Goal: Task Accomplishment & Management: Use online tool/utility

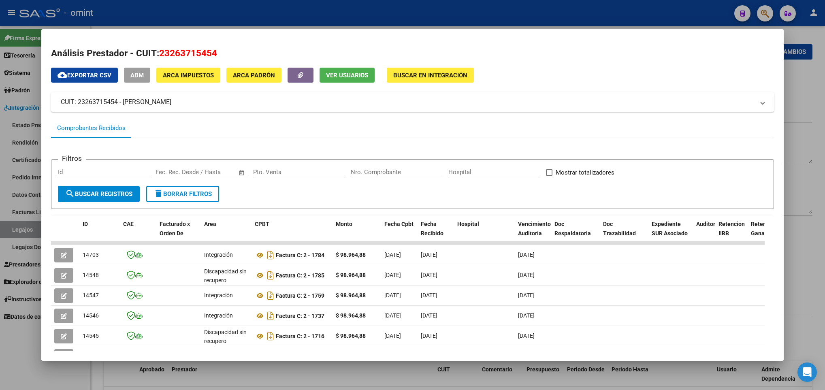
click at [320, 373] on div at bounding box center [412, 195] width 825 height 390
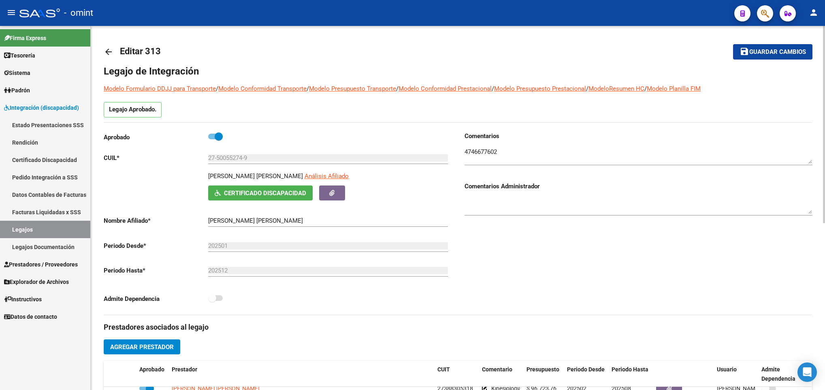
click at [115, 51] on link "arrow_back" at bounding box center [112, 51] width 16 height 19
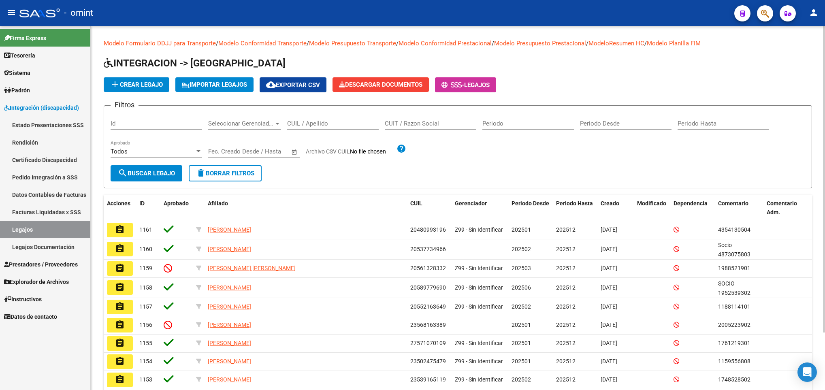
click at [351, 124] on input "CUIL / Apellido" at bounding box center [333, 123] width 92 height 7
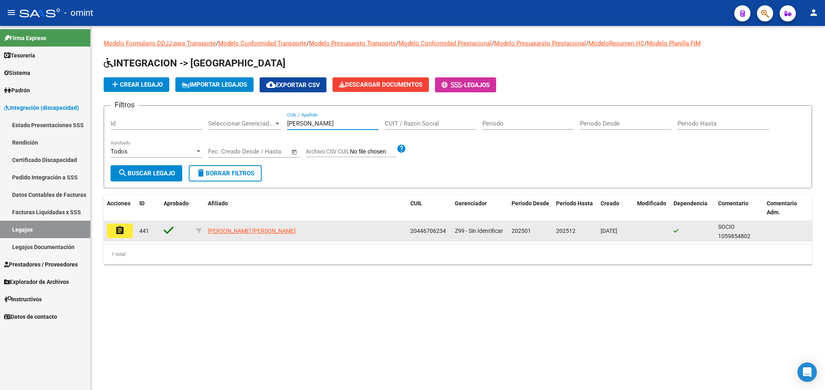
type input "obiña"
click at [109, 240] on datatable-body-cell "assignment" at bounding box center [120, 231] width 32 height 20
click at [121, 226] on mat-icon "assignment" at bounding box center [120, 231] width 10 height 10
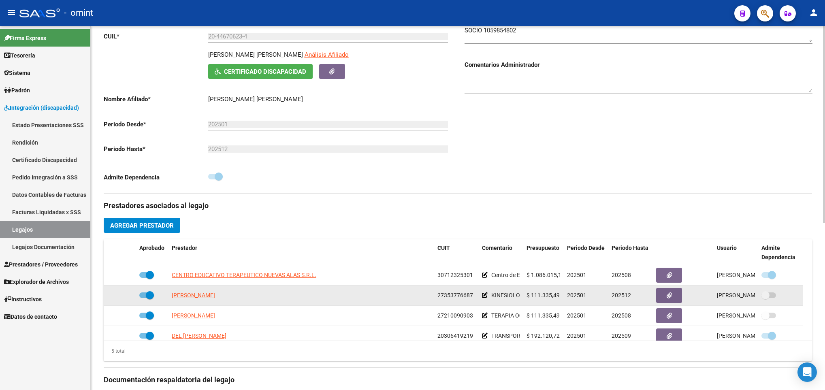
scroll to position [28, 0]
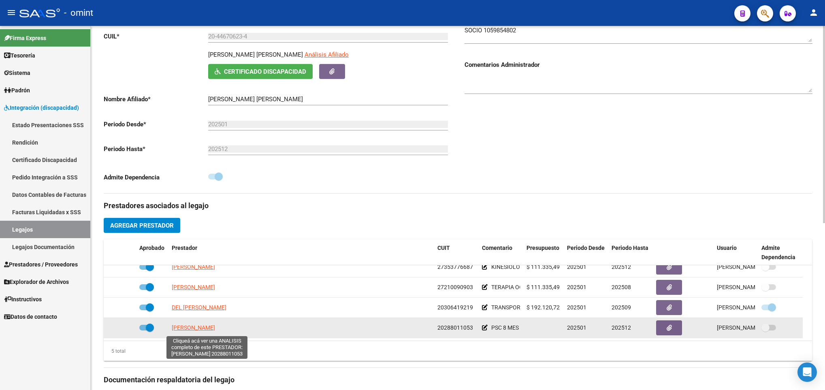
click at [215, 331] on span "ALVAREZ GUSTAVO TOMAS" at bounding box center [193, 327] width 43 height 6
type textarea "20288011053"
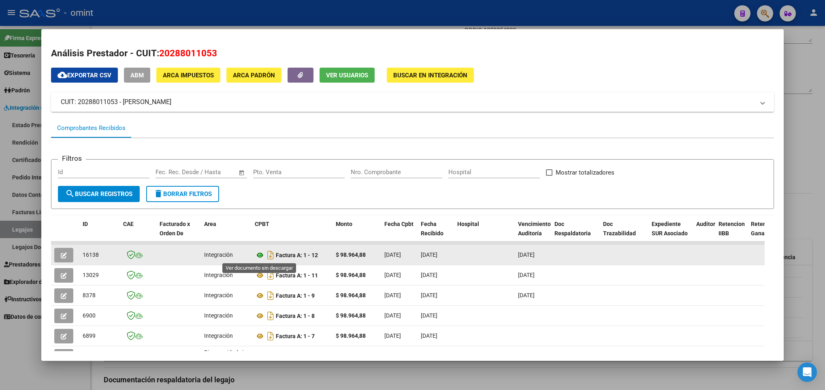
click at [256, 253] on icon at bounding box center [260, 255] width 11 height 10
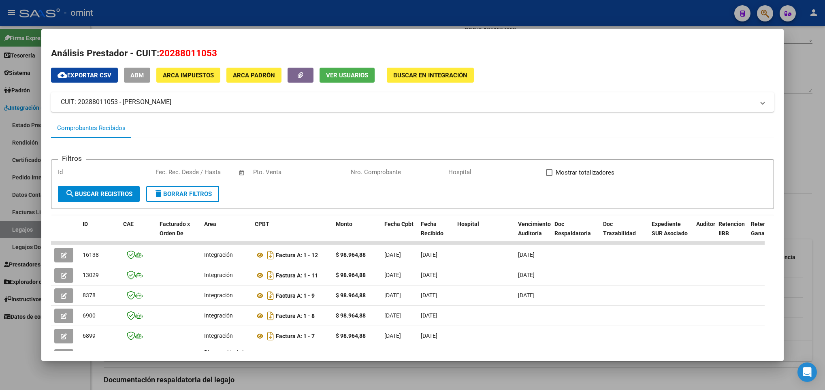
click at [255, 372] on div at bounding box center [412, 195] width 825 height 390
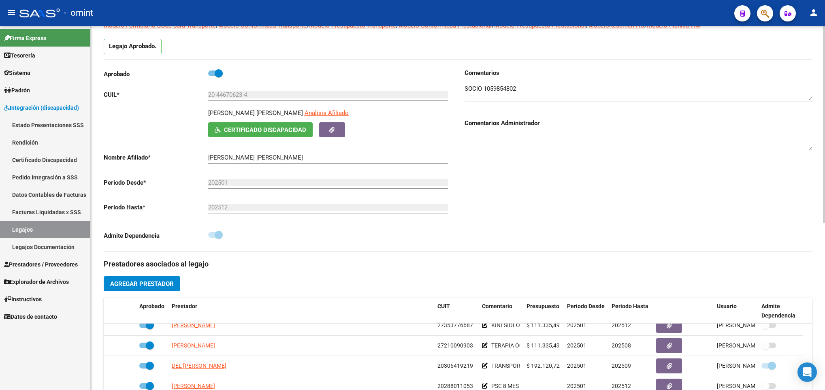
scroll to position [0, 0]
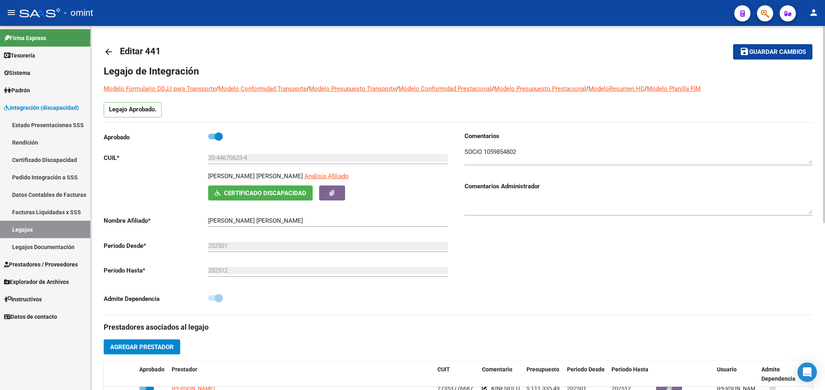
click at [108, 50] on mat-icon "arrow_back" at bounding box center [109, 52] width 10 height 10
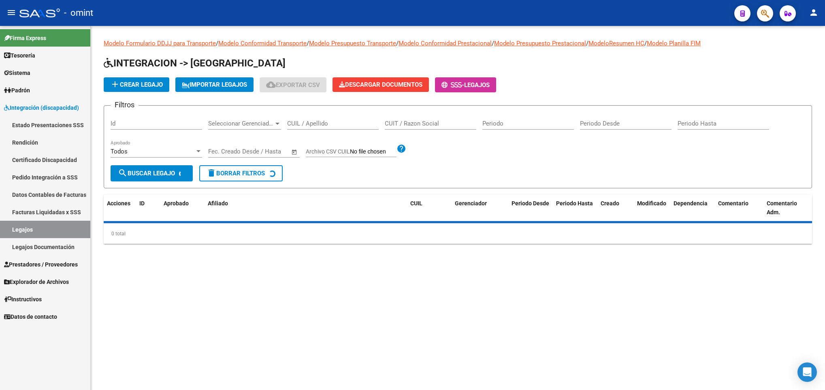
click at [310, 122] on input "CUIL / Apellido" at bounding box center [333, 123] width 92 height 7
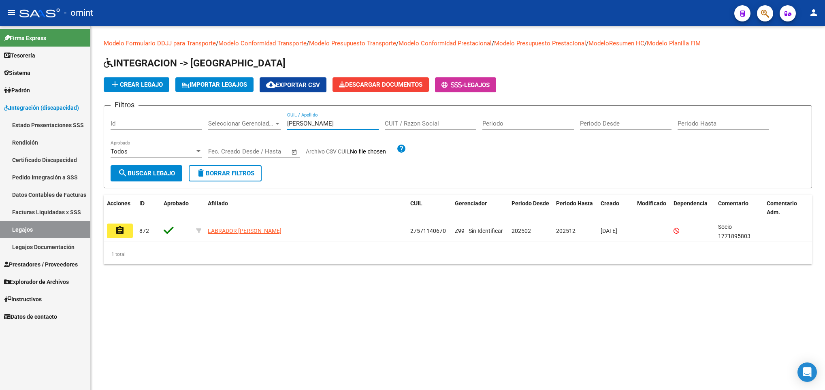
drag, startPoint x: 258, startPoint y: 123, endPoint x: 215, endPoint y: 122, distance: 42.1
click at [217, 123] on div "Filtros Id Seleccionar Gerenciador Seleccionar Gerenciador barros CUIL / Apelli…" at bounding box center [458, 138] width 694 height 53
paste input "53.854.824"
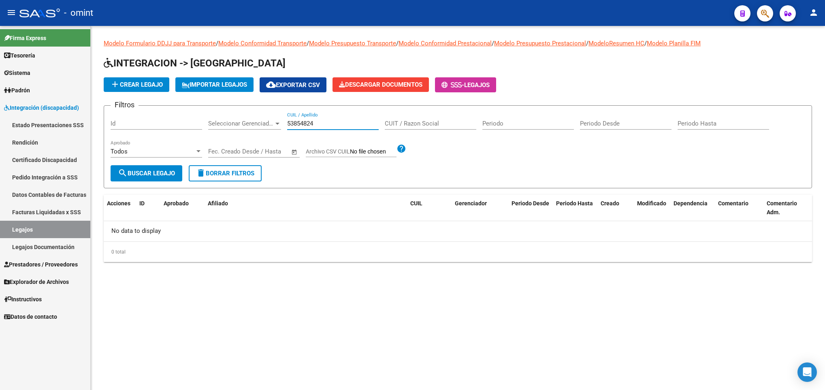
drag, startPoint x: 330, startPoint y: 125, endPoint x: 191, endPoint y: 98, distance: 141.4
click at [191, 98] on app-list-header "INTEGRACION -> Legajos add Crear Legajo IMPORTAR LEGAJOS cloud_download Exporta…" at bounding box center [458, 123] width 708 height 132
drag, startPoint x: 312, startPoint y: 126, endPoint x: 209, endPoint y: 107, distance: 104.5
click at [204, 111] on form "Filtros Id Seleccionar Gerenciador Seleccionar Gerenciador roca CUIL / Apellido…" at bounding box center [458, 146] width 708 height 83
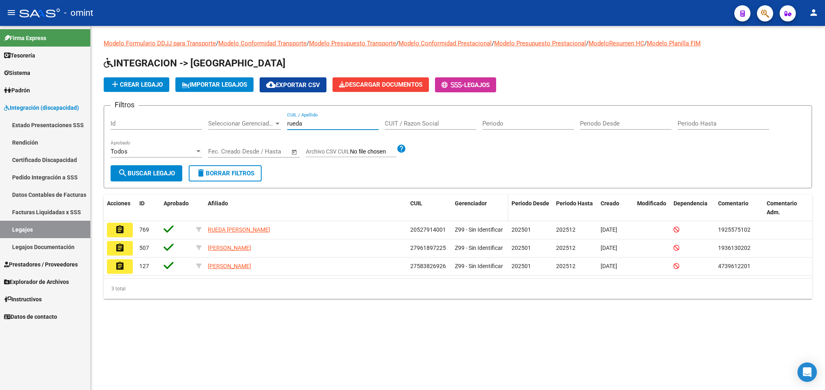
type input "rueda"
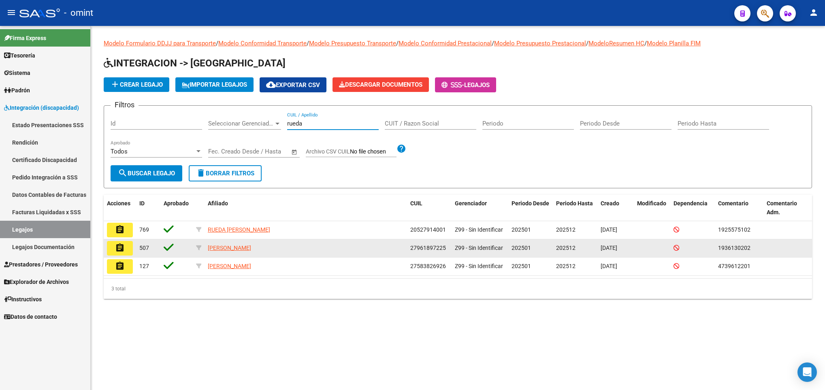
click at [121, 245] on mat-icon "assignment" at bounding box center [120, 248] width 10 height 10
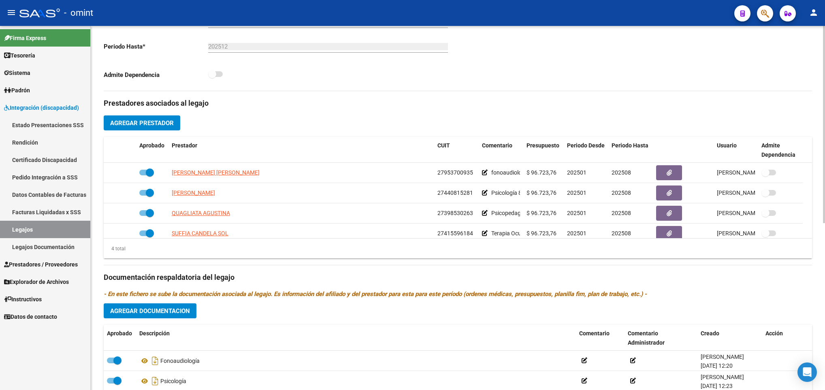
scroll to position [61, 0]
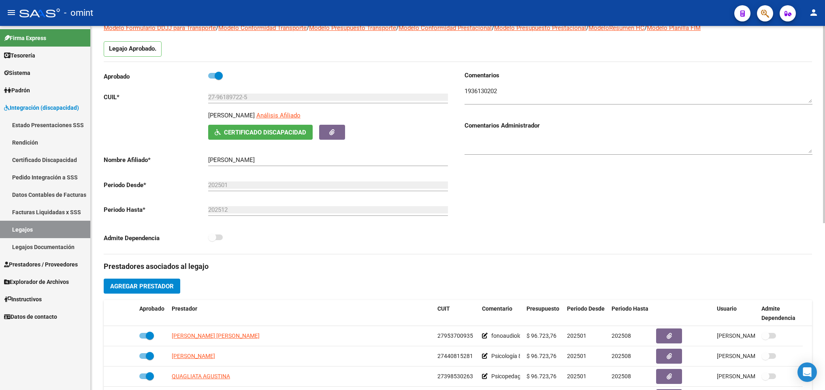
click at [484, 94] on textarea at bounding box center [638, 95] width 348 height 16
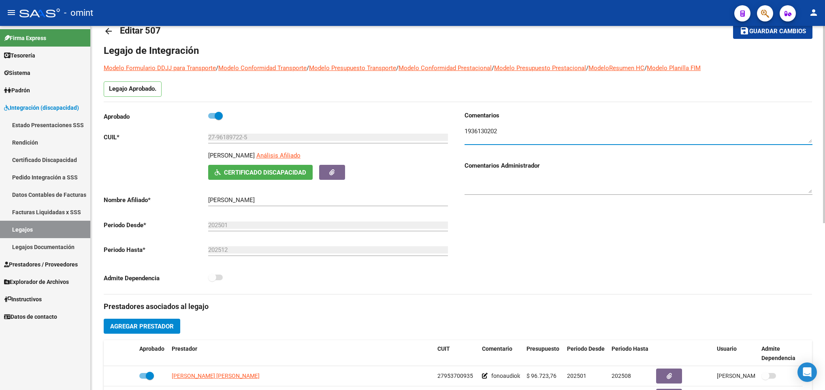
scroll to position [0, 0]
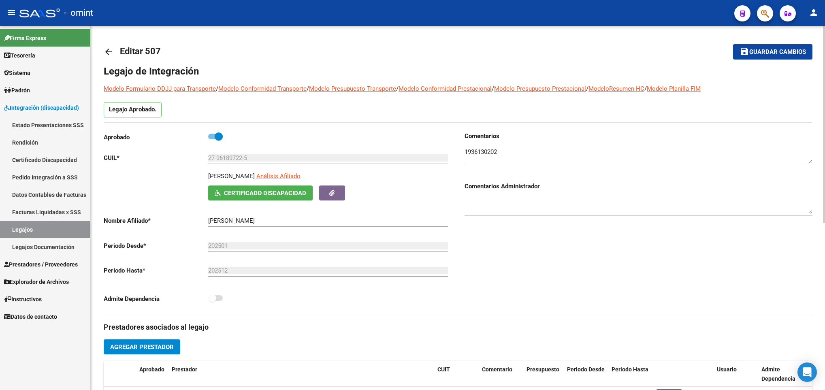
click at [116, 53] on link "arrow_back" at bounding box center [112, 51] width 16 height 19
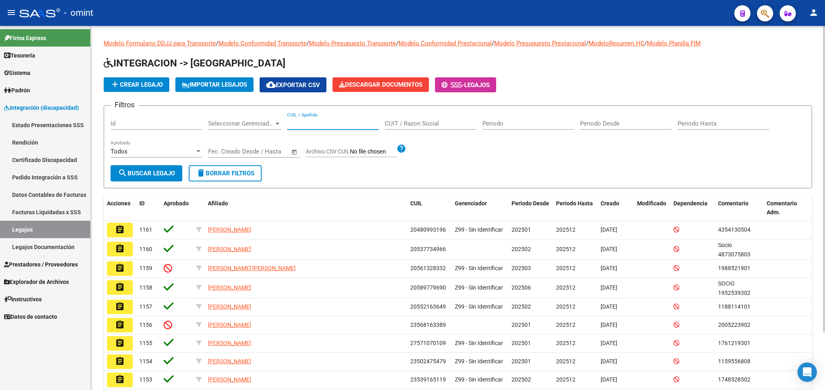
click at [344, 123] on input "CUIL / Apellido" at bounding box center [333, 123] width 92 height 7
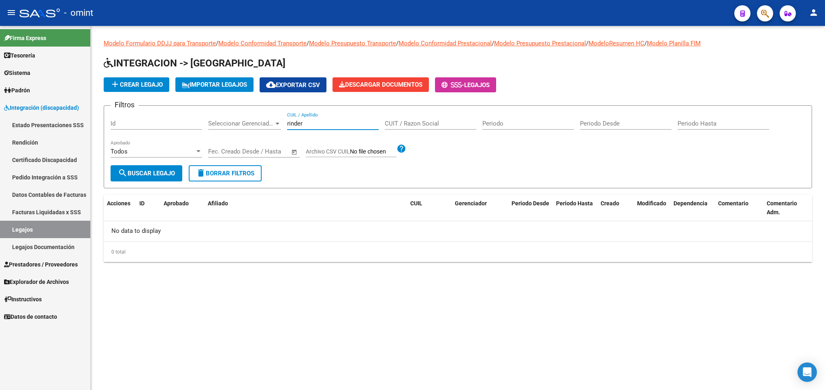
drag, startPoint x: 308, startPoint y: 127, endPoint x: 231, endPoint y: 108, distance: 78.8
click at [231, 108] on form "Filtros Id Seleccionar Gerenciador Seleccionar Gerenciador rinder CUIL / Apelli…" at bounding box center [458, 146] width 708 height 83
drag, startPoint x: 321, startPoint y: 126, endPoint x: 248, endPoint y: 128, distance: 72.5
click at [248, 128] on div "Filtros Id Seleccionar Gerenciador Seleccionar Gerenciador di l CUIL / Apellido…" at bounding box center [458, 138] width 694 height 53
paste input "54381307"
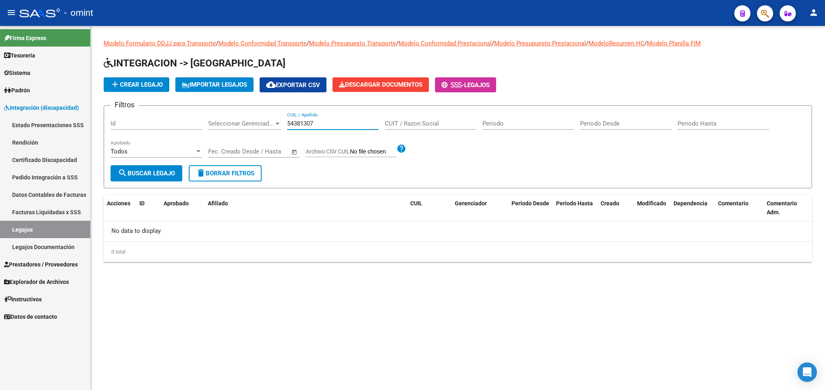
drag, startPoint x: 317, startPoint y: 125, endPoint x: 251, endPoint y: 119, distance: 67.0
click at [249, 122] on div "Filtros Id Seleccionar Gerenciador Seleccionar Gerenciador 54381307 CUIL / Apel…" at bounding box center [458, 138] width 694 height 53
drag, startPoint x: 320, startPoint y: 126, endPoint x: 253, endPoint y: 117, distance: 67.8
click at [254, 119] on div "Filtros Id Seleccionar Gerenciador Seleccionar Gerenciador rinder CUIL / Apelli…" at bounding box center [458, 138] width 694 height 53
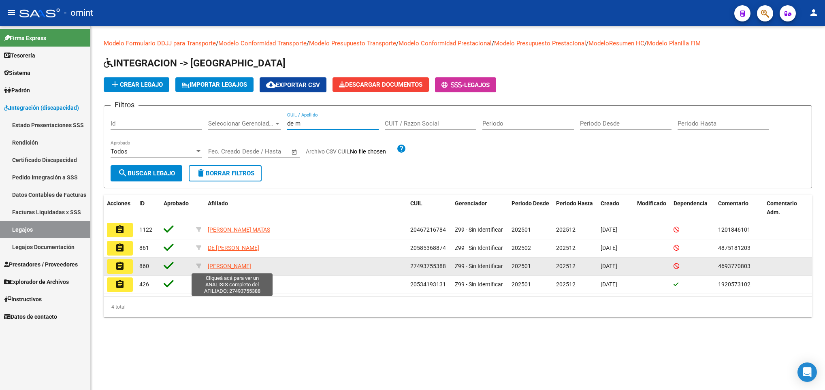
type input "de m"
click at [125, 266] on button "assignment" at bounding box center [120, 266] width 26 height 15
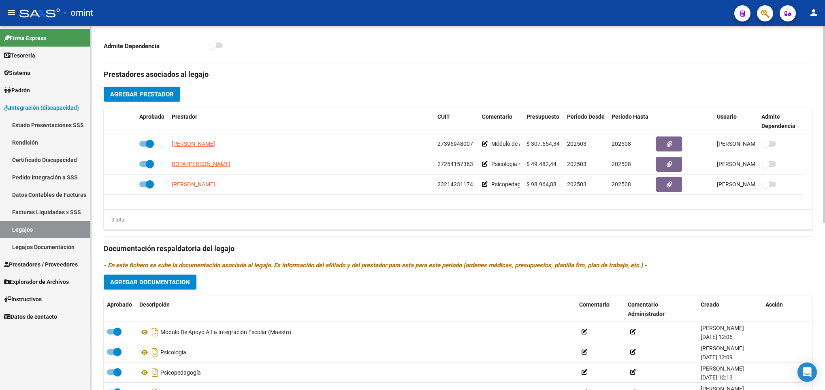
scroll to position [304, 0]
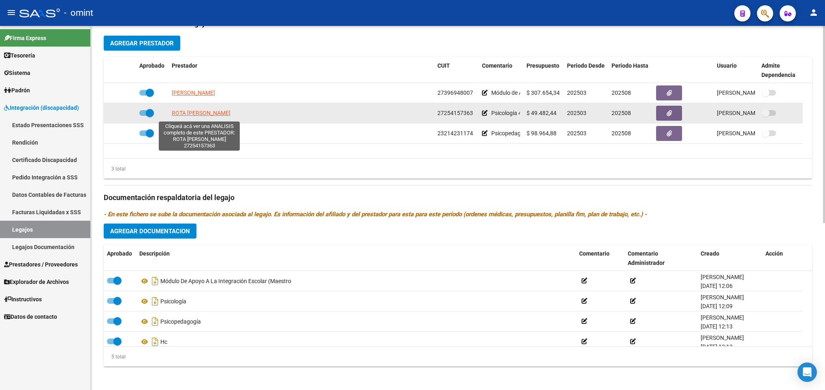
click at [215, 116] on span "ROTA ERICA NATALIA" at bounding box center [201, 113] width 59 height 6
type textarea "27254157363"
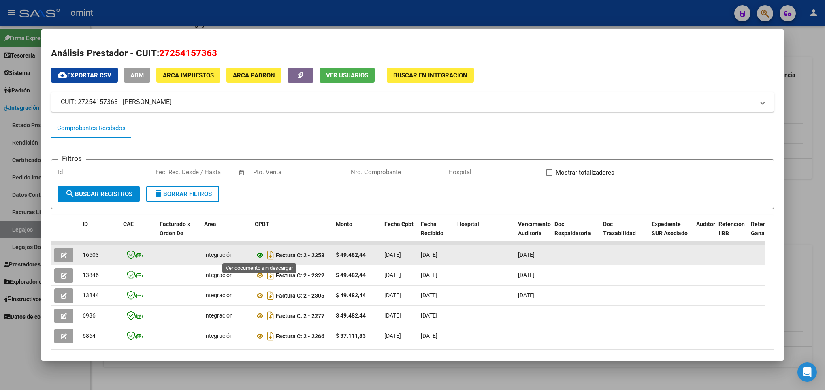
click at [262, 255] on icon at bounding box center [260, 255] width 11 height 10
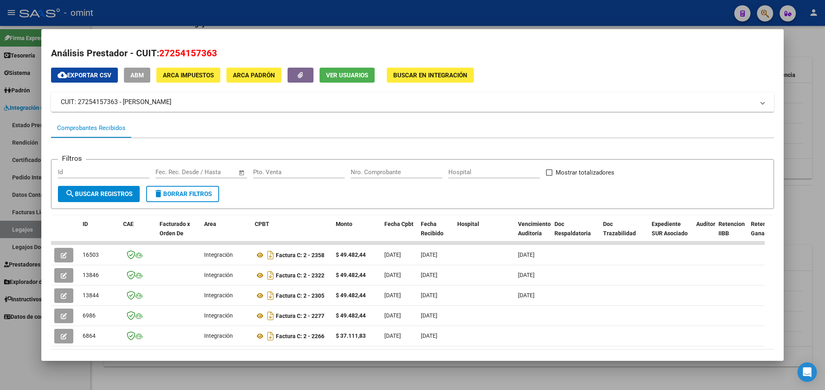
click at [343, 16] on div at bounding box center [412, 195] width 825 height 390
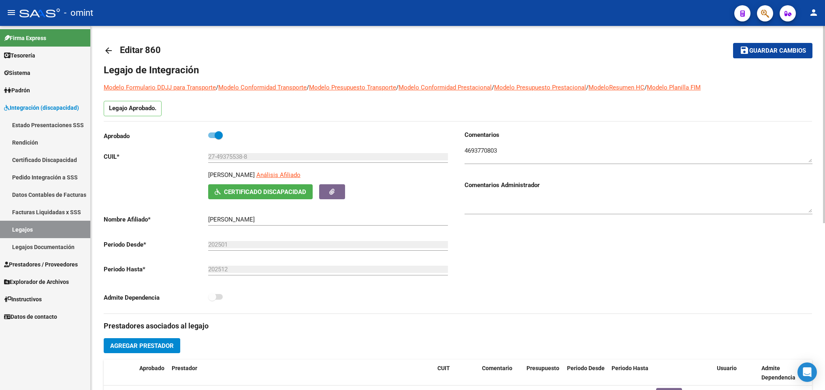
scroll to position [0, 0]
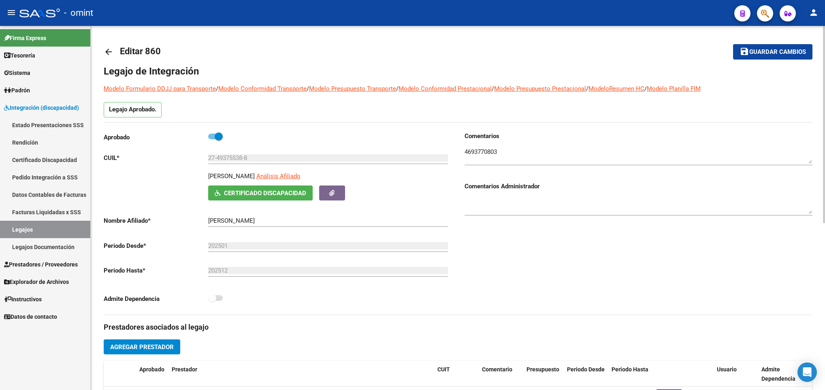
click at [113, 50] on link "arrow_back" at bounding box center [112, 51] width 16 height 19
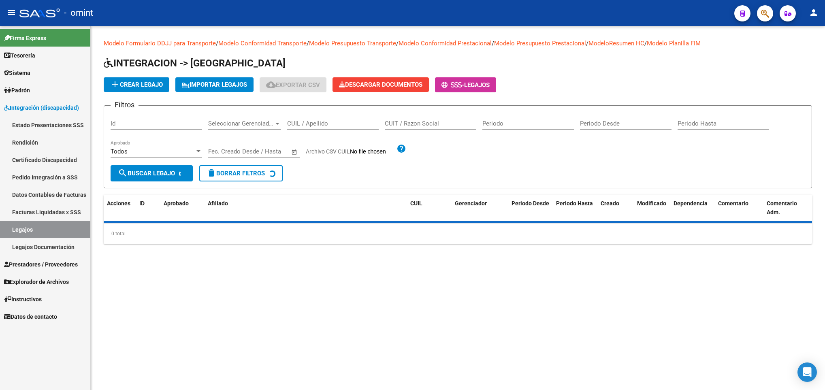
click at [337, 122] on input "CUIL / Apellido" at bounding box center [333, 123] width 92 height 7
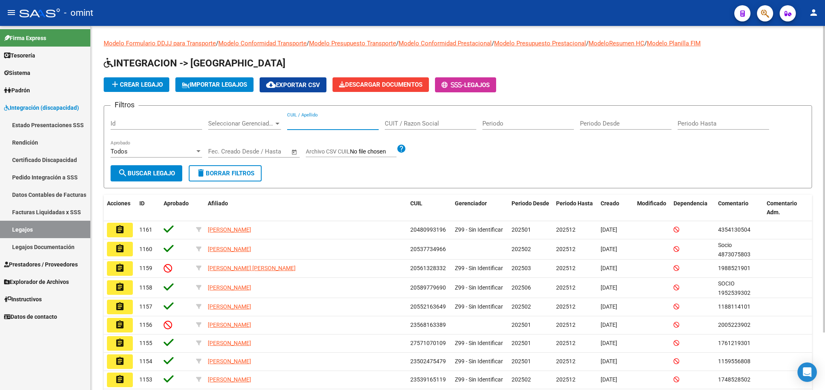
paste input "50247547"
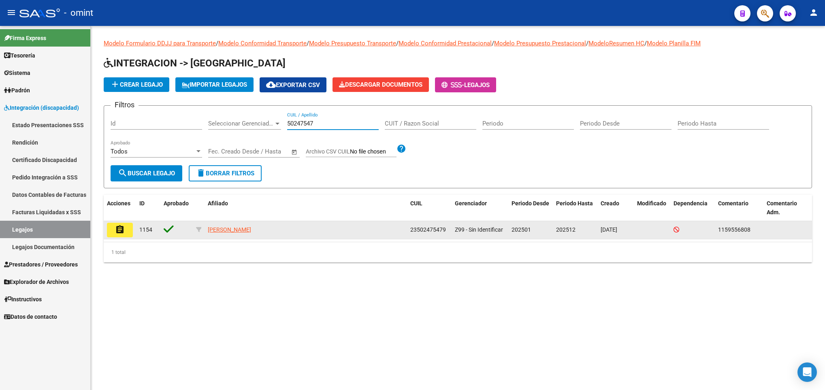
type input "50247547"
click at [122, 226] on mat-icon "assignment" at bounding box center [120, 230] width 10 height 10
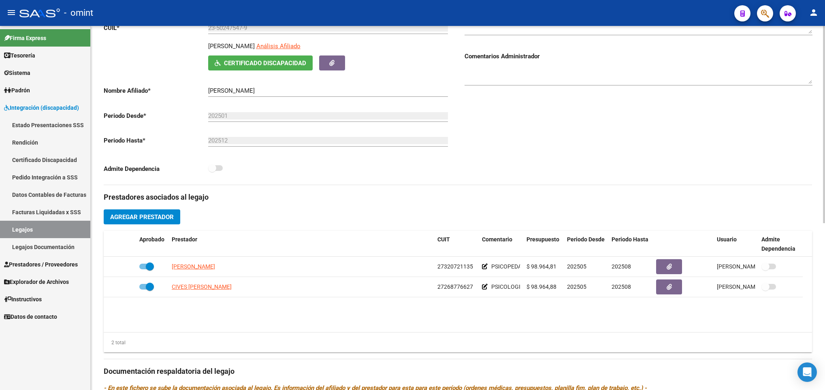
scroll to position [182, 0]
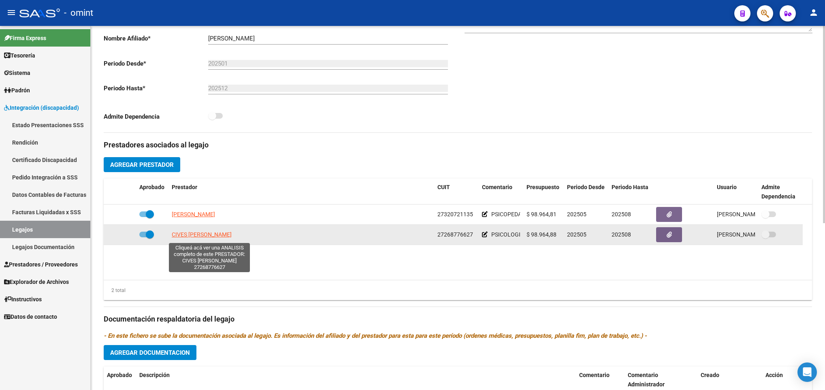
click at [217, 236] on span "CIVES TAMARA DEL CARMEN" at bounding box center [202, 234] width 60 height 6
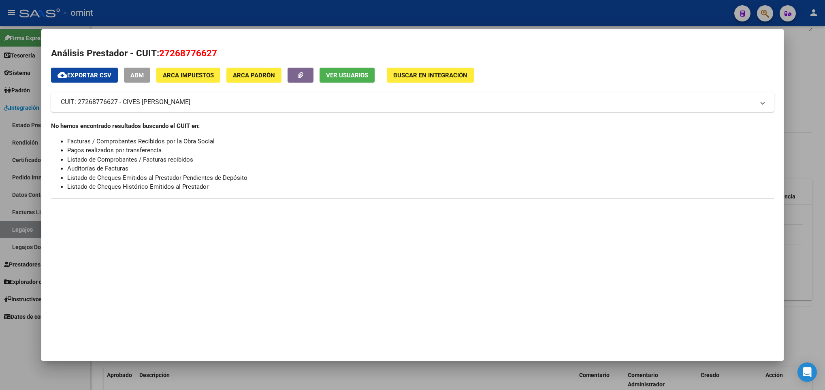
click at [504, 384] on div at bounding box center [412, 195] width 825 height 390
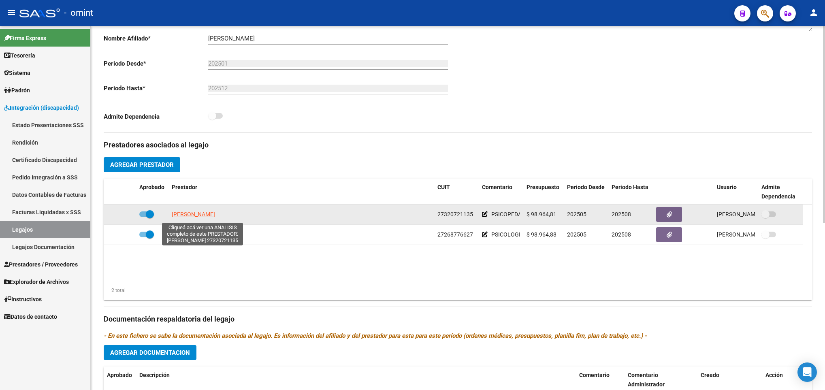
click at [215, 217] on span "CAFERE LILIANA ALICIA" at bounding box center [193, 214] width 43 height 6
type textarea "27320721135"
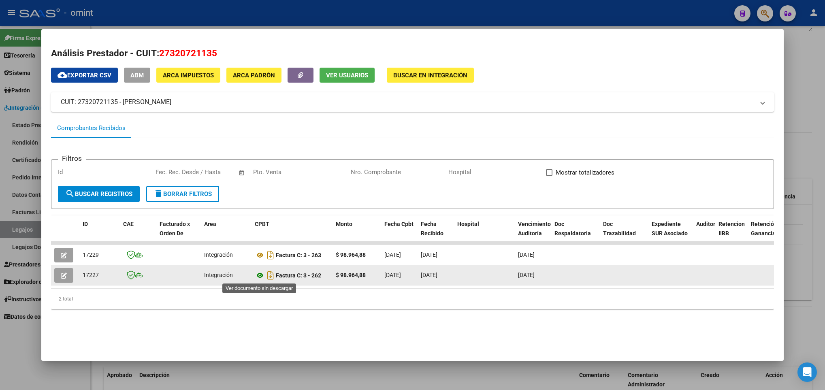
click at [255, 276] on icon at bounding box center [260, 275] width 11 height 10
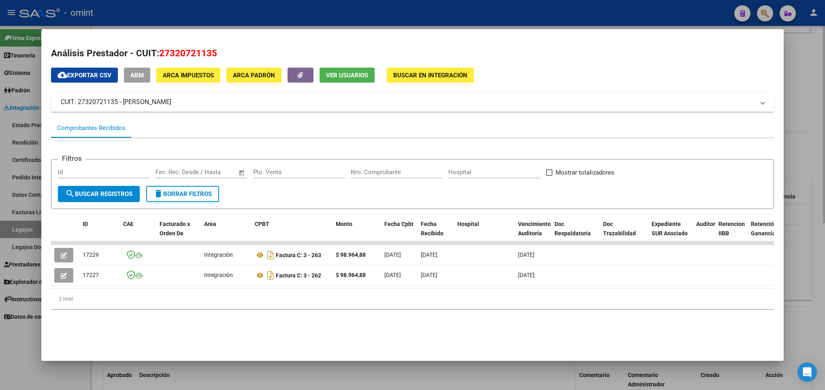
click at [520, 370] on div at bounding box center [412, 195] width 825 height 390
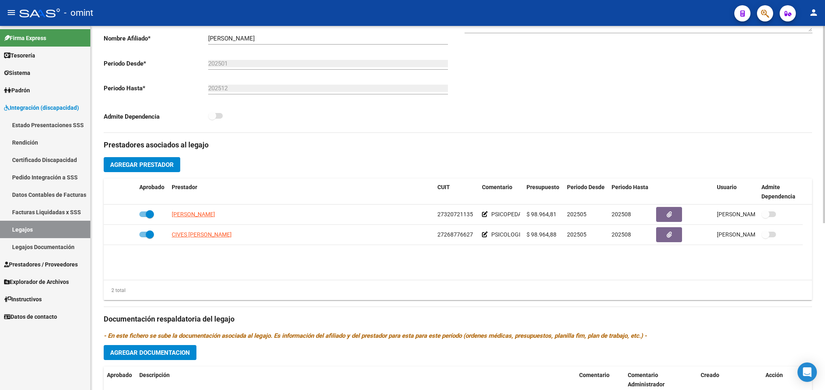
click at [763, 126] on div "Comentarios Comentarios Administrador" at bounding box center [635, 40] width 354 height 183
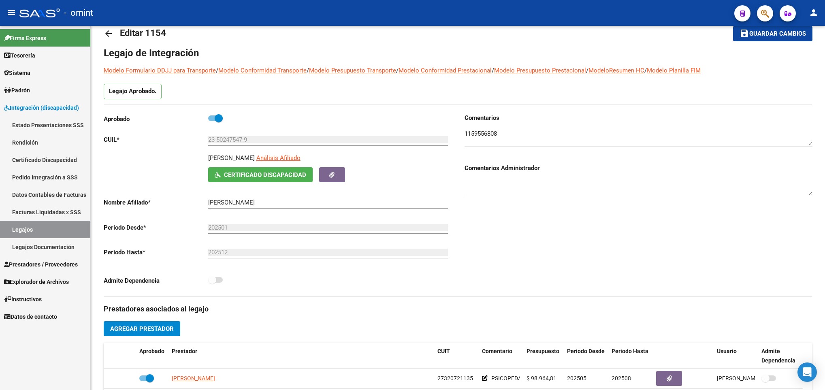
scroll to position [0, 0]
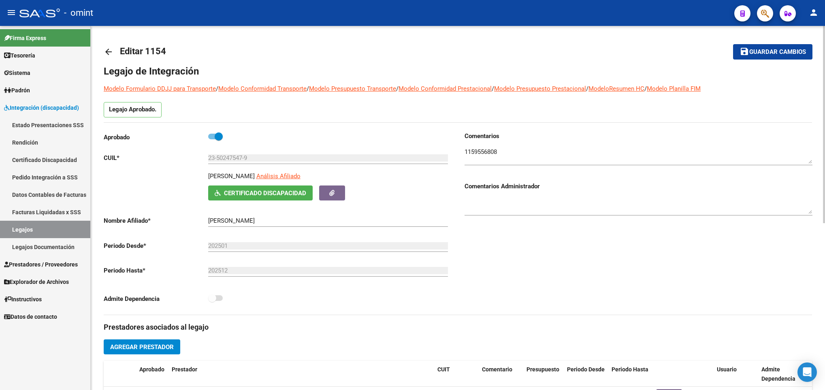
click at [114, 56] on link "arrow_back" at bounding box center [112, 51] width 16 height 19
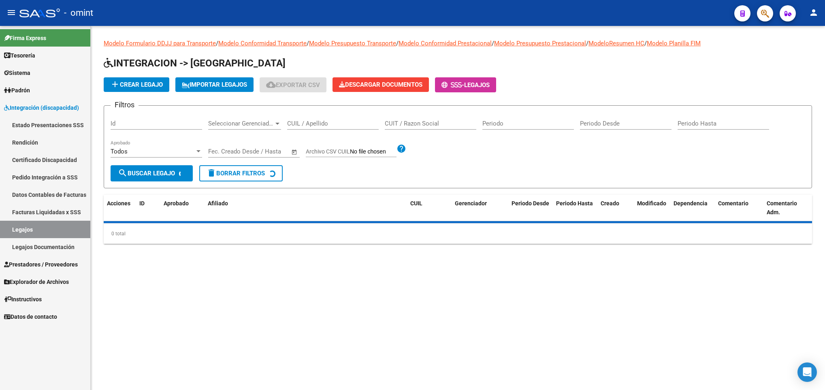
click at [328, 130] on div "CUIL / Apellido" at bounding box center [333, 124] width 92 height 25
click at [330, 125] on input "CUIL / Apellido" at bounding box center [333, 123] width 92 height 7
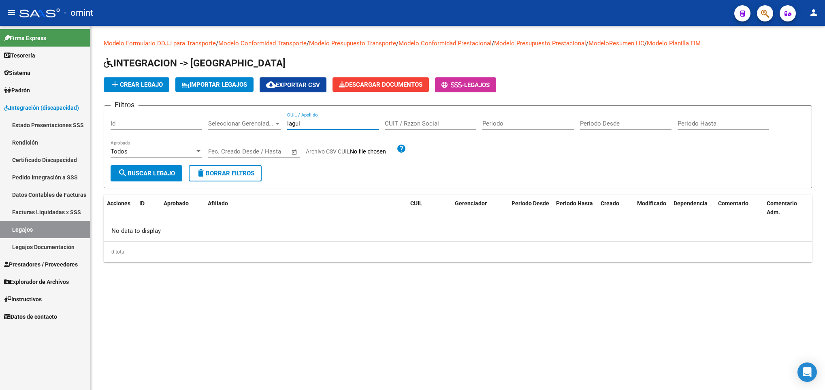
drag, startPoint x: 328, startPoint y: 121, endPoint x: 231, endPoint y: 121, distance: 97.2
click at [231, 121] on div "Filtros Id Seleccionar Gerenciador Seleccionar Gerenciador lagui CUIL / Apellid…" at bounding box center [458, 138] width 694 height 53
type input "t"
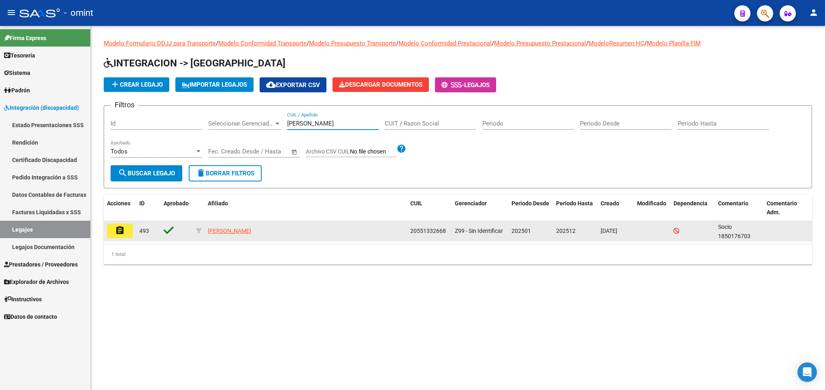
type input "yacono"
click at [120, 237] on button "assignment" at bounding box center [120, 230] width 26 height 15
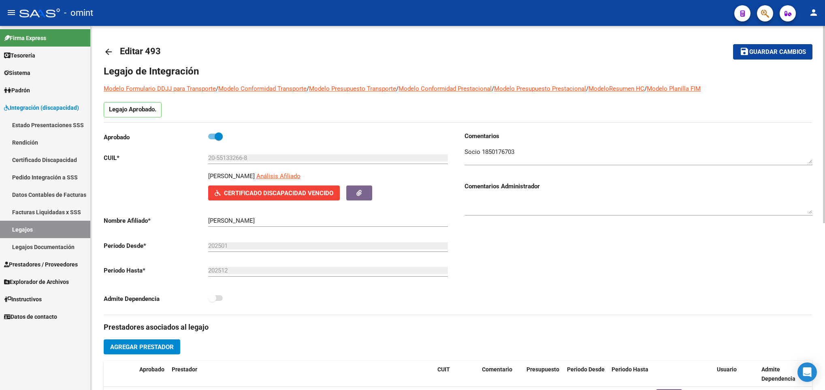
click at [107, 53] on mat-icon "arrow_back" at bounding box center [109, 52] width 10 height 10
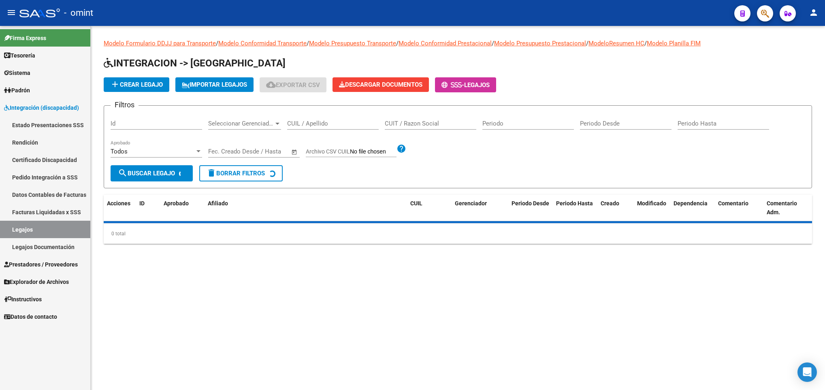
click at [343, 125] on input "CUIL / Apellido" at bounding box center [333, 123] width 92 height 7
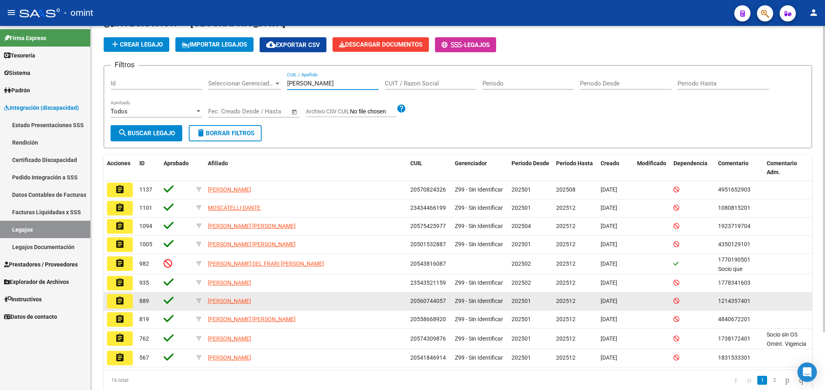
scroll to position [61, 0]
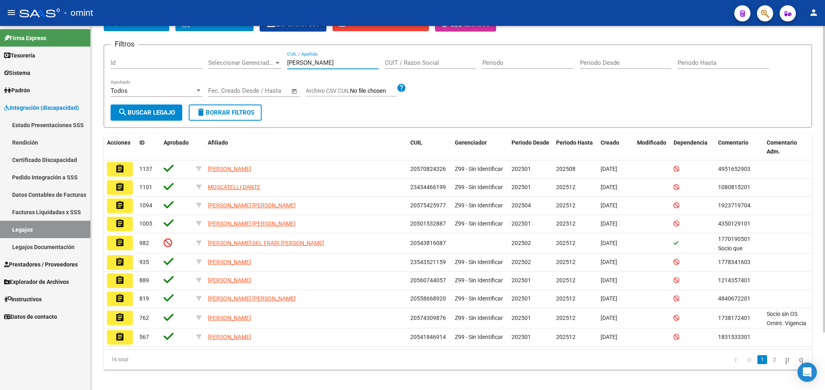
drag, startPoint x: 309, startPoint y: 63, endPoint x: 244, endPoint y: 66, distance: 64.8
click at [244, 72] on div "Filtros Id Seleccionar Gerenciador Seleccionar Gerenciador dante CUIL / Apellid…" at bounding box center [458, 77] width 694 height 53
paste input "20298329701"
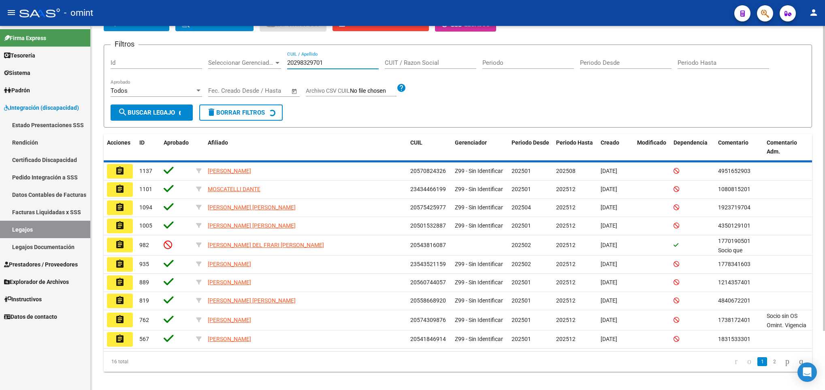
scroll to position [0, 0]
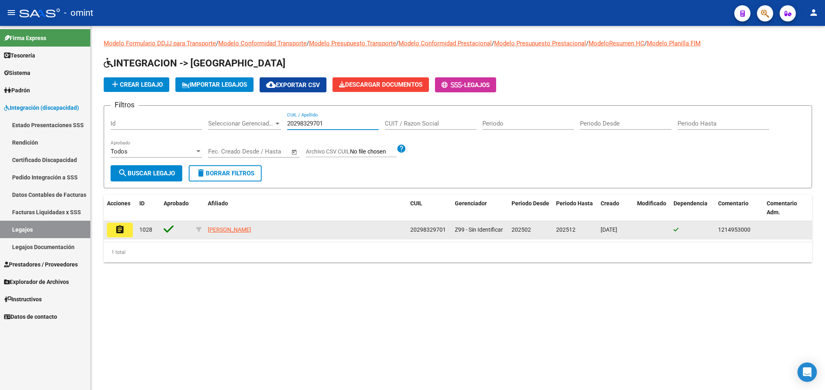
type input "20298329701"
click at [118, 233] on mat-icon "assignment" at bounding box center [120, 230] width 10 height 10
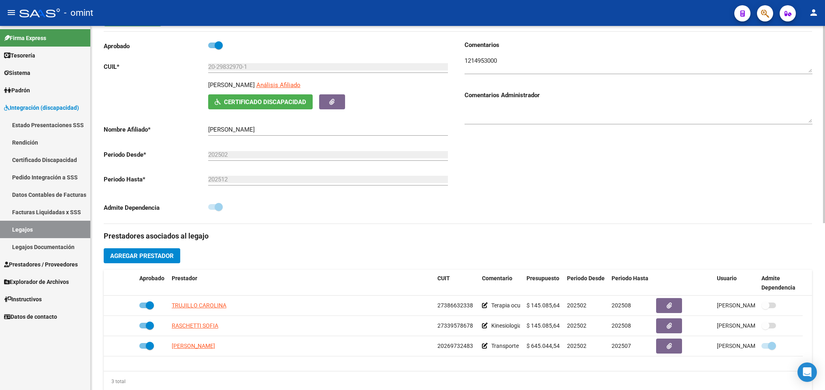
scroll to position [121, 0]
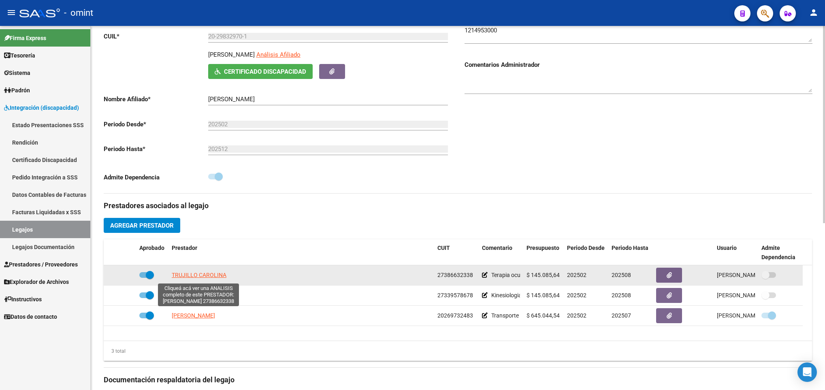
click at [193, 273] on span "TRUJILLO CAROLINA" at bounding box center [199, 275] width 55 height 6
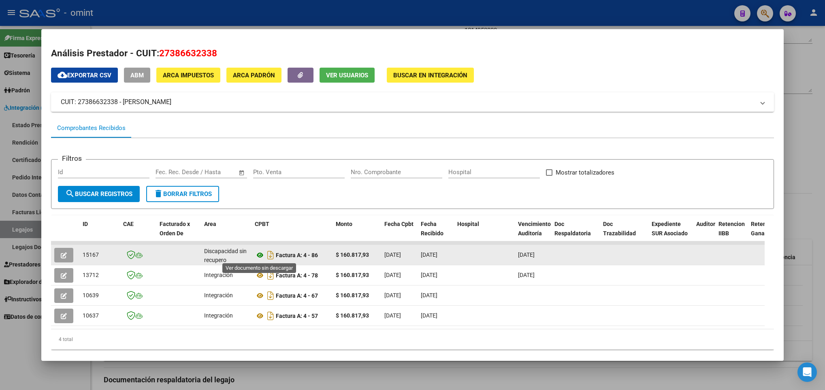
click at [260, 254] on icon at bounding box center [260, 255] width 11 height 10
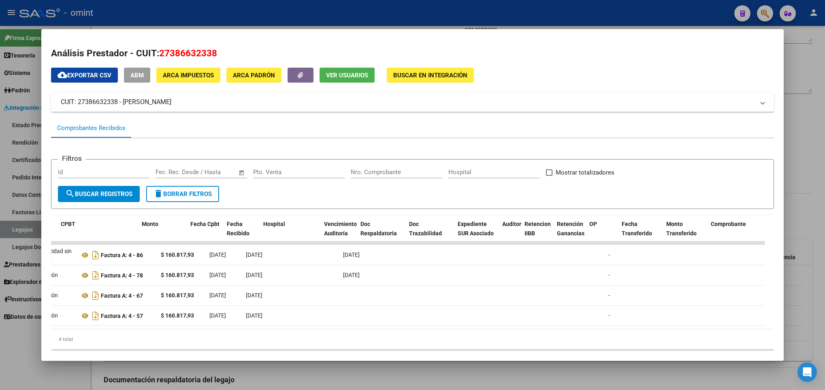
scroll to position [0, 0]
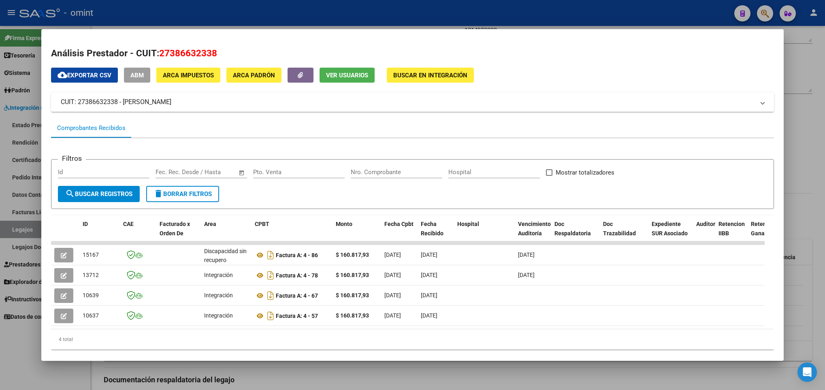
click at [379, 384] on div at bounding box center [412, 195] width 825 height 390
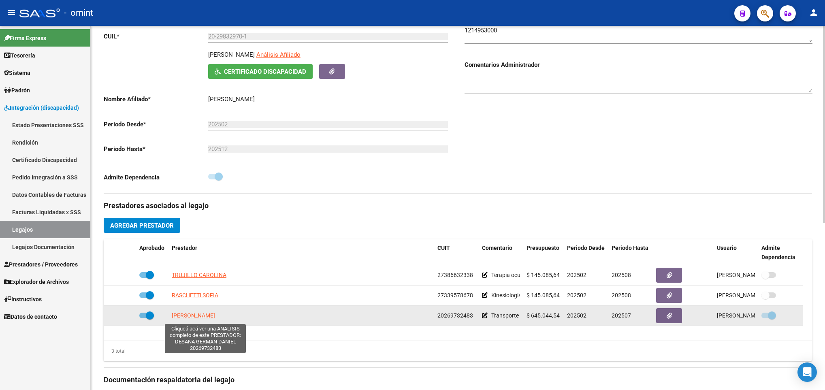
click at [215, 317] on span "DESANA GERMAN DANIEL" at bounding box center [193, 315] width 43 height 6
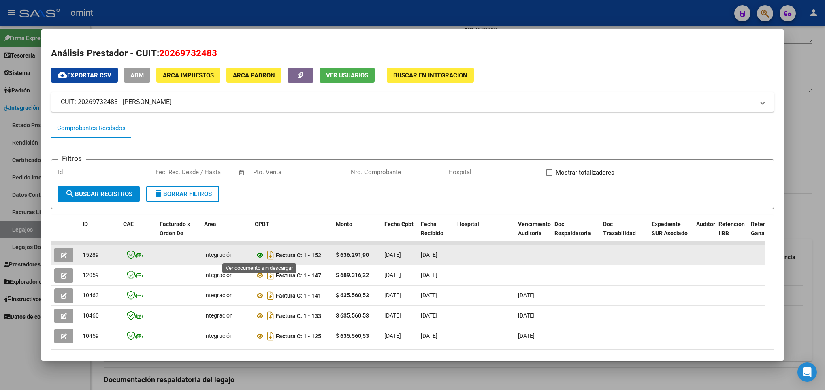
click at [262, 254] on icon at bounding box center [260, 255] width 11 height 10
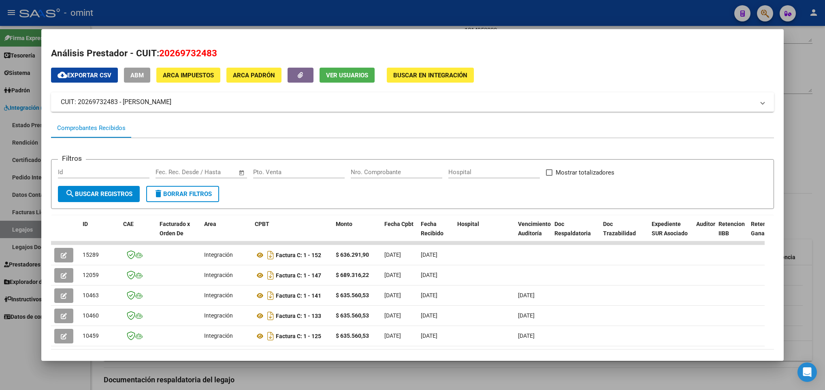
click at [328, 375] on div at bounding box center [412, 195] width 825 height 390
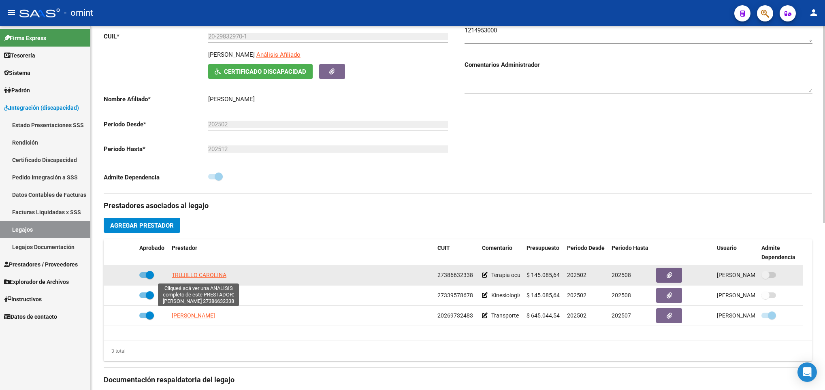
click at [189, 278] on span "TRUJILLO CAROLINA" at bounding box center [199, 275] width 55 height 6
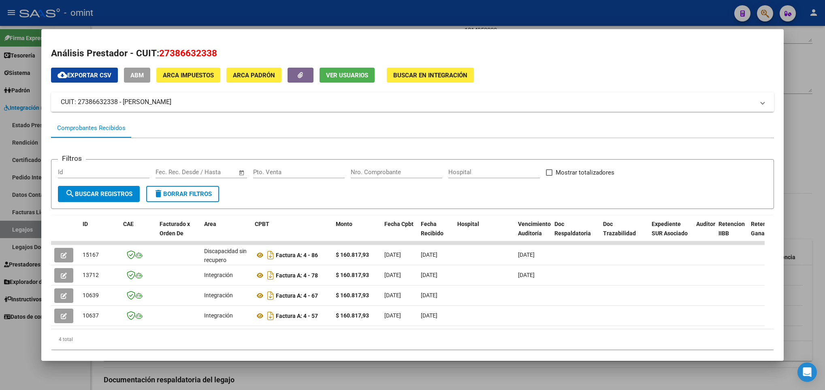
click at [243, 375] on div at bounding box center [412, 195] width 825 height 390
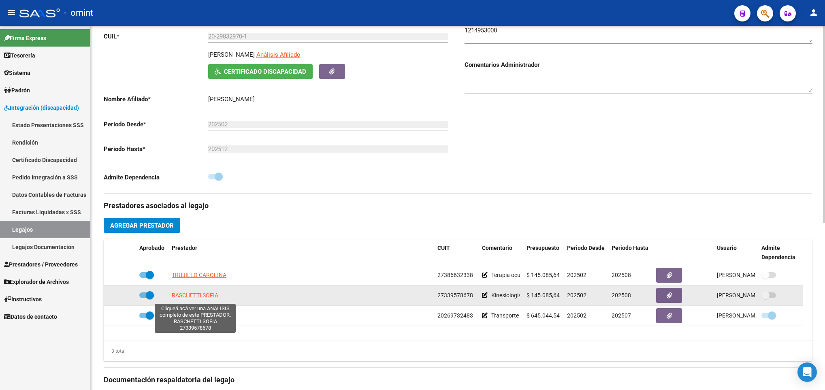
click at [206, 298] on span "RASCHETTI SOFIA" at bounding box center [195, 295] width 47 height 6
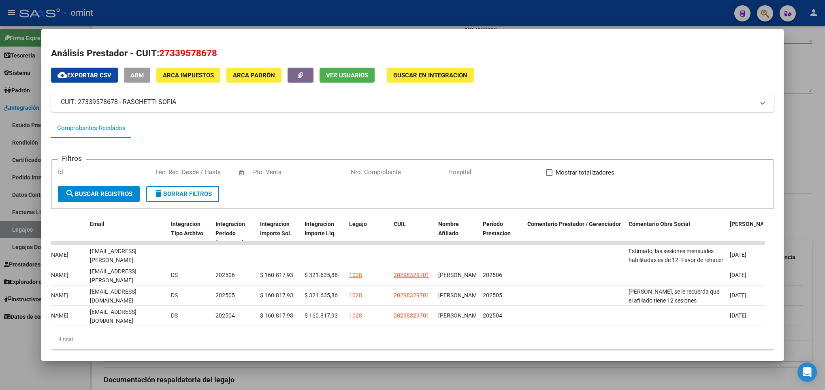
scroll to position [0, 1035]
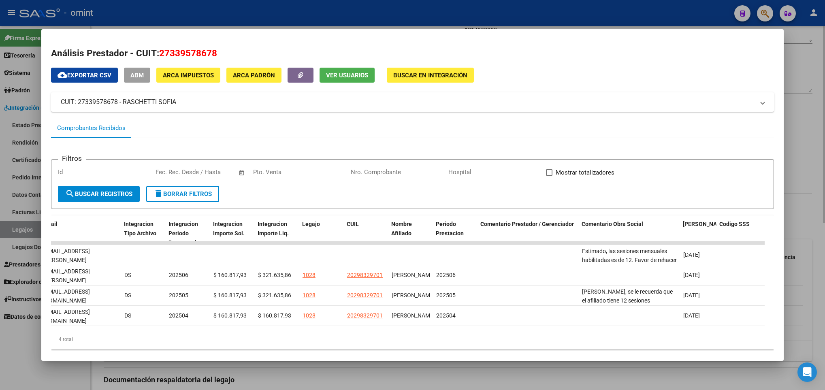
click at [630, 372] on div at bounding box center [412, 195] width 825 height 390
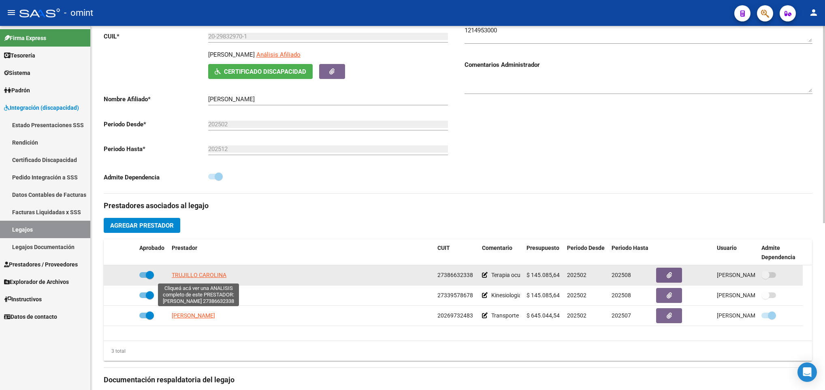
click at [198, 278] on span "TRUJILLO CAROLINA" at bounding box center [199, 275] width 55 height 6
type textarea "27386632338"
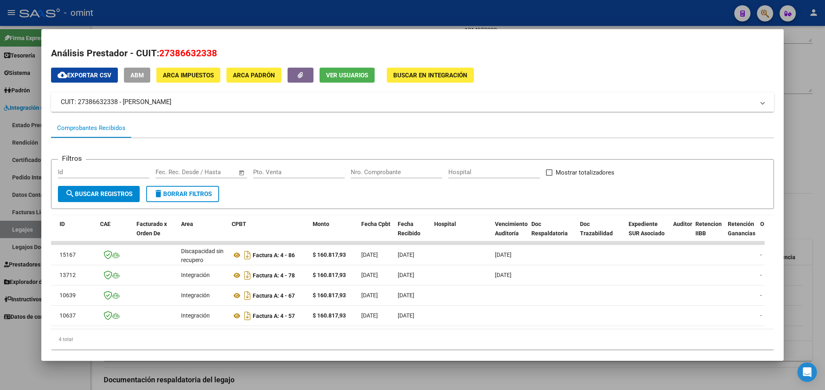
scroll to position [0, 0]
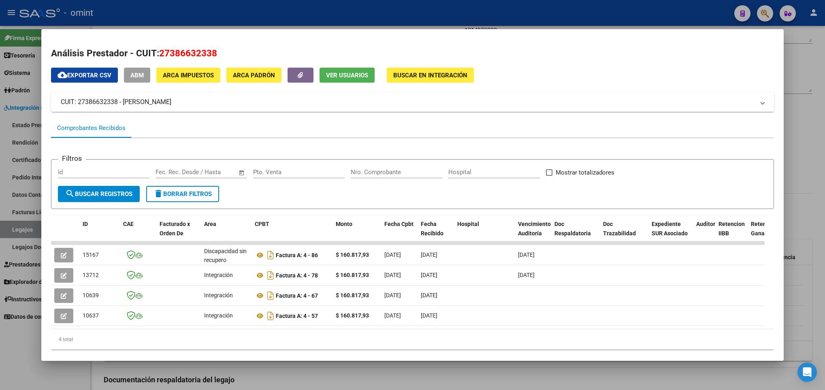
click at [277, 375] on div at bounding box center [412, 195] width 825 height 390
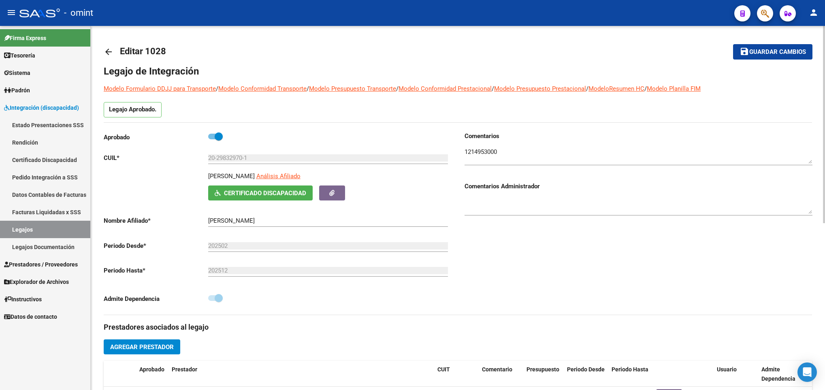
click at [106, 51] on mat-icon "arrow_back" at bounding box center [109, 52] width 10 height 10
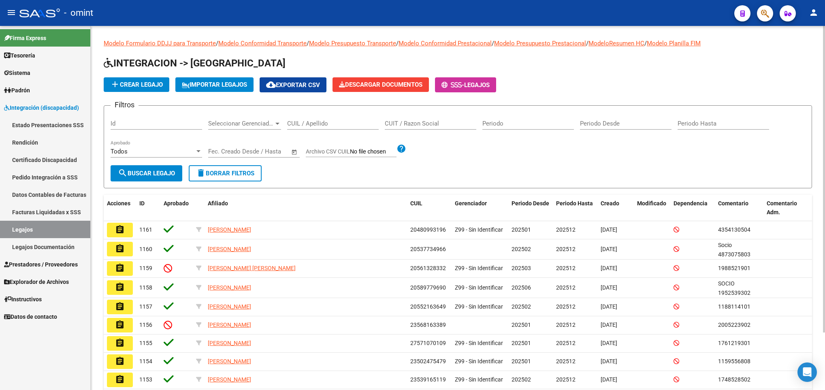
click at [327, 123] on input "CUIL / Apellido" at bounding box center [333, 123] width 92 height 7
paste input "27527654497"
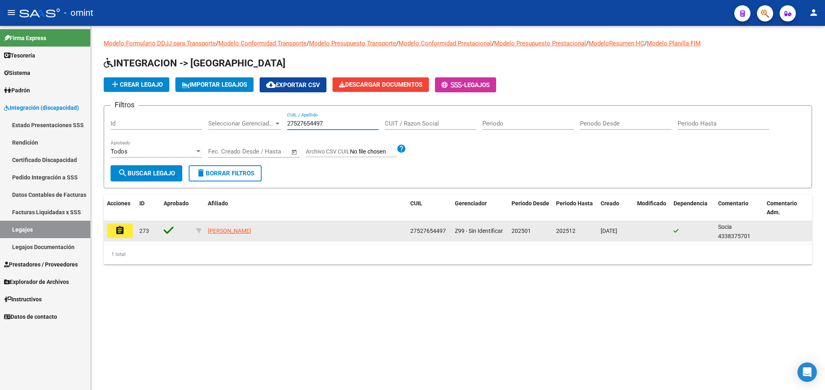
type input "27527654497"
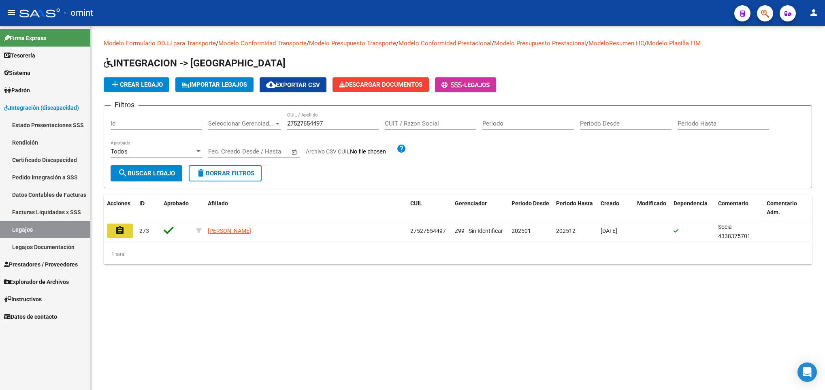
drag, startPoint x: 116, startPoint y: 232, endPoint x: 121, endPoint y: 232, distance: 5.7
click at [117, 232] on mat-icon "assignment" at bounding box center [120, 231] width 10 height 10
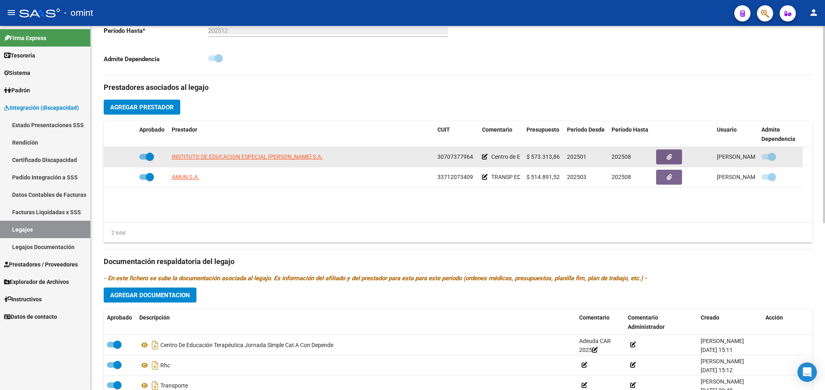
scroll to position [243, 0]
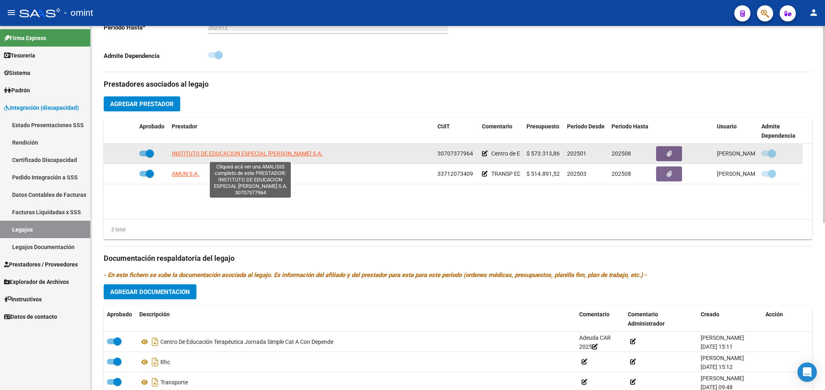
click at [220, 157] on span "INSTITUTO DE EDUCACION ESPECIAL FRANCOISE DOLTO S.A." at bounding box center [247, 153] width 151 height 6
type textarea "30707377964"
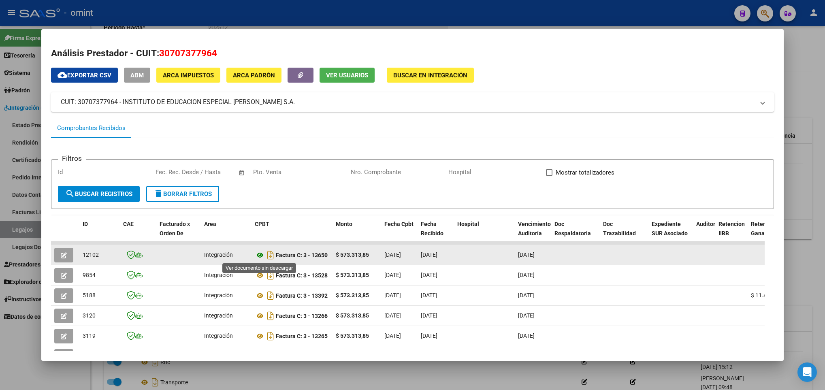
click at [258, 255] on icon at bounding box center [260, 255] width 11 height 10
click at [74, 253] on div at bounding box center [65, 255] width 22 height 15
click at [68, 257] on button "button" at bounding box center [63, 255] width 19 height 15
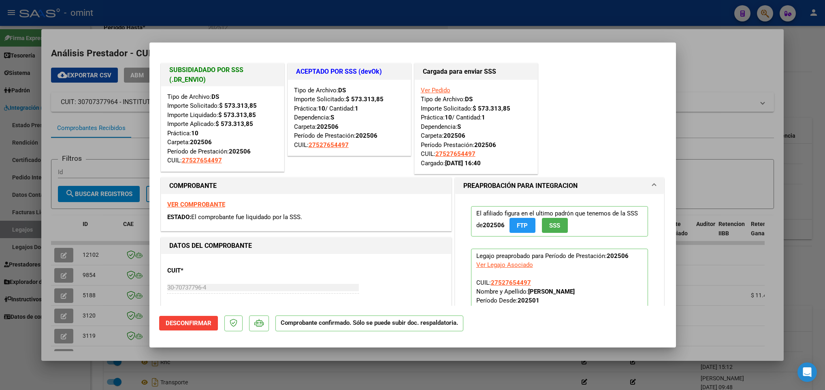
click at [460, 359] on div at bounding box center [412, 195] width 825 height 390
type input "$ 0,00"
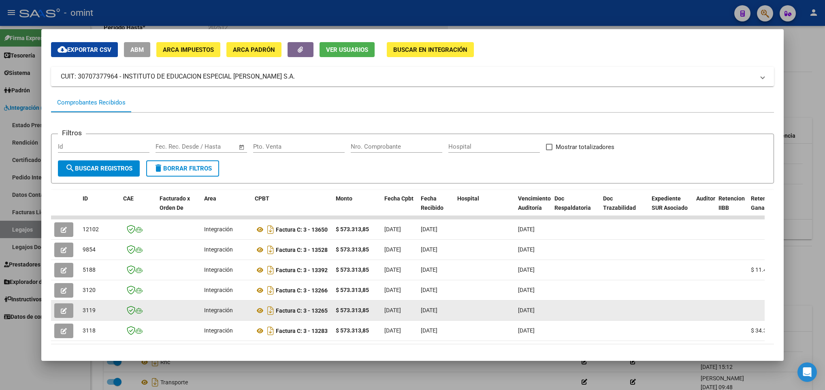
scroll to position [64, 0]
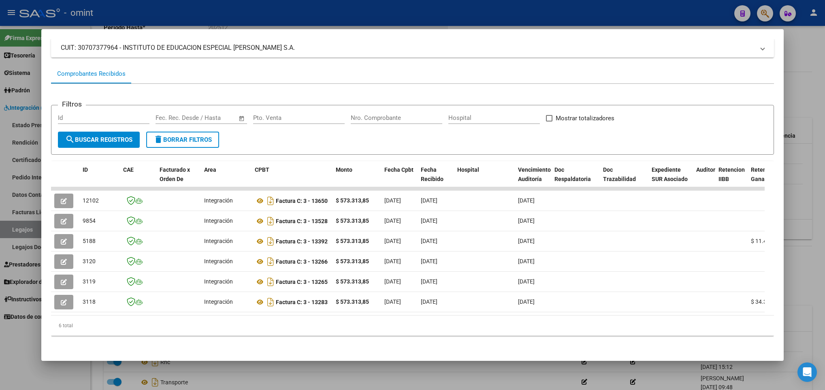
click at [321, 370] on div at bounding box center [412, 195] width 825 height 390
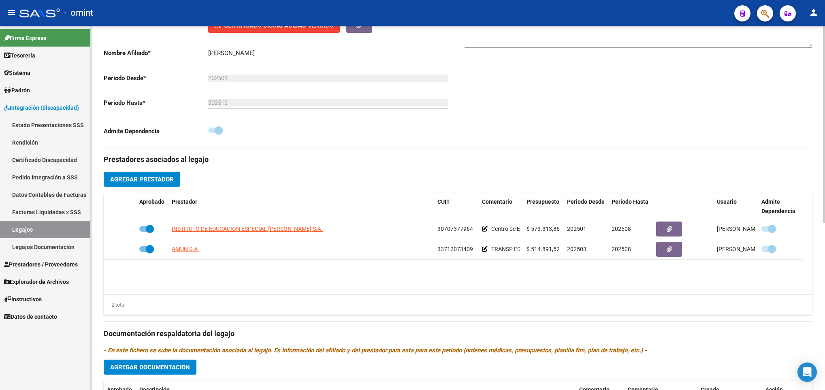
scroll to position [0, 0]
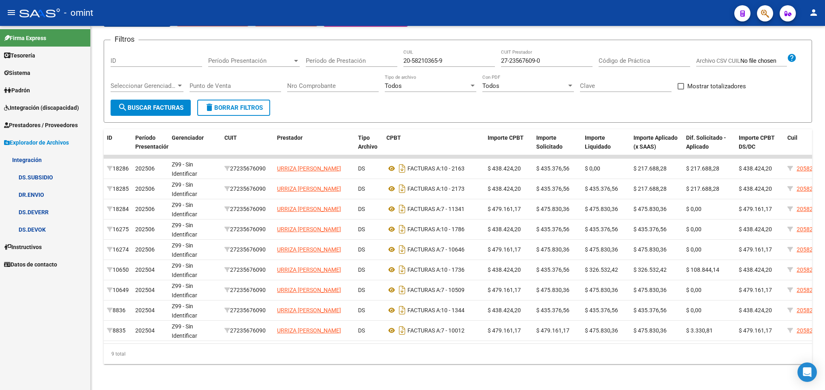
scroll to position [1, 0]
drag, startPoint x: 458, startPoint y: 50, endPoint x: 364, endPoint y: 41, distance: 94.8
click at [364, 47] on div "Filtros ID Período Presentación Período Presentación Período de Prestación 20-5…" at bounding box center [458, 73] width 694 height 53
drag, startPoint x: 564, startPoint y: 52, endPoint x: 434, endPoint y: 47, distance: 130.1
click at [435, 48] on div "Filtros ID Período Presentación Período Presentación Período de Prestación CUIL…" at bounding box center [458, 73] width 694 height 53
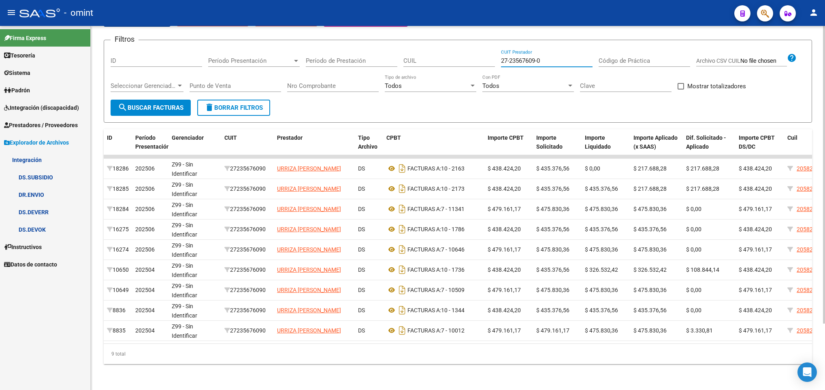
paste input "6619930-4"
type input "27-26619930-4"
click at [173, 104] on span "search Buscar Facturas" at bounding box center [151, 107] width 66 height 7
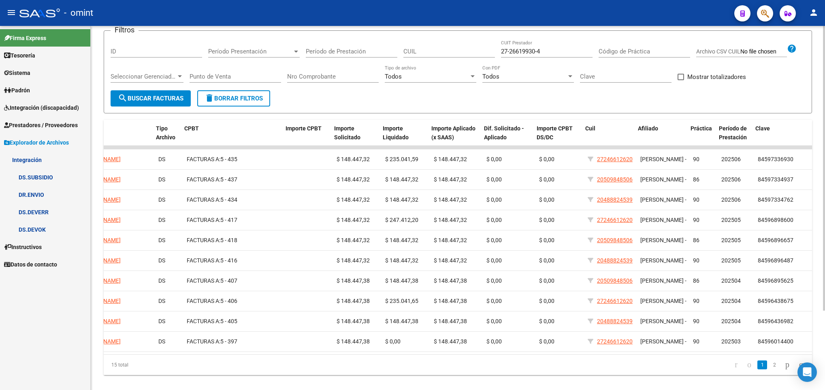
scroll to position [0, 203]
click at [769, 369] on link "2" at bounding box center [774, 364] width 10 height 9
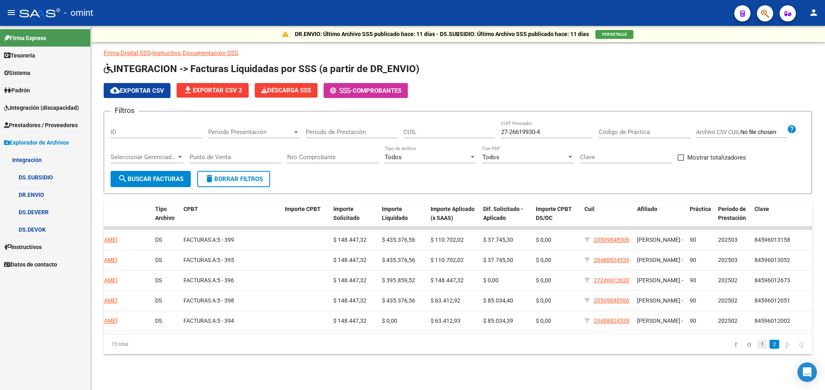
click at [757, 349] on link "1" at bounding box center [762, 344] width 10 height 9
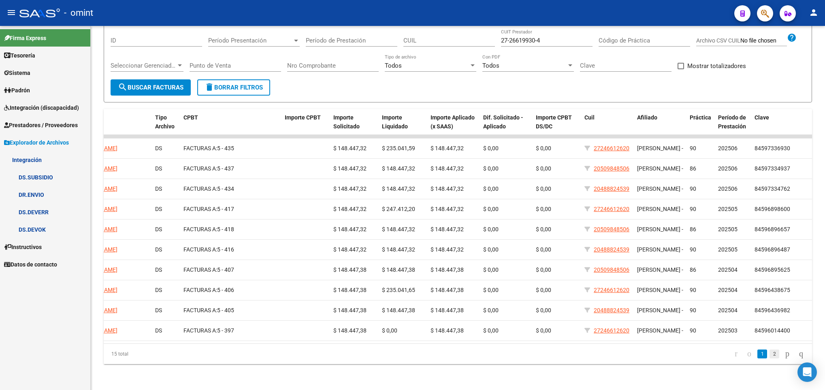
click at [769, 357] on link "2" at bounding box center [774, 353] width 10 height 9
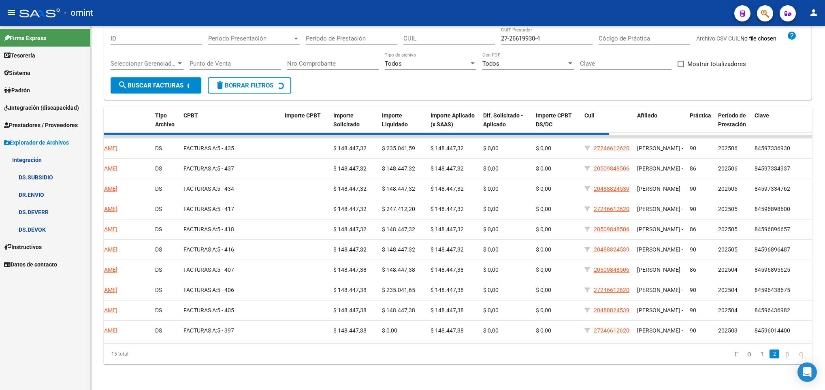
scroll to position [0, 0]
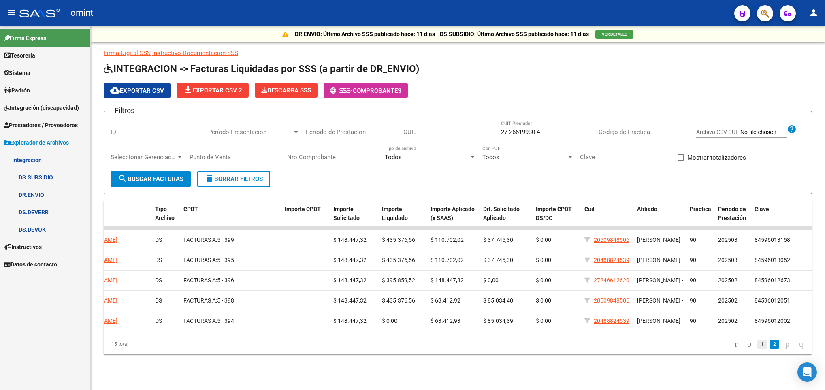
click at [757, 349] on link "1" at bounding box center [762, 344] width 10 height 9
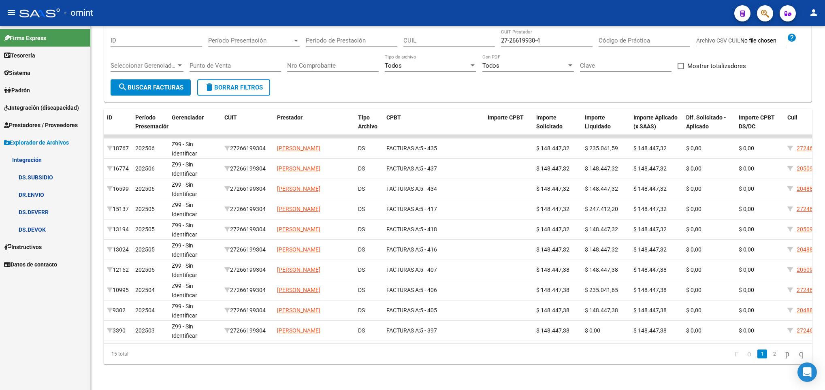
click at [769, 358] on li "2" at bounding box center [774, 354] width 12 height 14
click at [769, 354] on link "2" at bounding box center [774, 353] width 10 height 9
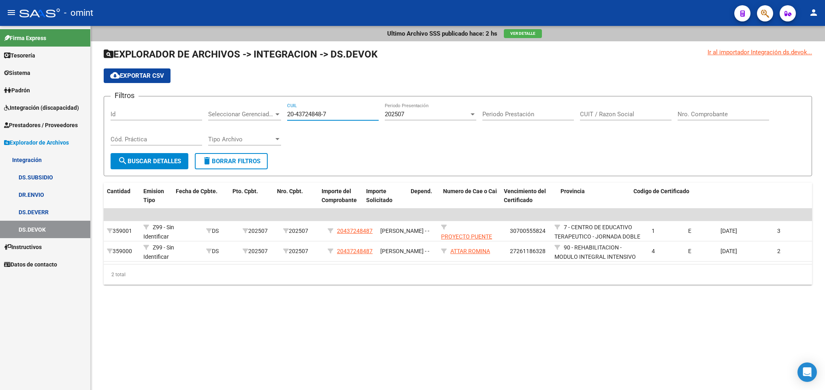
scroll to position [0, 545]
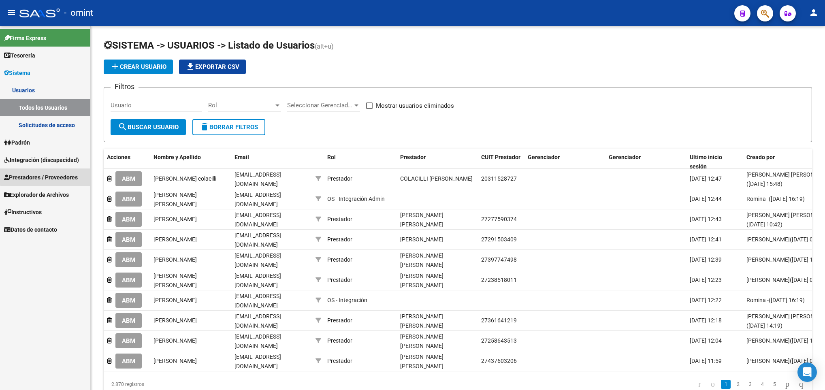
drag, startPoint x: 67, startPoint y: 174, endPoint x: 67, endPoint y: 179, distance: 4.5
click at [67, 174] on span "Prestadores / Proveedores" at bounding box center [41, 177] width 74 height 9
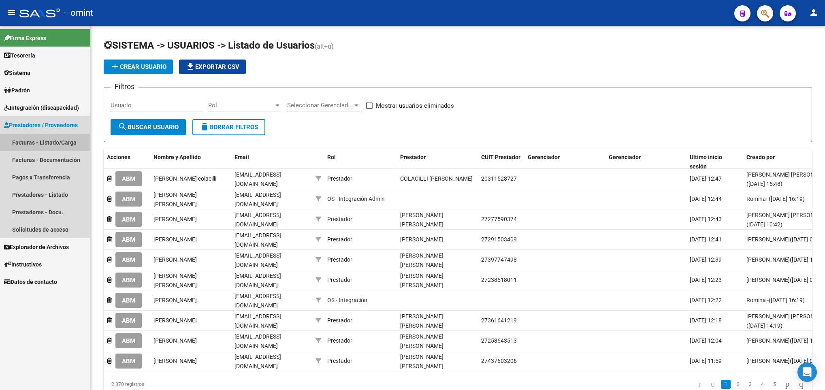
click at [56, 143] on link "Facturas - Listado/Carga" at bounding box center [45, 142] width 90 height 17
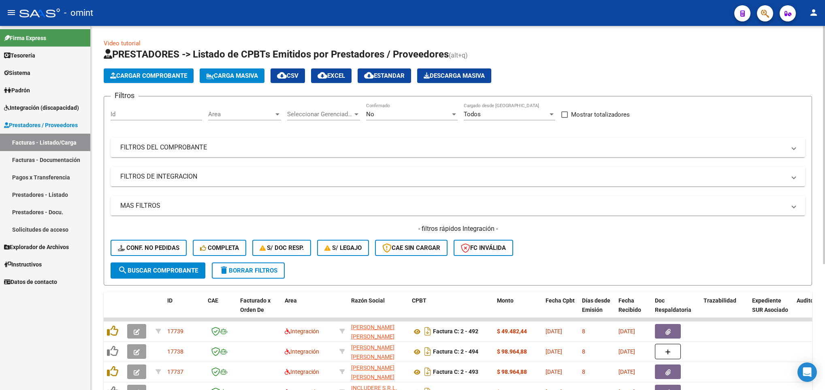
click at [576, 145] on mat-panel-title "FILTROS DEL COMPROBANTE" at bounding box center [452, 147] width 665 height 9
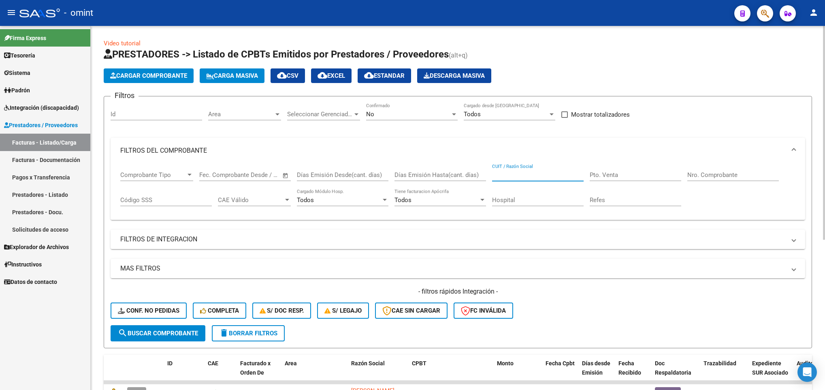
click at [526, 179] on input "CUIT / Razón Social" at bounding box center [538, 174] width 92 height 7
paste input "27266199304"
type input "27266199304"
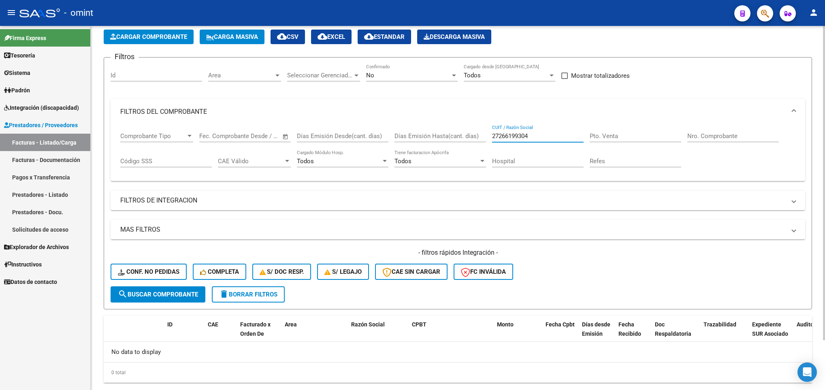
scroll to position [57, 0]
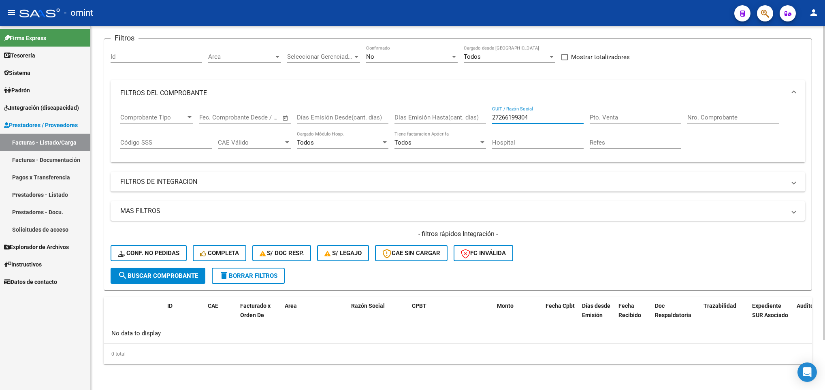
drag, startPoint x: 532, startPoint y: 118, endPoint x: 450, endPoint y: 118, distance: 82.6
click at [450, 118] on div "Comprobante Tipo Comprobante Tipo Start date – End date Fec. Comprobante Desde …" at bounding box center [457, 131] width 675 height 50
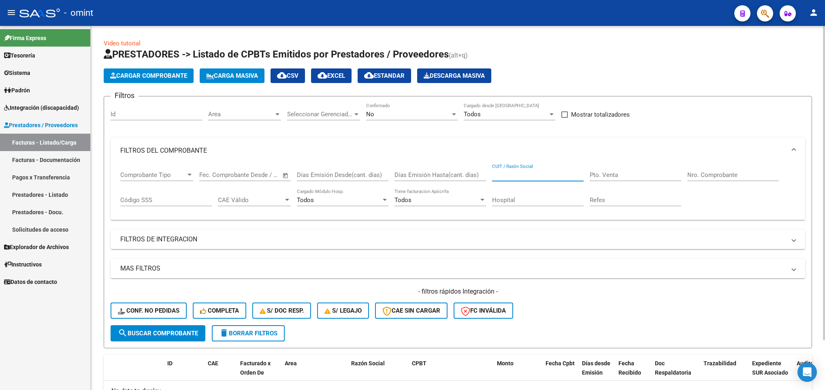
click at [249, 338] on button "delete Borrar Filtros" at bounding box center [248, 333] width 73 height 16
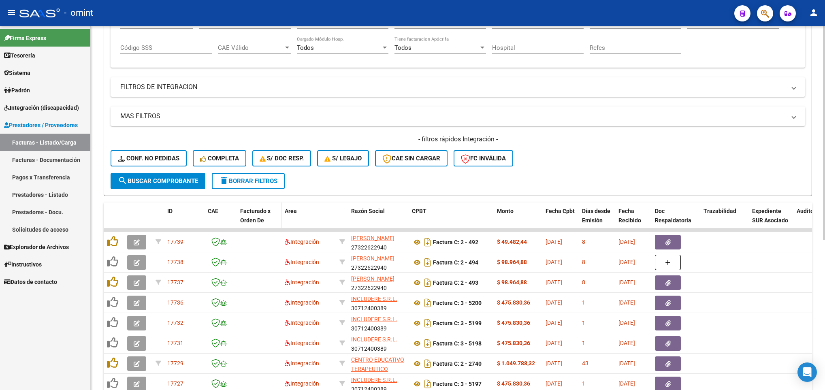
scroll to position [182, 0]
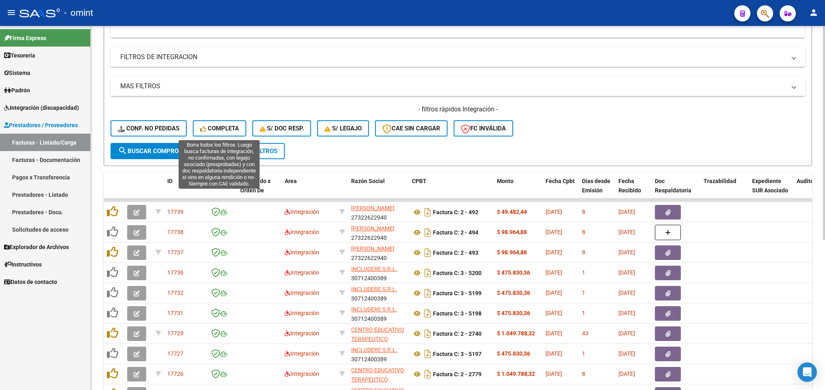
click at [223, 128] on span "Completa" at bounding box center [219, 128] width 39 height 7
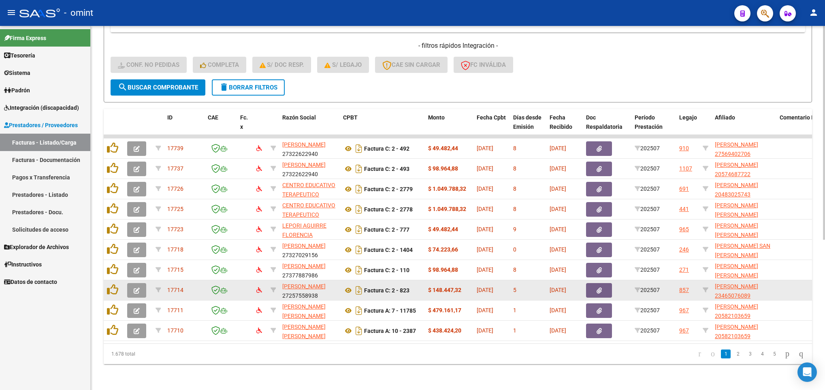
scroll to position [255, 0]
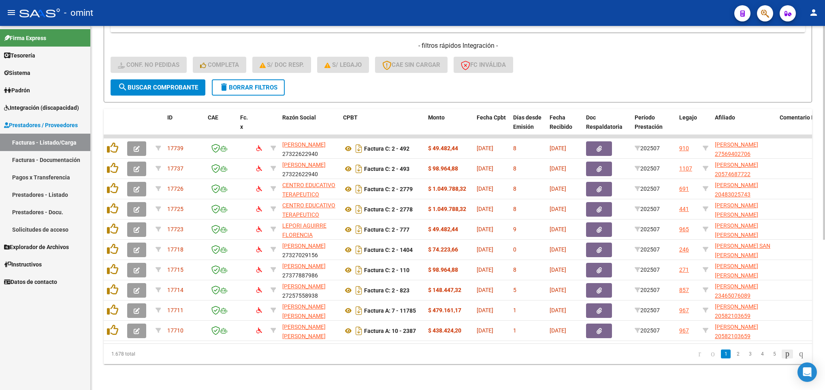
click at [784, 354] on icon "go to next page" at bounding box center [787, 354] width 6 height 10
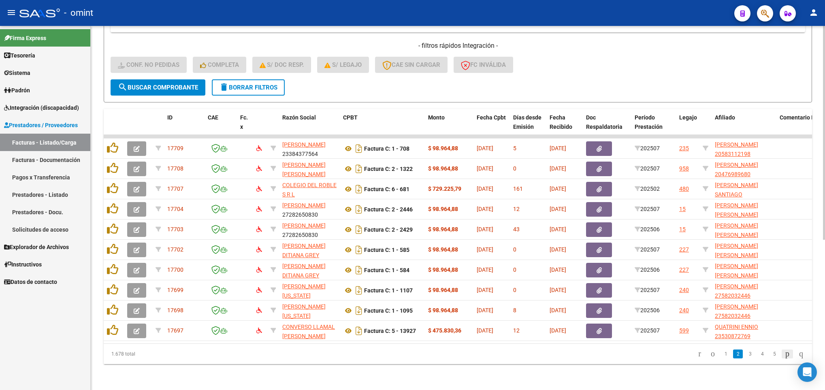
click at [784, 354] on icon "go to next page" at bounding box center [787, 354] width 6 height 10
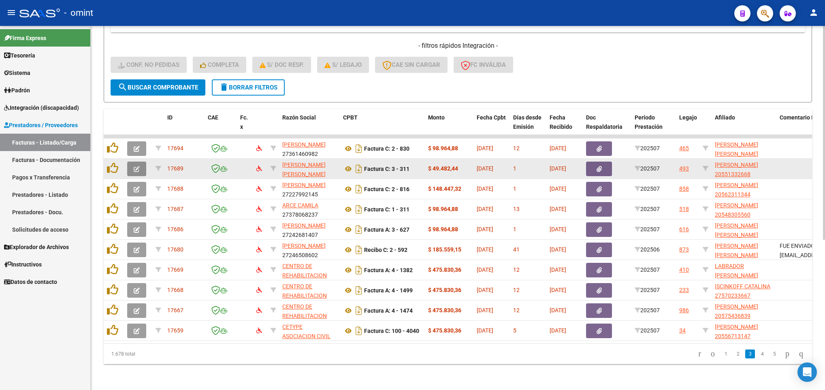
click at [134, 166] on icon "button" at bounding box center [137, 169] width 6 height 6
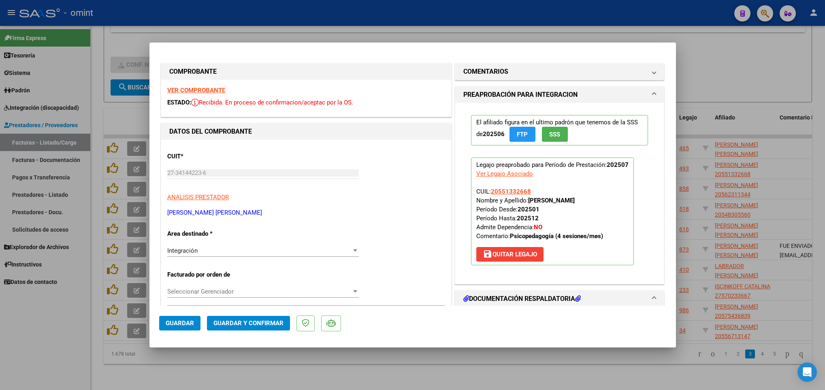
click at [187, 91] on strong "VER COMPROBANTE" at bounding box center [196, 90] width 58 height 7
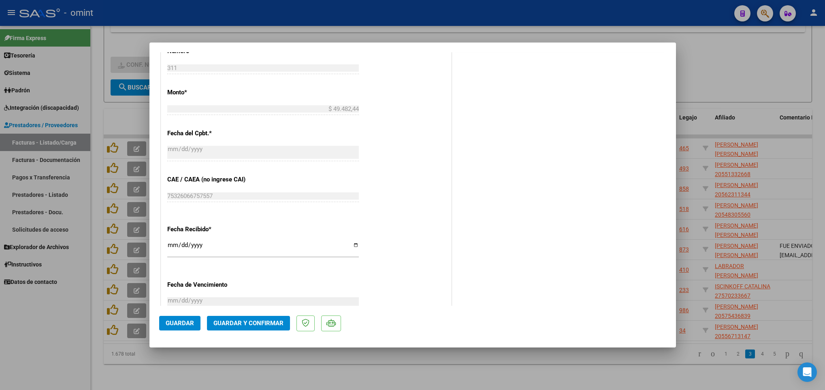
scroll to position [425, 0]
click at [265, 328] on button "Guardar y Confirmar" at bounding box center [248, 323] width 83 height 15
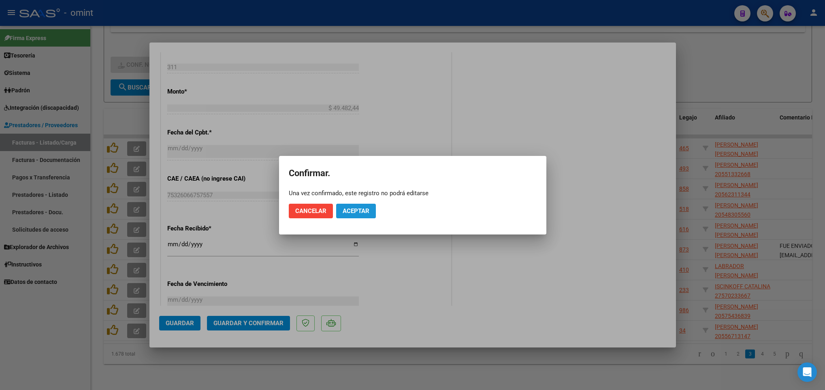
click at [358, 214] on button "Aceptar" at bounding box center [356, 211] width 40 height 15
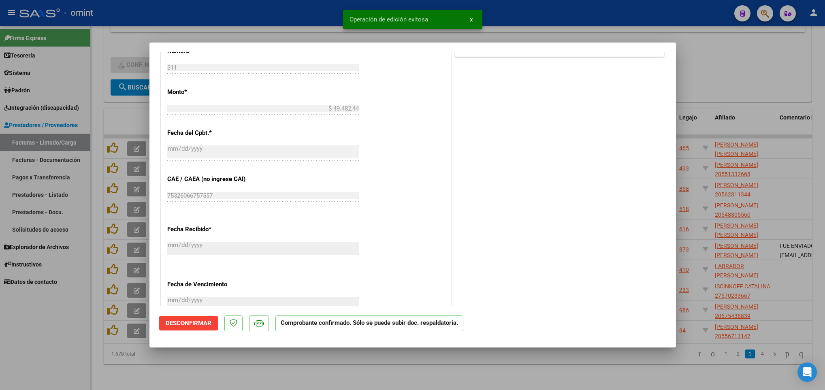
click at [603, 370] on div at bounding box center [412, 195] width 825 height 390
type input "$ 0,00"
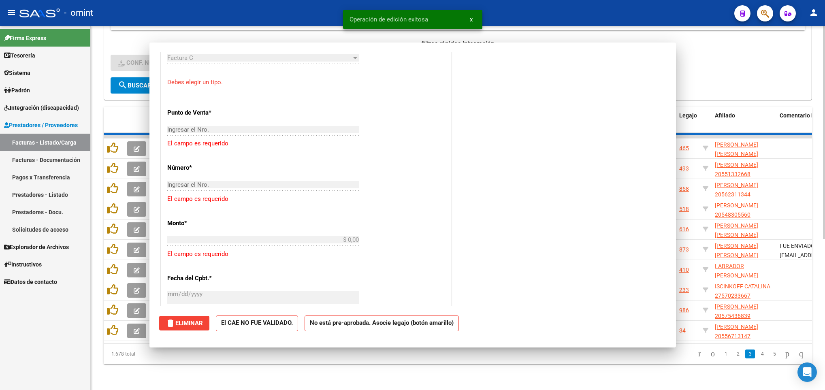
scroll to position [525, 0]
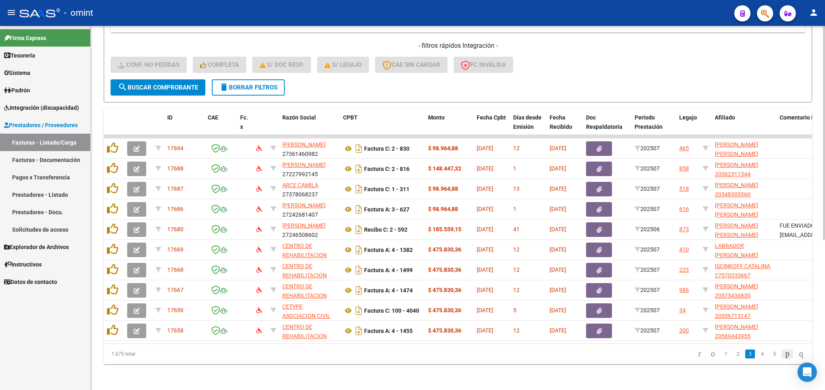
click at [784, 355] on icon "go to next page" at bounding box center [787, 354] width 6 height 10
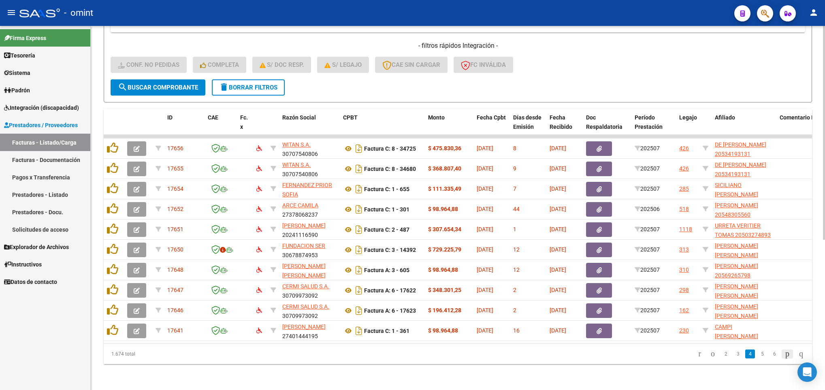
click at [784, 356] on icon "go to next page" at bounding box center [787, 354] width 6 height 10
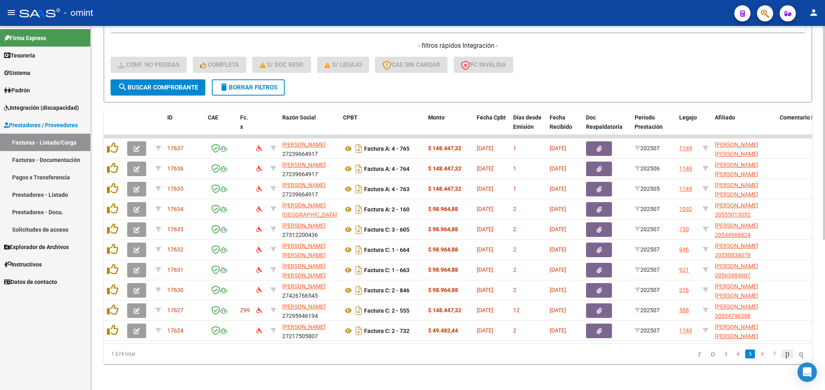
click at [784, 356] on icon "go to next page" at bounding box center [787, 354] width 6 height 10
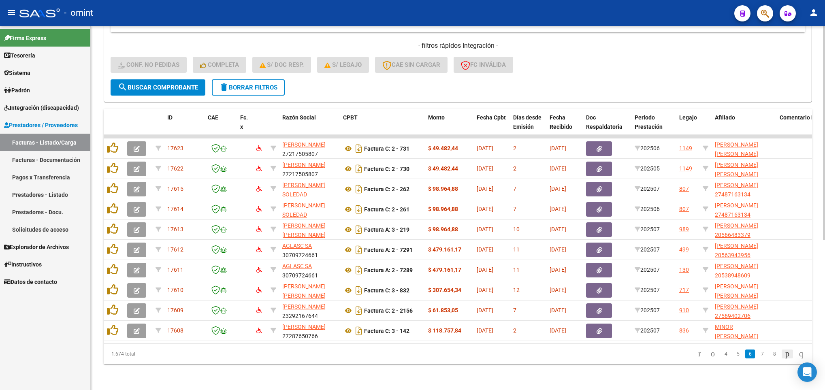
click at [784, 356] on icon "go to next page" at bounding box center [787, 354] width 6 height 10
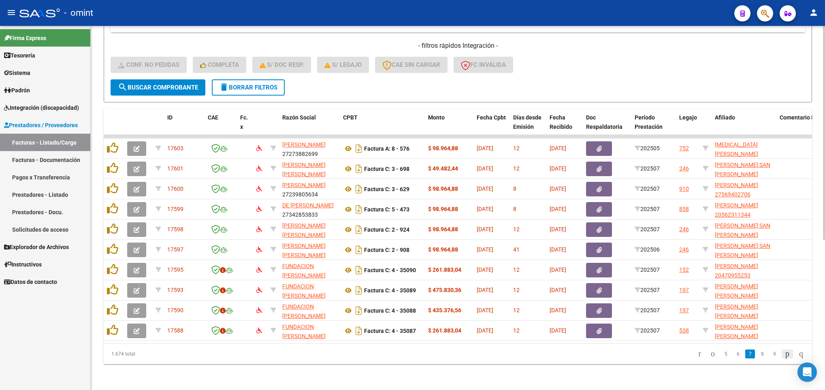
click at [784, 356] on icon "go to next page" at bounding box center [787, 354] width 6 height 10
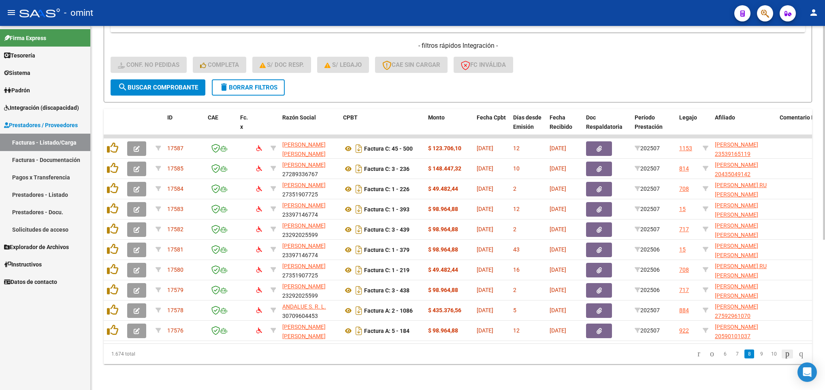
click at [784, 356] on icon "go to next page" at bounding box center [787, 354] width 6 height 10
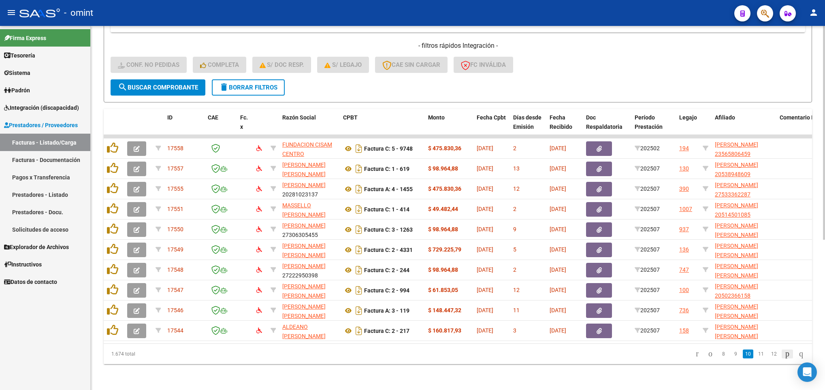
click at [784, 358] on icon "go to next page" at bounding box center [787, 354] width 6 height 10
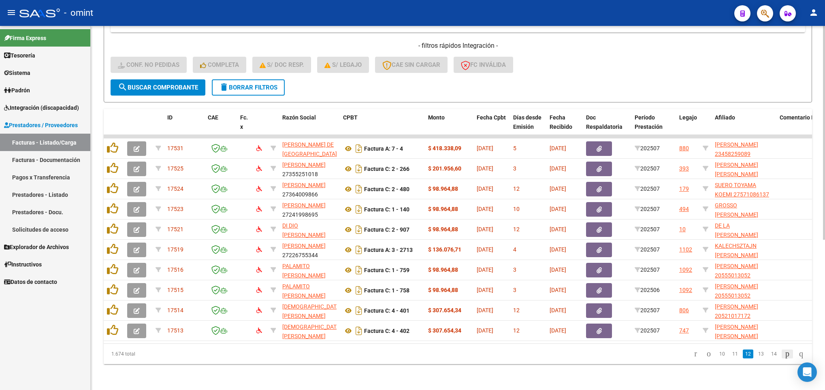
click at [784, 358] on icon "go to next page" at bounding box center [787, 354] width 6 height 10
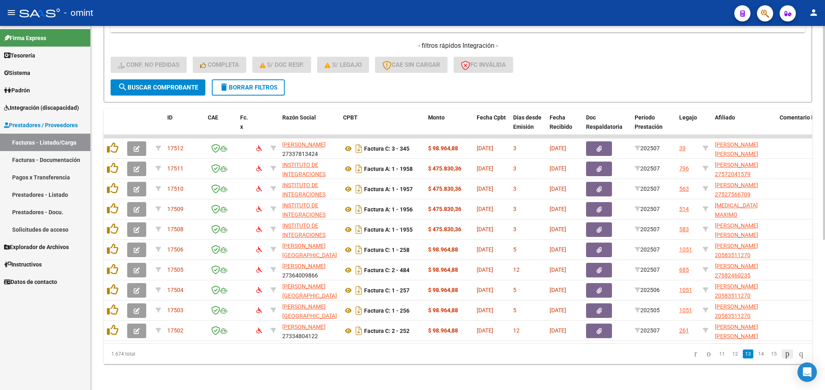
click at [784, 358] on icon "go to next page" at bounding box center [787, 354] width 6 height 10
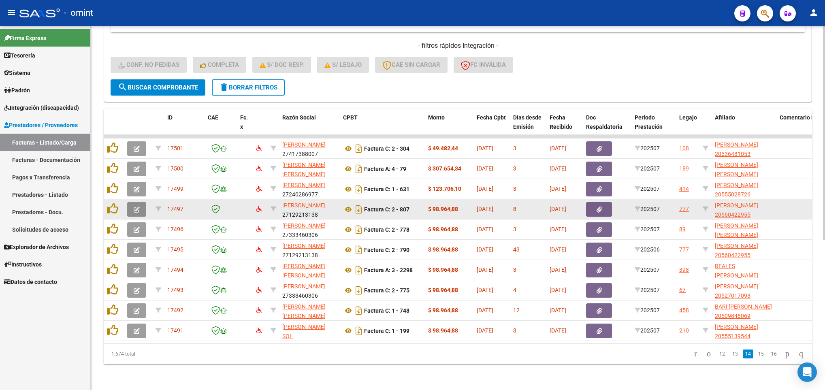
click at [141, 202] on button "button" at bounding box center [136, 209] width 19 height 15
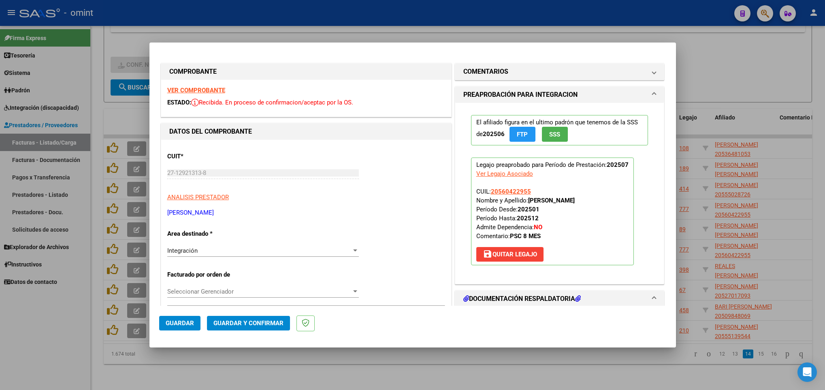
click at [217, 91] on strong "VER COMPROBANTE" at bounding box center [196, 90] width 58 height 7
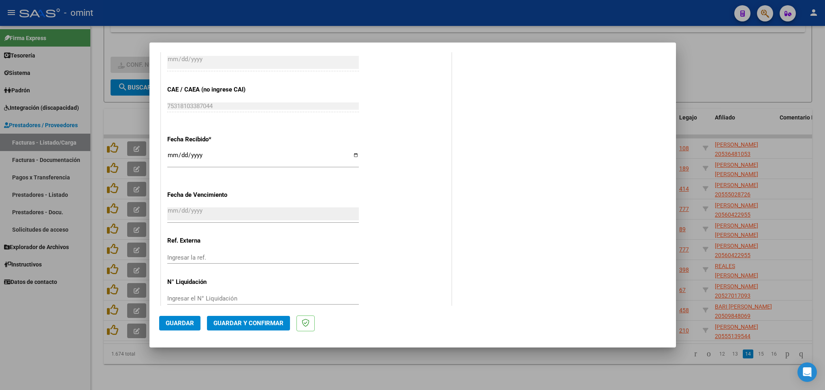
scroll to position [531, 0]
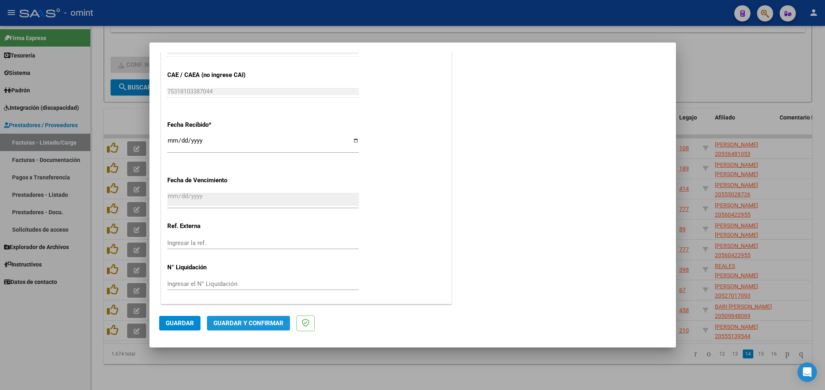
click at [248, 323] on span "Guardar y Confirmar" at bounding box center [248, 322] width 70 height 7
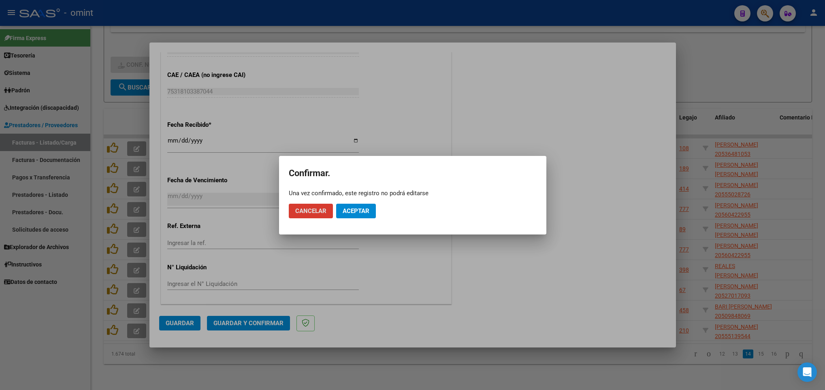
click at [374, 209] on button "Aceptar" at bounding box center [356, 211] width 40 height 15
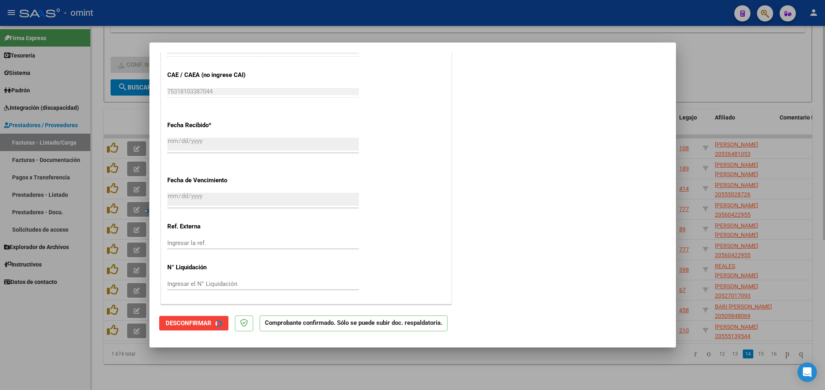
drag, startPoint x: 615, startPoint y: 374, endPoint x: 620, endPoint y: 376, distance: 5.5
click at [615, 375] on div at bounding box center [412, 195] width 825 height 390
type input "$ 0,00"
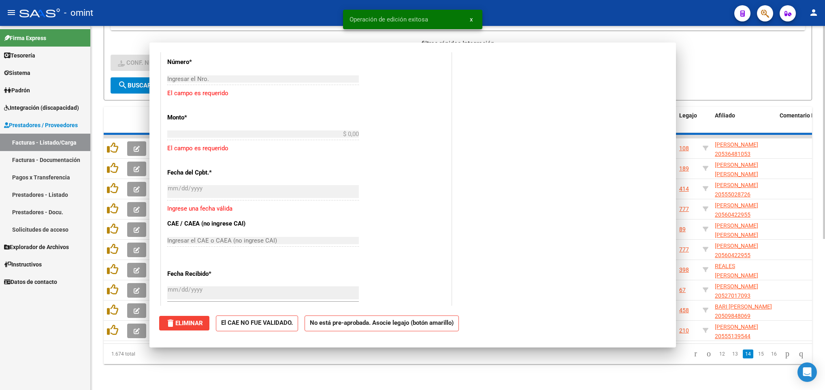
scroll to position [631, 0]
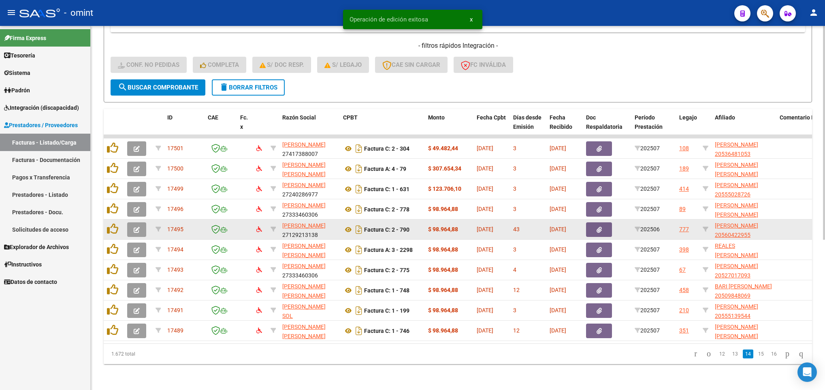
click at [132, 222] on button "button" at bounding box center [136, 229] width 19 height 15
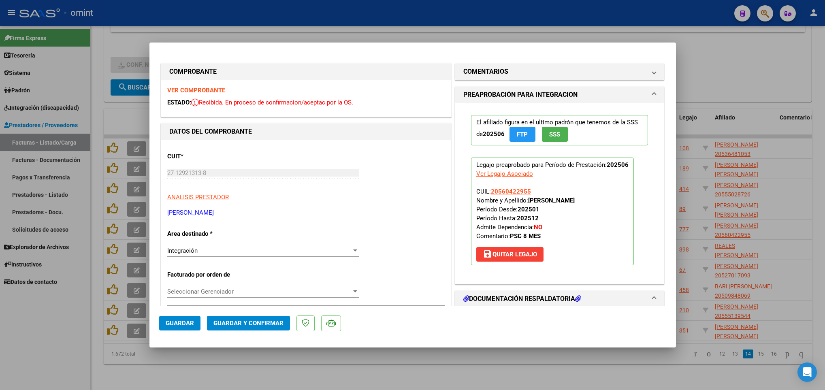
click at [179, 90] on strong "VER COMPROBANTE" at bounding box center [196, 90] width 58 height 7
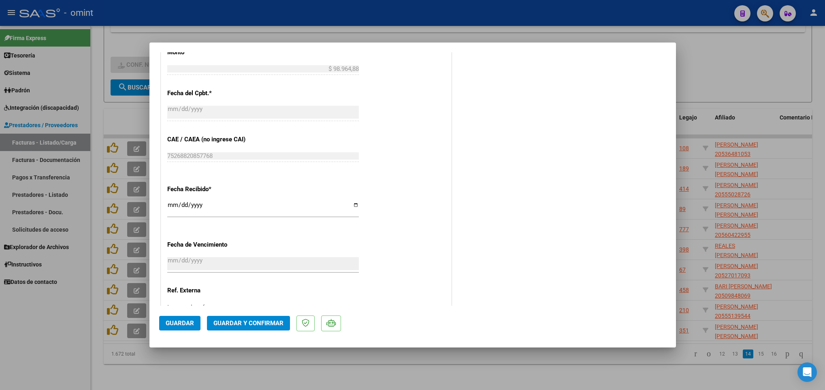
scroll to position [531, 0]
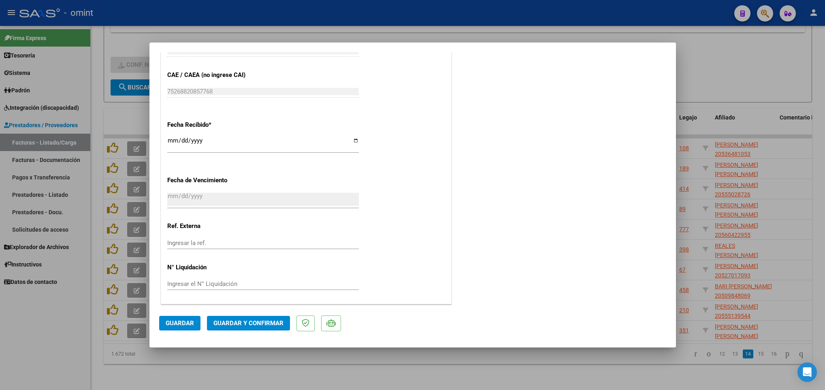
click at [264, 321] on span "Guardar y Confirmar" at bounding box center [248, 322] width 70 height 7
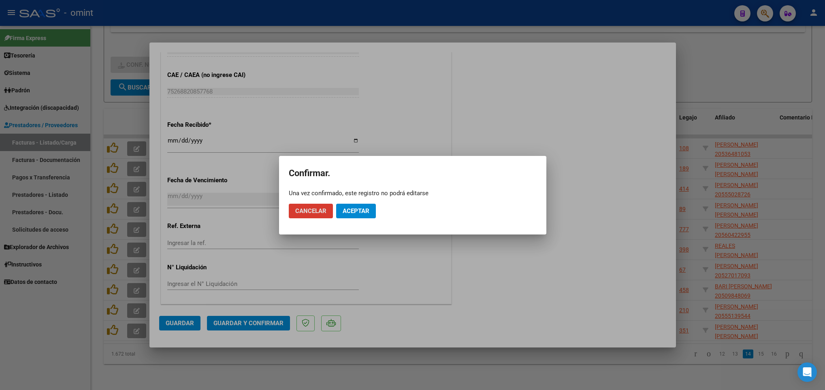
click at [369, 206] on button "Aceptar" at bounding box center [356, 211] width 40 height 15
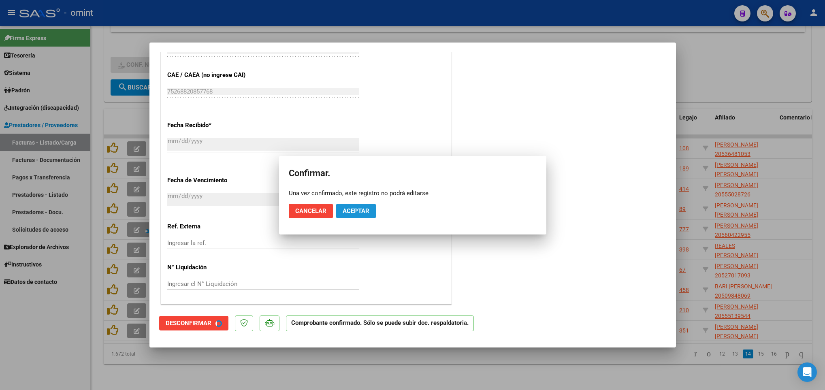
scroll to position [480, 0]
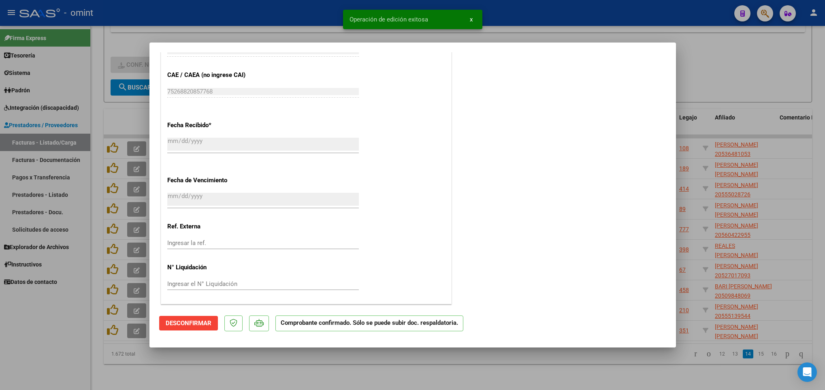
click at [591, 370] on div at bounding box center [412, 195] width 825 height 390
type input "$ 0,00"
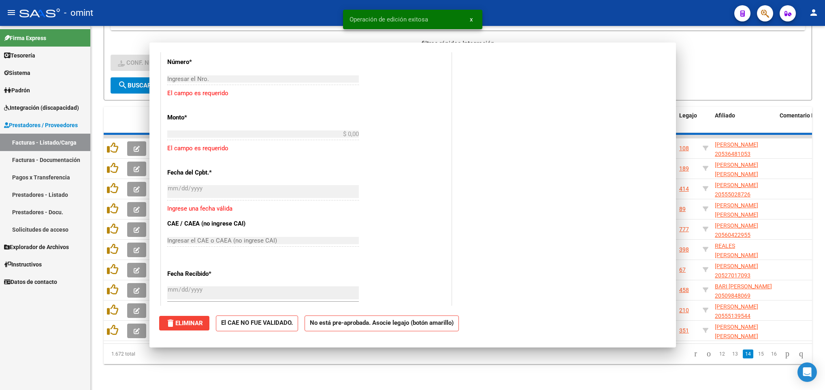
scroll to position [631, 0]
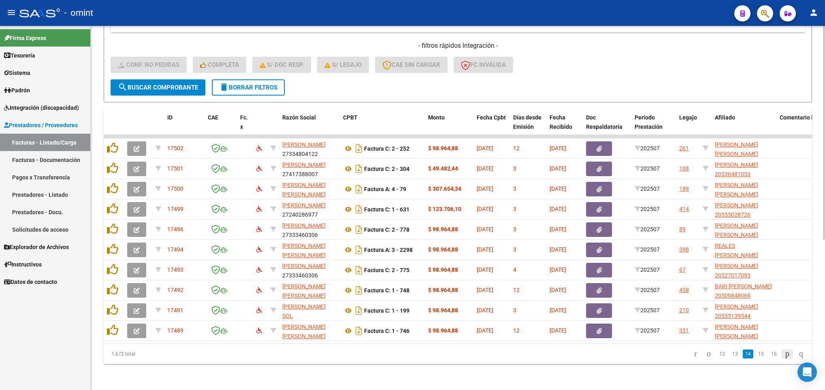
click at [784, 356] on icon "go to next page" at bounding box center [787, 354] width 6 height 10
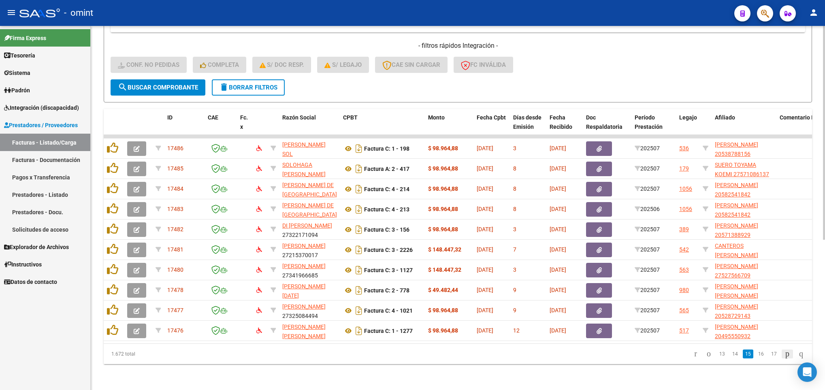
click at [784, 356] on icon "go to next page" at bounding box center [787, 354] width 6 height 10
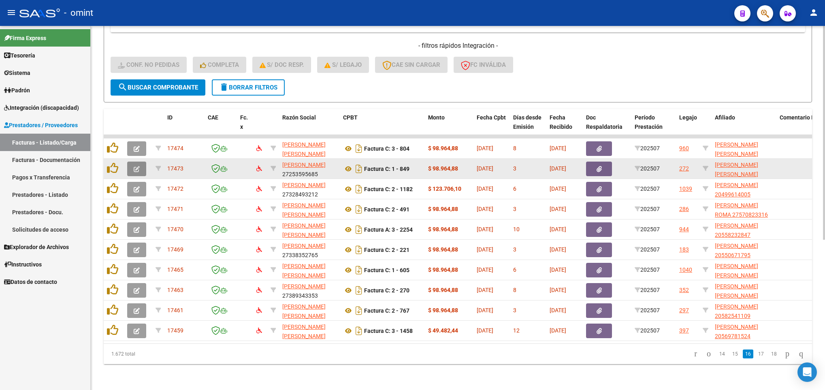
click at [135, 166] on icon "button" at bounding box center [137, 169] width 6 height 6
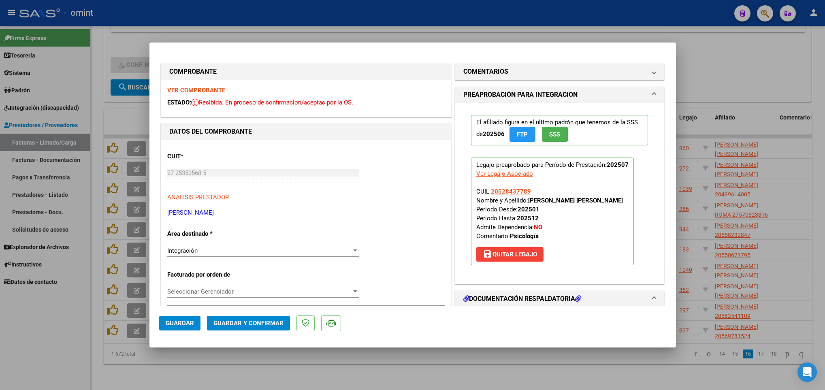
click at [187, 89] on strong "VER COMPROBANTE" at bounding box center [196, 90] width 58 height 7
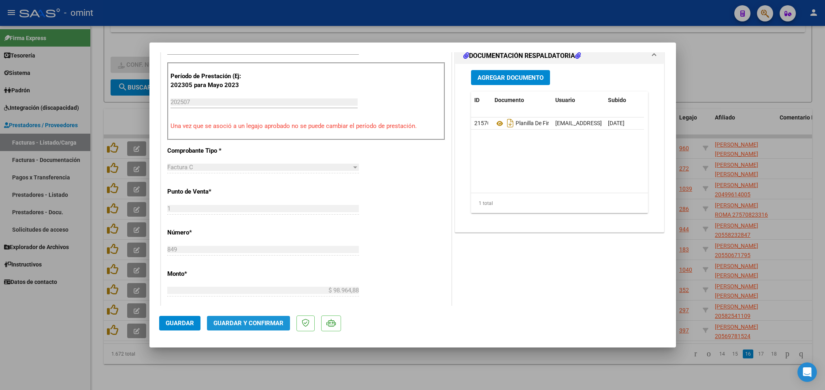
click at [255, 320] on span "Guardar y Confirmar" at bounding box center [248, 322] width 70 height 7
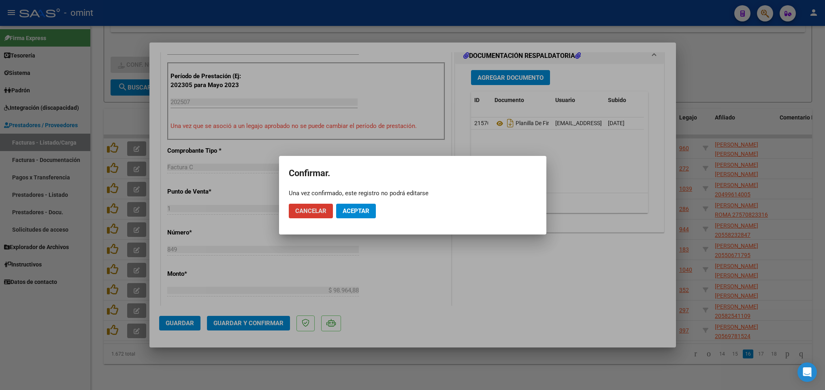
click at [349, 208] on span "Aceptar" at bounding box center [356, 210] width 27 height 7
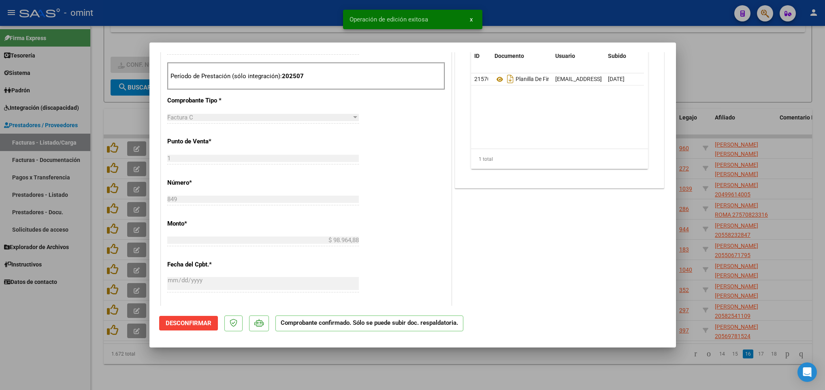
click at [588, 373] on div at bounding box center [412, 195] width 825 height 390
type input "$ 0,00"
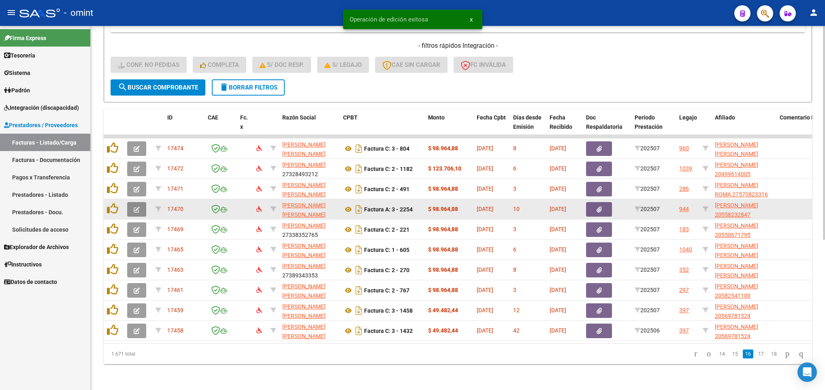
click at [135, 206] on span "button" at bounding box center [137, 209] width 6 height 7
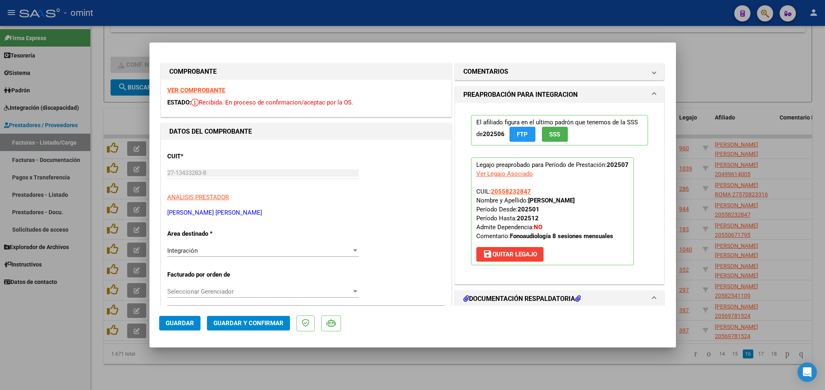
click at [209, 87] on strong "VER COMPROBANTE" at bounding box center [196, 90] width 58 height 7
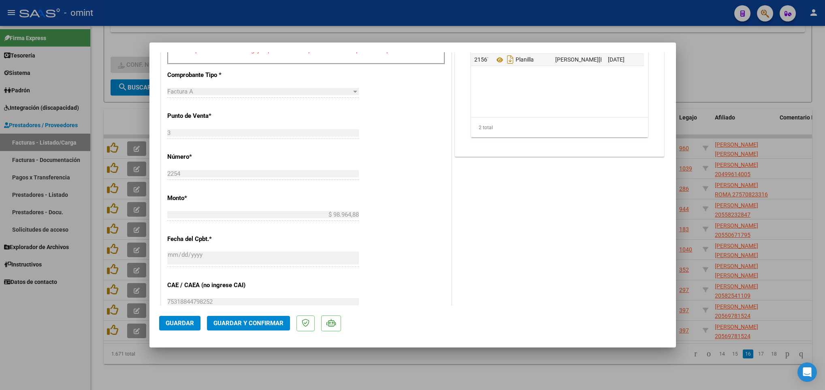
scroll to position [364, 0]
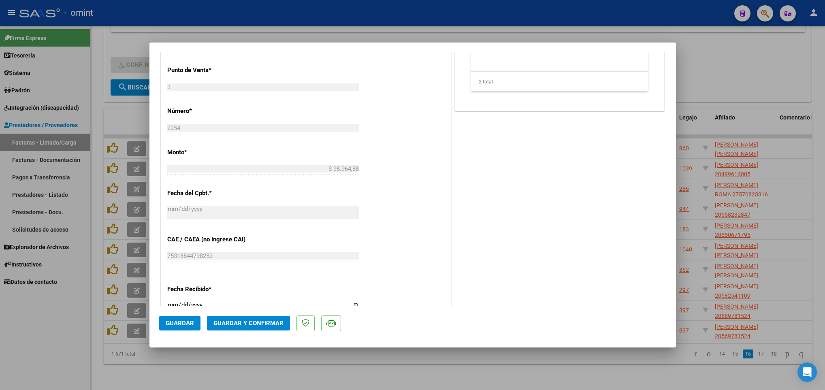
click at [261, 321] on span "Guardar y Confirmar" at bounding box center [248, 322] width 70 height 7
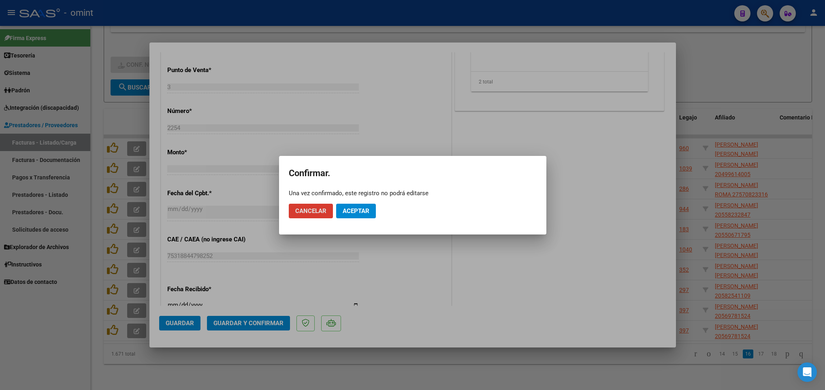
click at [354, 213] on span "Aceptar" at bounding box center [356, 210] width 27 height 7
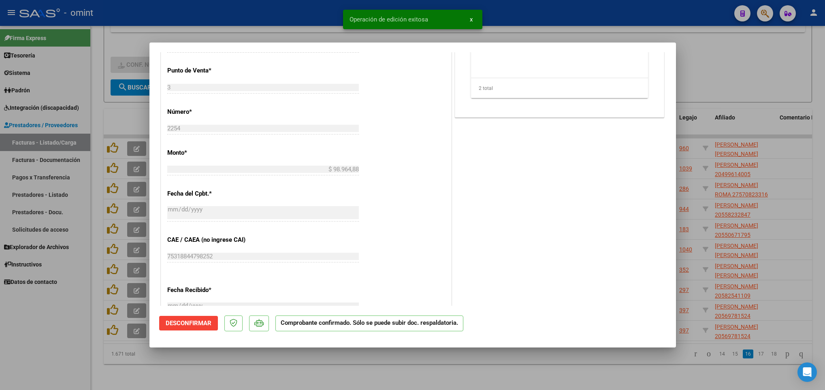
click at [615, 387] on div at bounding box center [412, 195] width 825 height 390
type input "$ 0,00"
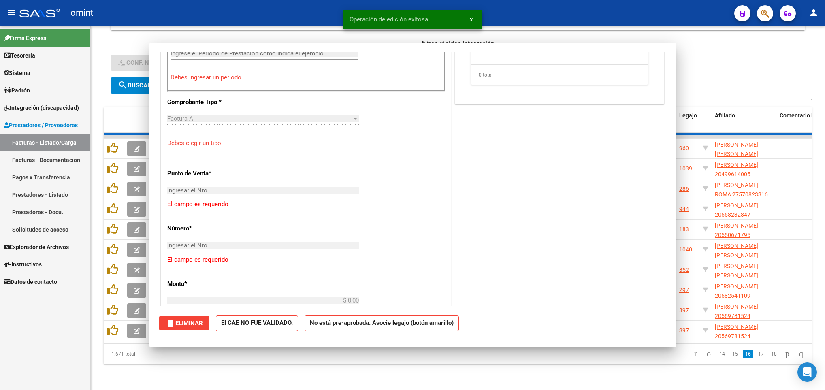
scroll to position [464, 0]
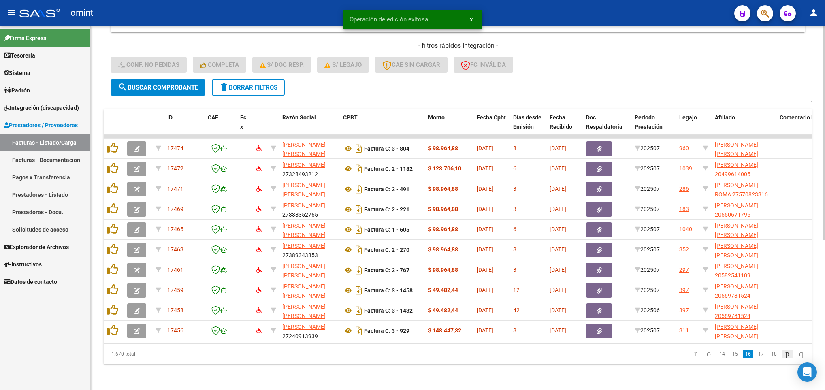
click at [784, 354] on icon "go to next page" at bounding box center [787, 354] width 6 height 10
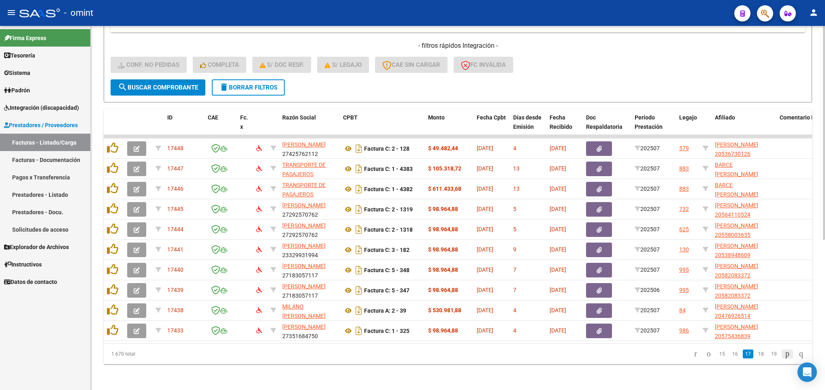
click at [784, 354] on icon "go to next page" at bounding box center [787, 354] width 6 height 10
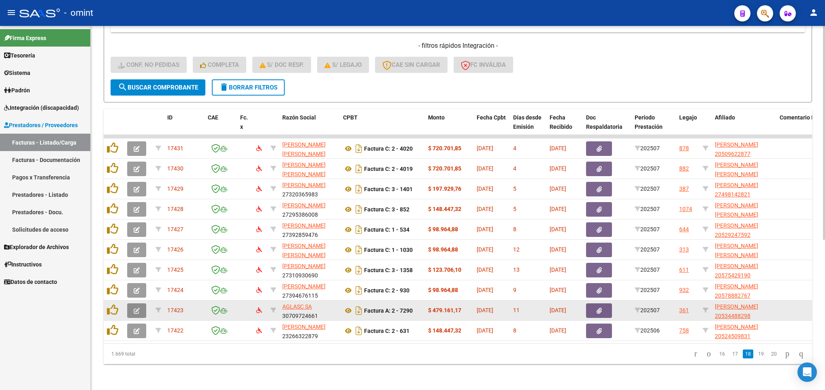
click at [135, 303] on button "button" at bounding box center [136, 310] width 19 height 15
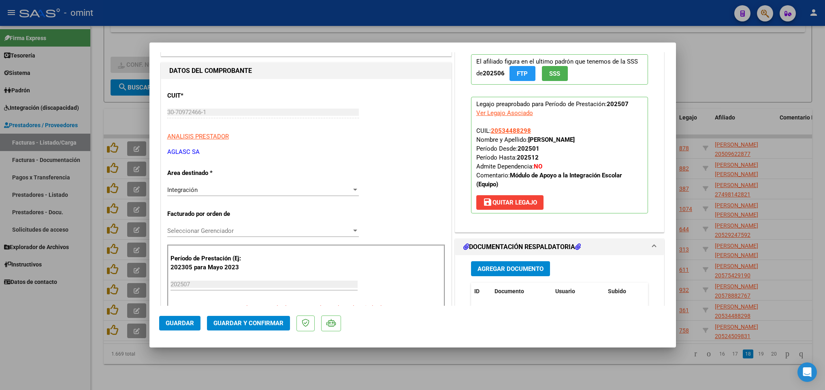
scroll to position [0, 0]
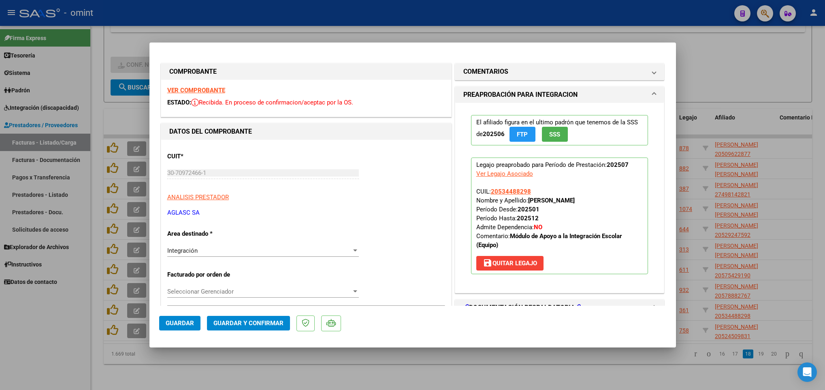
click at [203, 85] on div "VER COMPROBANTE ESTADO: Recibida. En proceso de confirmacion/aceptac por la OS." at bounding box center [306, 98] width 290 height 37
click at [203, 90] on strong "VER COMPROBANTE" at bounding box center [196, 90] width 58 height 7
click at [258, 323] on span "Guardar y Confirmar" at bounding box center [248, 322] width 70 height 7
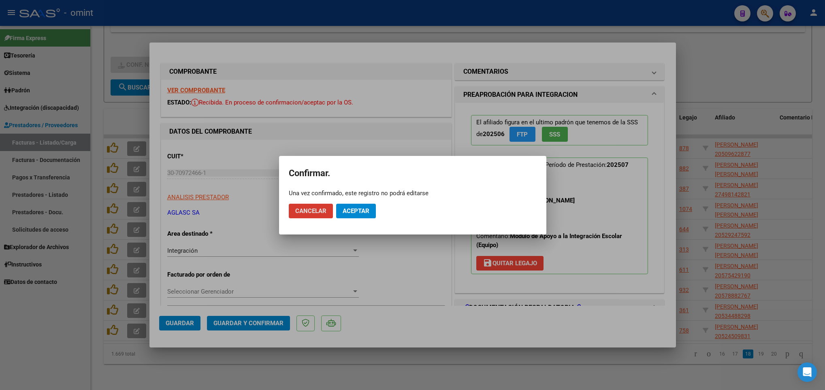
click at [358, 207] on span "Aceptar" at bounding box center [356, 210] width 27 height 7
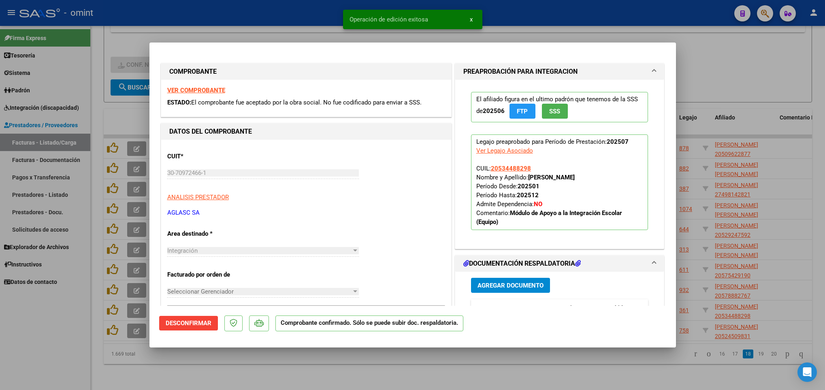
drag, startPoint x: 645, startPoint y: 372, endPoint x: 649, endPoint y: 370, distance: 4.4
click at [645, 372] on div at bounding box center [412, 195] width 825 height 390
type input "$ 0,00"
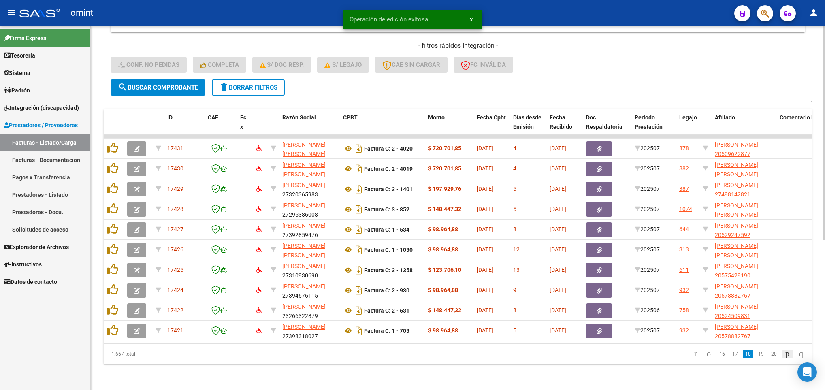
click at [784, 353] on icon "go to next page" at bounding box center [787, 354] width 6 height 10
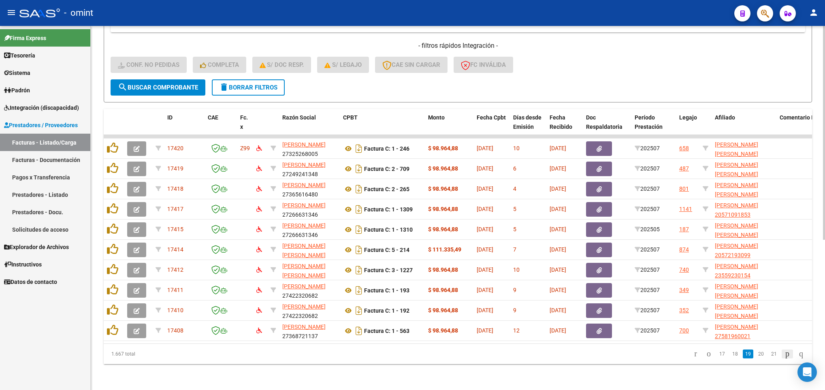
click at [784, 353] on icon "go to next page" at bounding box center [787, 354] width 6 height 10
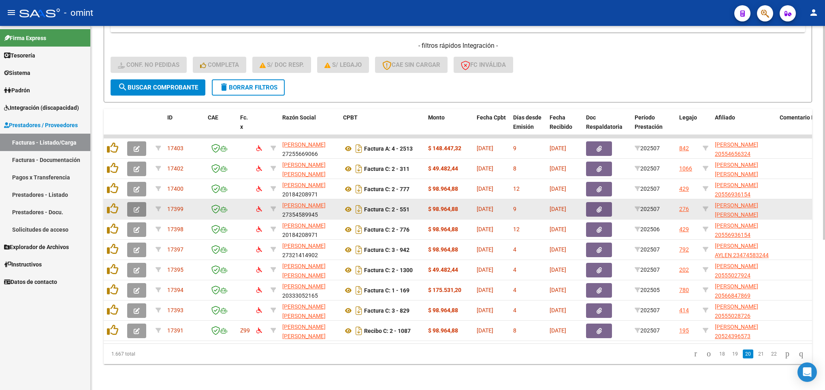
click at [140, 203] on button "button" at bounding box center [136, 209] width 19 height 15
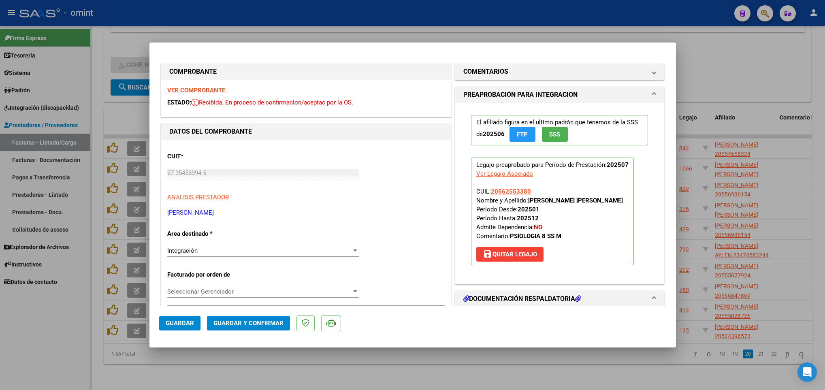
click at [217, 88] on strong "VER COMPROBANTE" at bounding box center [196, 90] width 58 height 7
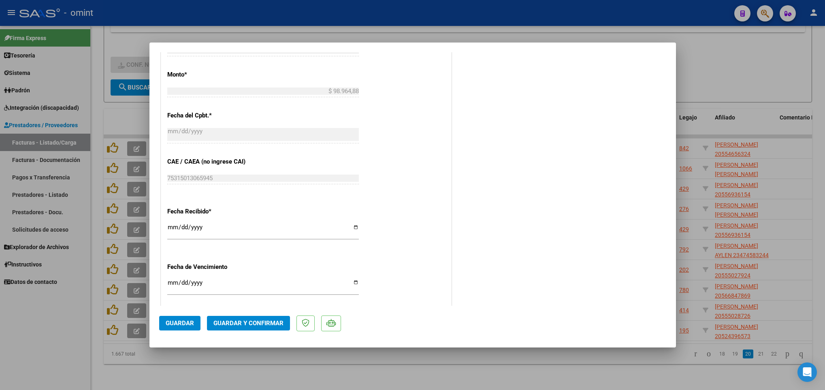
scroll to position [425, 0]
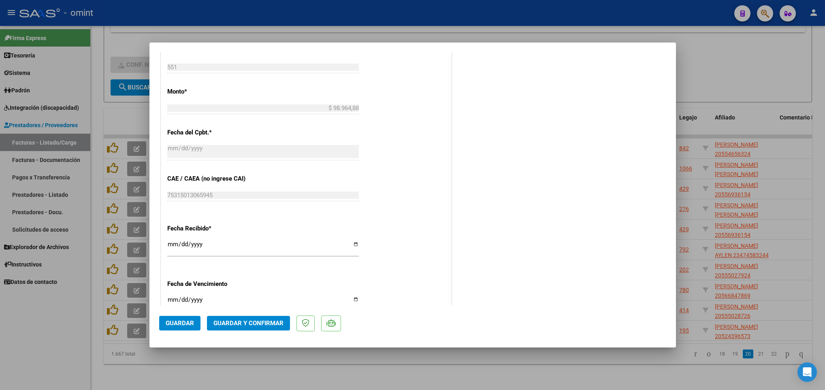
click at [269, 315] on mat-dialog-actions "Guardar Guardar y Confirmar" at bounding box center [412, 322] width 507 height 32
click at [266, 325] on span "Guardar y Confirmar" at bounding box center [248, 322] width 70 height 7
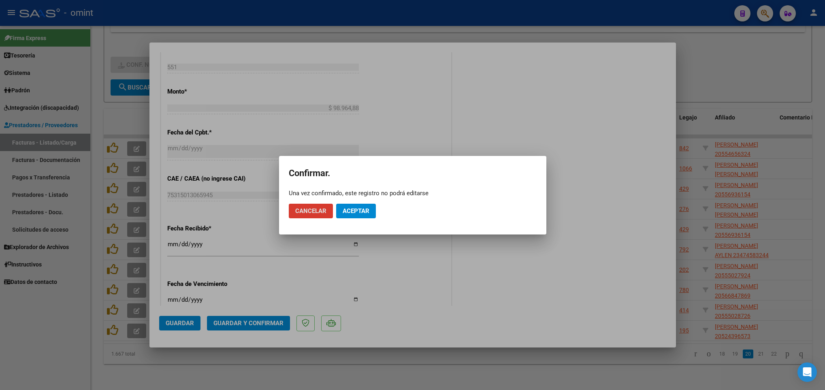
click at [357, 214] on button "Aceptar" at bounding box center [356, 211] width 40 height 15
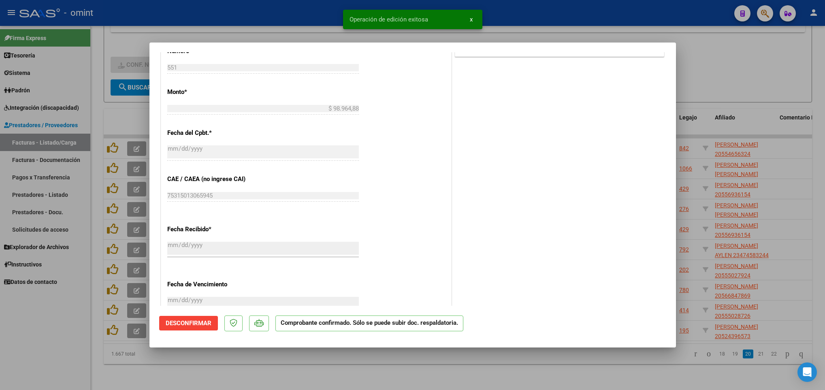
click at [607, 388] on div at bounding box center [412, 195] width 825 height 390
type input "$ 0,00"
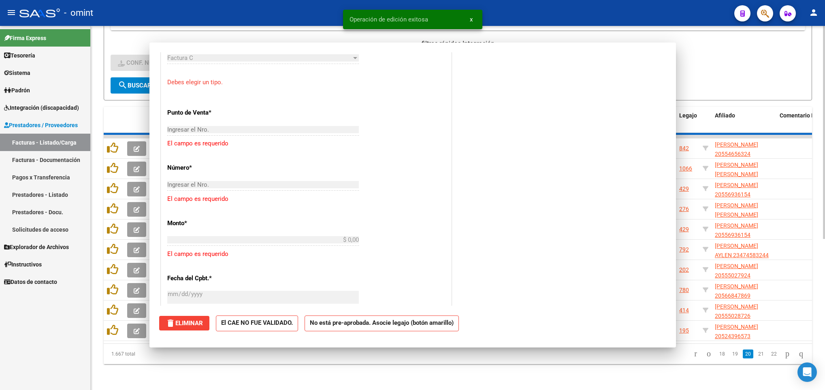
scroll to position [525, 0]
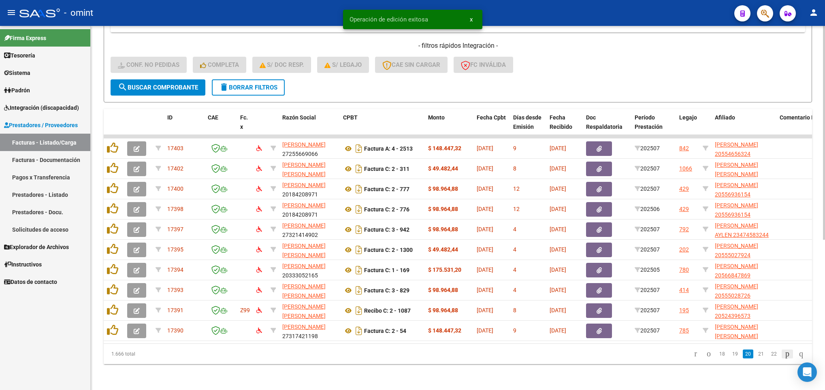
click at [784, 355] on icon "go to next page" at bounding box center [787, 354] width 6 height 10
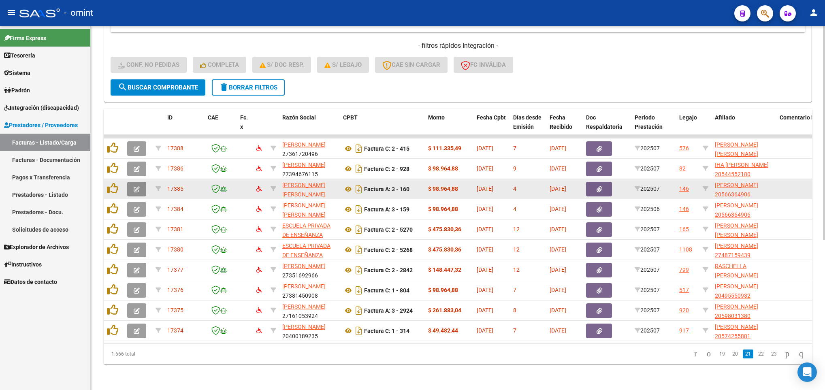
click at [134, 186] on icon "button" at bounding box center [137, 189] width 6 height 6
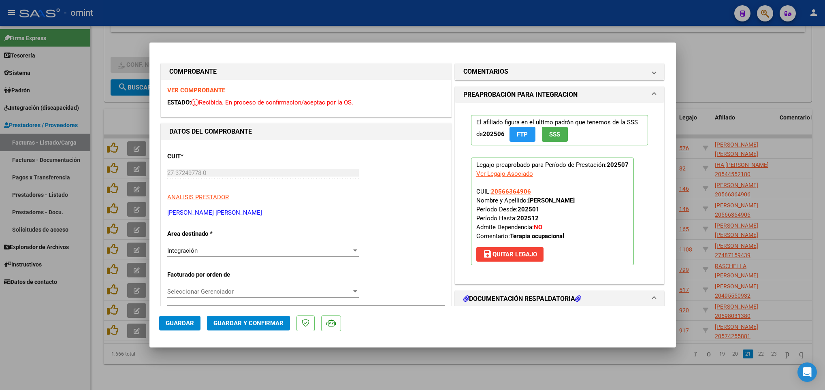
click at [193, 91] on strong "VER COMPROBANTE" at bounding box center [196, 90] width 58 height 7
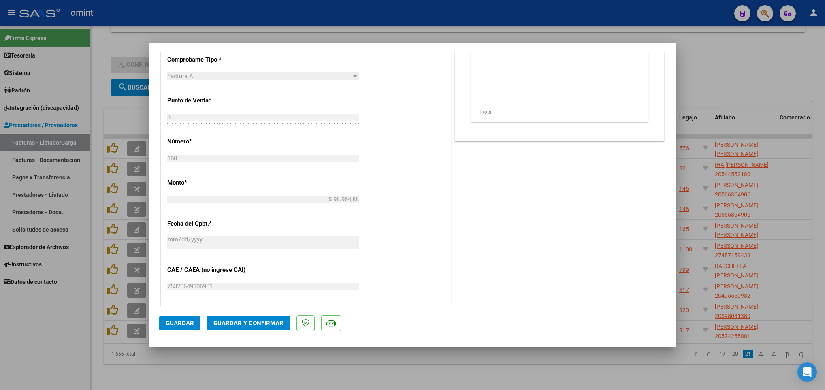
scroll to position [364, 0]
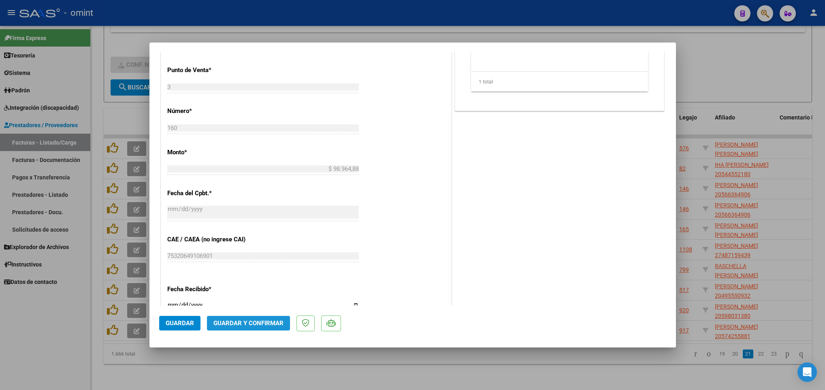
click at [275, 319] on span "Guardar y Confirmar" at bounding box center [248, 322] width 70 height 7
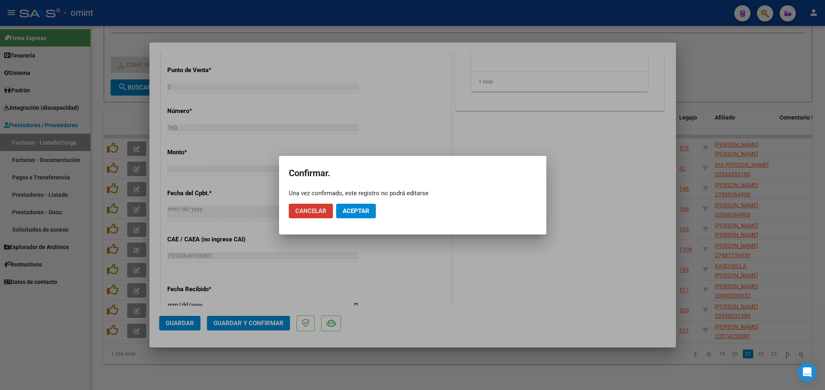
click at [358, 207] on span "Aceptar" at bounding box center [356, 210] width 27 height 7
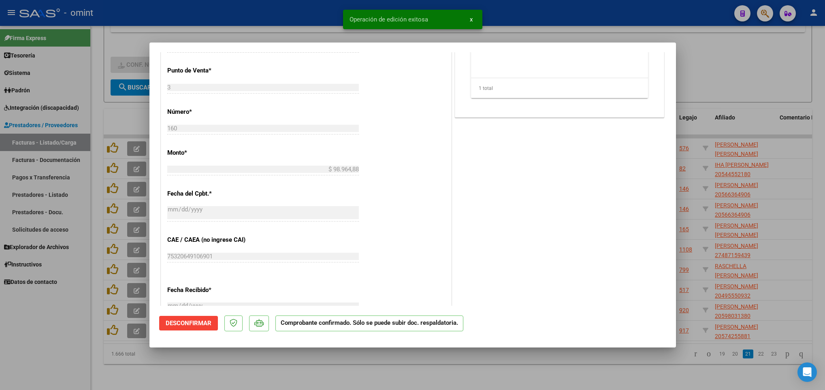
click at [526, 360] on div at bounding box center [412, 195] width 825 height 390
type input "$ 0,00"
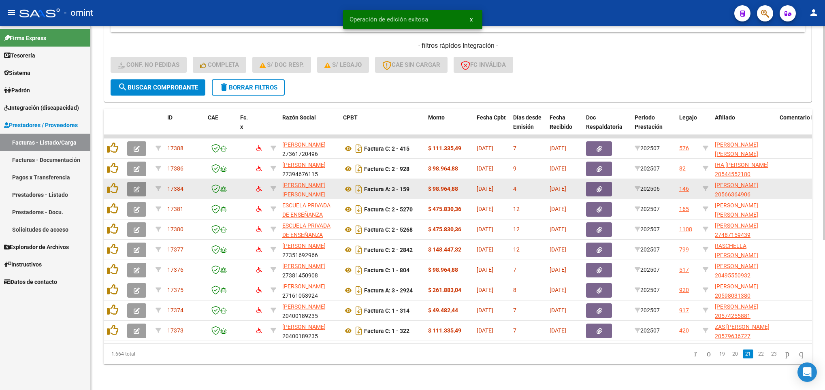
click at [136, 182] on button "button" at bounding box center [136, 189] width 19 height 15
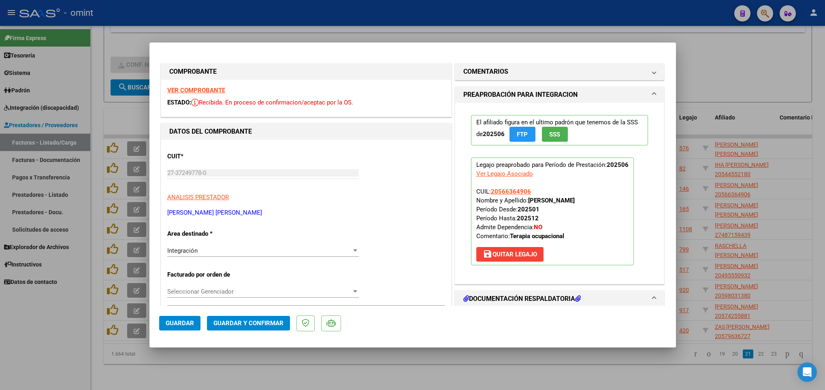
click at [220, 90] on strong "VER COMPROBANTE" at bounding box center [196, 90] width 58 height 7
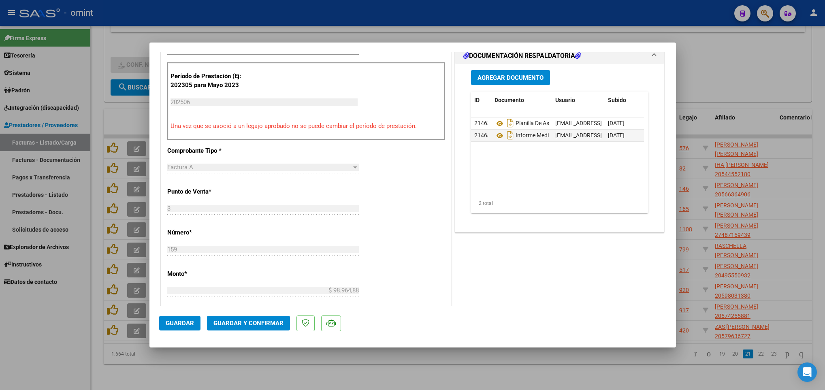
click at [272, 318] on button "Guardar y Confirmar" at bounding box center [248, 323] width 83 height 15
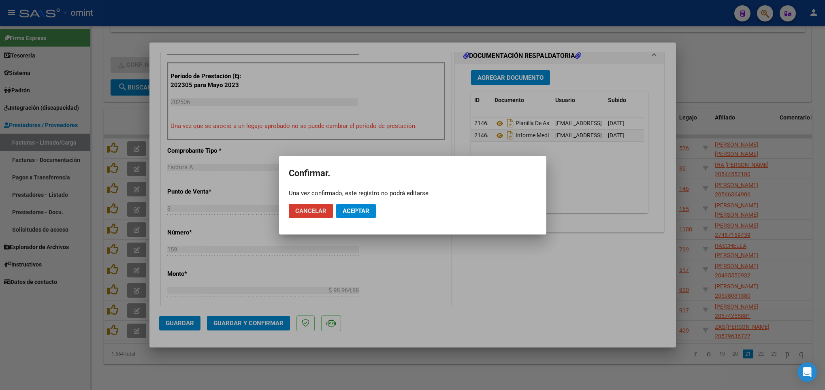
click at [361, 212] on span "Aceptar" at bounding box center [356, 210] width 27 height 7
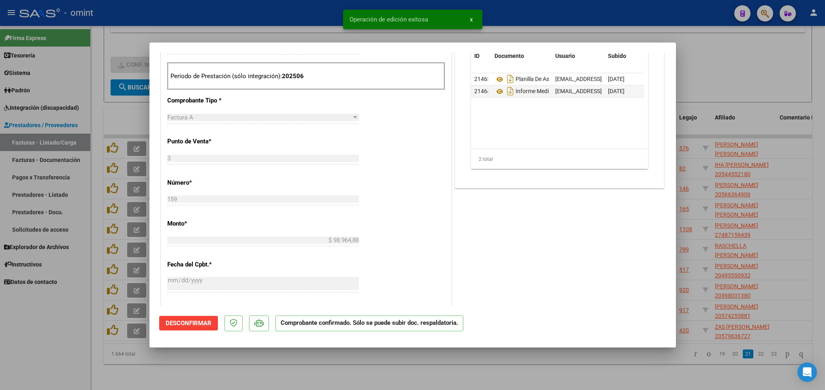
click at [466, 368] on div at bounding box center [412, 195] width 825 height 390
type input "$ 0,00"
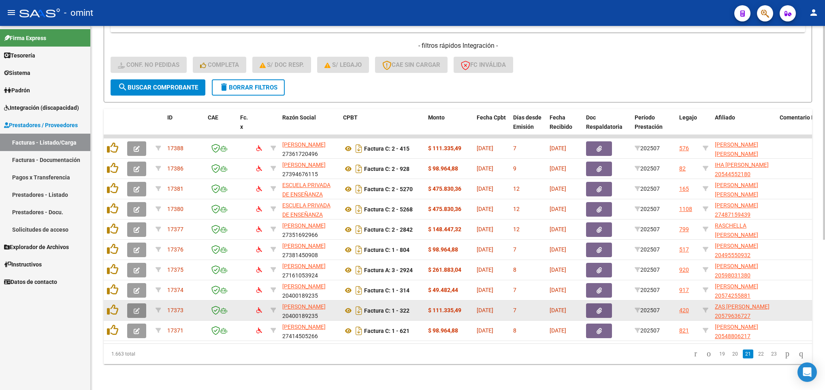
click at [139, 308] on icon "button" at bounding box center [137, 311] width 6 height 6
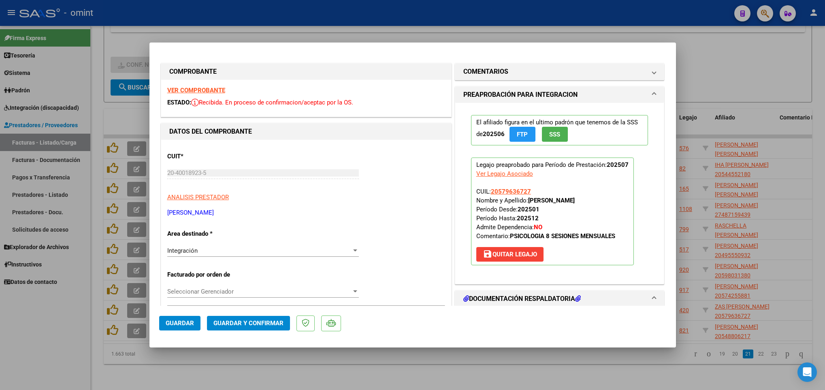
click at [220, 90] on strong "VER COMPROBANTE" at bounding box center [196, 90] width 58 height 7
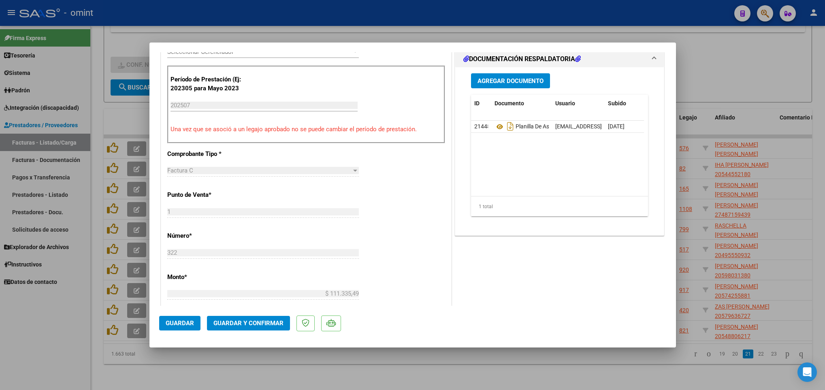
scroll to position [243, 0]
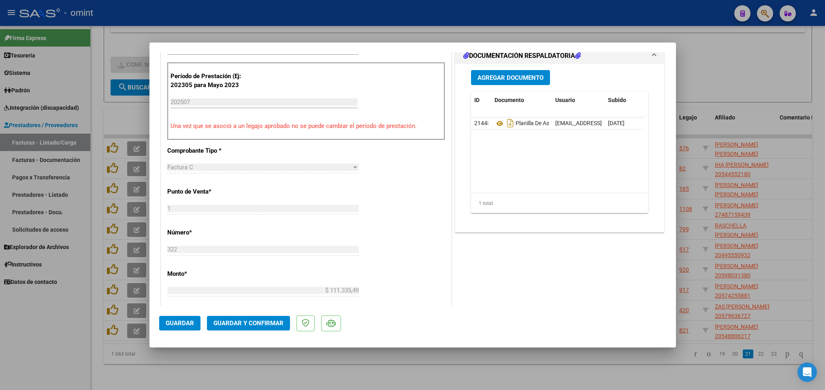
click at [255, 326] on span "Guardar y Confirmar" at bounding box center [248, 322] width 70 height 7
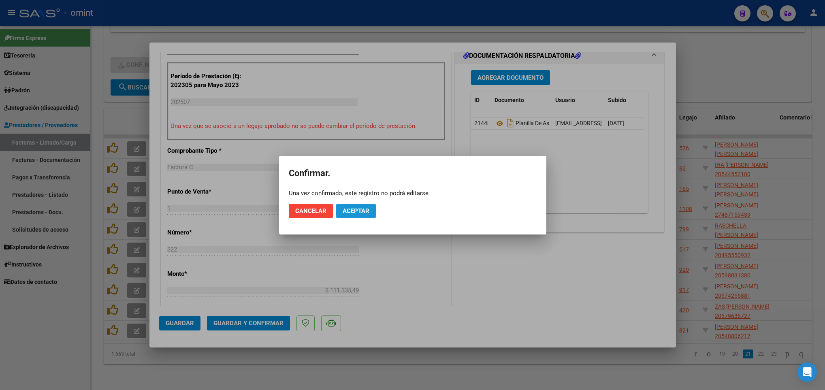
click at [350, 204] on button "Aceptar" at bounding box center [356, 211] width 40 height 15
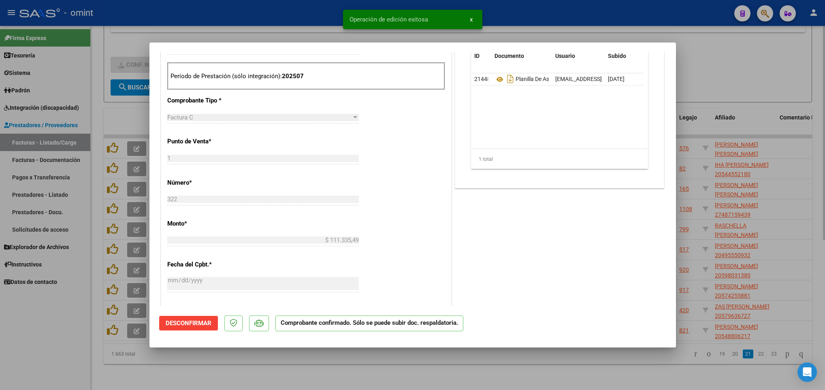
click at [533, 369] on div at bounding box center [412, 195] width 825 height 390
type input "$ 0,00"
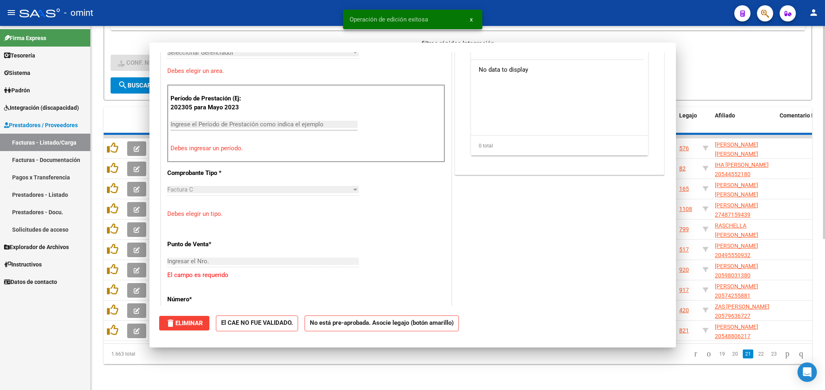
scroll to position [0, 0]
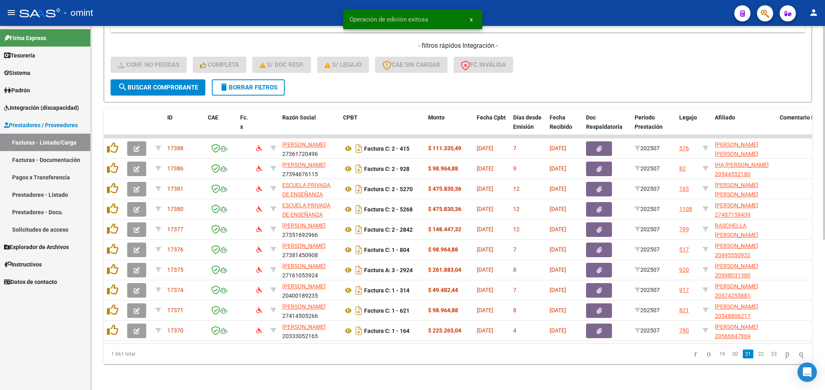
click at [784, 353] on icon "go to next page" at bounding box center [787, 354] width 6 height 10
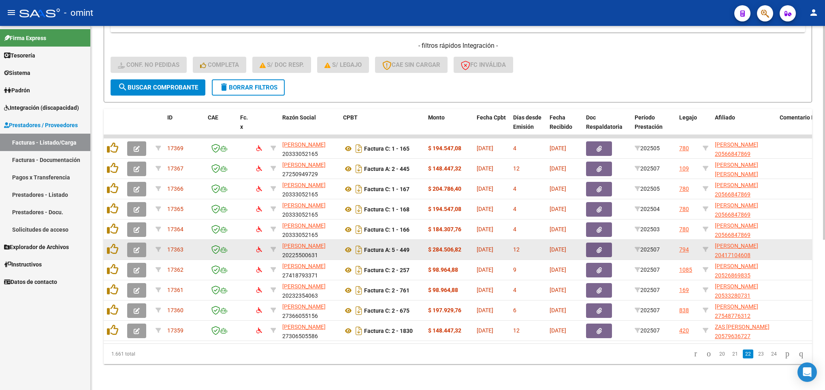
click at [134, 247] on icon "button" at bounding box center [137, 250] width 6 height 6
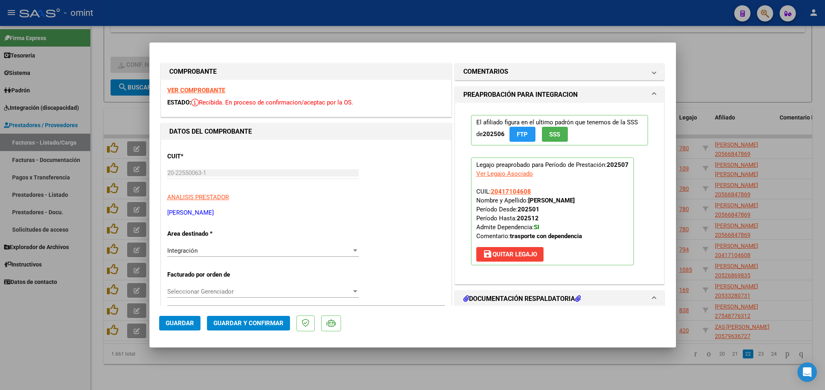
click at [206, 90] on strong "VER COMPROBANTE" at bounding box center [196, 90] width 58 height 7
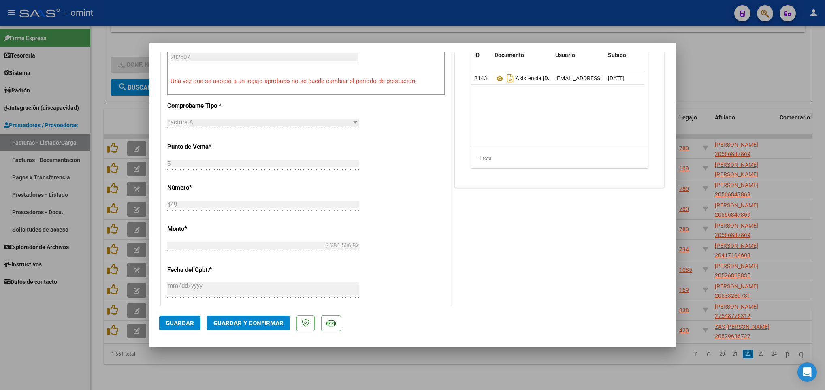
scroll to position [243, 0]
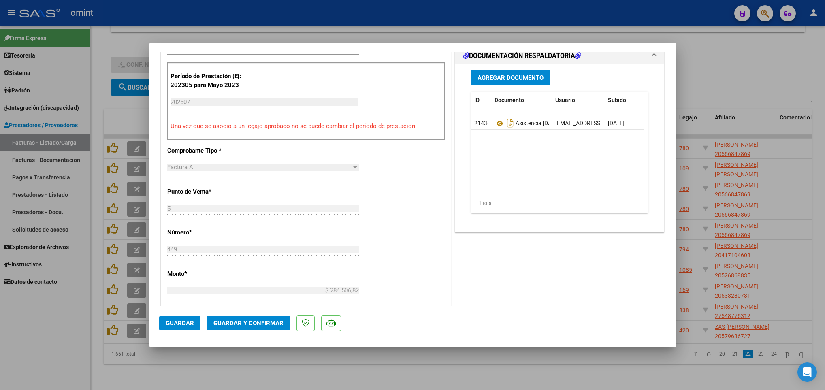
click at [259, 321] on span "Guardar y Confirmar" at bounding box center [248, 322] width 70 height 7
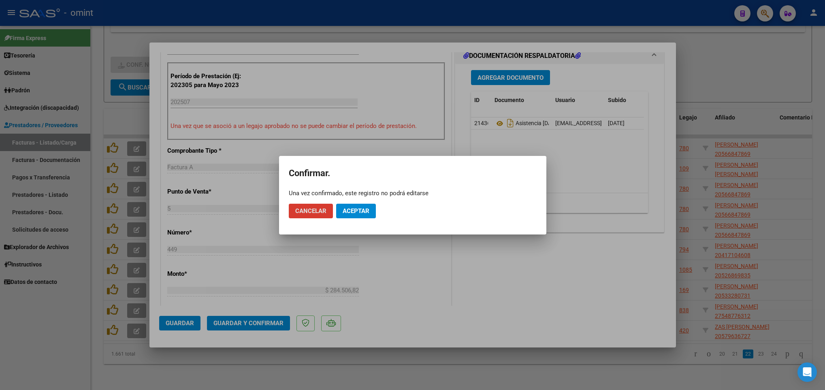
click at [346, 213] on span "Aceptar" at bounding box center [356, 210] width 27 height 7
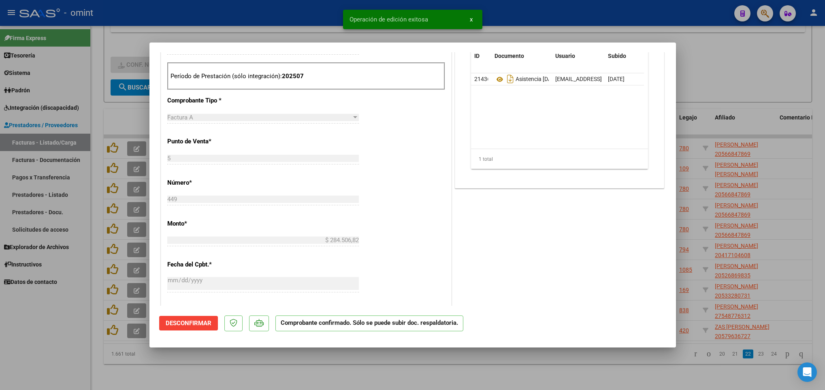
click at [482, 376] on div at bounding box center [412, 195] width 825 height 390
type input "$ 0,00"
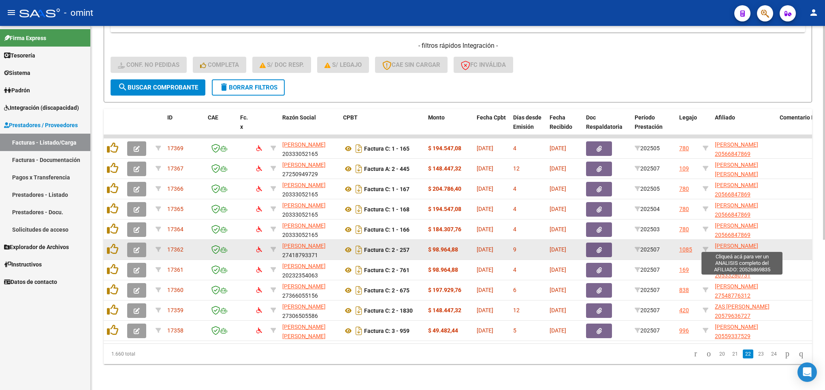
scroll to position [1, 0]
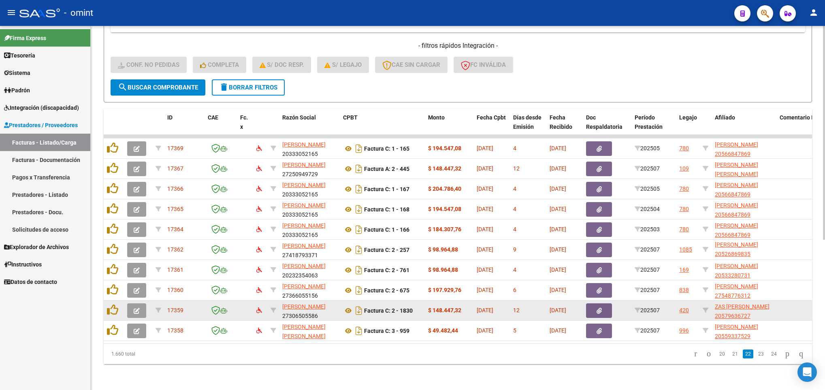
click at [138, 307] on span "button" at bounding box center [137, 310] width 6 height 7
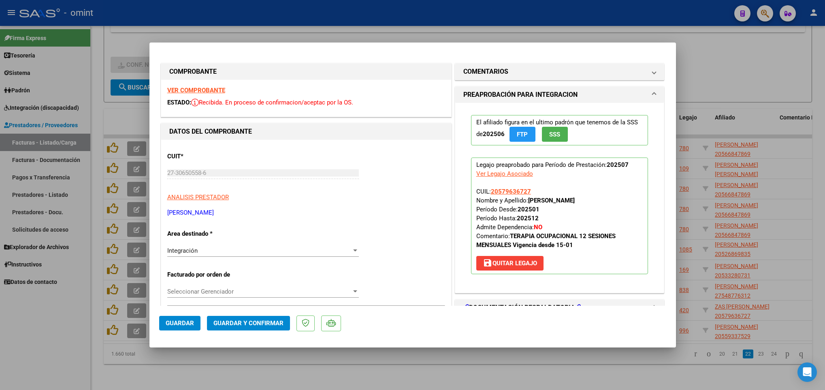
click at [191, 88] on strong "VER COMPROBANTE" at bounding box center [196, 90] width 58 height 7
click at [271, 321] on span "Guardar y Confirmar" at bounding box center [248, 322] width 70 height 7
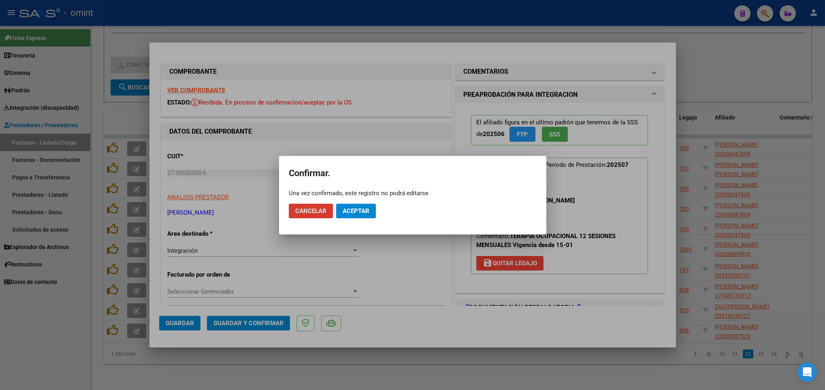
click at [361, 208] on span "Aceptar" at bounding box center [356, 210] width 27 height 7
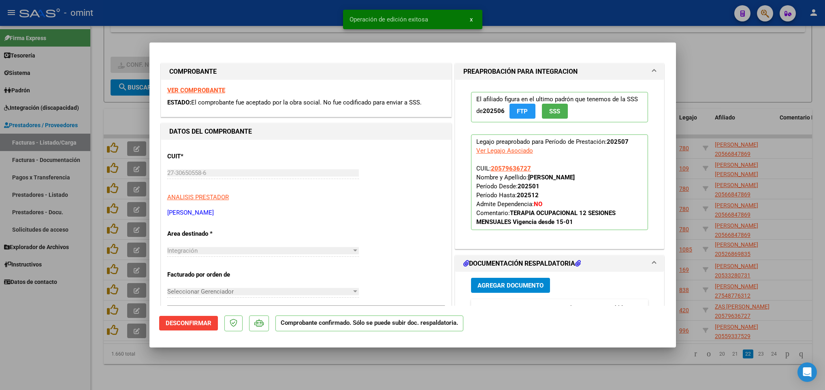
click at [454, 370] on div at bounding box center [412, 195] width 825 height 390
type input "$ 0,00"
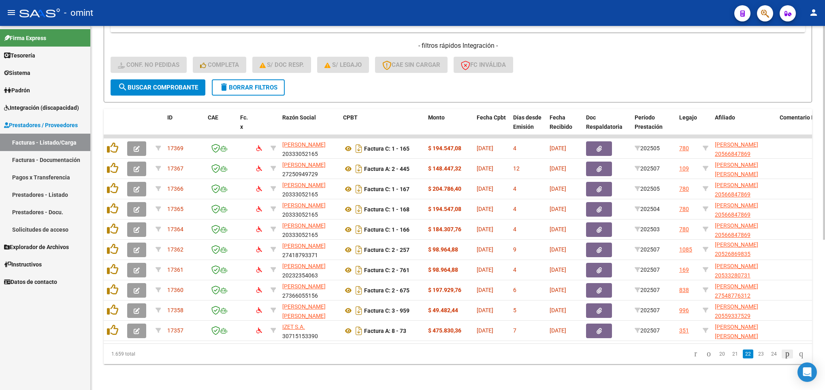
click at [781, 351] on link "go to next page" at bounding box center [786, 353] width 11 height 9
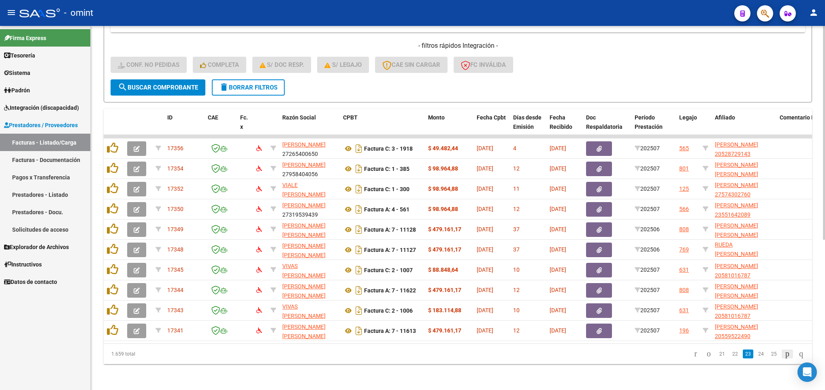
click at [781, 351] on link "go to next page" at bounding box center [786, 353] width 11 height 9
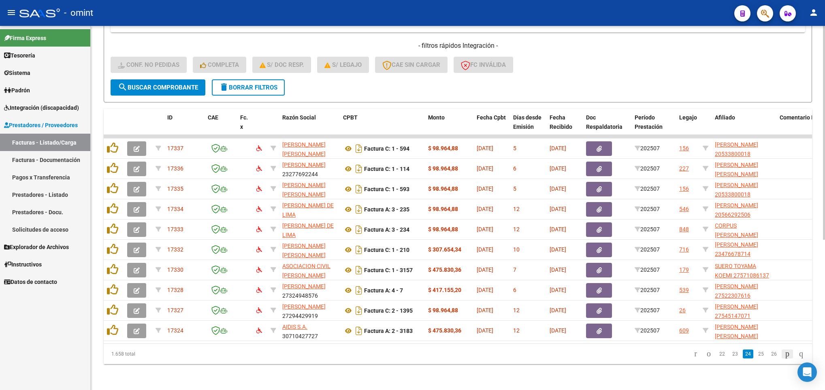
click at [784, 351] on icon "go to next page" at bounding box center [787, 354] width 6 height 10
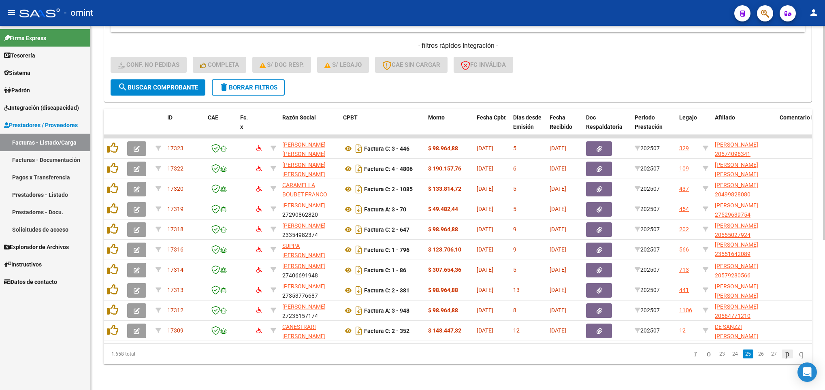
click at [786, 351] on icon "go to next page" at bounding box center [787, 354] width 6 height 10
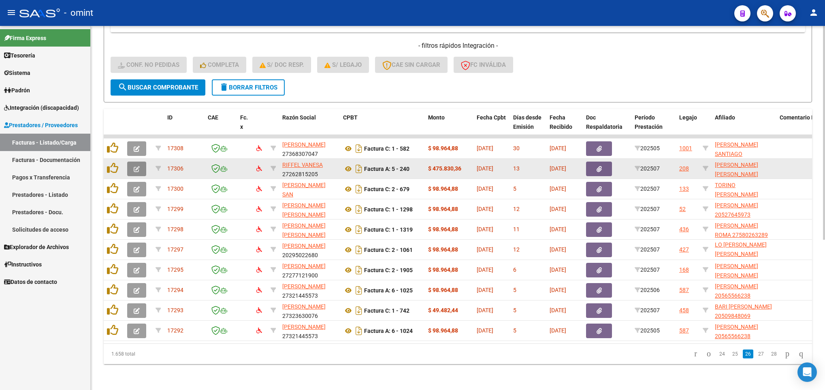
click at [137, 166] on icon "button" at bounding box center [137, 169] width 6 height 6
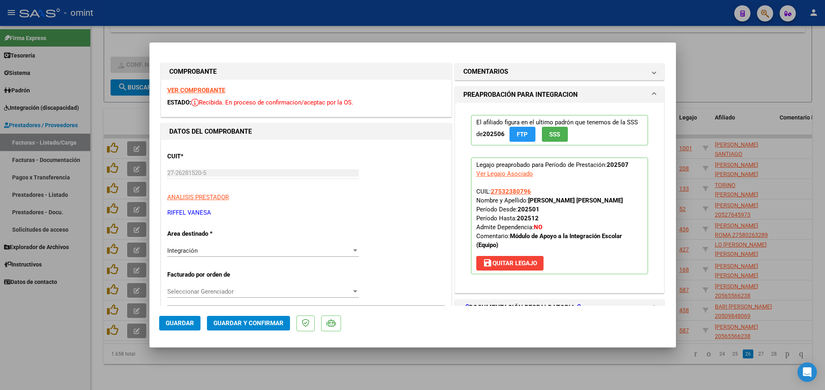
click at [213, 89] on strong "VER COMPROBANTE" at bounding box center [196, 90] width 58 height 7
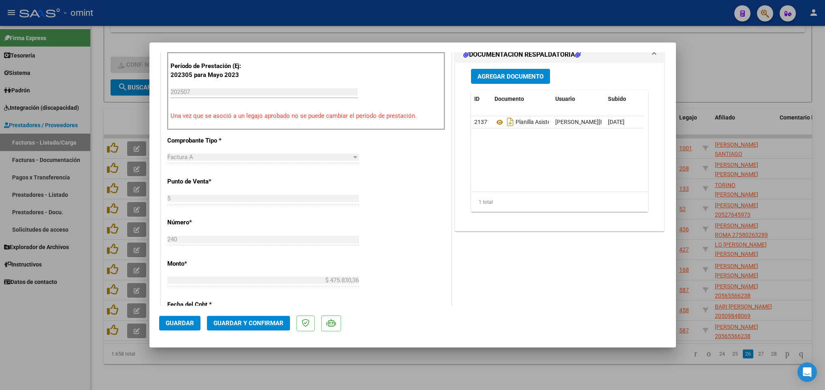
scroll to position [304, 0]
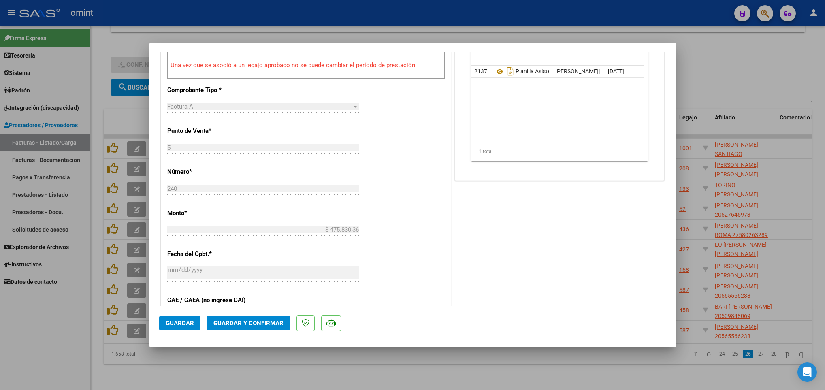
click at [254, 319] on span "Guardar y Confirmar" at bounding box center [248, 322] width 70 height 7
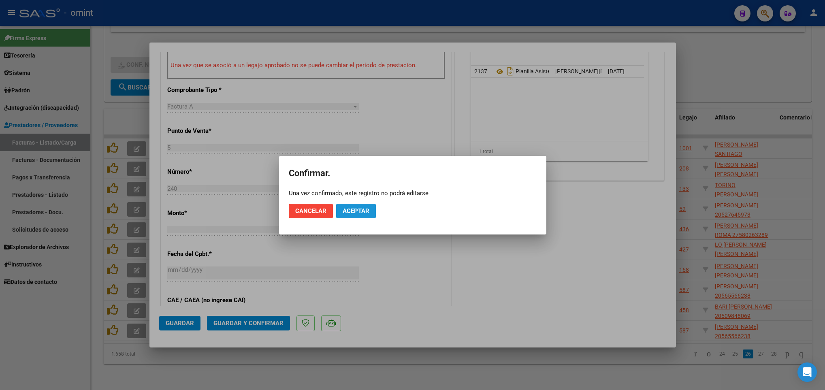
click at [367, 214] on button "Aceptar" at bounding box center [356, 211] width 40 height 15
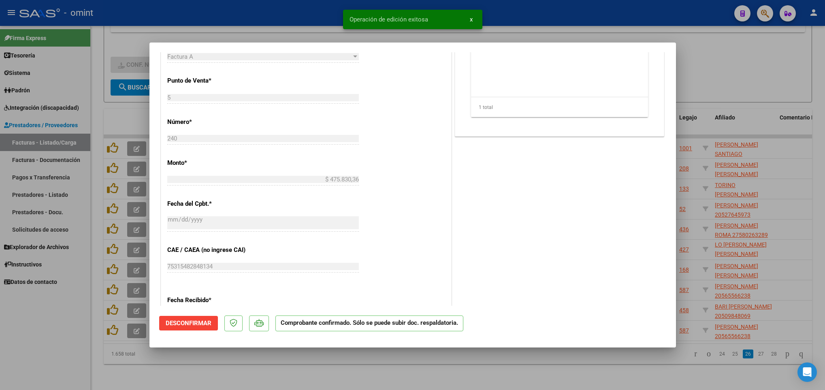
click at [627, 380] on div at bounding box center [412, 195] width 825 height 390
type input "$ 0,00"
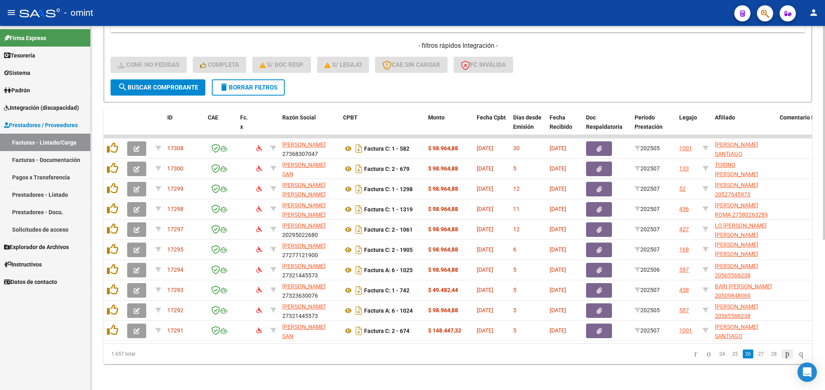
click at [784, 351] on icon "go to next page" at bounding box center [787, 354] width 6 height 10
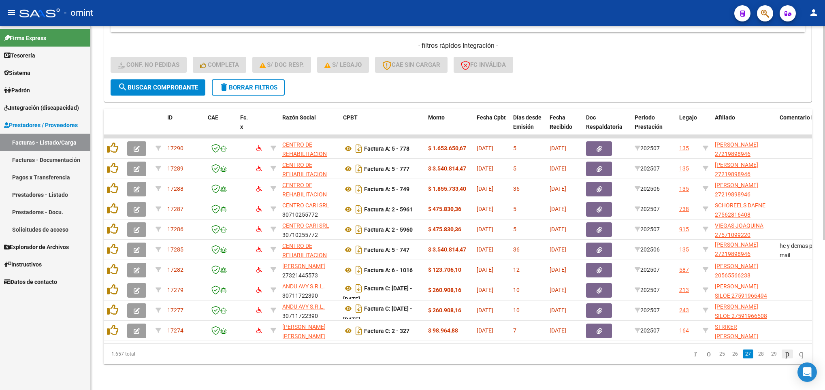
click at [784, 358] on icon "go to next page" at bounding box center [787, 354] width 6 height 10
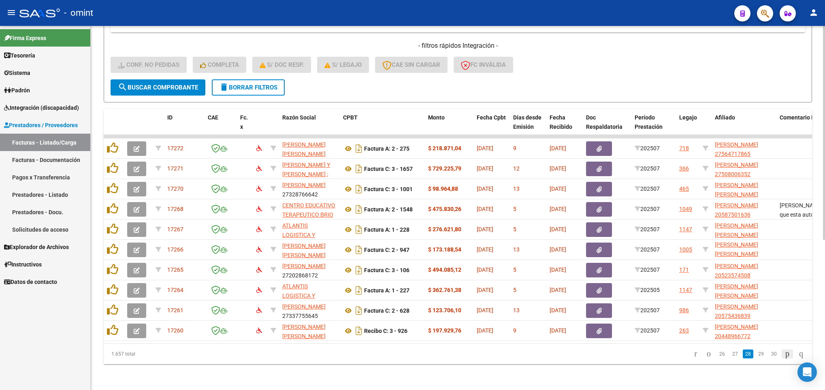
click at [784, 358] on icon "go to next page" at bounding box center [787, 354] width 6 height 10
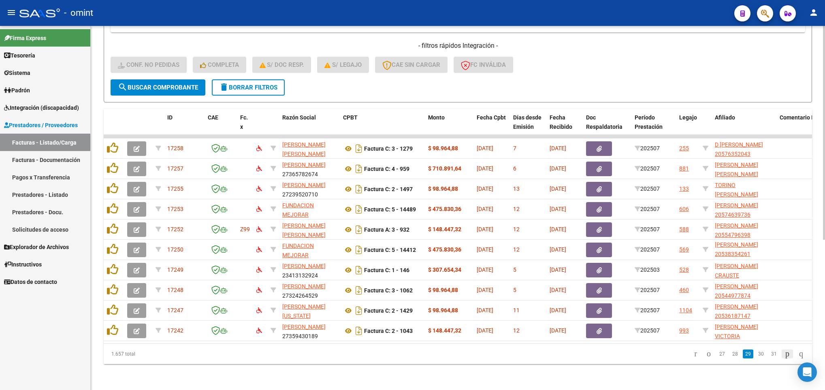
click at [784, 358] on icon "go to next page" at bounding box center [787, 354] width 6 height 10
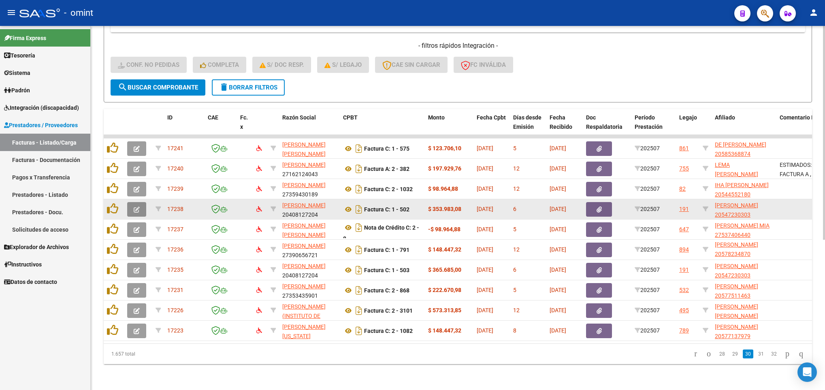
click at [136, 206] on icon "button" at bounding box center [137, 209] width 6 height 6
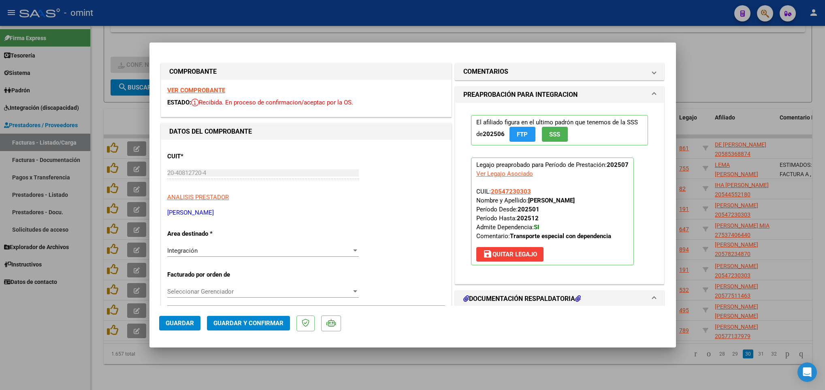
click at [176, 92] on strong "VER COMPROBANTE" at bounding box center [196, 90] width 58 height 7
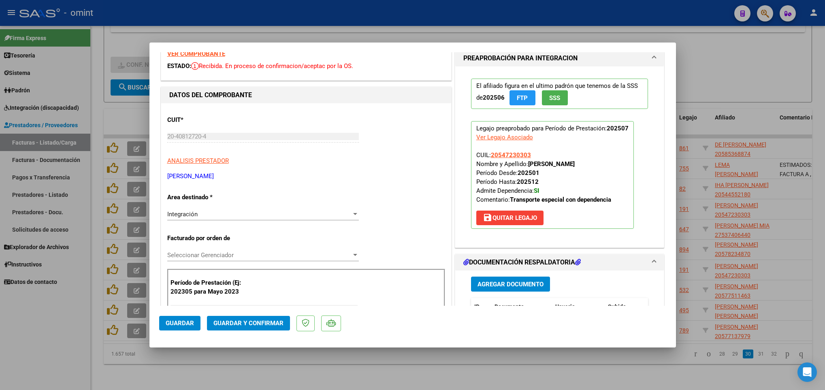
scroll to position [243, 0]
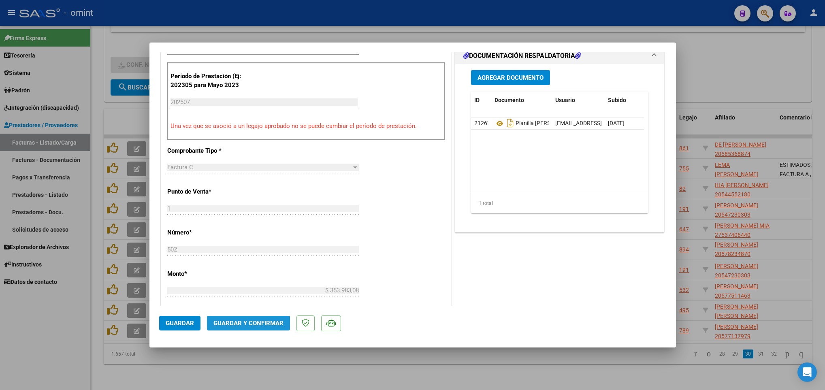
click at [242, 325] on span "Guardar y Confirmar" at bounding box center [248, 322] width 70 height 7
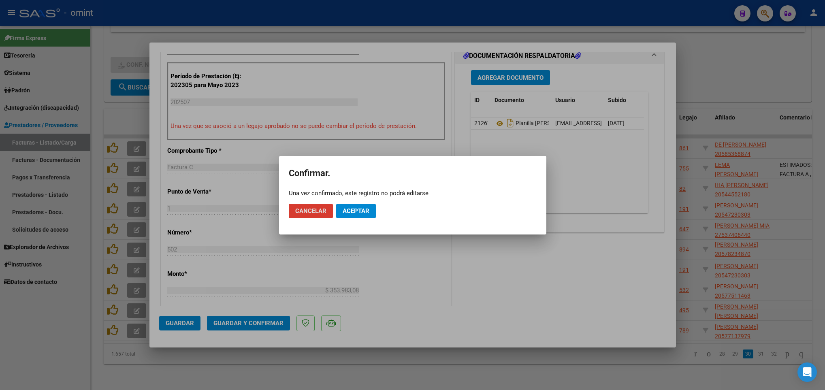
click at [366, 207] on span "Aceptar" at bounding box center [356, 210] width 27 height 7
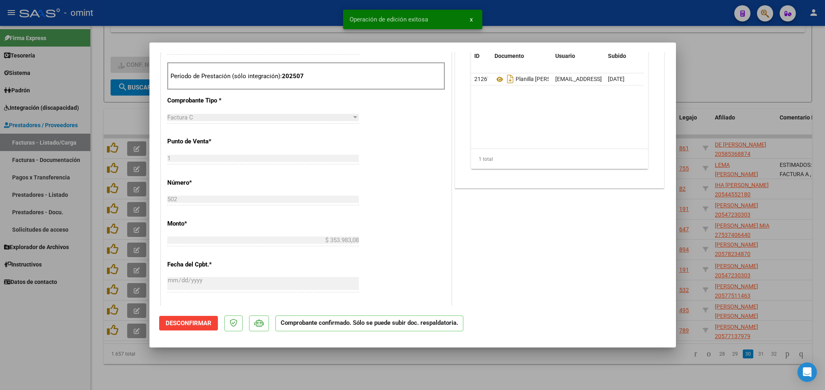
click at [436, 364] on div at bounding box center [412, 195] width 825 height 390
type input "$ 0,00"
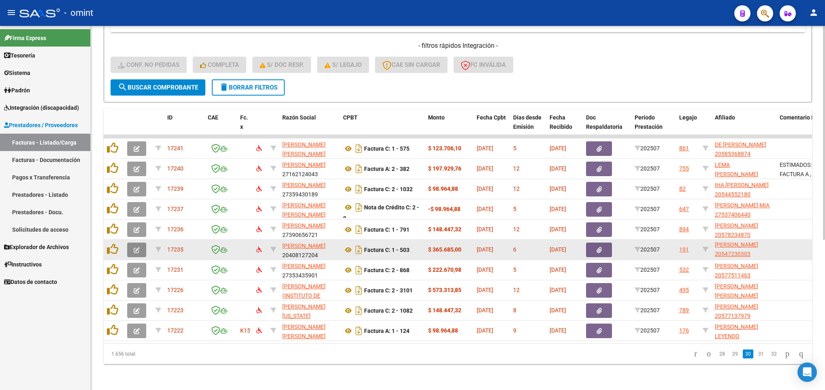
click at [132, 245] on button "button" at bounding box center [136, 250] width 19 height 15
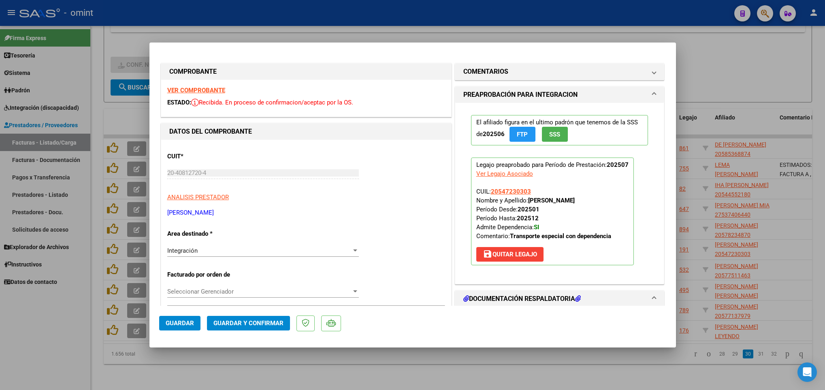
click at [198, 90] on strong "VER COMPROBANTE" at bounding box center [196, 90] width 58 height 7
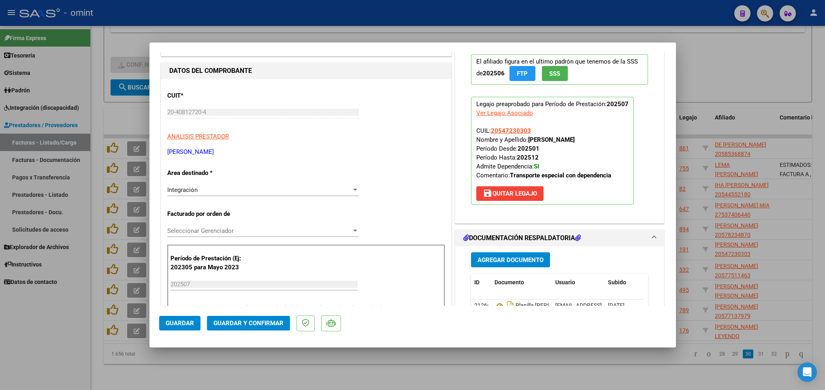
scroll to position [121, 0]
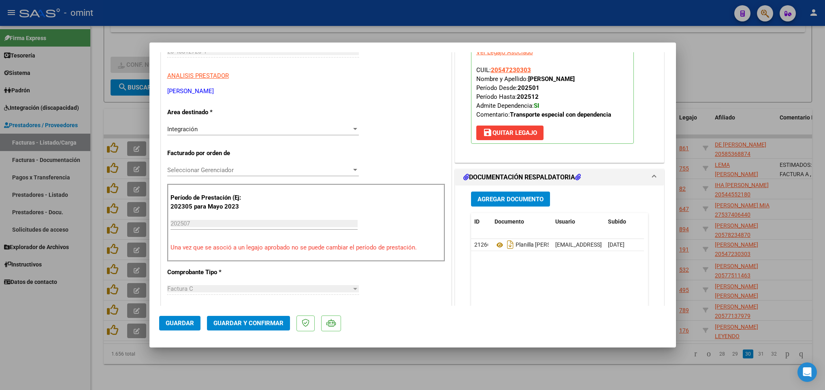
click at [248, 322] on span "Guardar y Confirmar" at bounding box center [248, 322] width 70 height 7
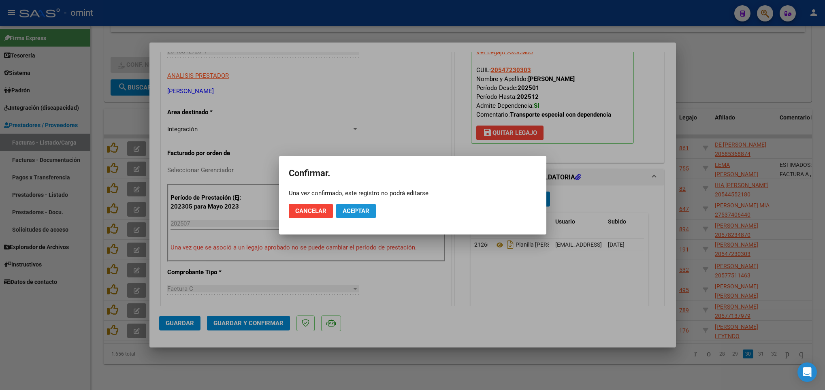
click at [357, 211] on span "Aceptar" at bounding box center [356, 210] width 27 height 7
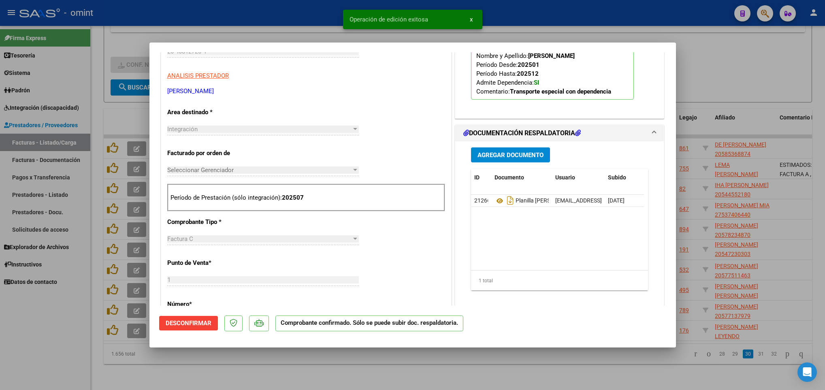
click at [486, 364] on div at bounding box center [412, 195] width 825 height 390
type input "$ 0,00"
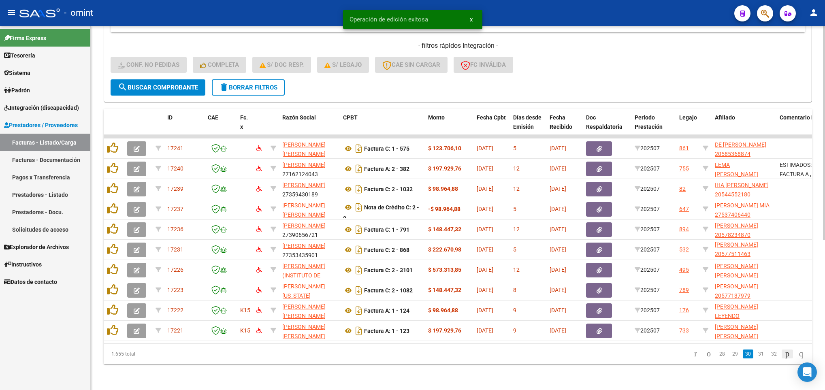
click at [784, 351] on icon "go to next page" at bounding box center [787, 354] width 6 height 10
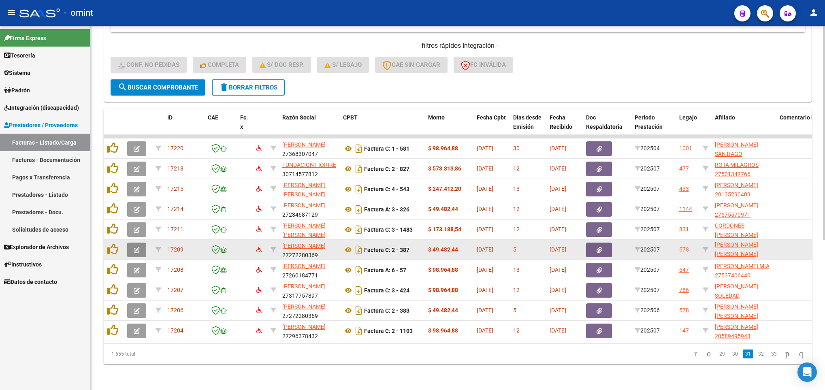
click at [134, 247] on icon "button" at bounding box center [137, 250] width 6 height 6
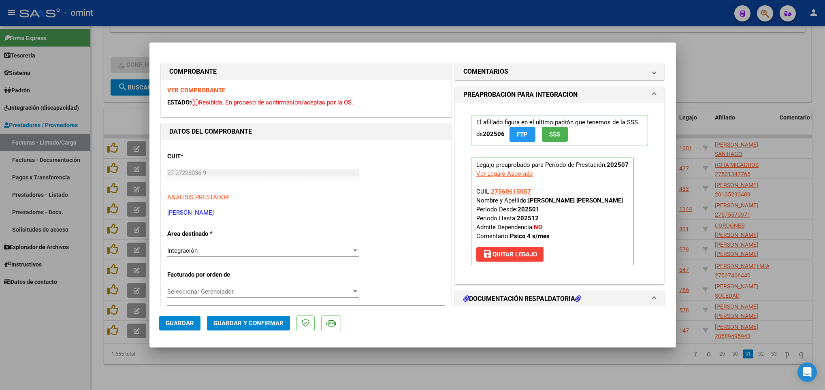
click at [216, 89] on strong "VER COMPROBANTE" at bounding box center [196, 90] width 58 height 7
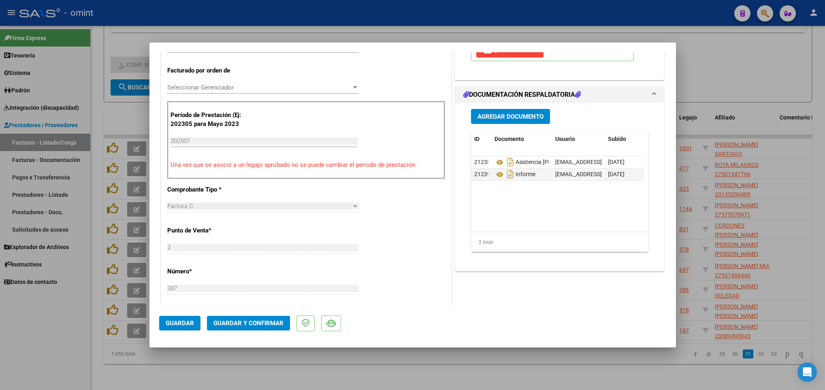
scroll to position [243, 0]
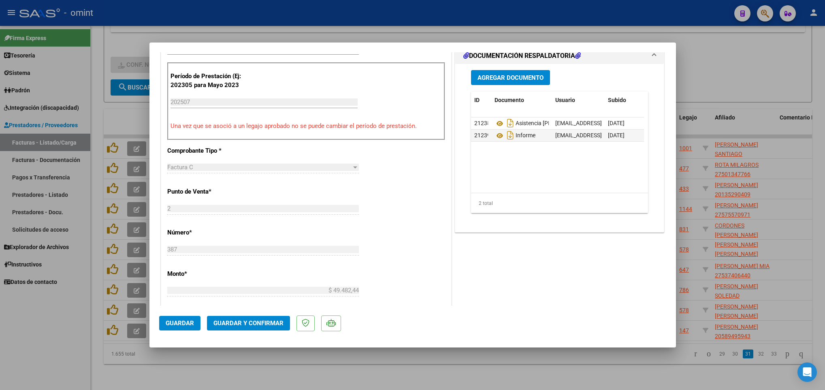
click at [268, 323] on span "Guardar y Confirmar" at bounding box center [248, 322] width 70 height 7
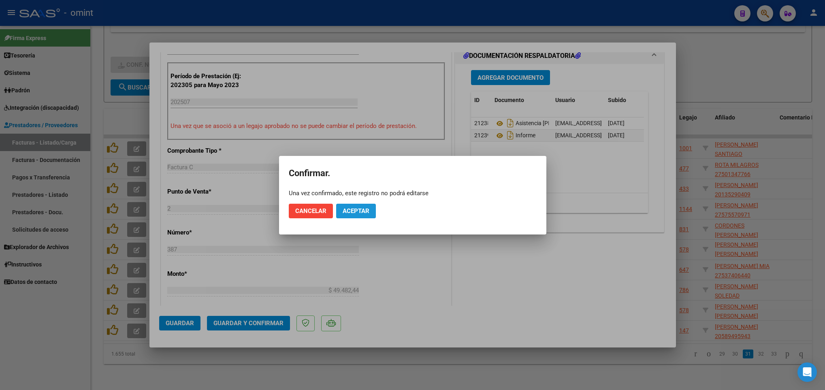
click at [359, 204] on button "Aceptar" at bounding box center [356, 211] width 40 height 15
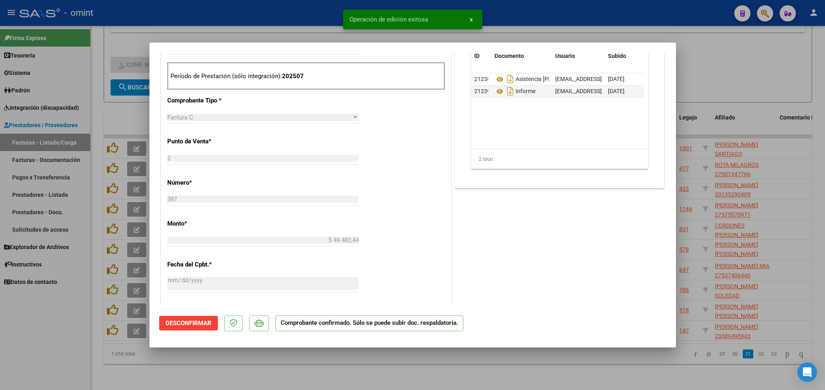
click at [542, 372] on div at bounding box center [412, 195] width 825 height 390
type input "$ 0,00"
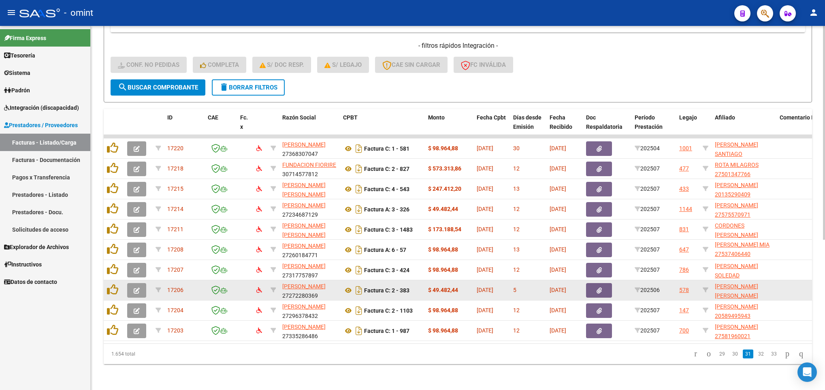
click at [134, 287] on icon "button" at bounding box center [137, 290] width 6 height 6
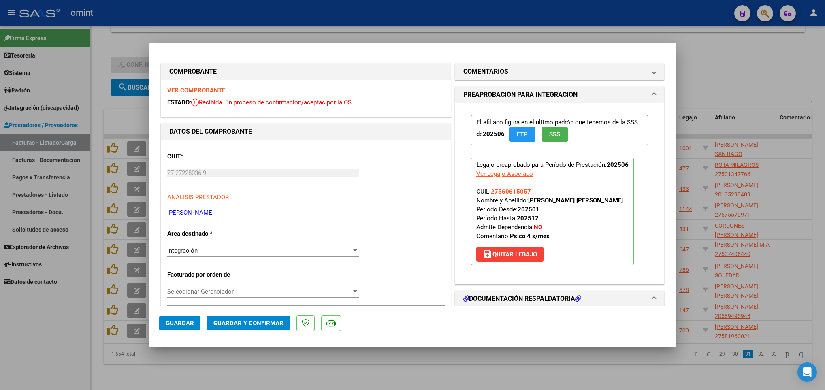
click at [212, 92] on strong "VER COMPROBANTE" at bounding box center [196, 90] width 58 height 7
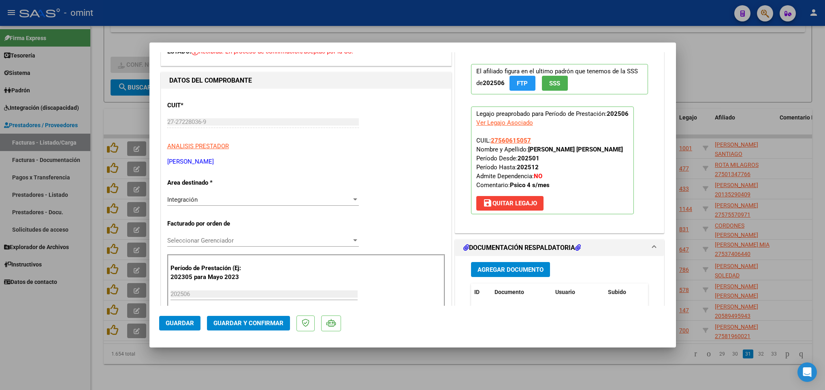
scroll to position [121, 0]
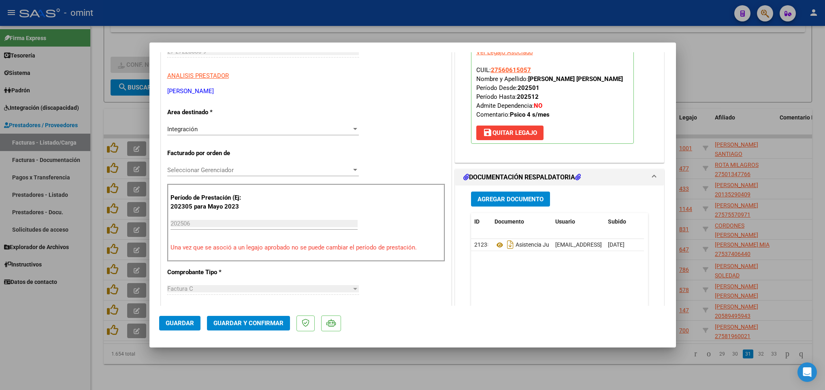
click at [266, 321] on span "Guardar y Confirmar" at bounding box center [248, 322] width 70 height 7
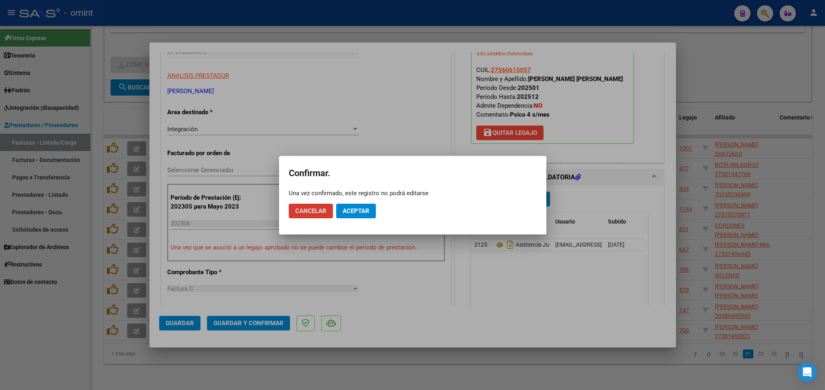
click at [356, 209] on span "Aceptar" at bounding box center [356, 210] width 27 height 7
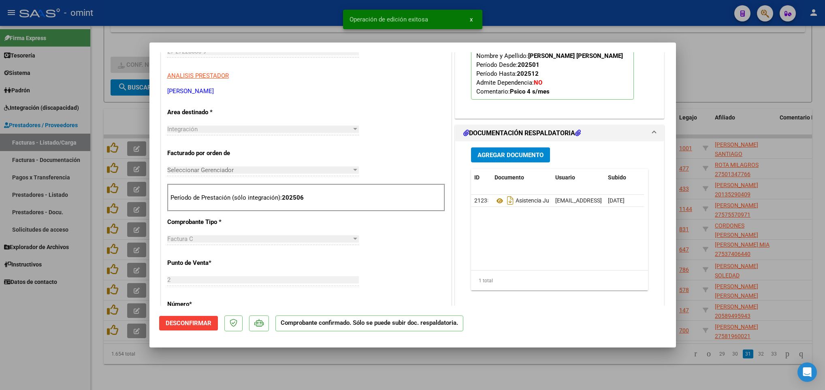
click at [538, 373] on div at bounding box center [412, 195] width 825 height 390
type input "$ 0,00"
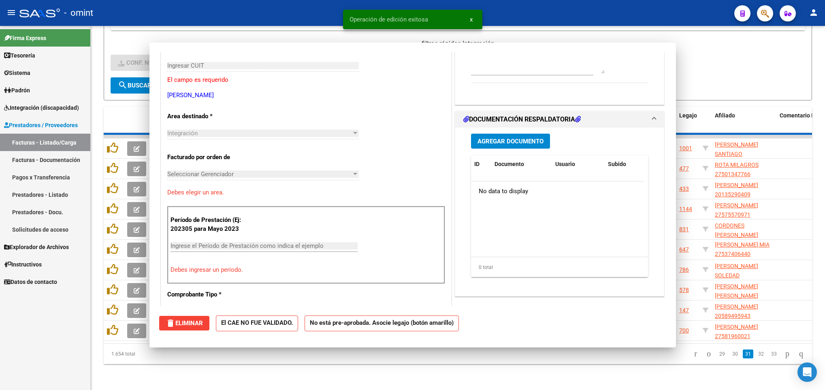
scroll to position [135, 0]
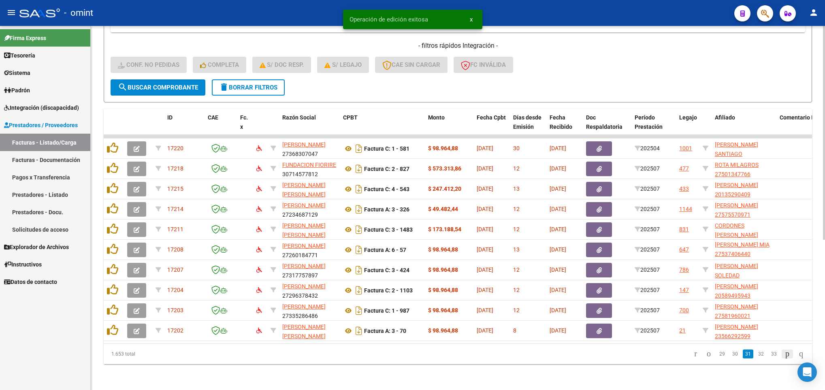
click at [784, 351] on icon "go to next page" at bounding box center [787, 354] width 6 height 10
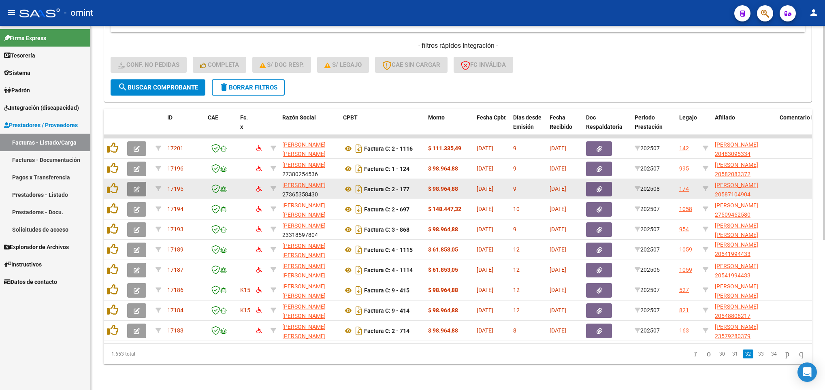
click at [138, 186] on icon "button" at bounding box center [137, 189] width 6 height 6
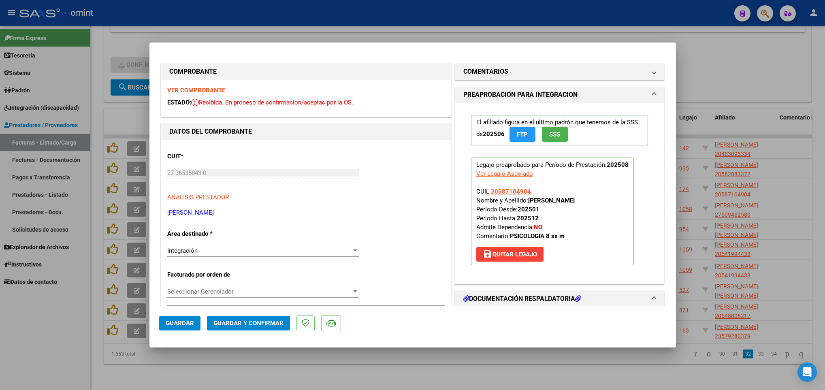
click at [223, 89] on strong "VER COMPROBANTE" at bounding box center [196, 90] width 58 height 7
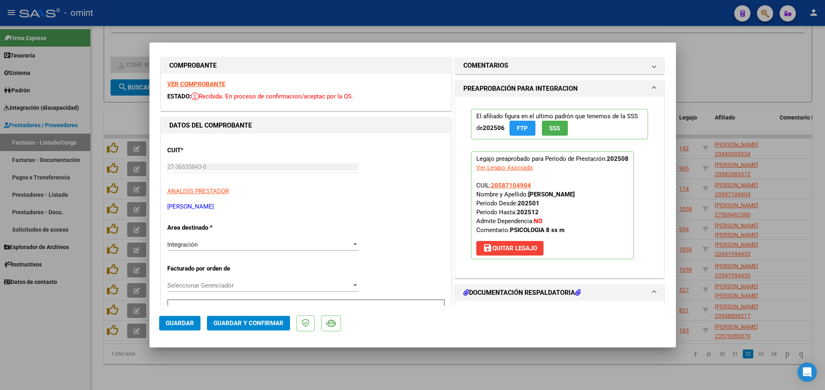
scroll to position [0, 0]
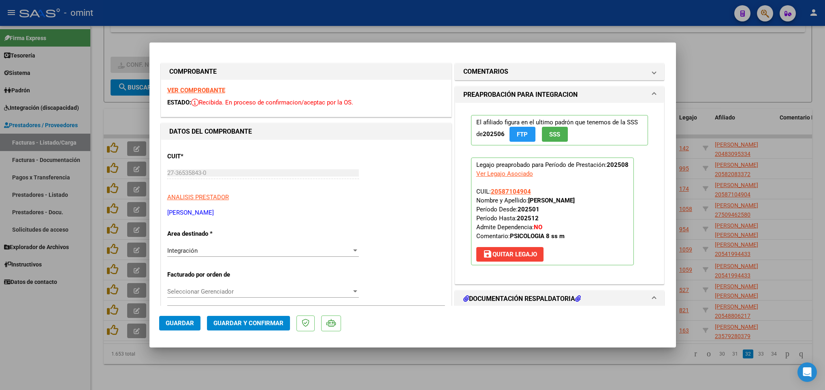
click at [210, 87] on strong "VER COMPROBANTE" at bounding box center [196, 90] width 58 height 7
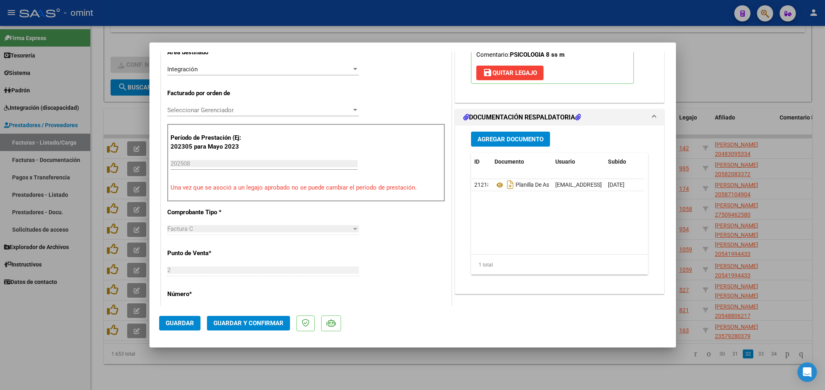
scroll to position [182, 0]
click at [215, 166] on input "202508" at bounding box center [263, 162] width 187 height 7
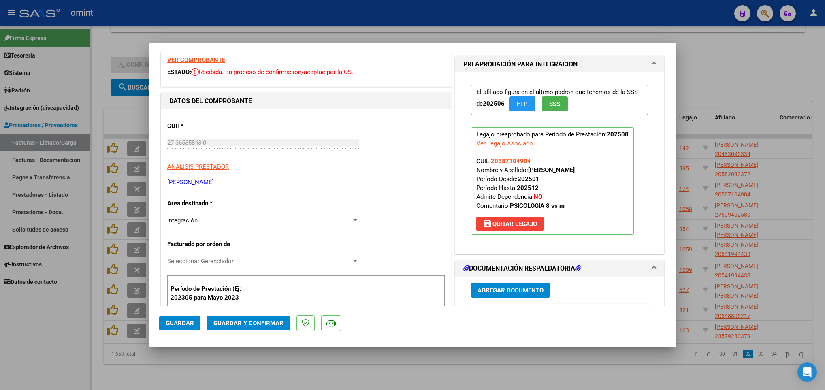
scroll to position [0, 0]
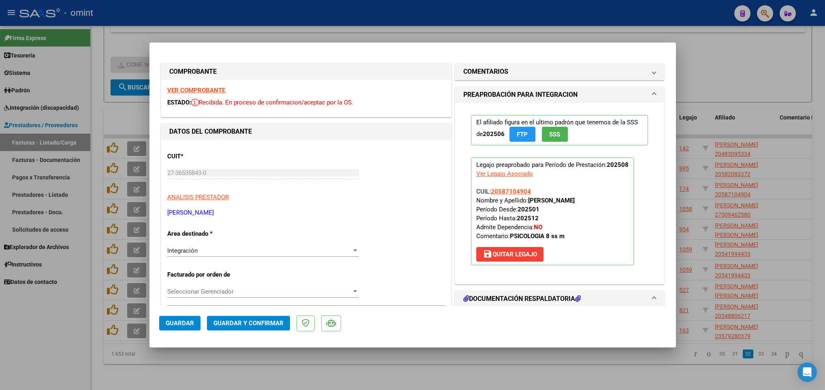
click at [277, 257] on div "Integración Seleccionar Area" at bounding box center [263, 255] width 192 height 20
click at [277, 251] on div "Integración" at bounding box center [259, 250] width 184 height 7
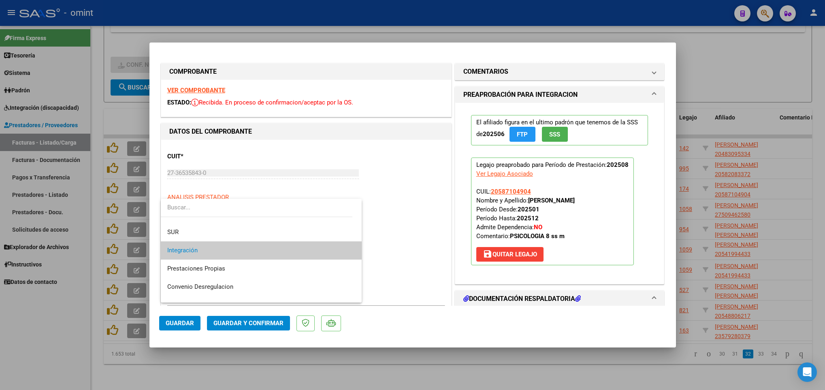
scroll to position [78, 0]
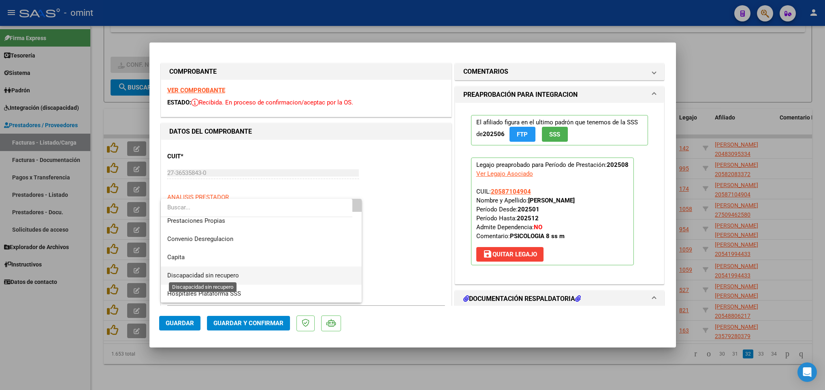
click at [213, 272] on span "Discapacidad sin recupero" at bounding box center [203, 275] width 72 height 7
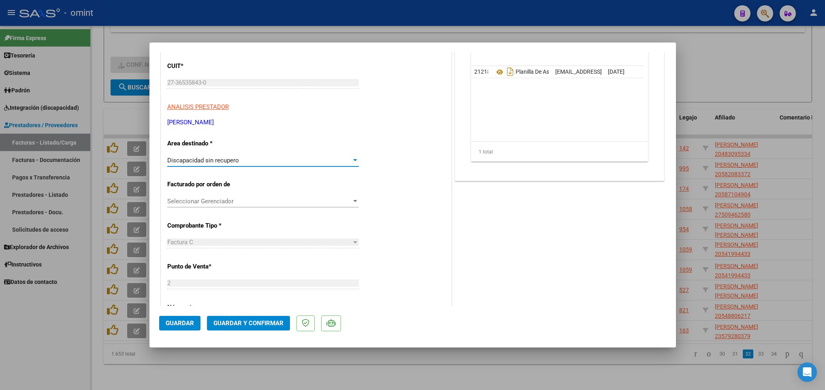
scroll to position [61, 0]
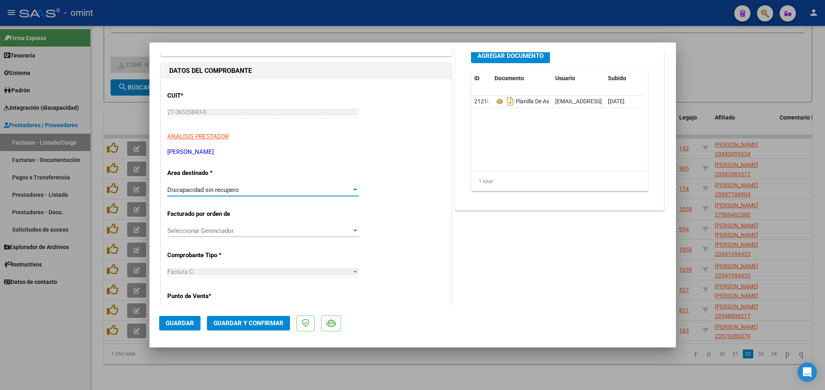
click at [304, 186] on div "Discapacidad sin recupero" at bounding box center [259, 189] width 184 height 7
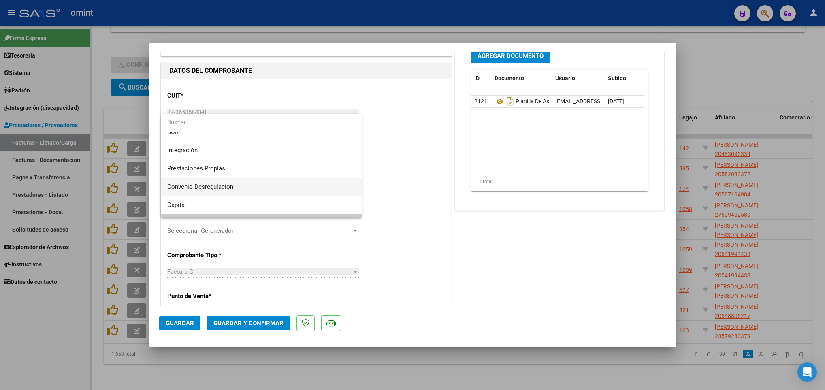
scroll to position [17, 0]
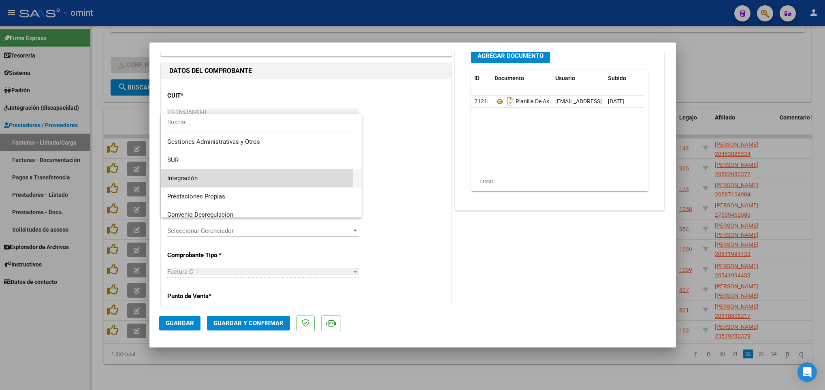
click at [247, 177] on span "Integración" at bounding box center [261, 178] width 188 height 18
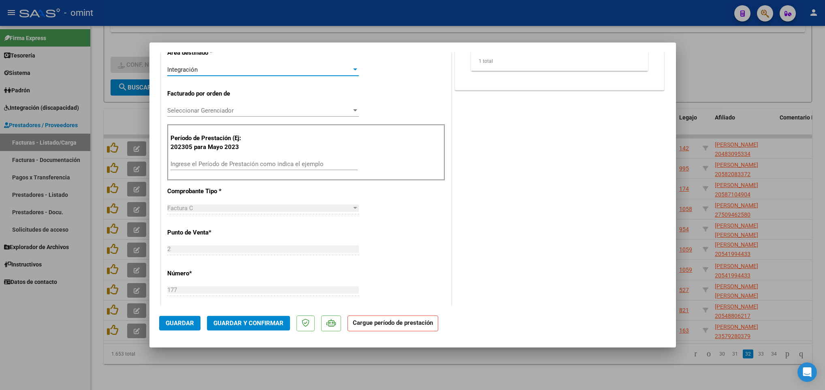
scroll to position [182, 0]
click at [219, 161] on input "Ingrese el Período de Prestación como indica el ejemplo" at bounding box center [263, 162] width 187 height 7
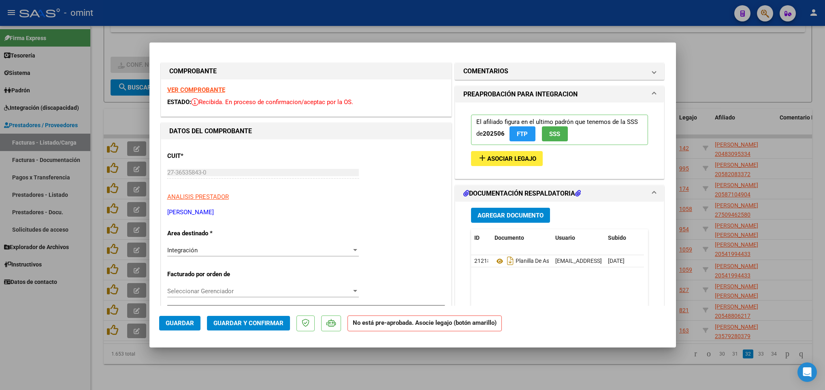
scroll to position [0, 0]
type input "202507"
click at [182, 89] on strong "VER COMPROBANTE" at bounding box center [196, 90] width 58 height 7
click at [511, 156] on span "Asociar Legajo" at bounding box center [511, 158] width 49 height 7
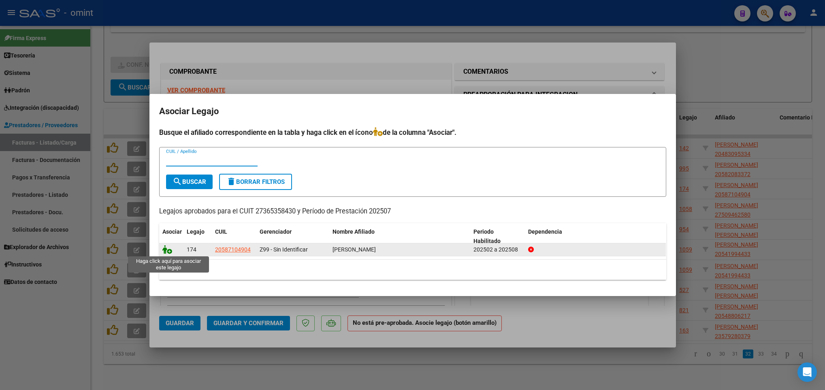
click at [167, 250] on icon at bounding box center [167, 249] width 10 height 9
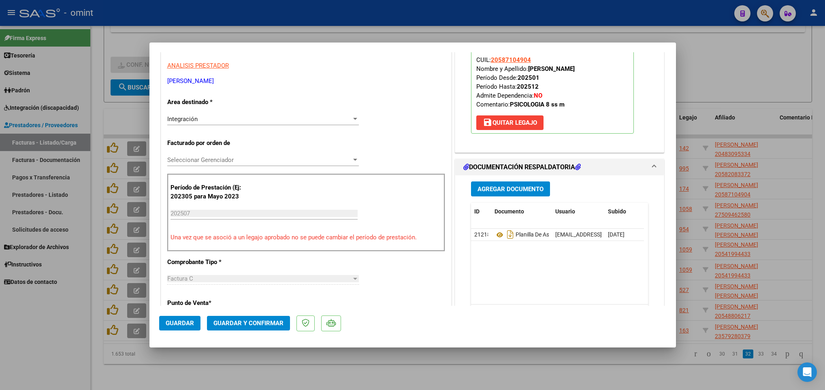
scroll to position [243, 0]
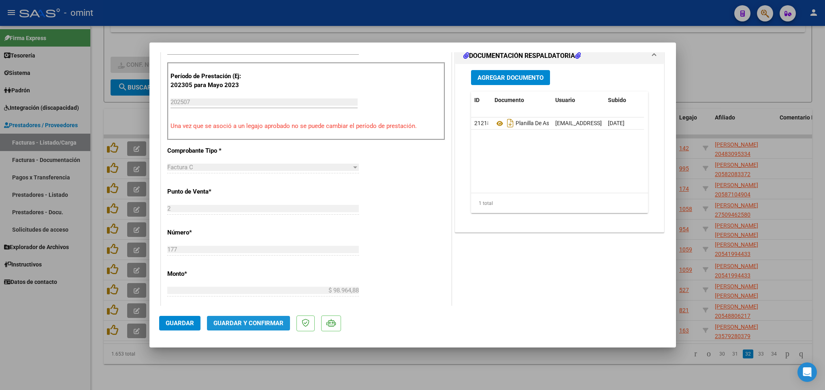
click at [277, 318] on button "Guardar y Confirmar" at bounding box center [248, 323] width 83 height 15
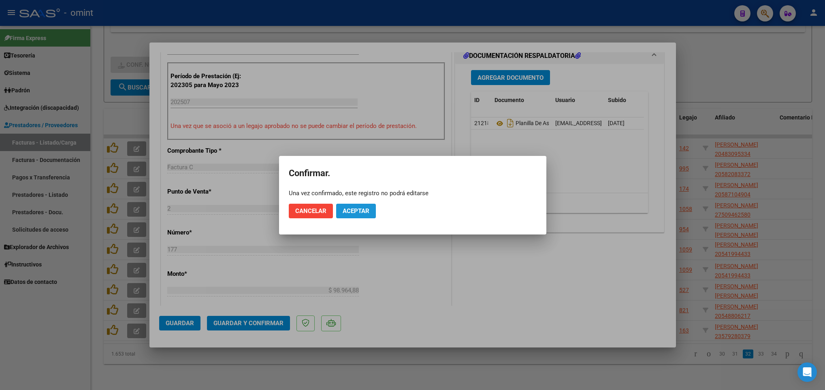
click at [357, 211] on span "Aceptar" at bounding box center [356, 210] width 27 height 7
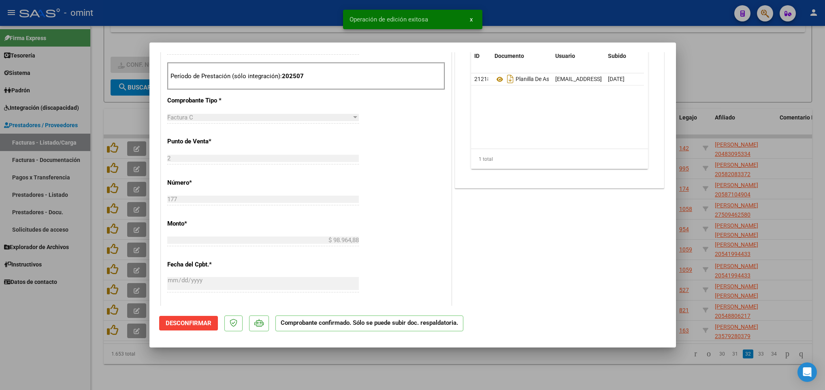
click at [514, 348] on div at bounding box center [412, 195] width 825 height 390
type input "$ 0,00"
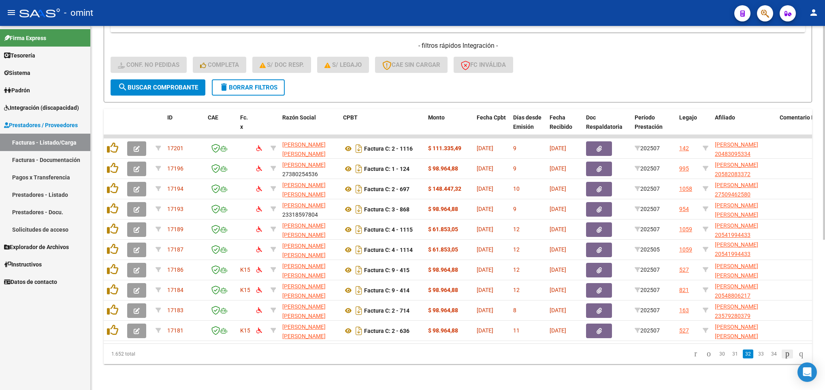
click at [784, 350] on icon "go to next page" at bounding box center [787, 354] width 6 height 10
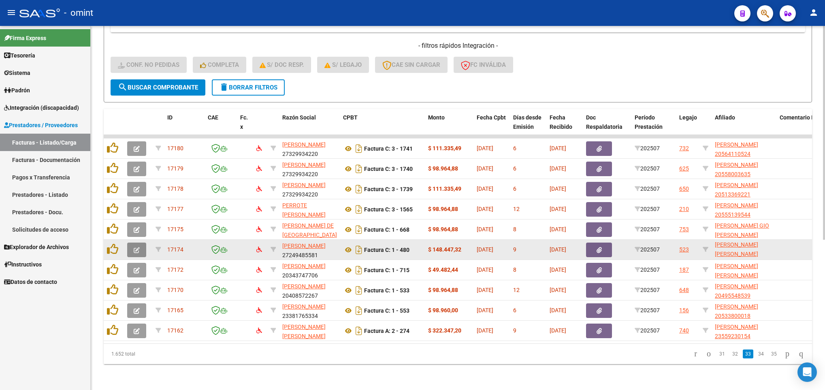
click at [136, 247] on icon "button" at bounding box center [137, 250] width 6 height 6
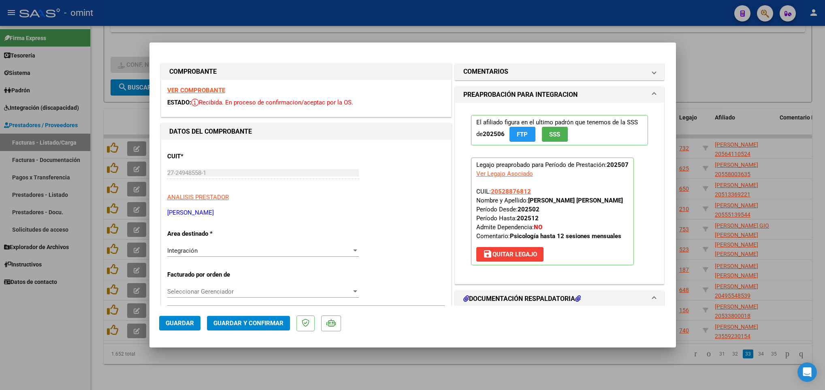
click at [213, 92] on strong "VER COMPROBANTE" at bounding box center [196, 90] width 58 height 7
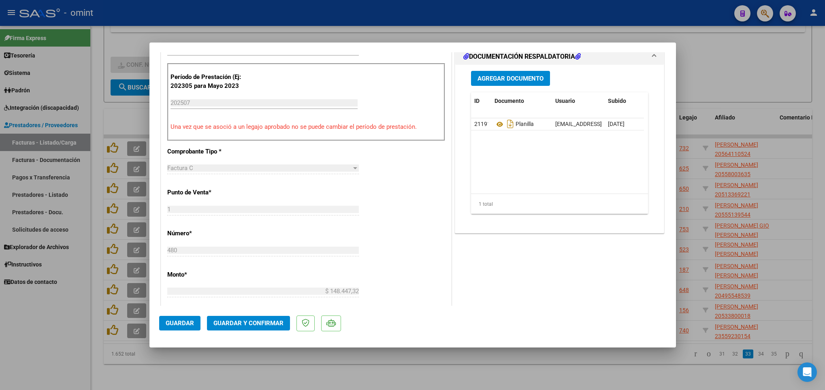
scroll to position [243, 0]
click at [270, 331] on mat-dialog-actions "Guardar Guardar y Confirmar" at bounding box center [412, 322] width 507 height 32
click at [264, 319] on span "Guardar y Confirmar" at bounding box center [248, 322] width 70 height 7
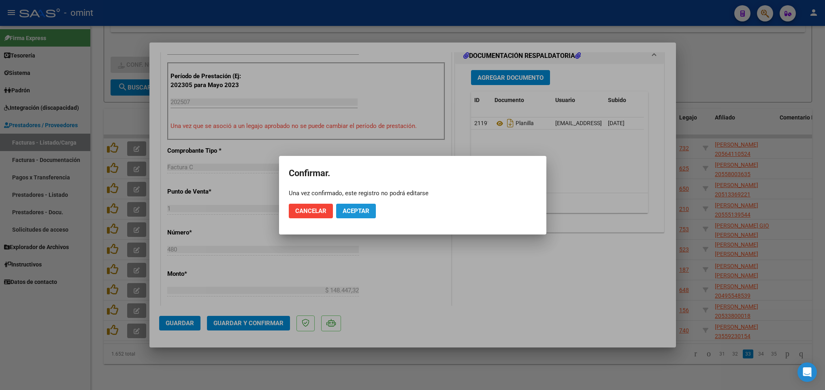
click at [364, 214] on button "Aceptar" at bounding box center [356, 211] width 40 height 15
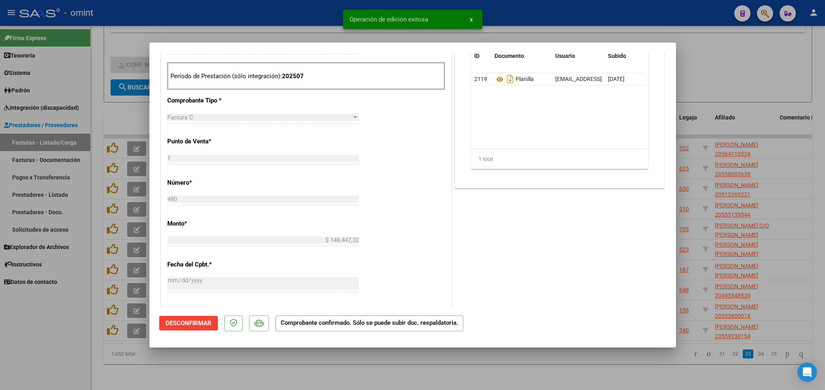
click at [420, 366] on div at bounding box center [412, 195] width 825 height 390
type input "$ 0,00"
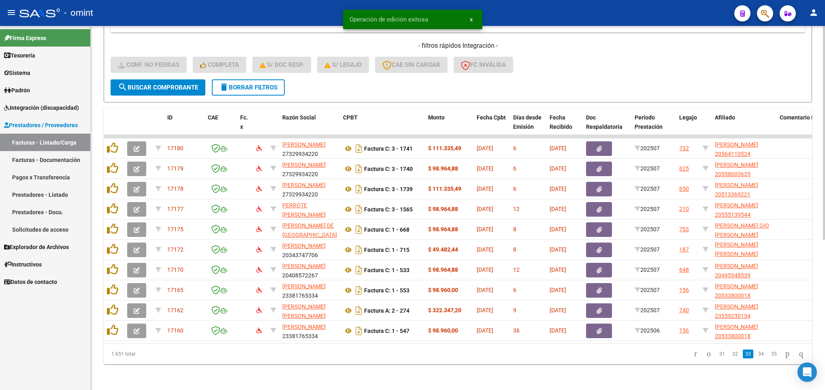
click at [240, 84] on span "delete Borrar Filtros" at bounding box center [248, 87] width 58 height 7
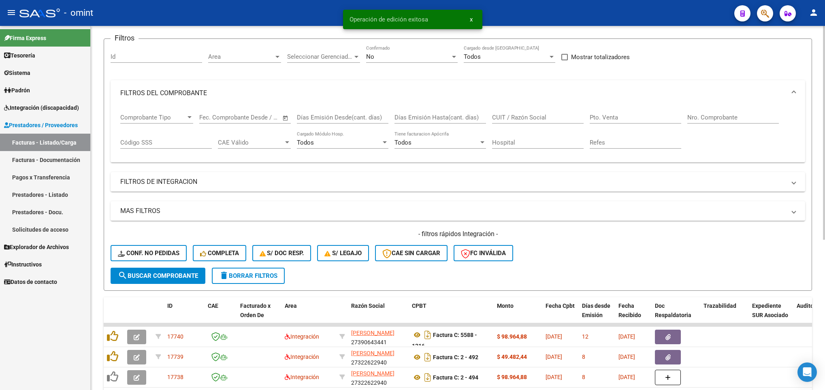
scroll to position [255, 0]
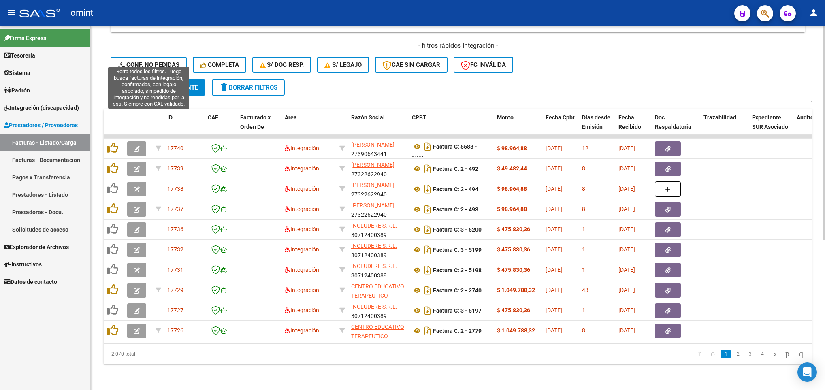
click at [131, 61] on span "Conf. no pedidas" at bounding box center [149, 64] width 62 height 7
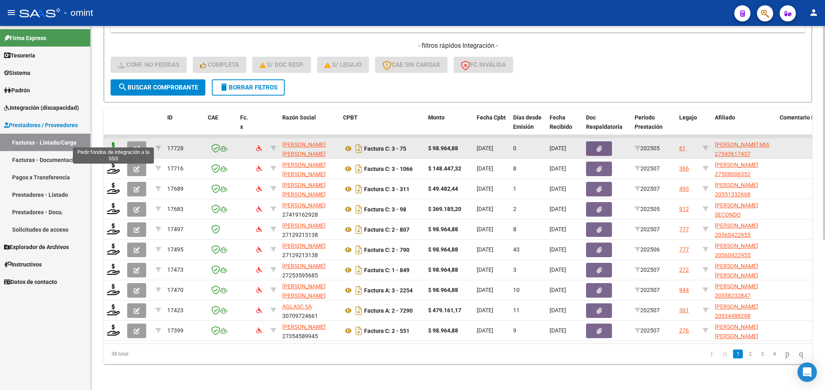
click at [109, 142] on icon at bounding box center [113, 147] width 13 height 11
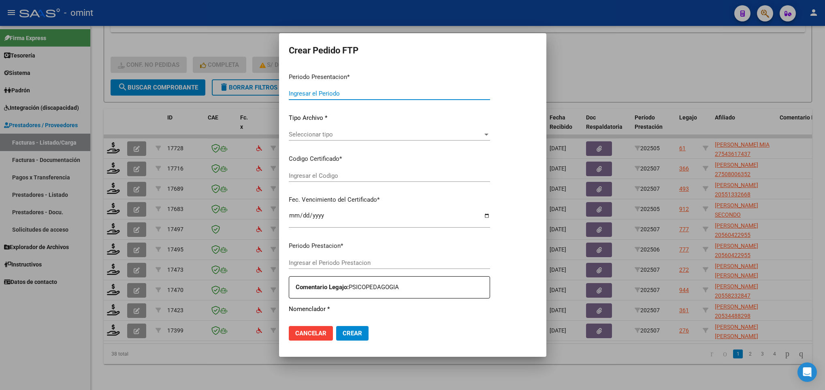
type input "202507"
type input "202505"
type input "$ 98.964,88"
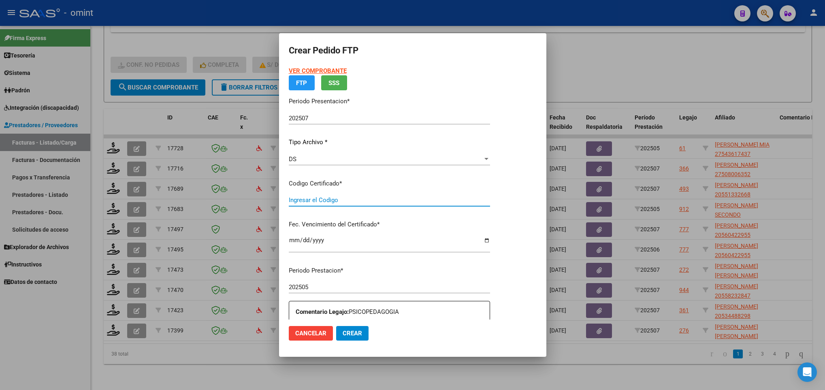
click at [356, 202] on input "Ingresar el Codigo" at bounding box center [389, 199] width 201 height 7
type input "5781033927"
type input "[DATE]"
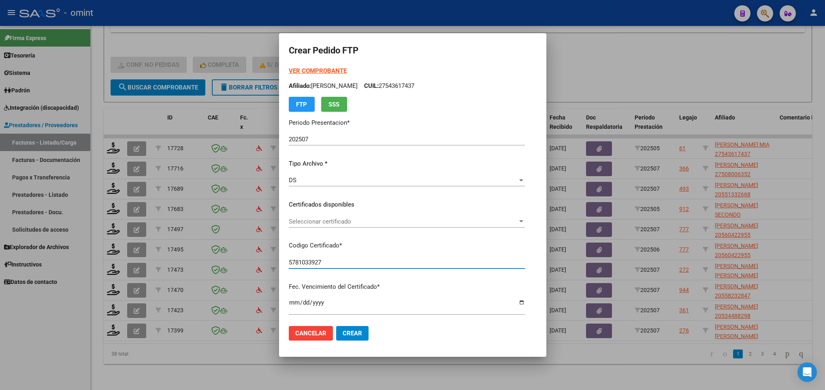
click at [289, 223] on span "Seleccionar certificado" at bounding box center [403, 221] width 229 height 7
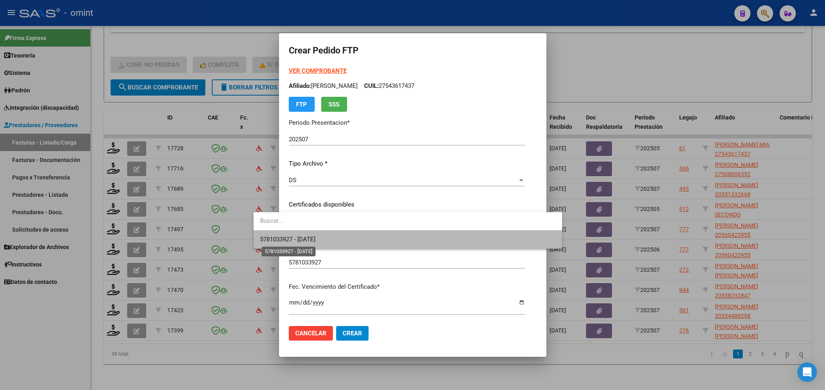
click at [289, 237] on span "5781033927 - 2029-09-30" at bounding box center [287, 239] width 55 height 7
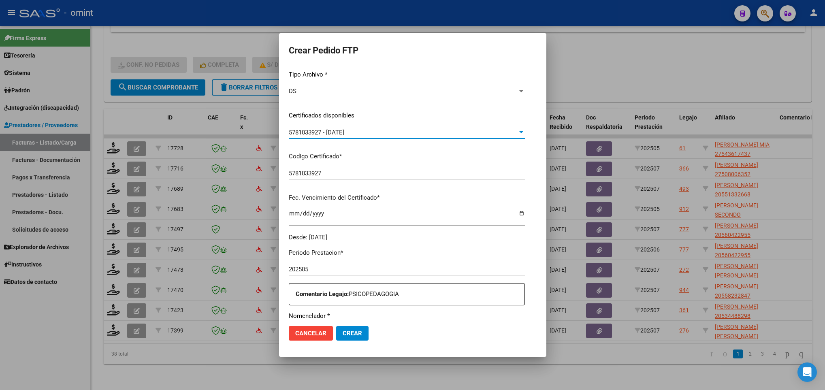
scroll to position [182, 0]
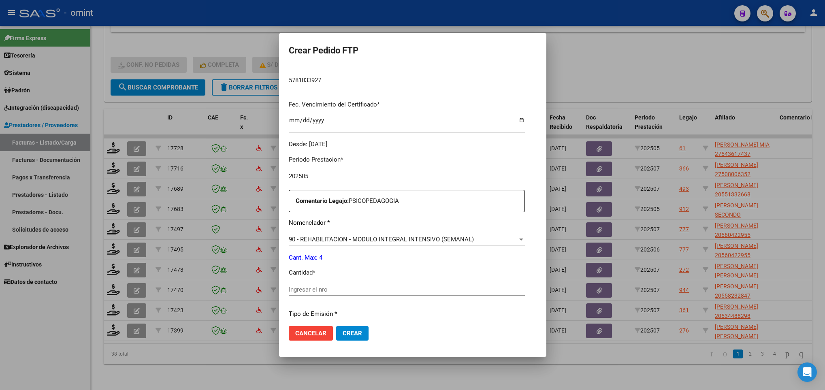
click at [298, 284] on div "Ingresar el nro" at bounding box center [407, 289] width 236 height 12
type input "4"
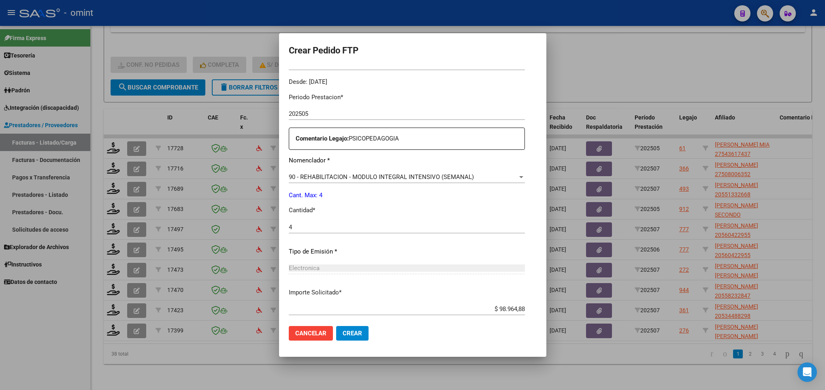
scroll to position [289, 0]
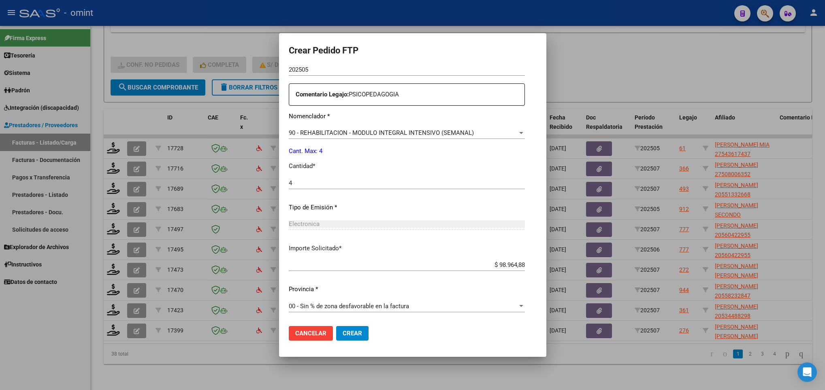
click at [343, 333] on span "Crear" at bounding box center [352, 333] width 19 height 7
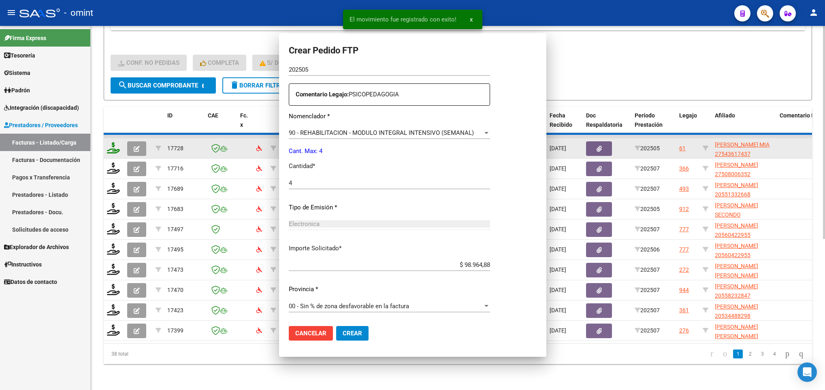
scroll to position [0, 0]
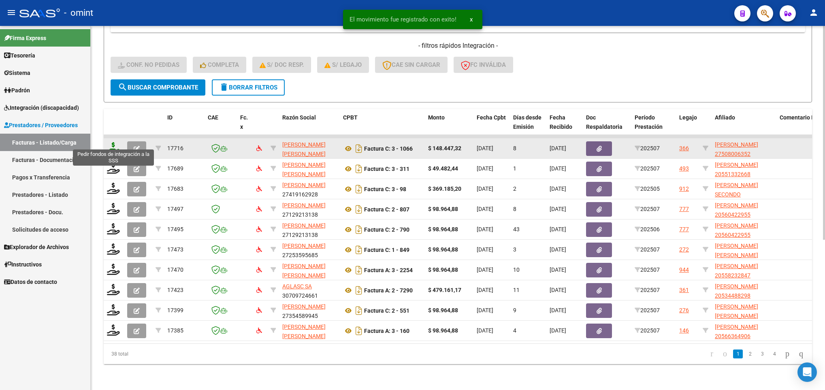
click at [110, 142] on icon at bounding box center [113, 147] width 13 height 11
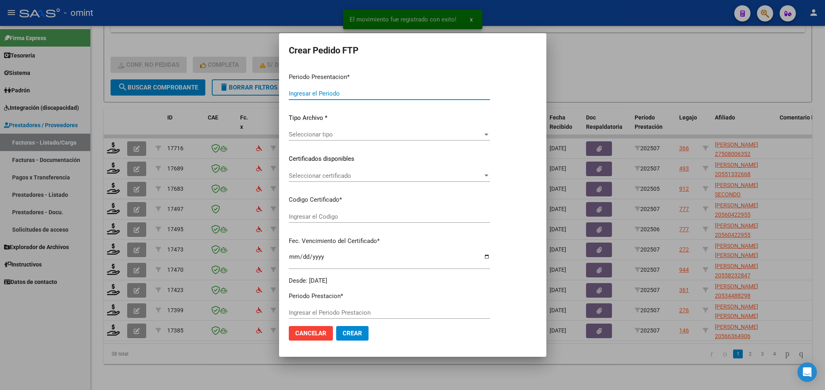
type input "202507"
type input "$ 148.447,32"
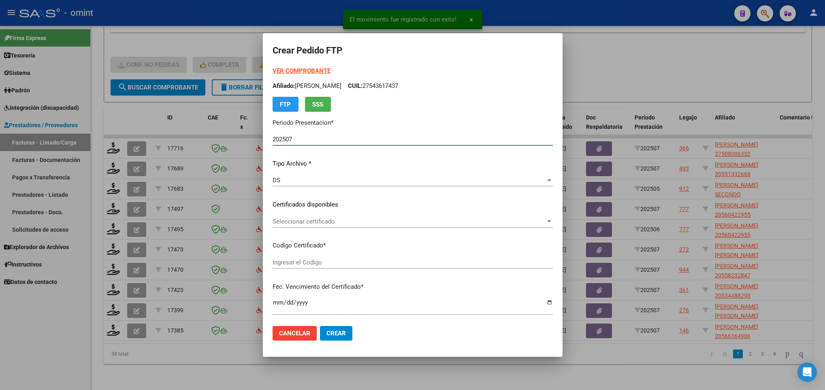
type input "6867411183"
type input "2023-12-04"
click at [428, 221] on span "Seleccionar certificado" at bounding box center [408, 221] width 273 height 7
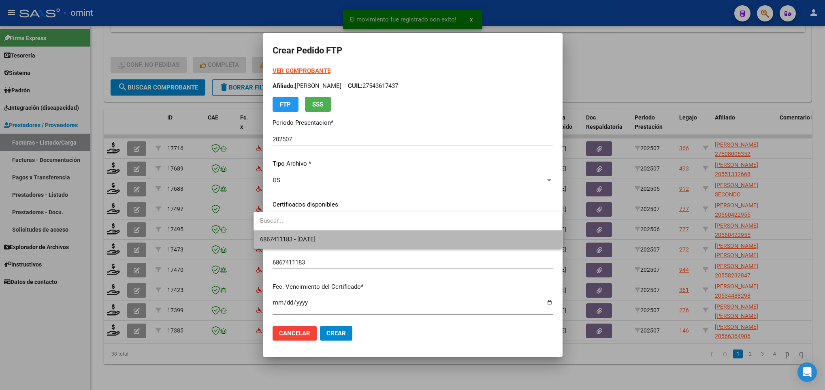
click at [430, 231] on span "6867411183 - 2023-12-04" at bounding box center [407, 239] width 295 height 18
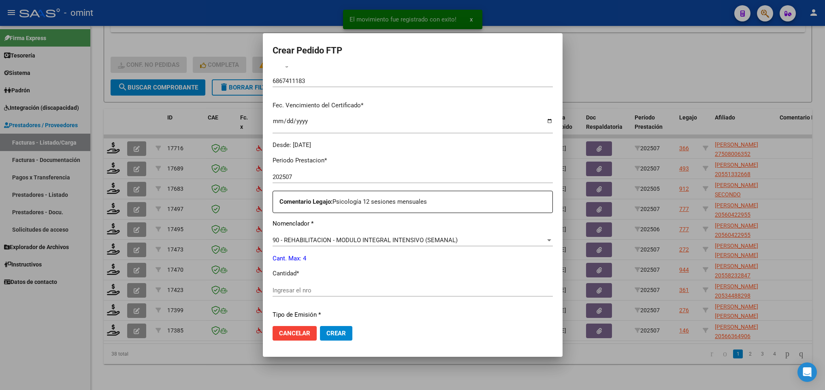
scroll to position [243, 0]
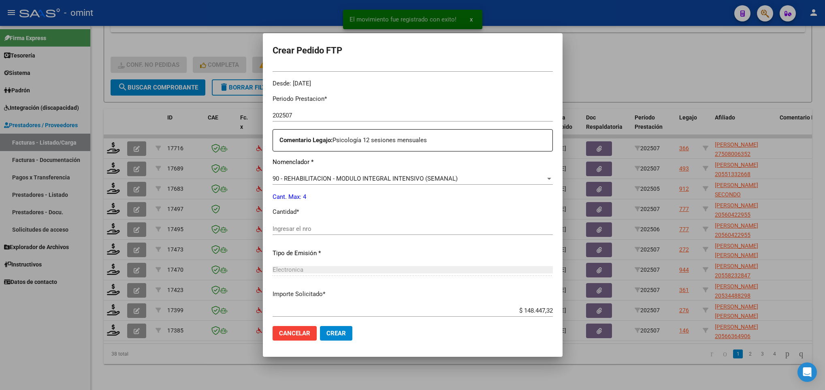
click at [287, 230] on input "Ingresar el nro" at bounding box center [412, 228] width 280 height 7
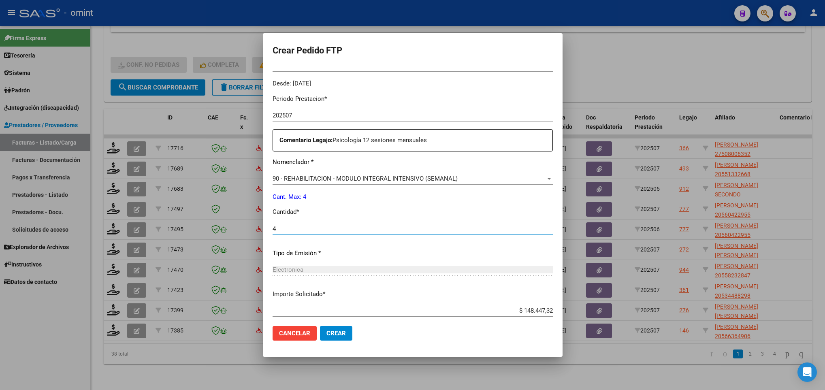
type input "4"
click at [328, 337] on button "Crear" at bounding box center [336, 333] width 32 height 15
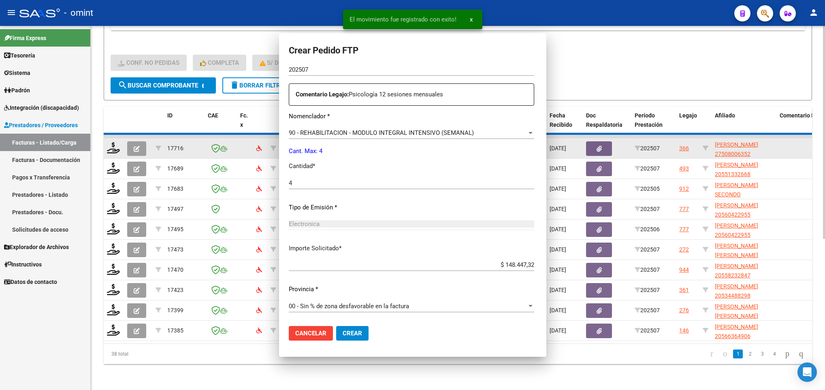
scroll to position [197, 0]
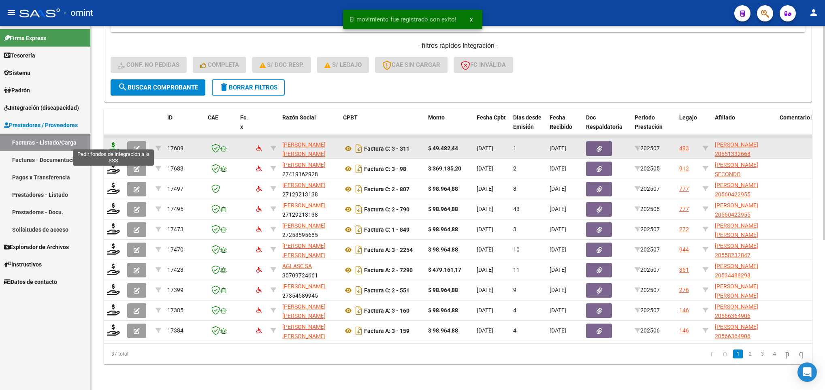
click at [115, 142] on icon at bounding box center [113, 147] width 13 height 11
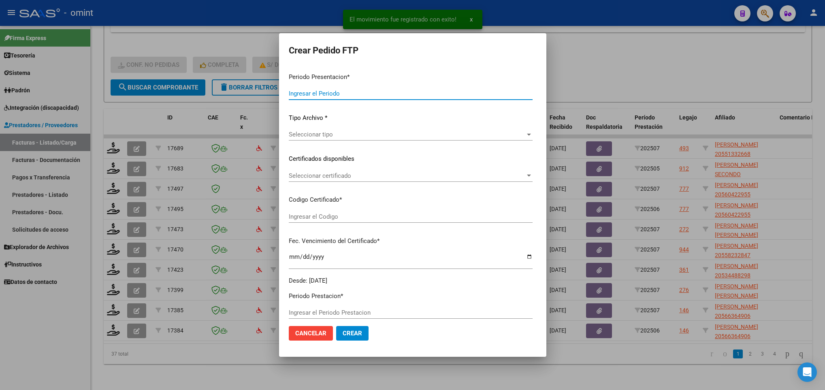
type input "202507"
type input "$ 49.482,44"
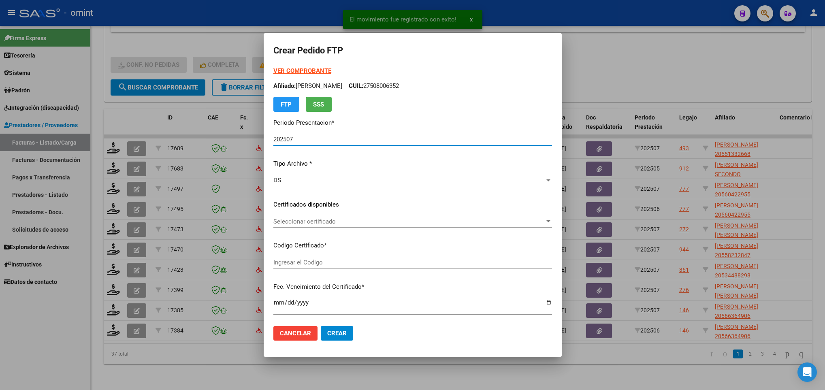
type input "126836815"
type input "2022-11-25"
click at [525, 222] on span "Seleccionar certificado" at bounding box center [408, 221] width 271 height 7
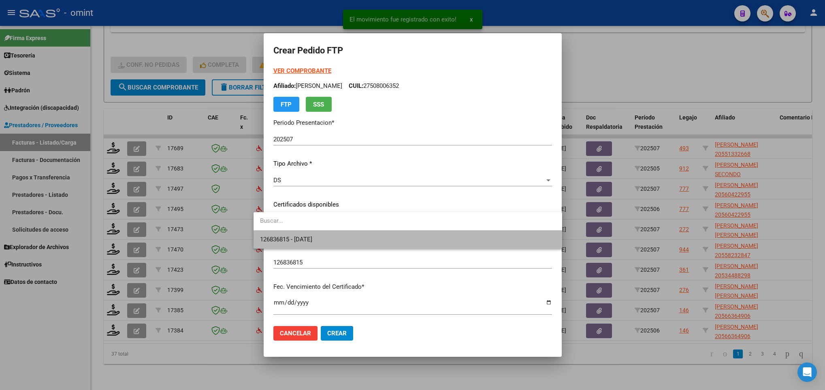
click at [531, 236] on span "126836815 - 2022-11-25" at bounding box center [407, 239] width 295 height 18
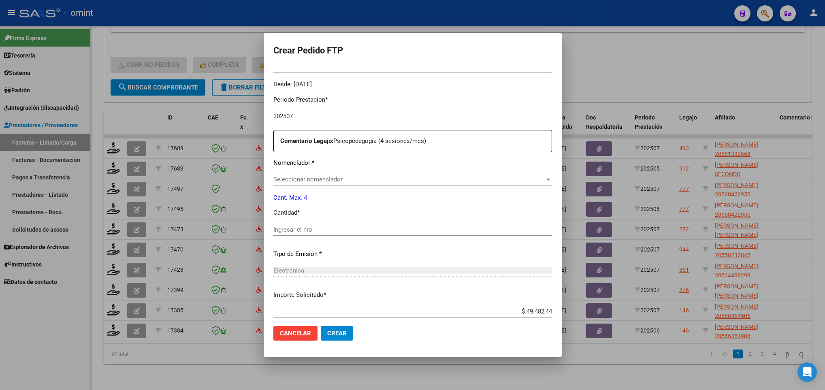
scroll to position [243, 0]
click at [345, 185] on div "Seleccionar nomenclador Seleccionar nomenclador" at bounding box center [412, 178] width 279 height 12
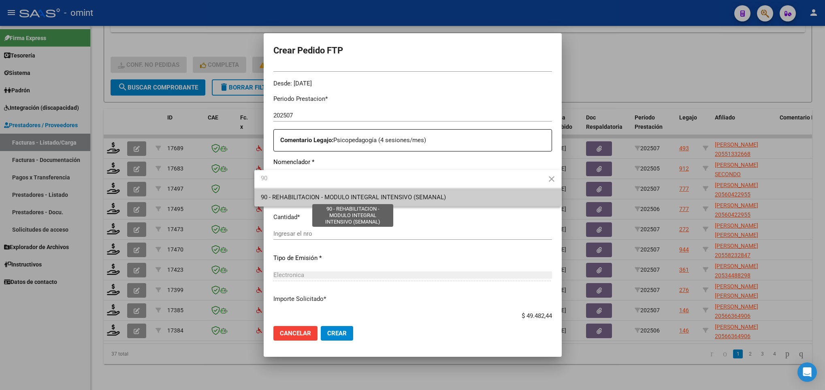
type input "90"
click at [347, 195] on span "90 - REHABILITACION - MODULO INTEGRAL INTENSIVO (SEMANAL)" at bounding box center [353, 197] width 185 height 7
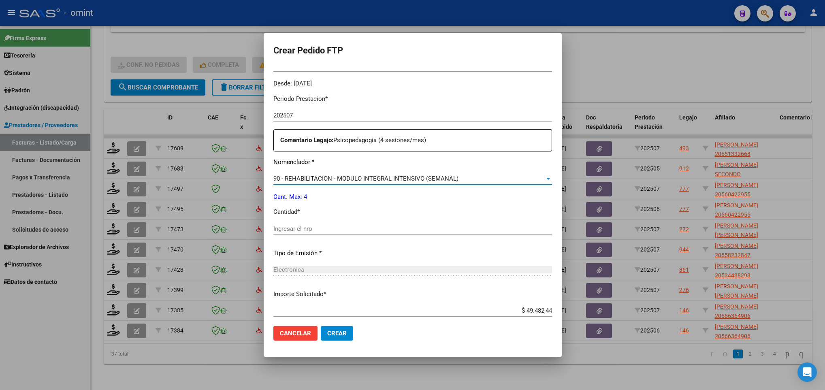
click at [312, 238] on div "Ingresar el nro" at bounding box center [412, 233] width 279 height 20
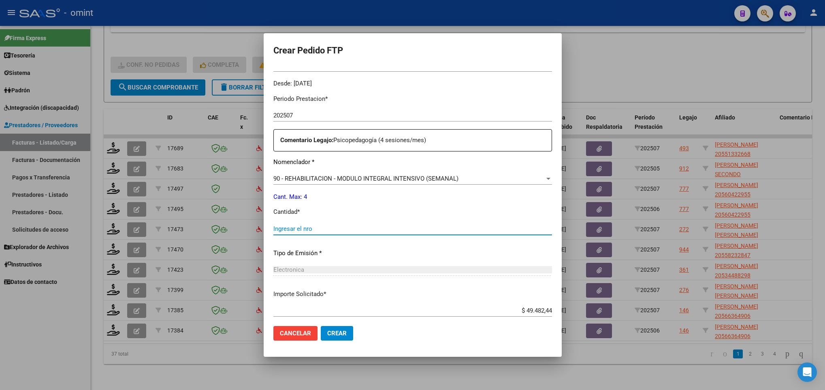
click at [311, 226] on input "Ingresar el nro" at bounding box center [412, 228] width 279 height 7
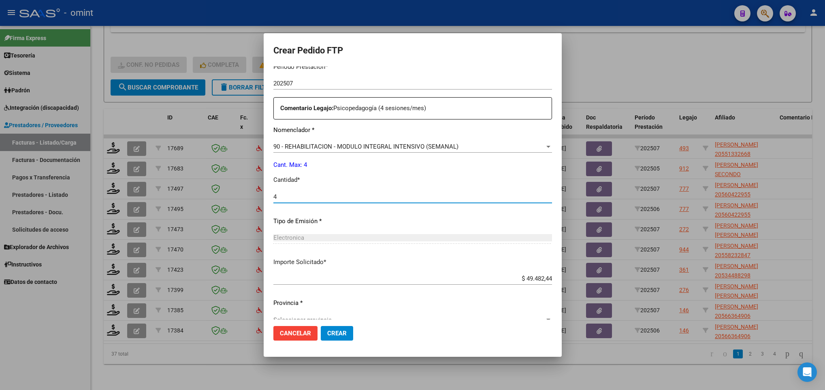
scroll to position [289, 0]
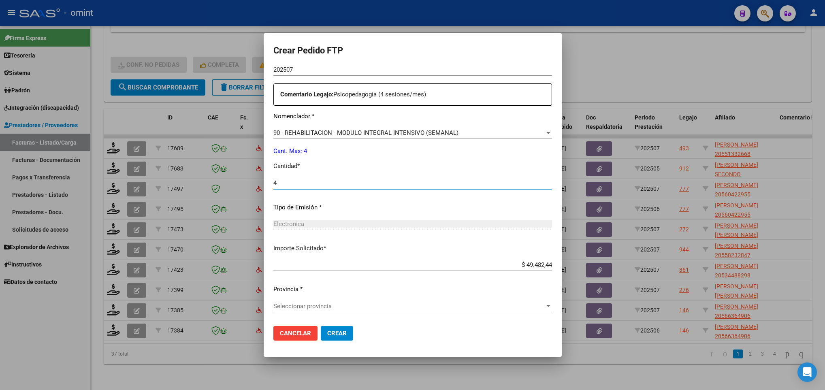
type input "4"
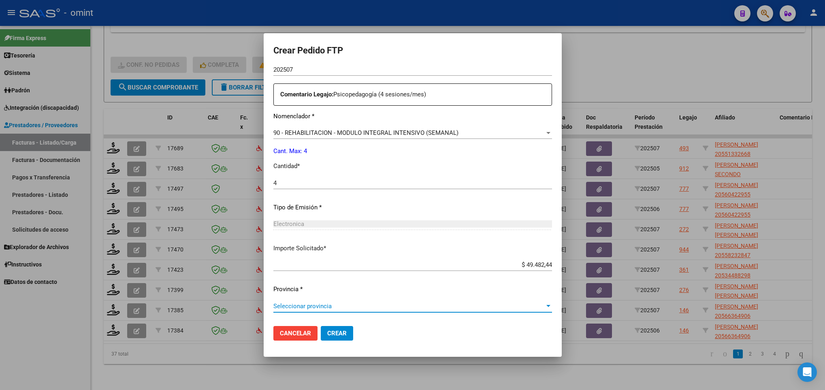
click at [313, 305] on span "Seleccionar provincia" at bounding box center [408, 305] width 271 height 7
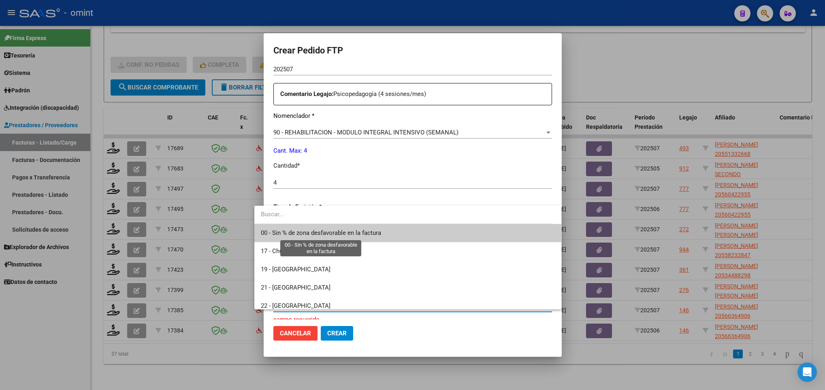
click at [316, 231] on span "00 - Sin % de zona desfavorable en la factura" at bounding box center [321, 232] width 120 height 7
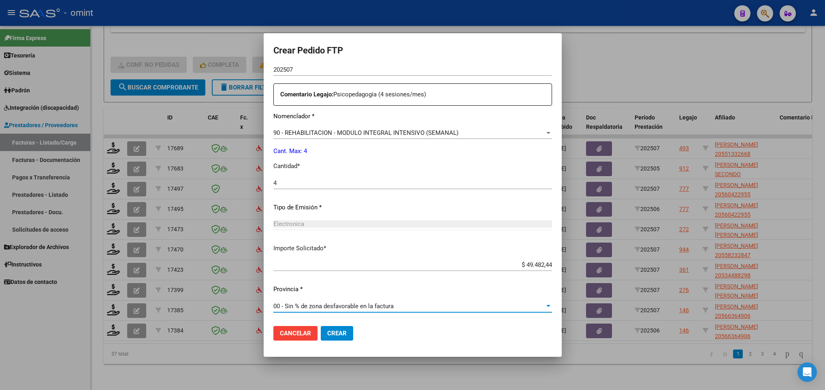
click at [334, 336] on button "Crear" at bounding box center [337, 333] width 32 height 15
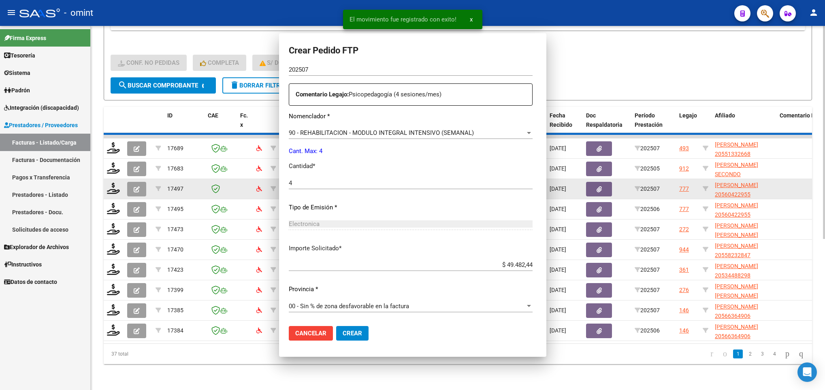
scroll to position [0, 0]
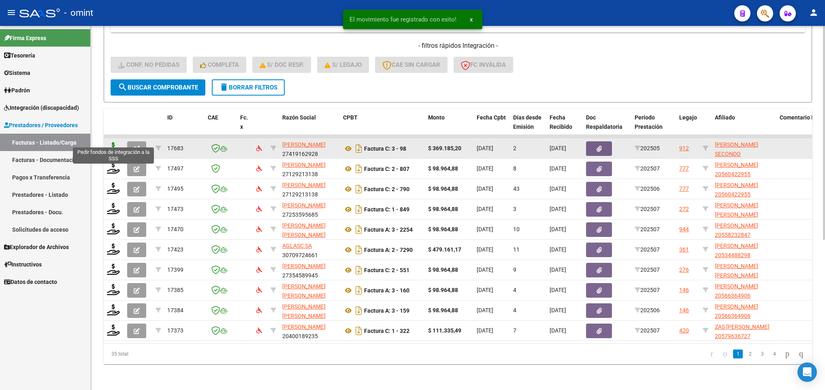
click at [115, 142] on icon at bounding box center [113, 147] width 13 height 11
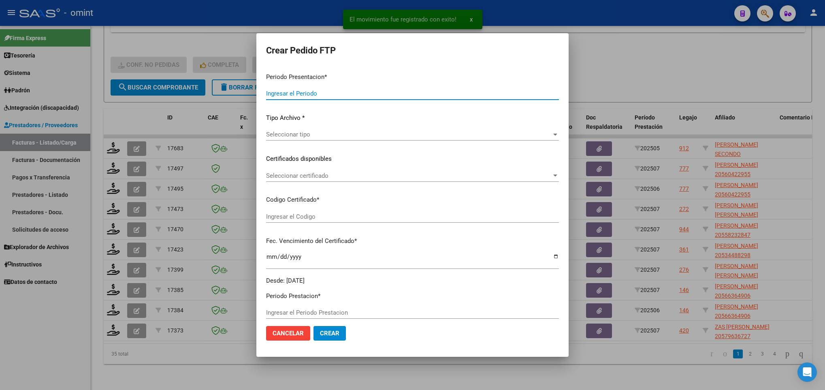
type input "202507"
type input "202505"
type input "$ 369.185,20"
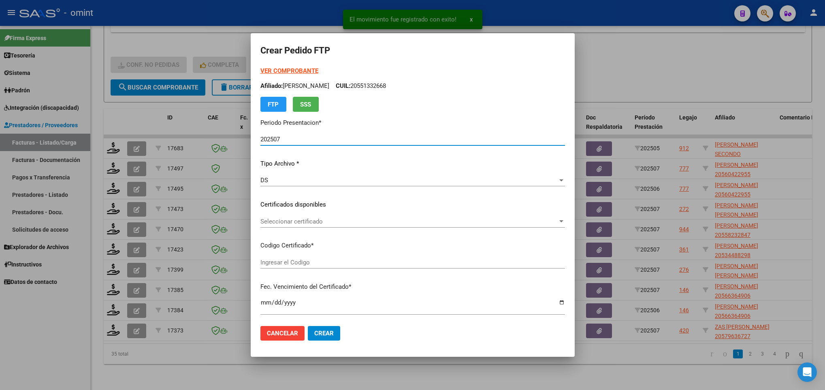
click at [317, 220] on span "Seleccionar certificado" at bounding box center [408, 221] width 297 height 7
type input "6534281592"
type input "[DATE]"
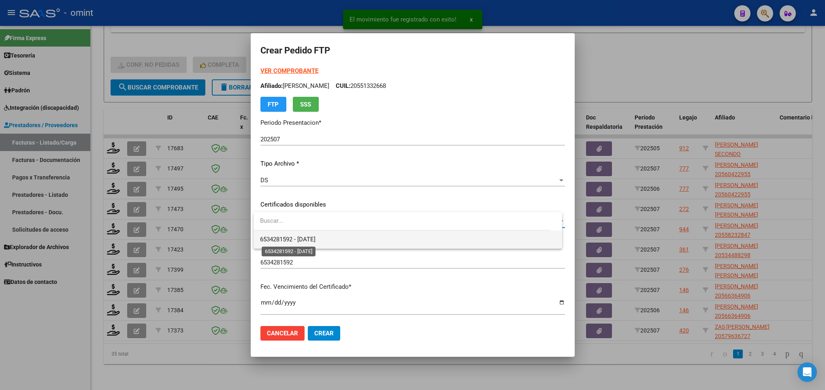
click at [315, 243] on span "6534281592 - [DATE]" at bounding box center [287, 239] width 55 height 7
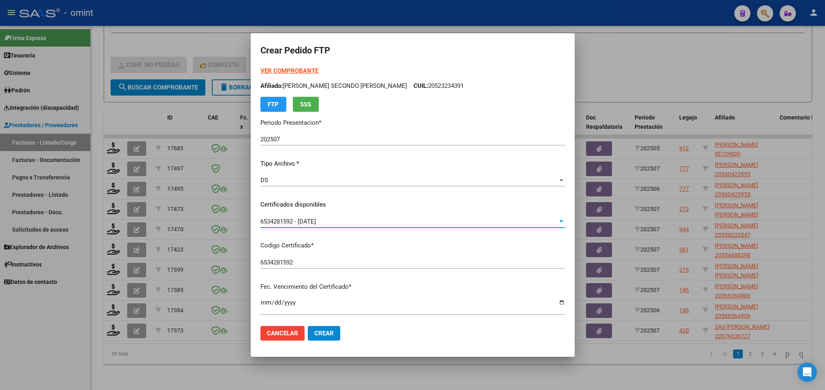
click at [287, 67] on strong "VER COMPROBANTE" at bounding box center [289, 70] width 58 height 7
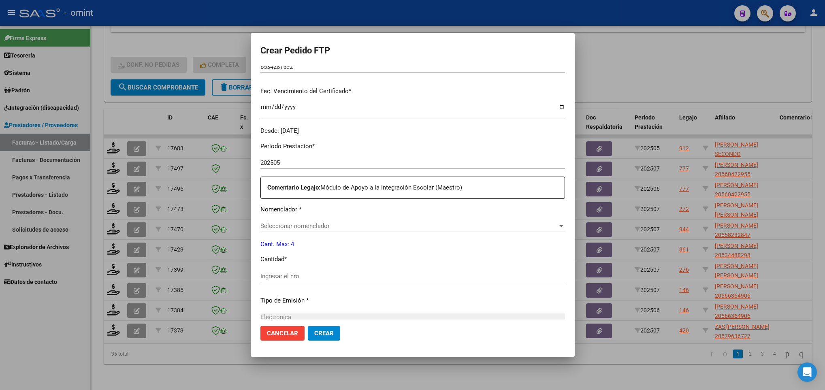
scroll to position [243, 0]
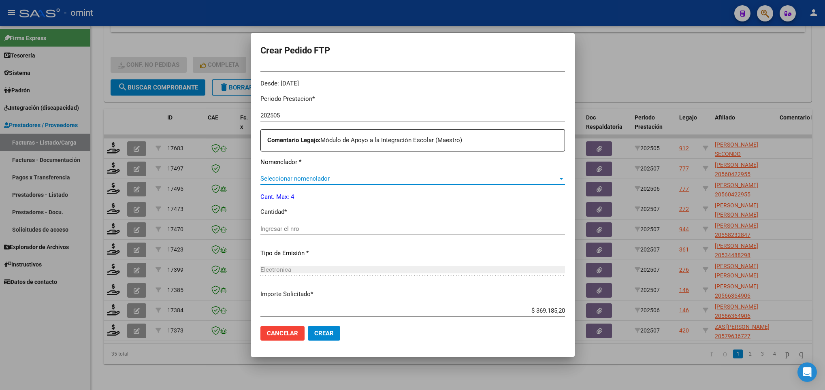
click at [330, 178] on span "Seleccionar nomenclador" at bounding box center [408, 178] width 297 height 7
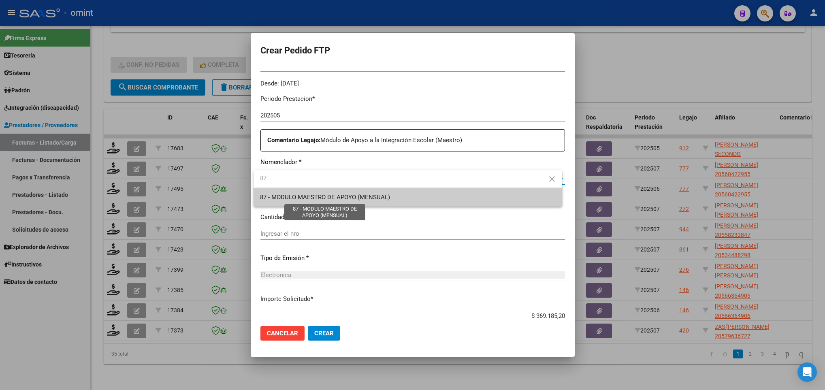
type input "87"
click at [328, 197] on span "87 - MODULO MAESTRO DE APOYO (MENSUAL)" at bounding box center [325, 197] width 130 height 7
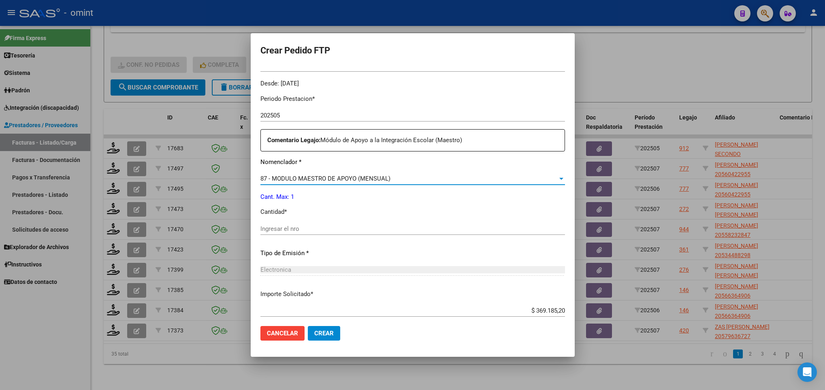
click at [317, 223] on div "Ingresar el nro" at bounding box center [412, 229] width 304 height 12
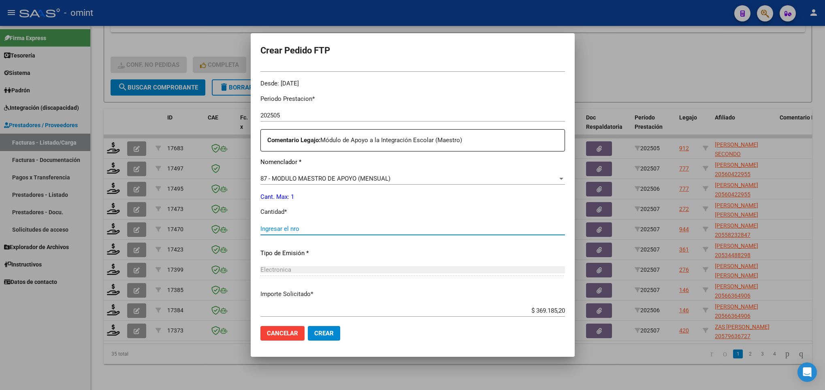
click at [313, 230] on input "Ingresar el nro" at bounding box center [412, 228] width 304 height 7
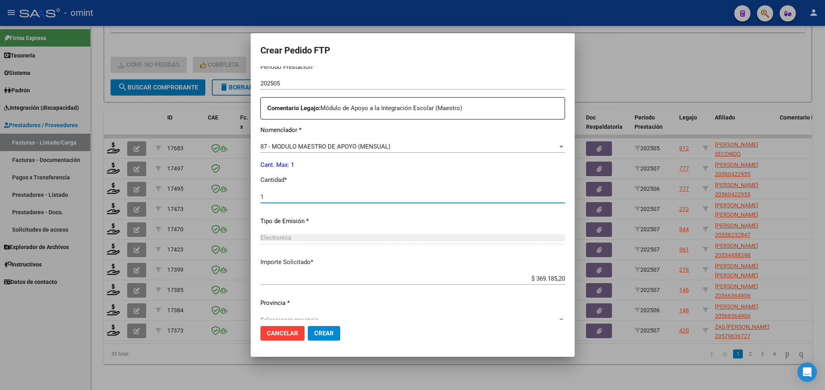
scroll to position [289, 0]
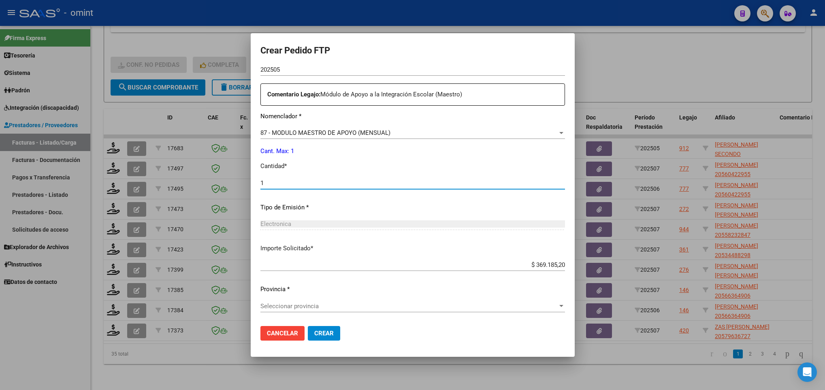
type input "1"
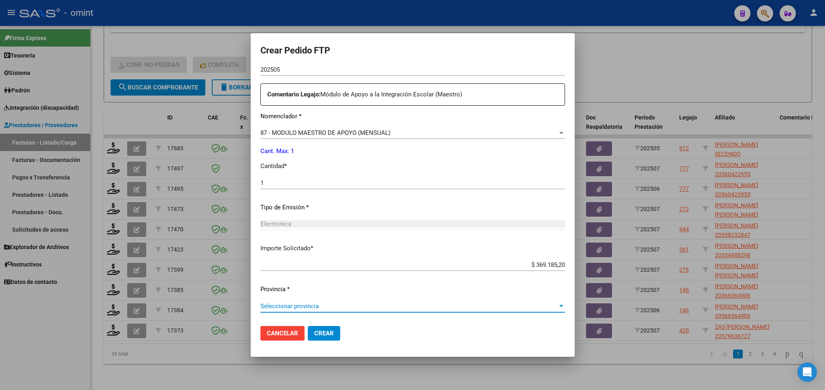
click at [355, 304] on span "Seleccionar provincia" at bounding box center [408, 305] width 297 height 7
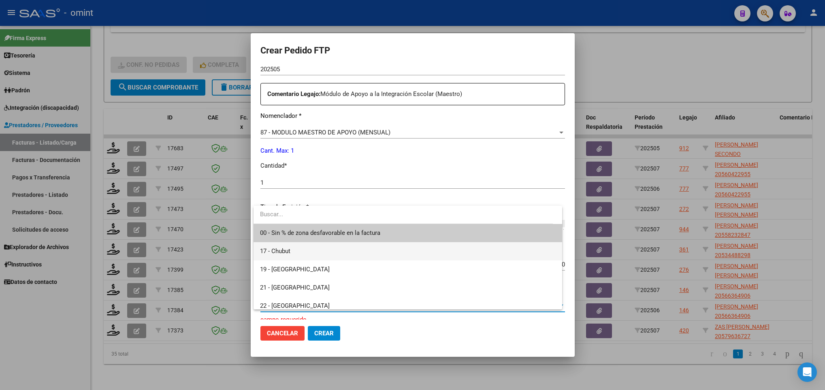
scroll to position [60, 0]
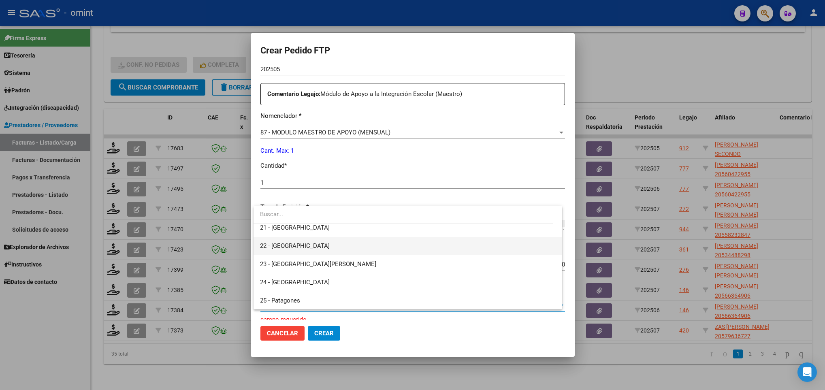
click at [300, 245] on span "22 - [GEOGRAPHIC_DATA]" at bounding box center [407, 246] width 295 height 18
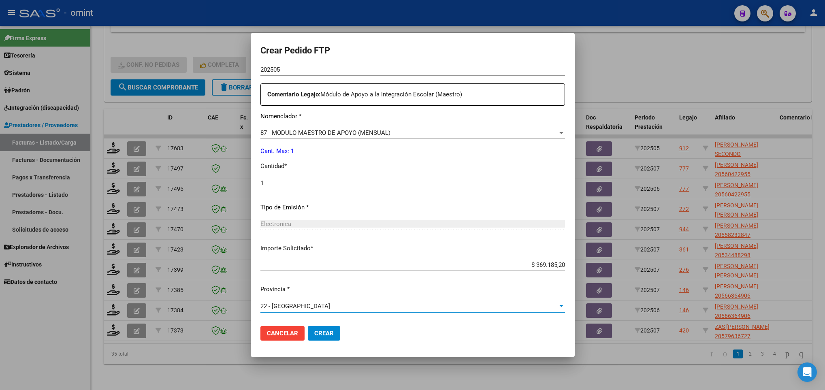
click at [330, 333] on span "Crear" at bounding box center [323, 333] width 19 height 7
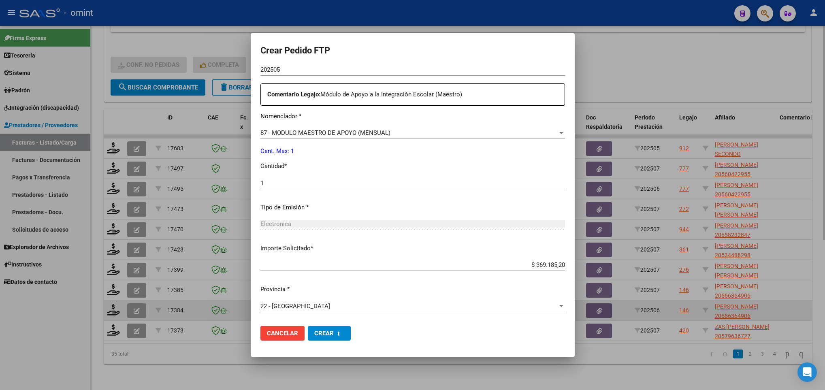
scroll to position [0, 0]
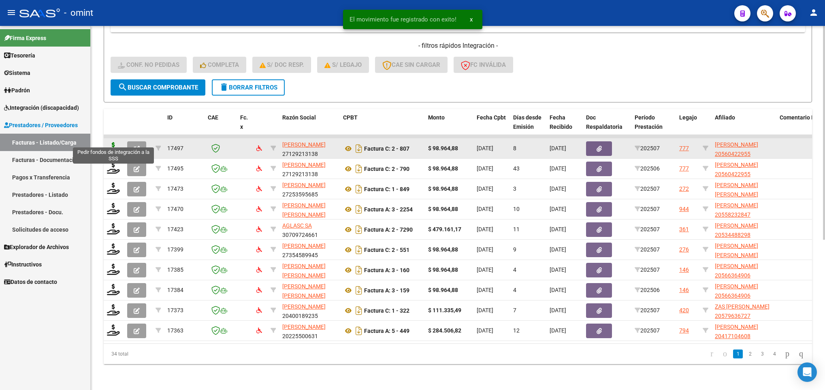
click at [115, 142] on icon at bounding box center [113, 147] width 13 height 11
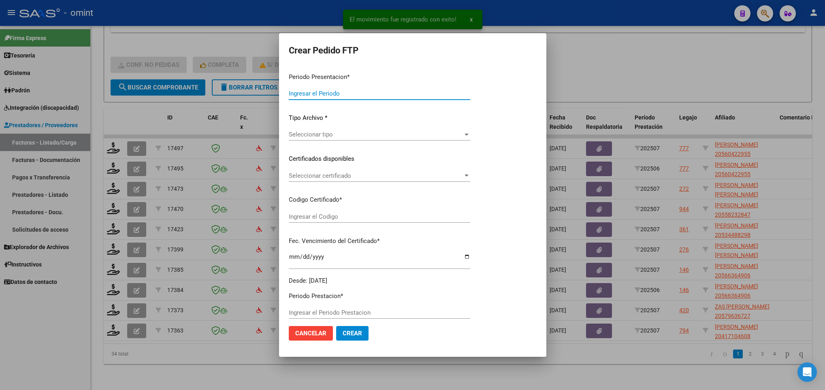
type input "202507"
type input "$ 98.964,88"
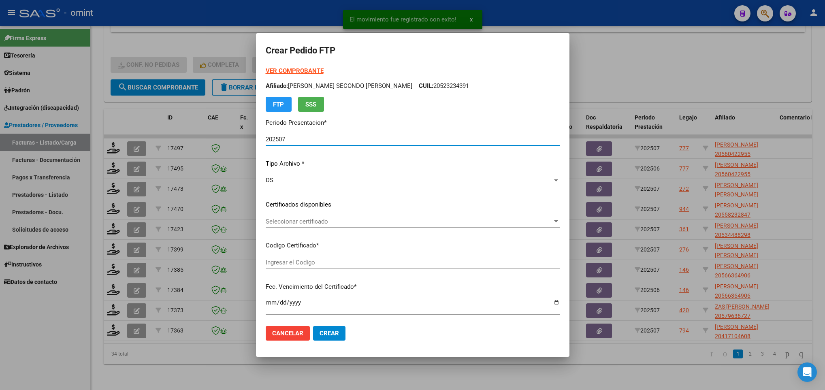
type input "815535064"
type input "[DATE]"
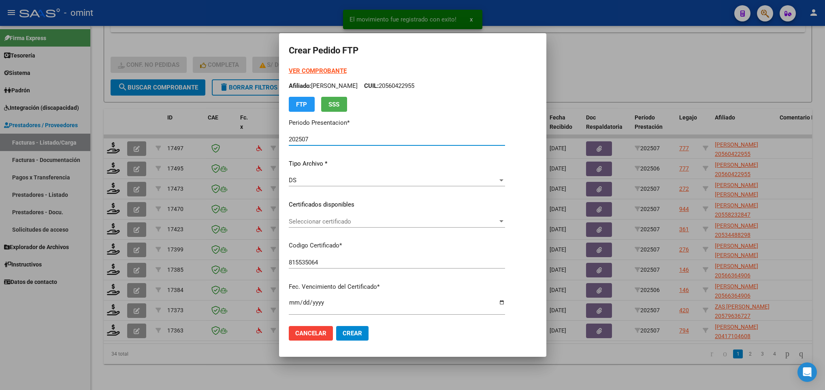
click at [318, 223] on span "Seleccionar certificado" at bounding box center [393, 221] width 209 height 7
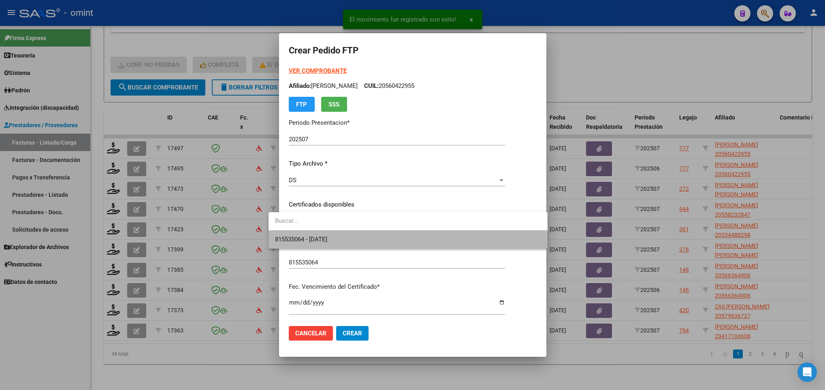
click at [319, 234] on span "815535064 - 2027-02-15" at bounding box center [408, 239] width 266 height 18
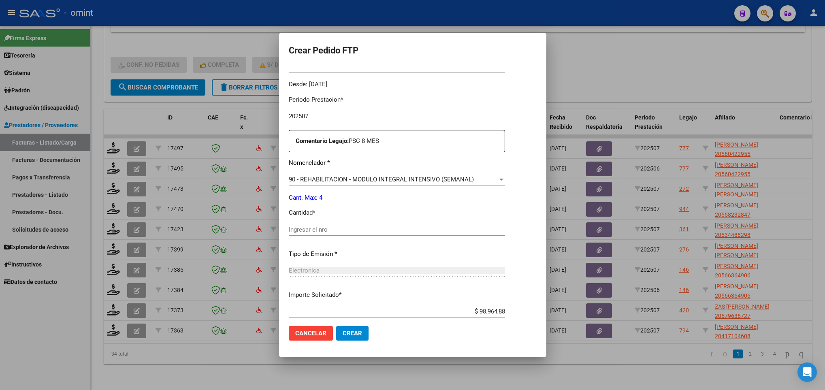
scroll to position [243, 0]
click at [319, 234] on div "Ingresar el nro" at bounding box center [397, 229] width 216 height 12
type input "4"
click at [343, 332] on span "Crear" at bounding box center [352, 333] width 19 height 7
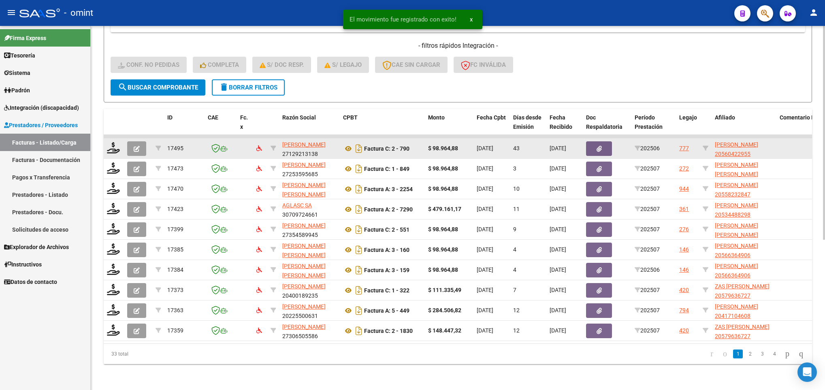
click at [109, 138] on datatable-body-cell at bounding box center [114, 148] width 20 height 20
click at [113, 142] on icon at bounding box center [113, 147] width 13 height 11
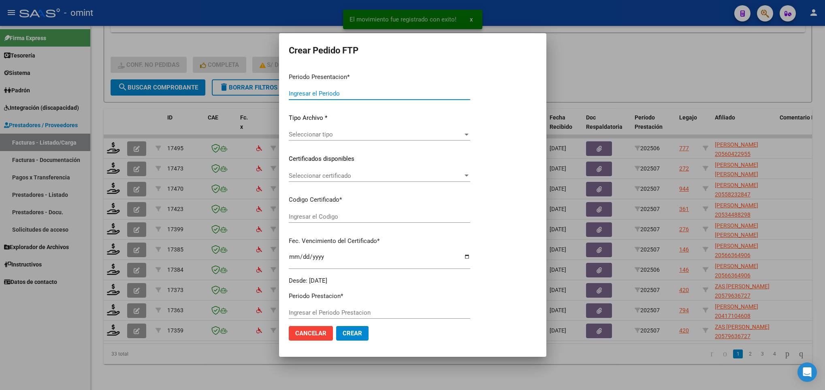
type input "202507"
type input "202506"
type input "$ 98.964,88"
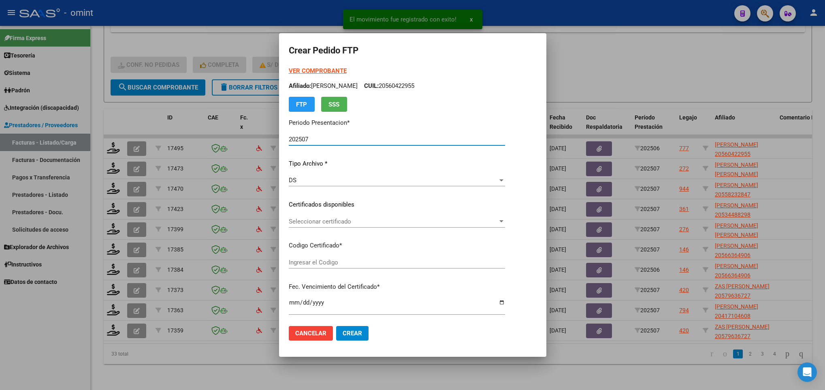
type input "815535064"
type input "[DATE]"
click at [405, 219] on span "Seleccionar certificado" at bounding box center [393, 221] width 209 height 7
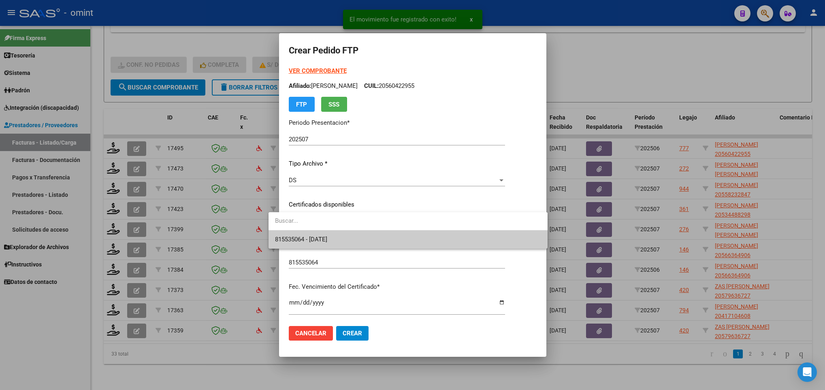
click at [409, 232] on span "815535064 - 2027-02-15" at bounding box center [408, 239] width 266 height 18
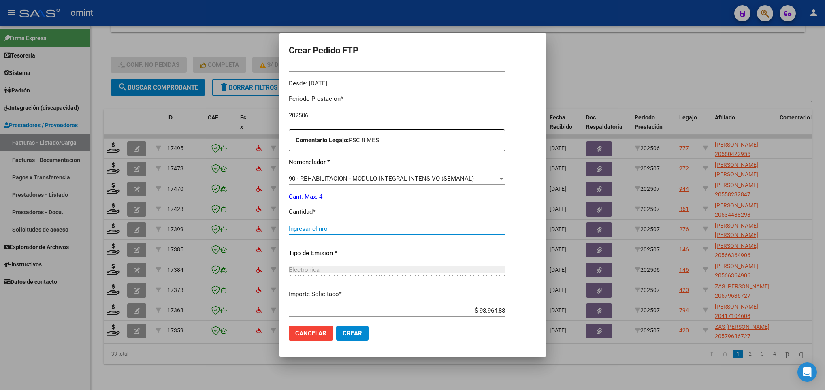
click at [330, 230] on input "Ingresar el nro" at bounding box center [397, 228] width 216 height 7
type input "4"
click at [343, 332] on span "Crear" at bounding box center [352, 333] width 19 height 7
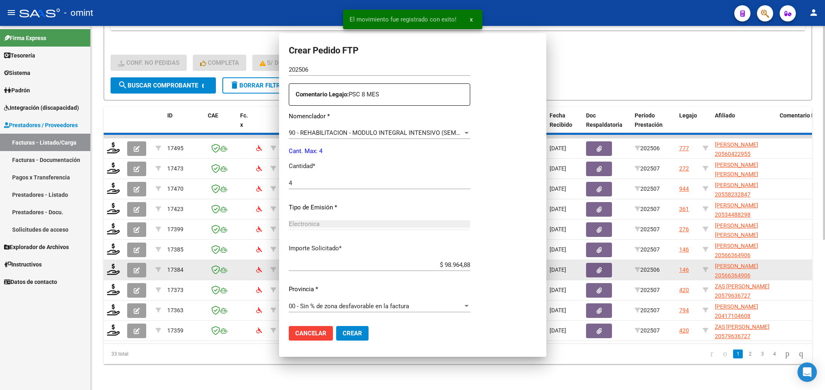
scroll to position [197, 0]
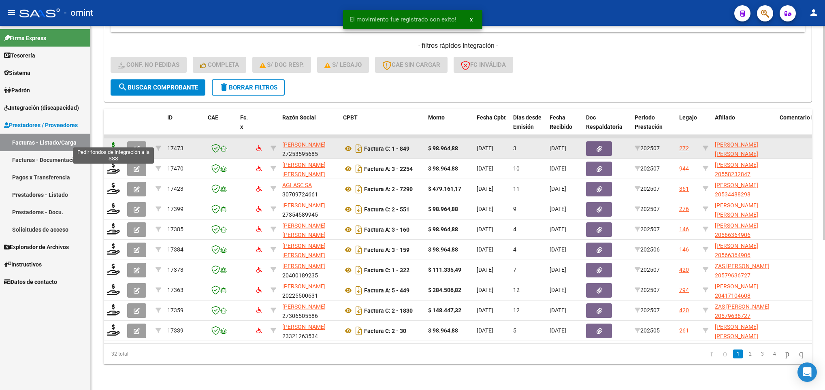
click at [114, 142] on icon at bounding box center [113, 147] width 13 height 11
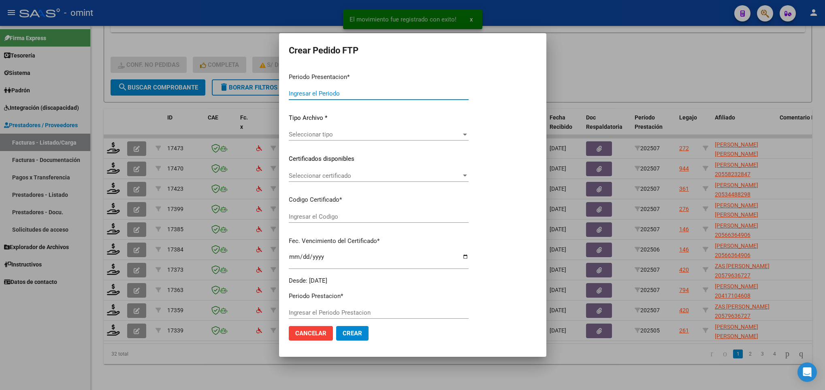
type input "202507"
type input "$ 98.964,88"
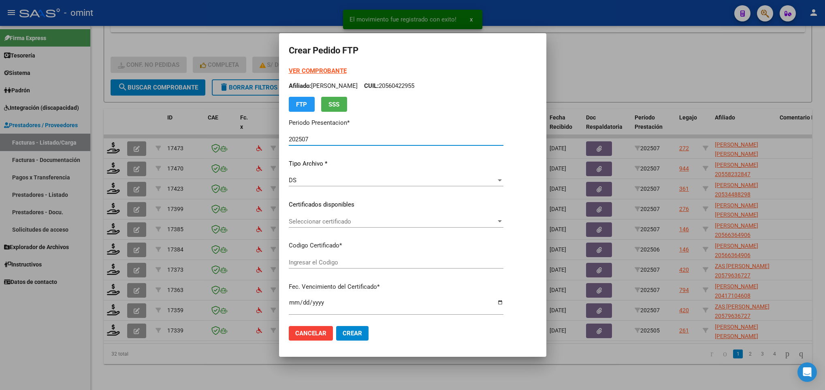
type input "6493712411"
type input "2033-05-11"
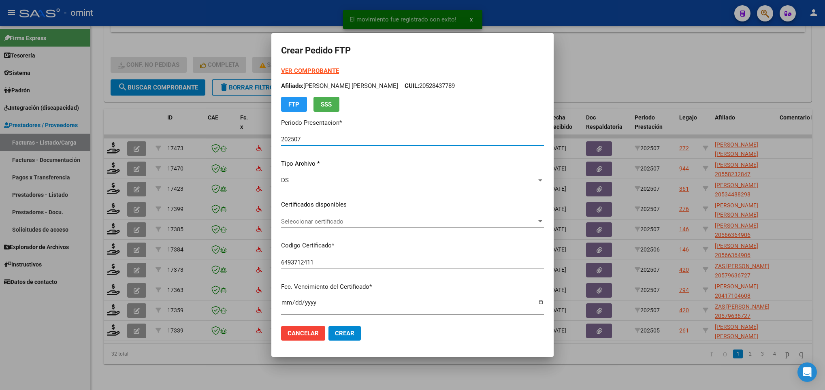
click at [409, 220] on span "Seleccionar certificado" at bounding box center [408, 221] width 255 height 7
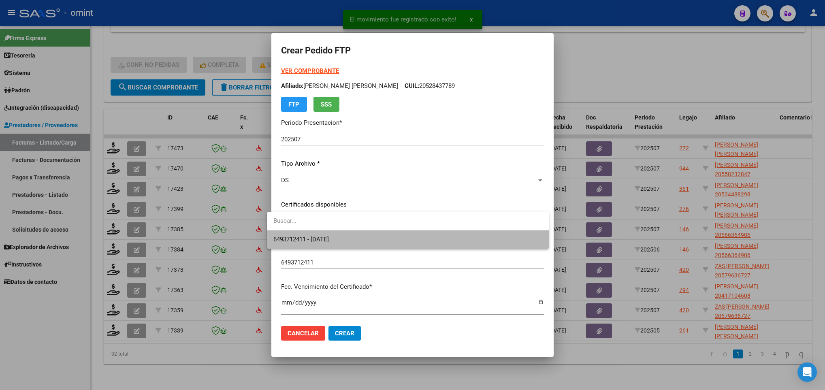
click at [425, 236] on span "6493712411 - 2033-05-11" at bounding box center [407, 239] width 269 height 18
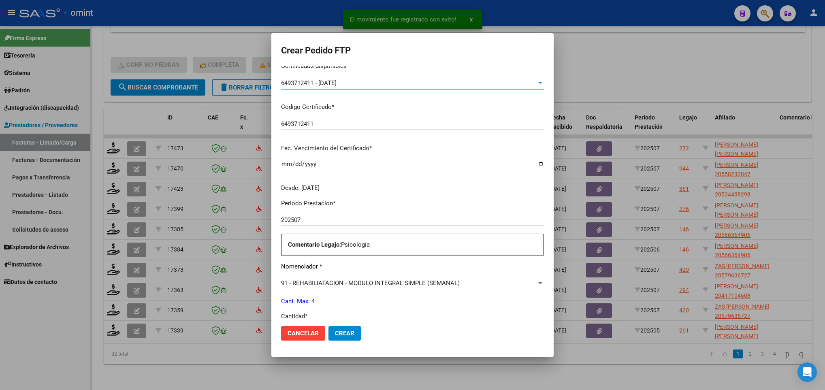
scroll to position [243, 0]
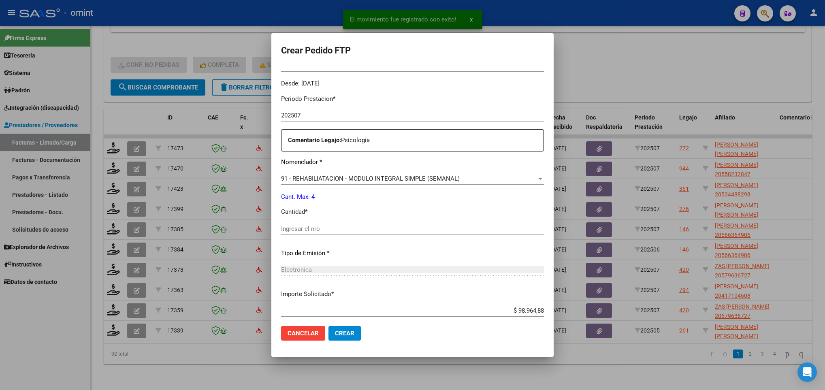
click at [415, 231] on input "Ingresar el nro" at bounding box center [412, 228] width 263 height 7
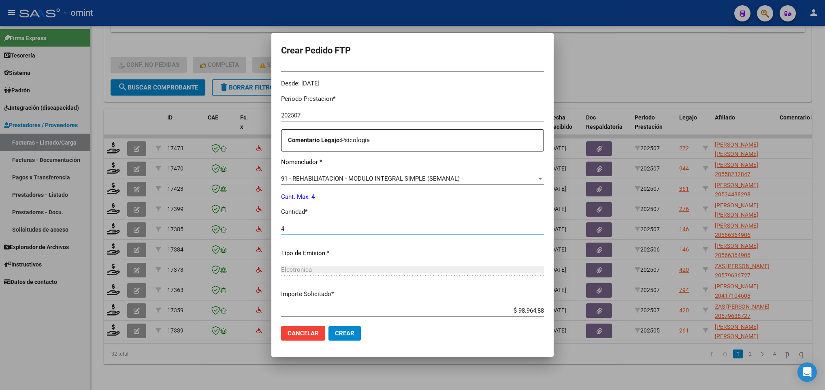
type input "4"
click at [344, 333] on span "Crear" at bounding box center [344, 333] width 19 height 7
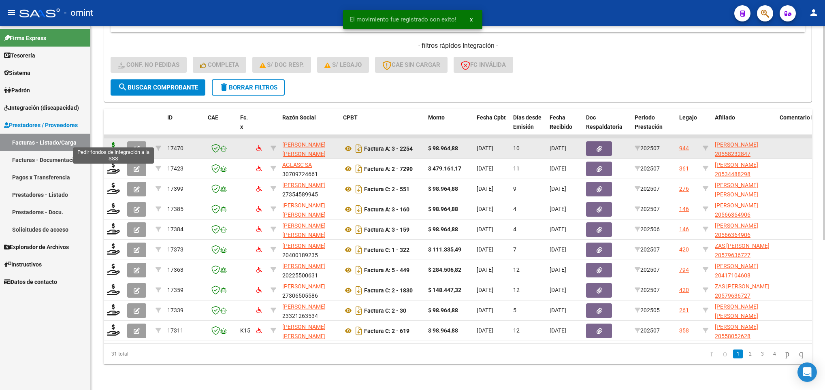
click at [117, 142] on icon at bounding box center [113, 147] width 13 height 11
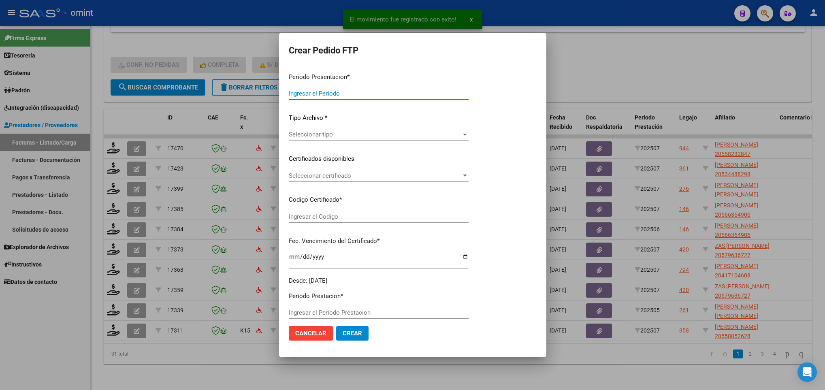
type input "202507"
type input "$ 98.964,88"
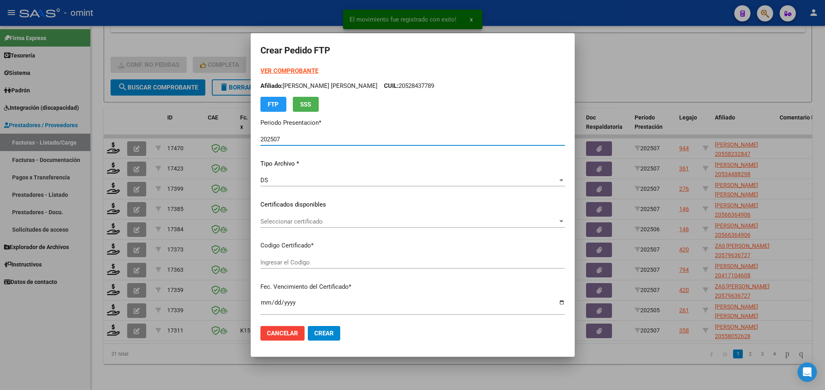
type input "2782631556"
type input "2027-05-27"
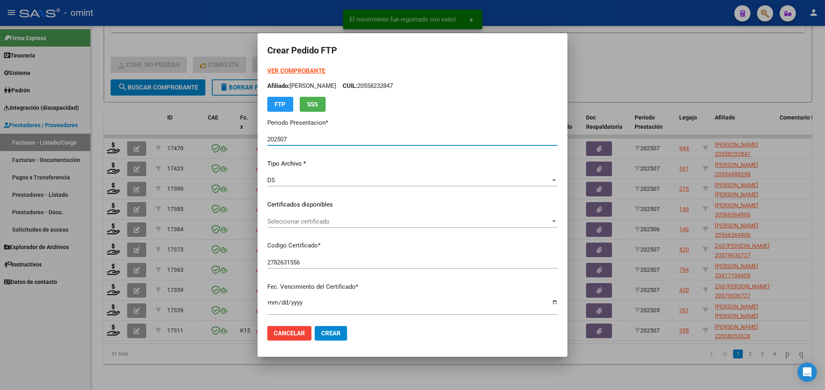
click at [504, 214] on div "VER COMPROBANTE ARCA Padrón Afiliado: VELARDEZ FRANCESCO CUIL: 20558232847 FTP …" at bounding box center [412, 198] width 290 height 265
click at [507, 223] on span "Seleccionar certificado" at bounding box center [408, 221] width 283 height 7
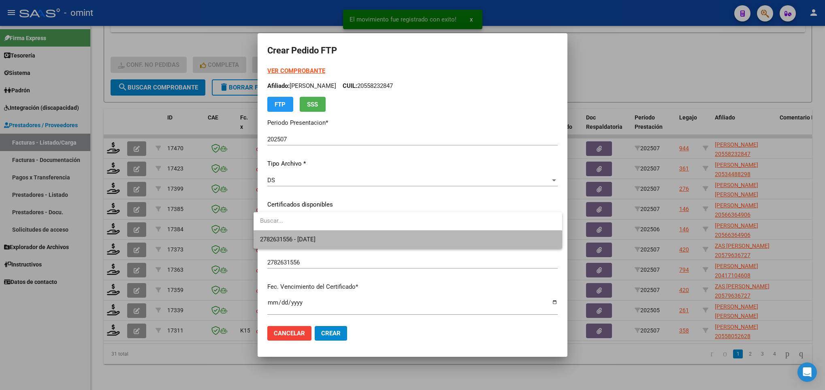
click at [506, 240] on span "2782631556 - 2027-05-27" at bounding box center [407, 239] width 295 height 18
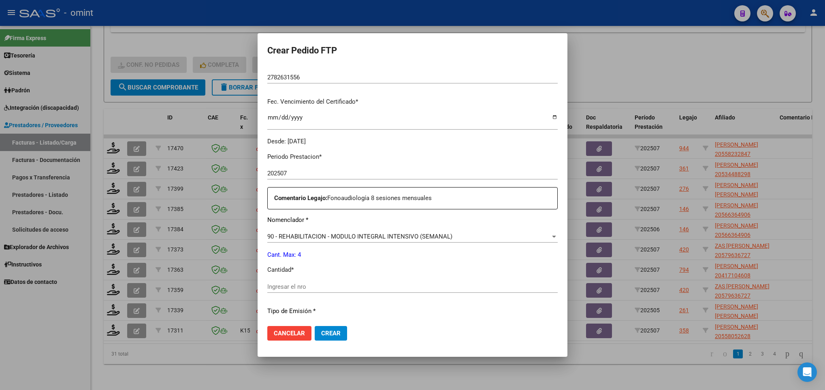
scroll to position [182, 0]
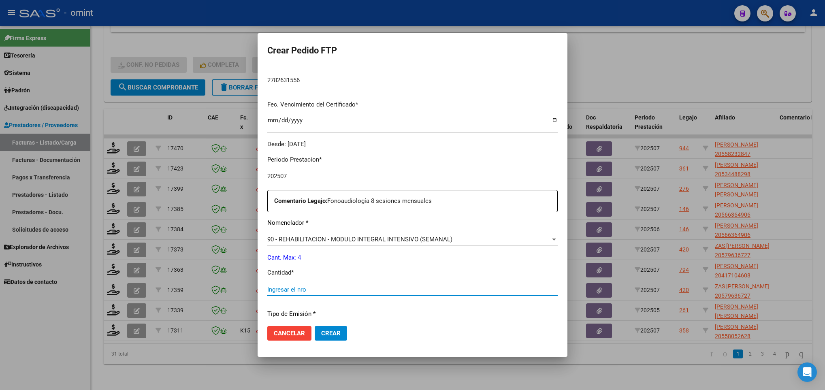
click at [326, 292] on input "Ingresar el nro" at bounding box center [412, 289] width 290 height 7
type input "4"
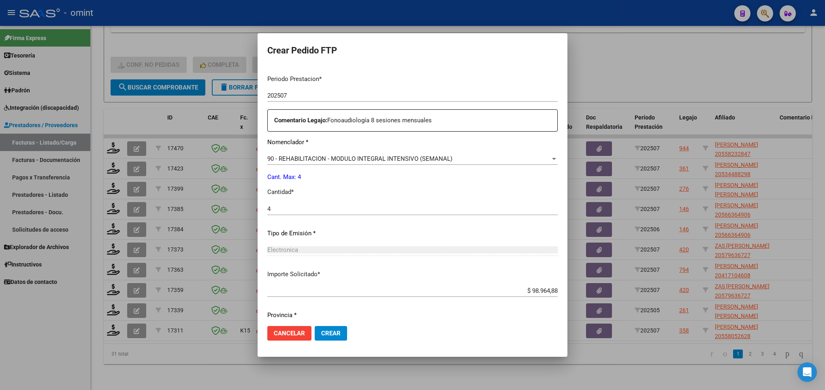
scroll to position [289, 0]
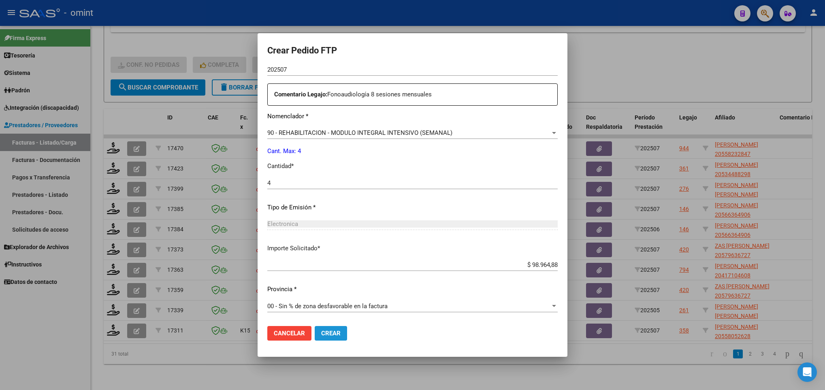
click at [336, 332] on button "Crear" at bounding box center [331, 333] width 32 height 15
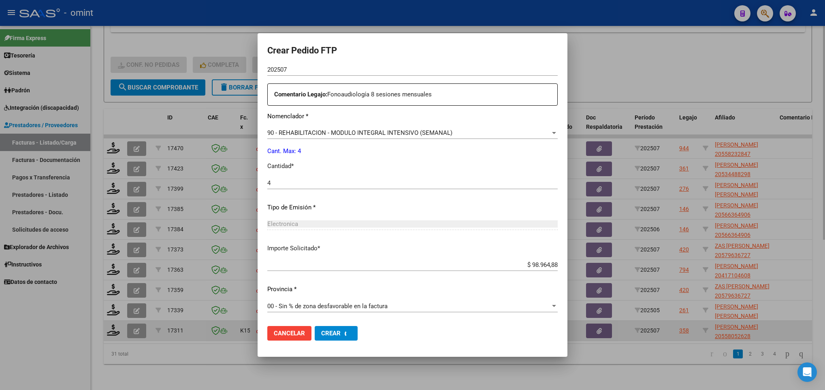
scroll to position [0, 0]
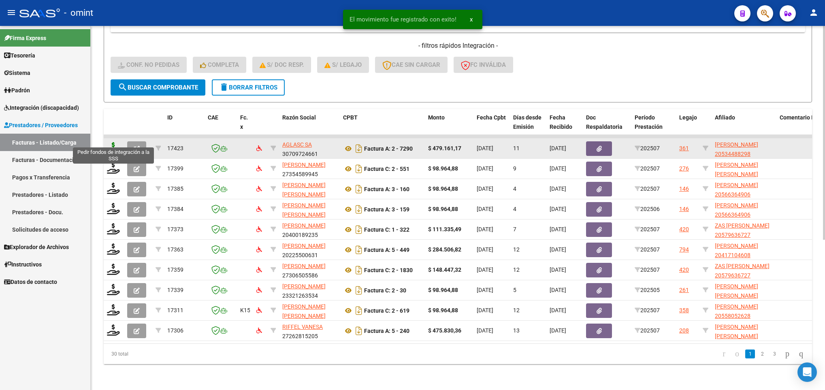
click at [116, 142] on icon at bounding box center [113, 147] width 13 height 11
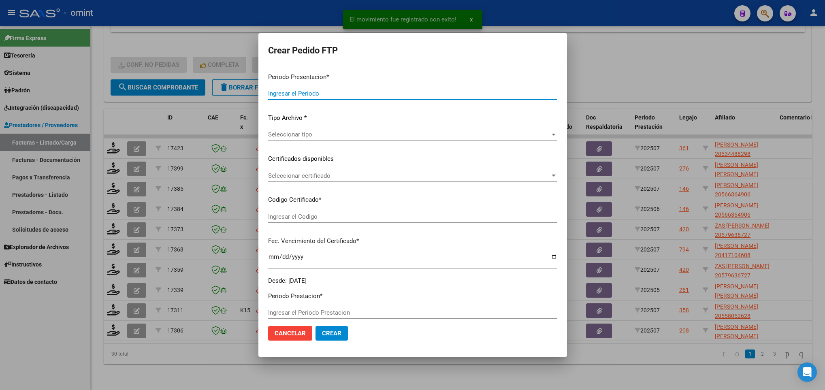
type input "202507"
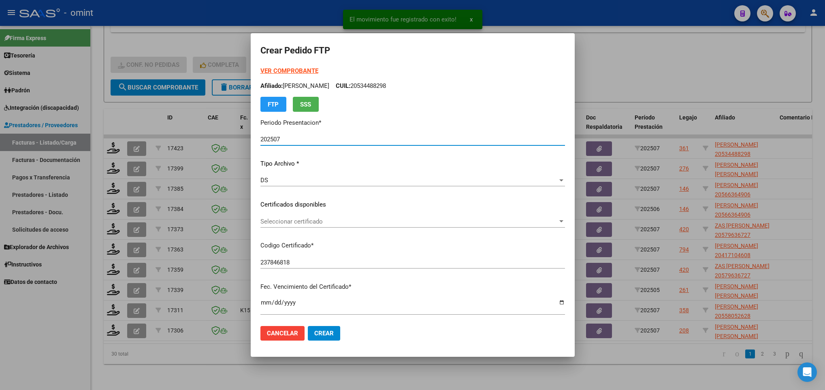
click at [339, 220] on span "Seleccionar certificado" at bounding box center [408, 221] width 297 height 7
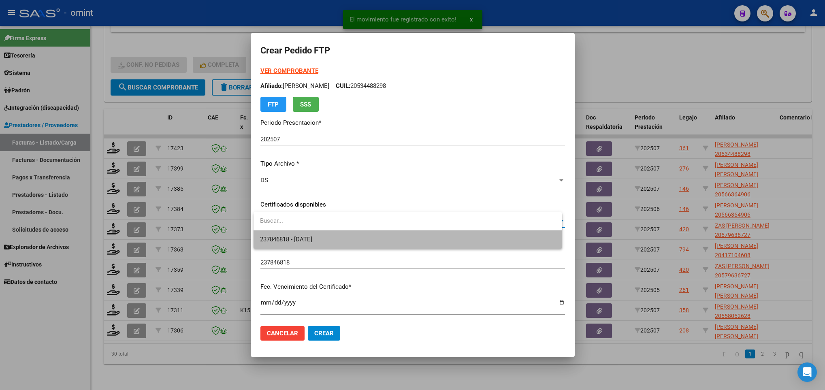
click at [341, 236] on span "237846818 - 2028-04-03" at bounding box center [407, 239] width 295 height 18
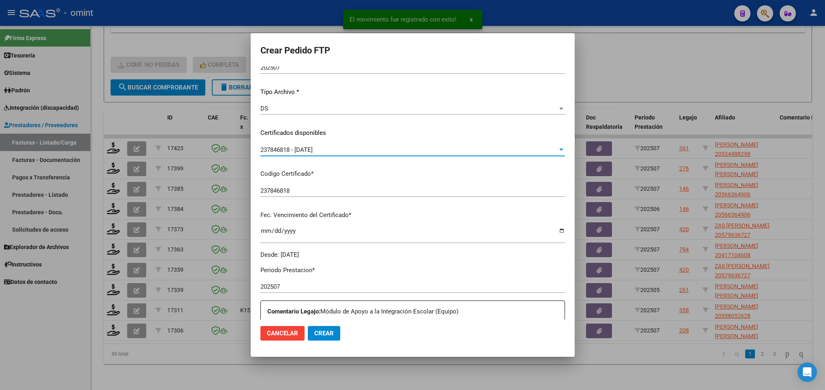
scroll to position [243, 0]
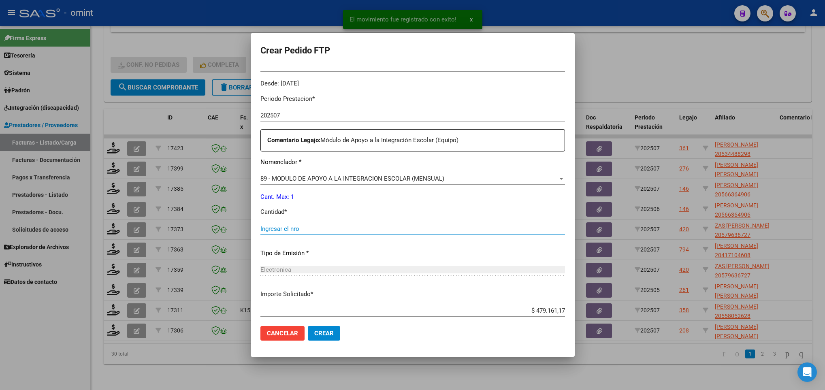
click at [331, 228] on input "Ingresar el nro" at bounding box center [412, 228] width 304 height 7
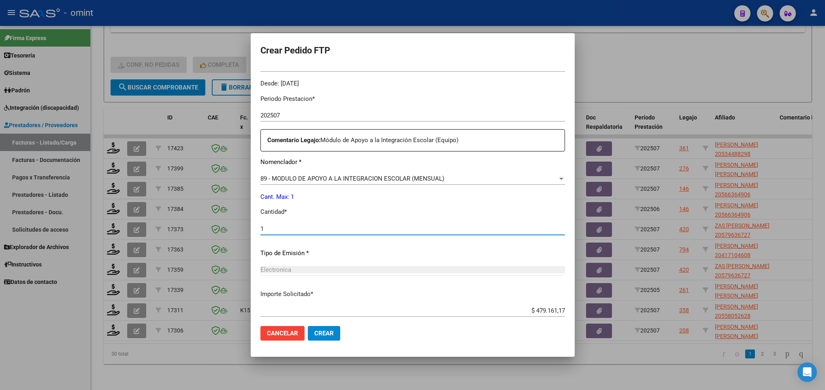
scroll to position [0, 0]
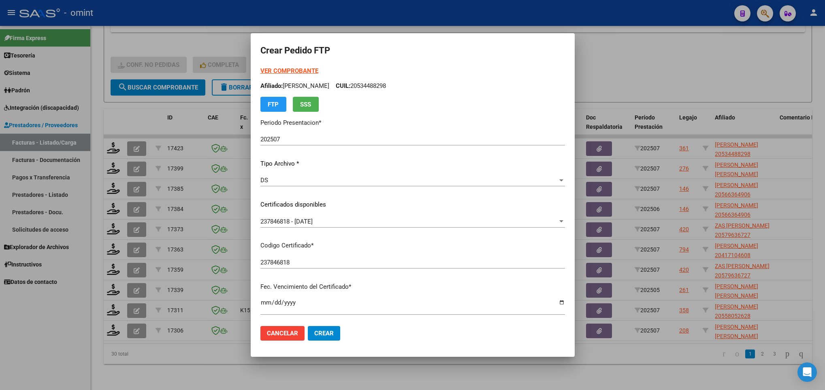
click at [301, 70] on strong "VER COMPROBANTE" at bounding box center [289, 70] width 58 height 7
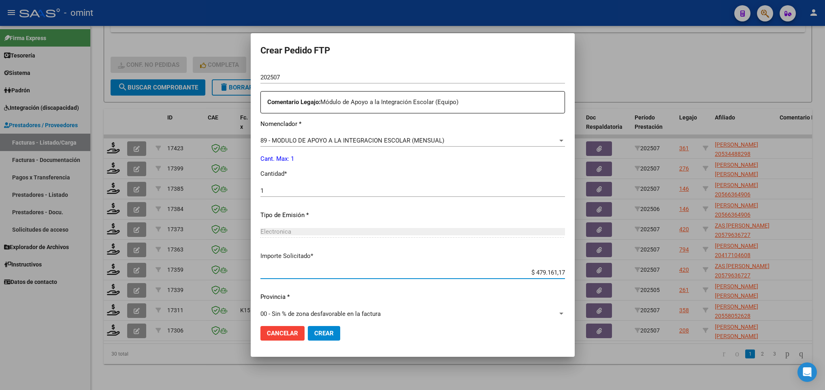
scroll to position [289, 0]
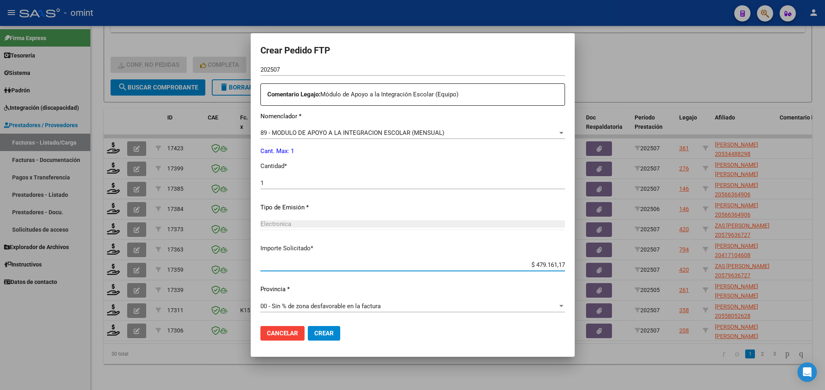
drag, startPoint x: 520, startPoint y: 311, endPoint x: 555, endPoint y: 259, distance: 63.0
click at [555, 259] on div "$ 479.161,17 Ingresar imp. solicitado" at bounding box center [412, 265] width 304 height 12
paste input "475.830,36"
click at [330, 332] on span "Crear" at bounding box center [323, 333] width 19 height 7
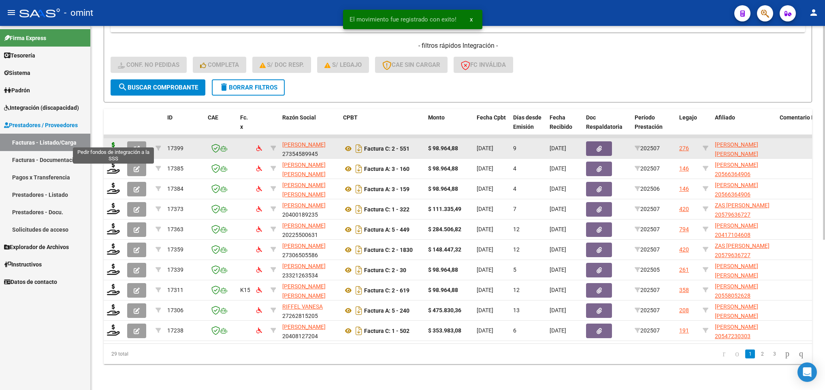
click at [113, 142] on icon at bounding box center [113, 147] width 13 height 11
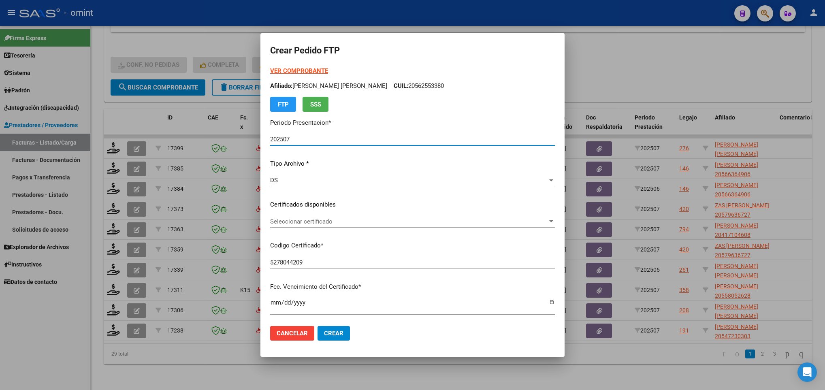
click at [323, 221] on span "Seleccionar certificado" at bounding box center [408, 221] width 277 height 7
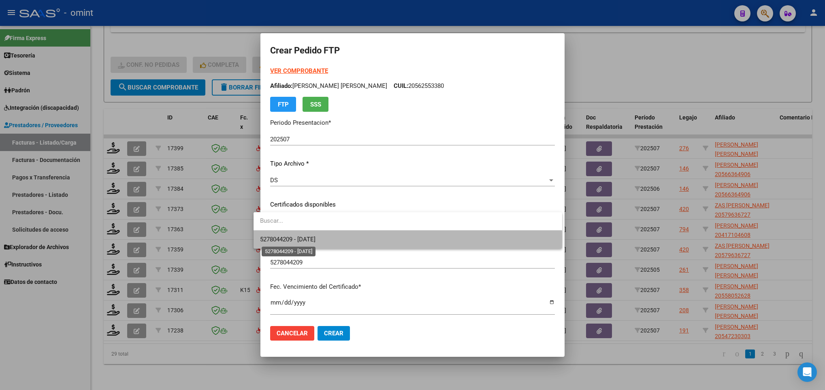
click at [315, 239] on span "5278044209 - 2028-04-03" at bounding box center [287, 239] width 55 height 7
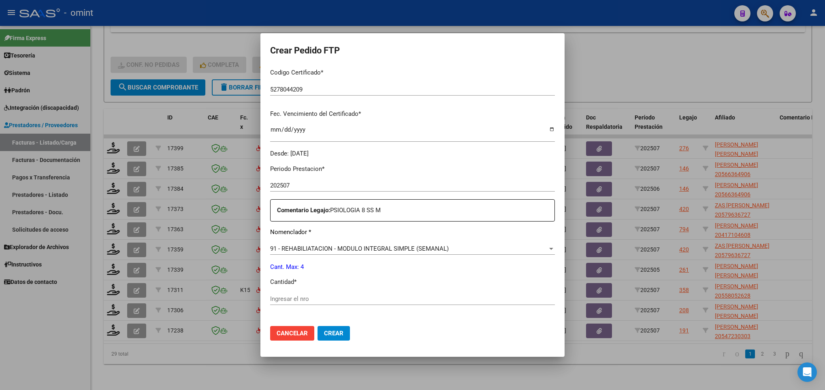
scroll to position [243, 0]
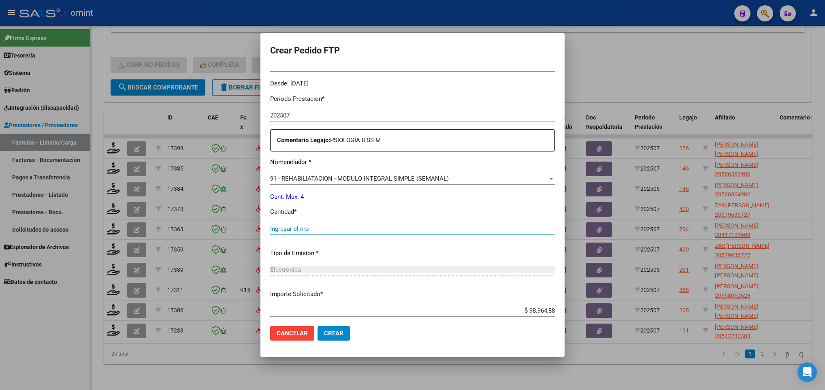
click at [317, 227] on input "Ingresar el nro" at bounding box center [412, 228] width 285 height 7
click at [330, 328] on button "Crear" at bounding box center [333, 333] width 32 height 15
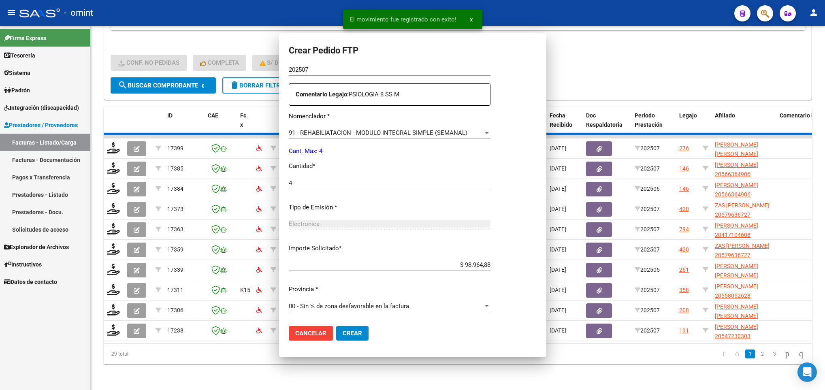
scroll to position [197, 0]
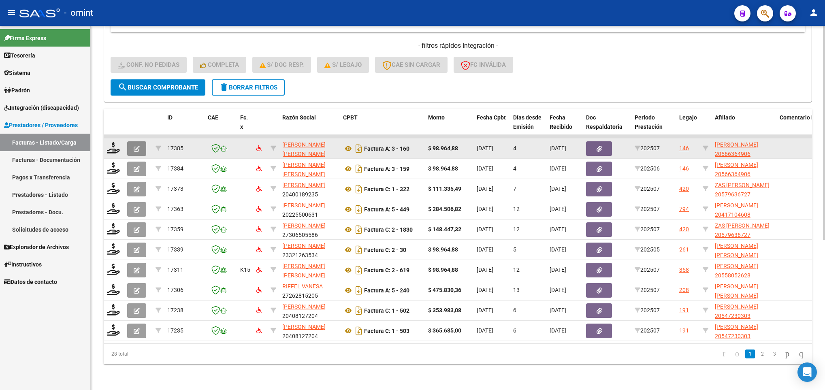
click at [137, 145] on span "button" at bounding box center [137, 148] width 6 height 7
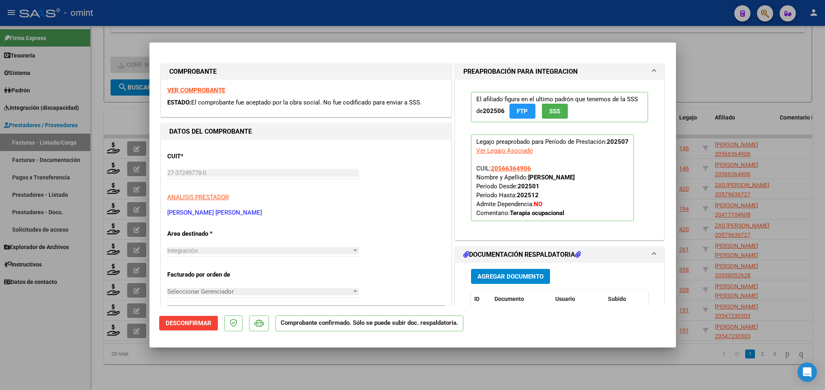
click at [145, 376] on div at bounding box center [412, 195] width 825 height 390
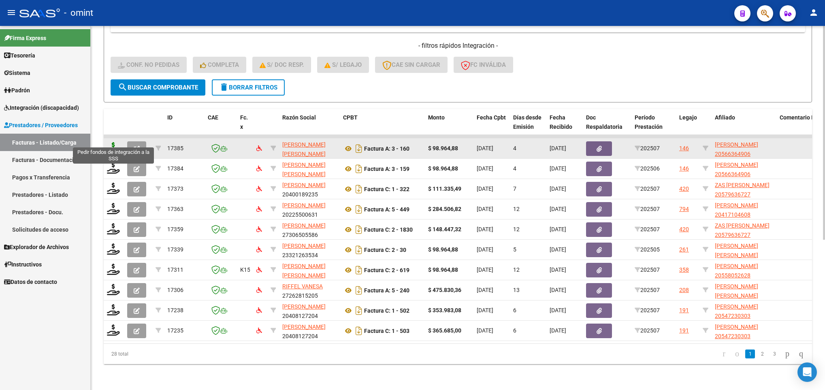
click at [112, 142] on icon at bounding box center [113, 147] width 13 height 11
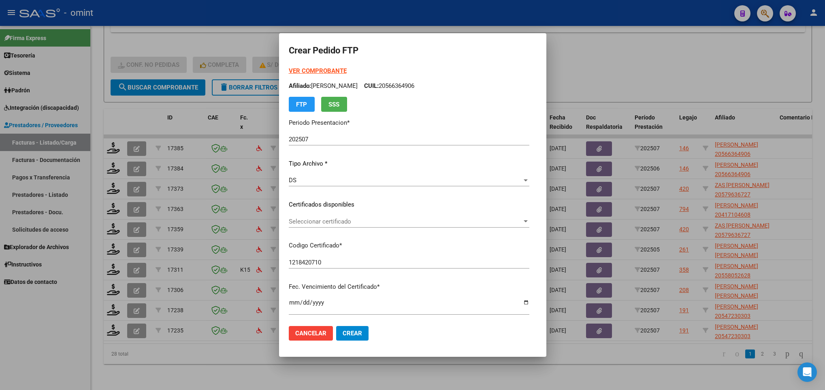
click at [334, 215] on div "Seleccionar certificado Seleccionar certificado" at bounding box center [409, 221] width 240 height 12
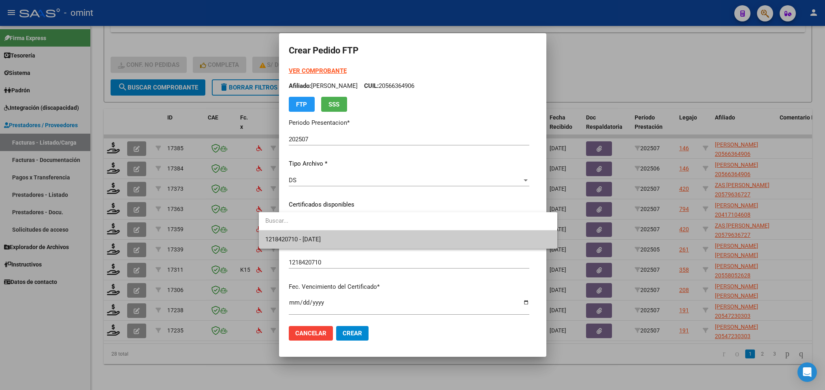
click at [321, 236] on span "1218420710 - 2025-07-06" at bounding box center [292, 239] width 55 height 7
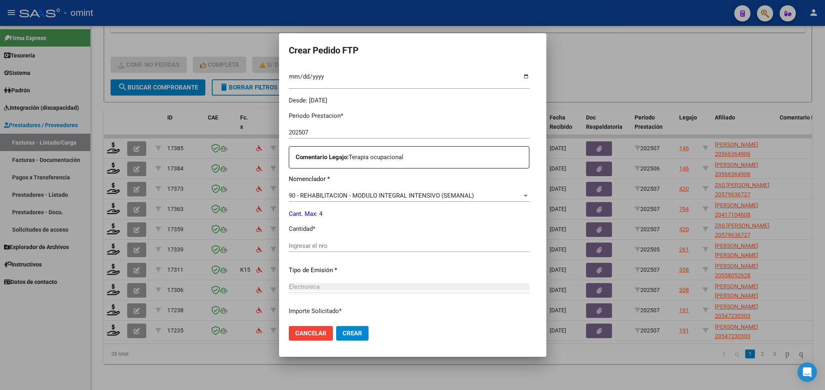
scroll to position [289, 0]
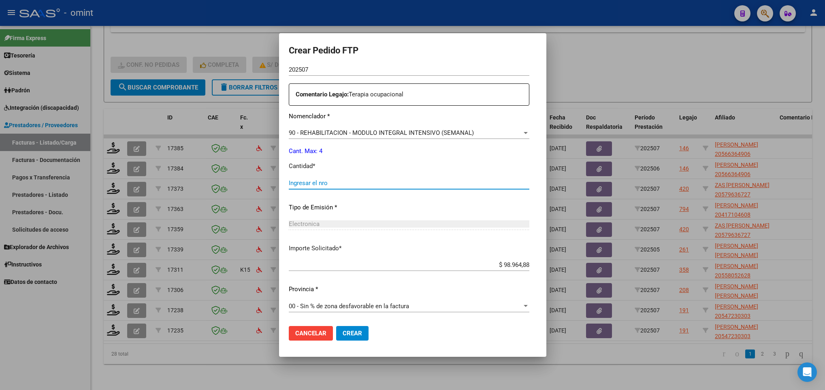
click at [322, 182] on input "Ingresar el nro" at bounding box center [409, 182] width 240 height 7
click at [343, 334] on span "Crear" at bounding box center [352, 333] width 19 height 7
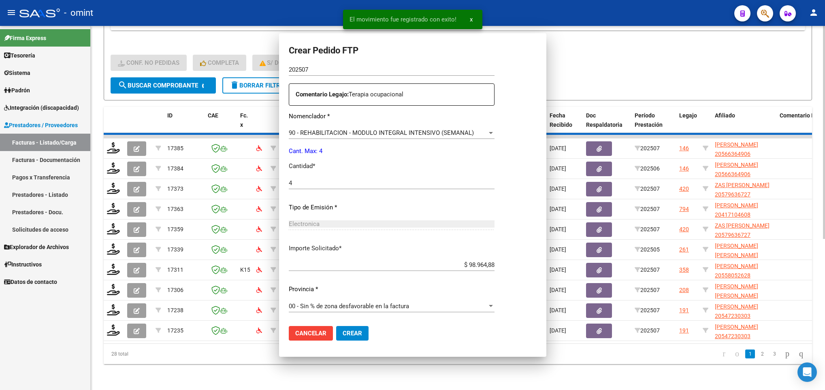
scroll to position [0, 0]
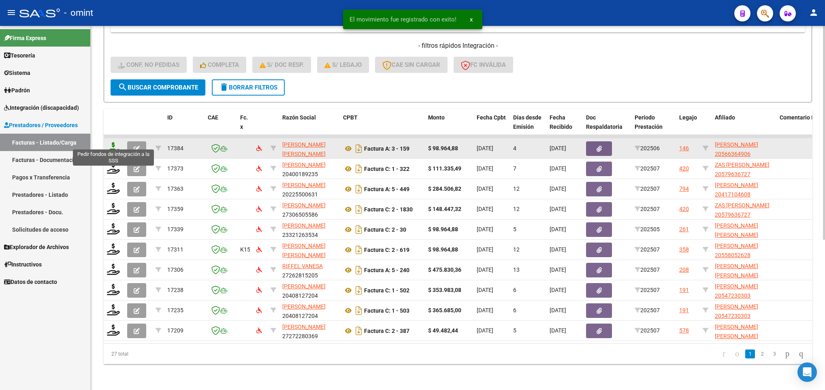
click at [115, 142] on icon at bounding box center [113, 147] width 13 height 11
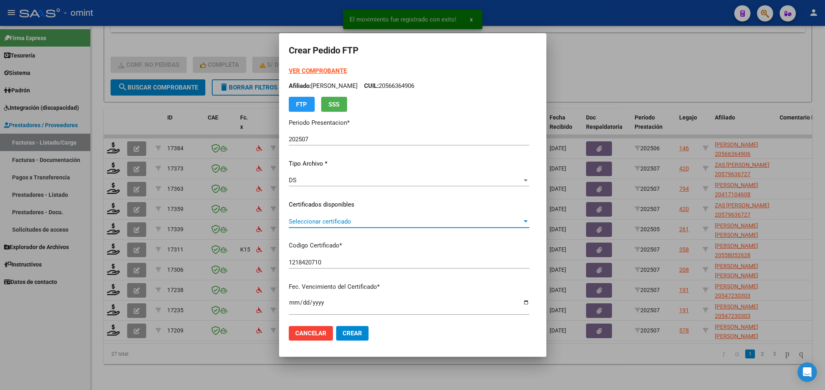
click at [391, 219] on span "Seleccionar certificado" at bounding box center [405, 221] width 233 height 7
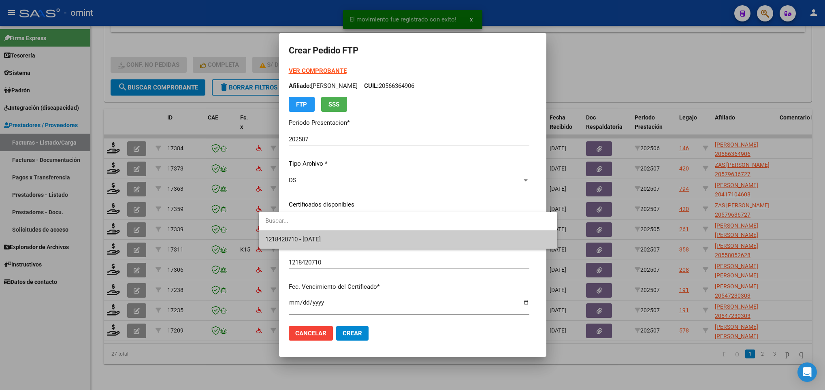
click at [400, 231] on span "1218420710 - 2025-07-06" at bounding box center [407, 239] width 285 height 18
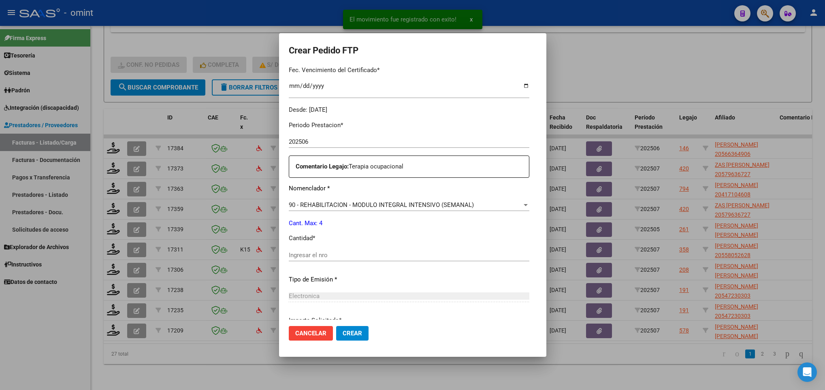
scroll to position [243, 0]
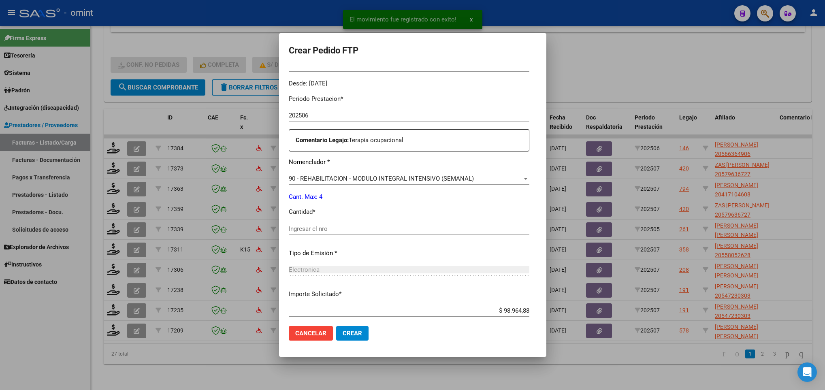
click at [350, 232] on input "Ingresar el nro" at bounding box center [409, 228] width 240 height 7
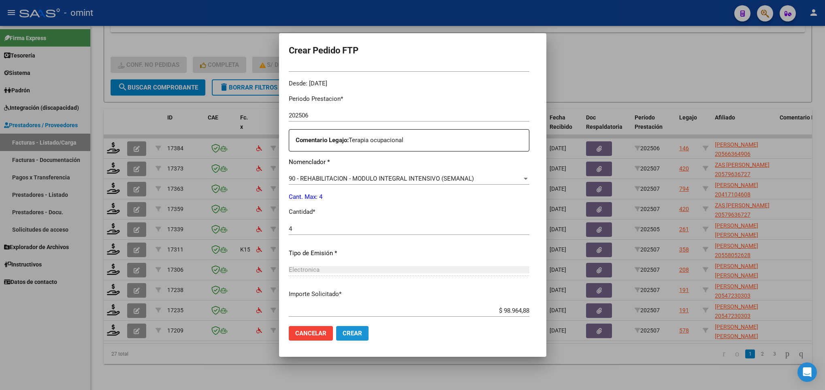
click at [343, 333] on span "Crear" at bounding box center [352, 333] width 19 height 7
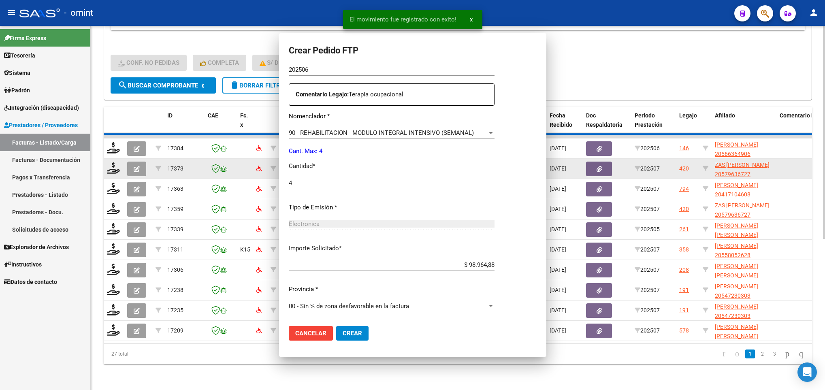
scroll to position [0, 0]
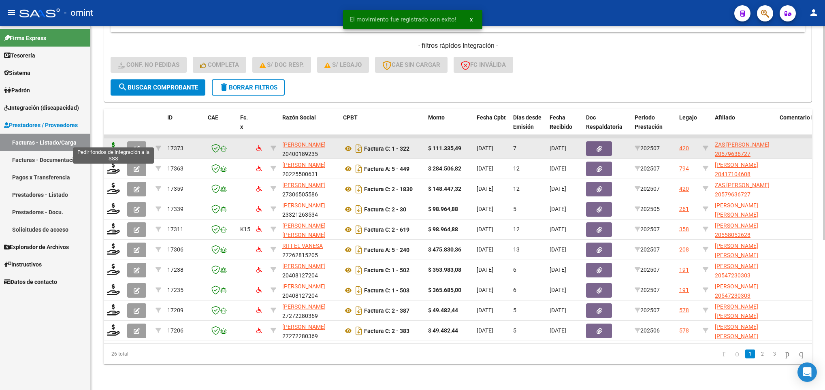
click at [113, 142] on icon at bounding box center [113, 147] width 13 height 11
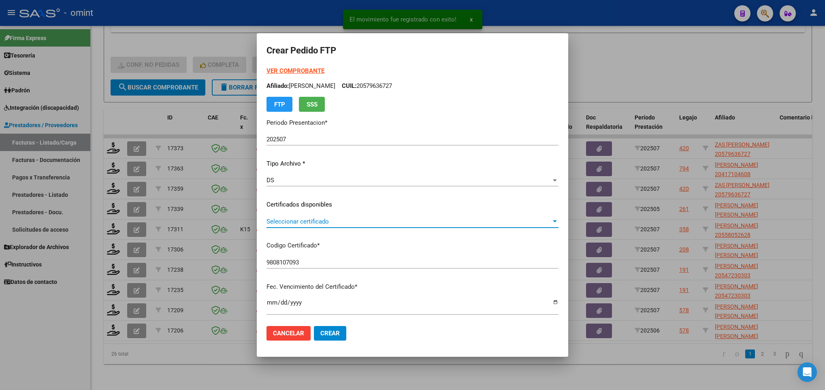
click at [347, 225] on span "Seleccionar certificado" at bounding box center [408, 221] width 285 height 7
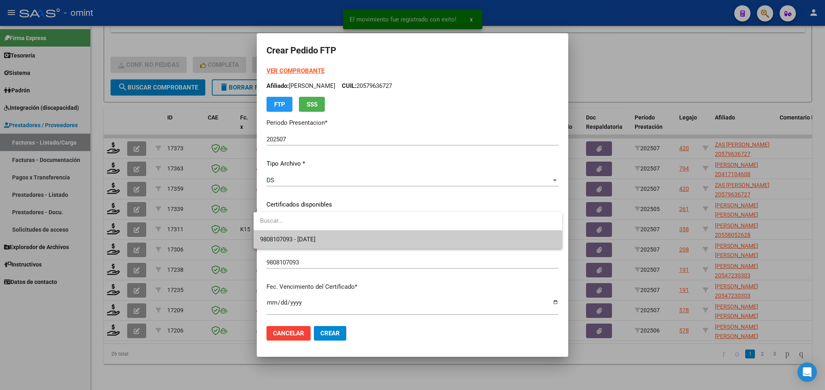
click at [345, 231] on span "9808107093 - 2027-10-21" at bounding box center [407, 239] width 295 height 18
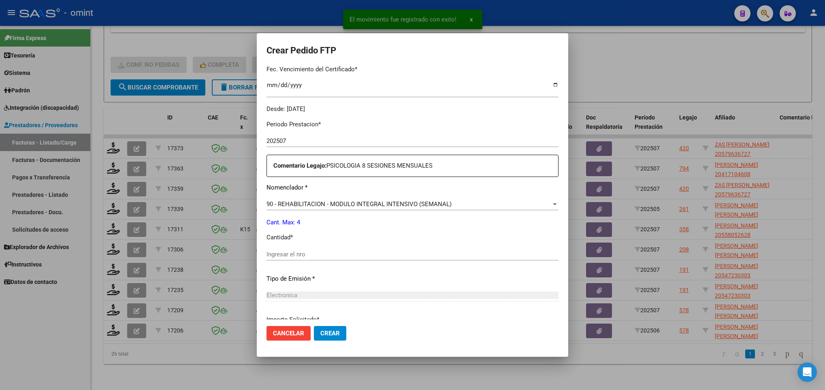
scroll to position [243, 0]
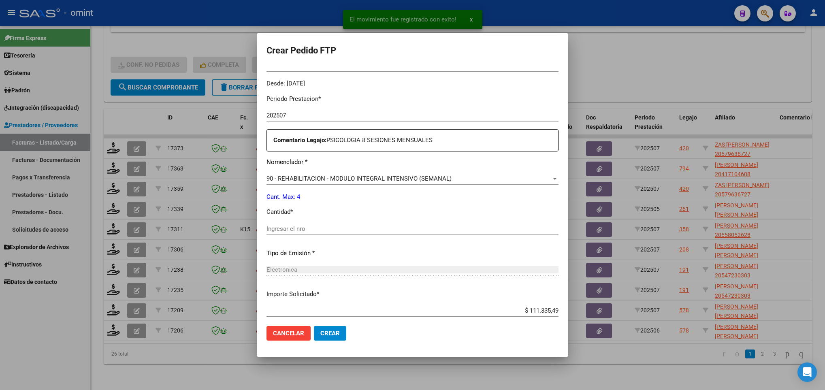
click at [330, 229] on input "Ingresar el nro" at bounding box center [412, 228] width 292 height 7
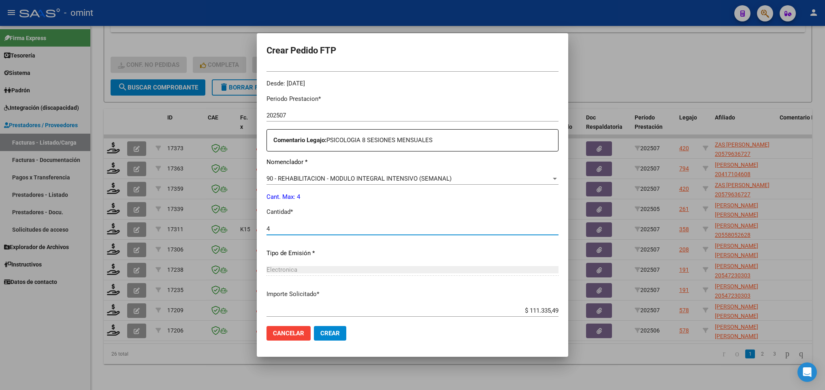
click at [332, 333] on span "Crear" at bounding box center [329, 333] width 19 height 7
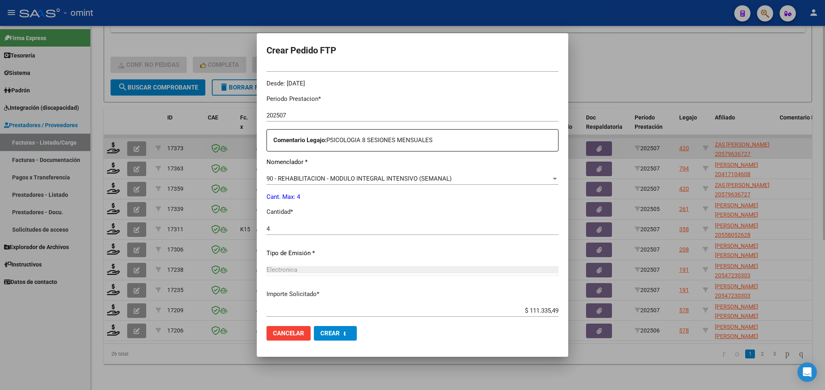
scroll to position [0, 0]
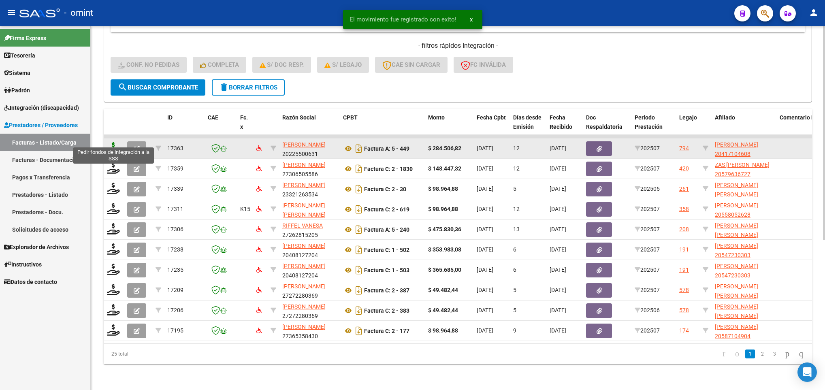
click at [117, 142] on icon at bounding box center [113, 147] width 13 height 11
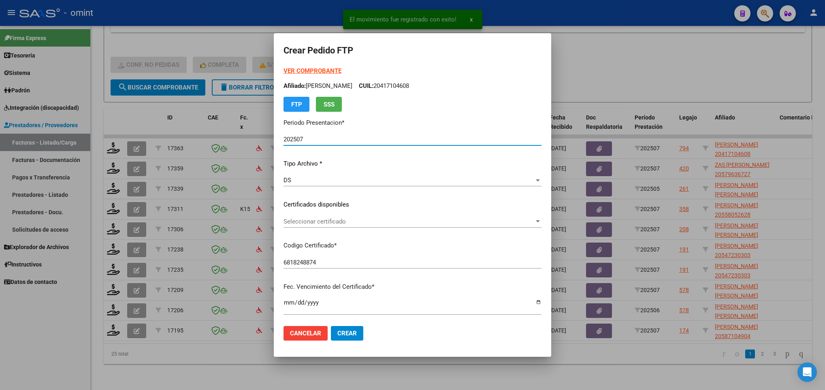
click at [367, 219] on span "Seleccionar certificado" at bounding box center [408, 221] width 251 height 7
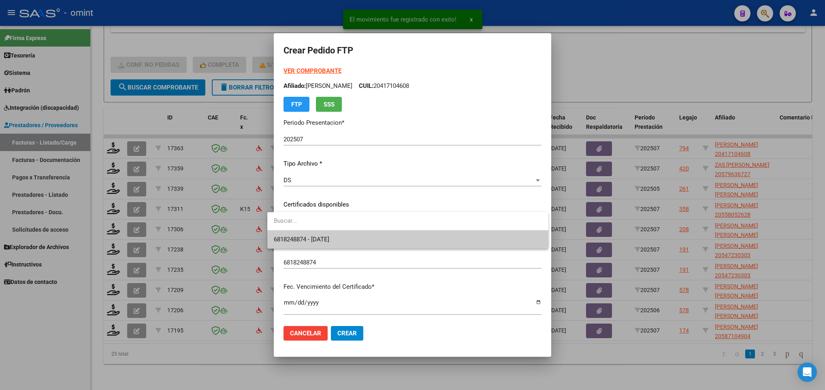
click at [365, 237] on span "6818248874 - 2028-04-26" at bounding box center [408, 239] width 268 height 18
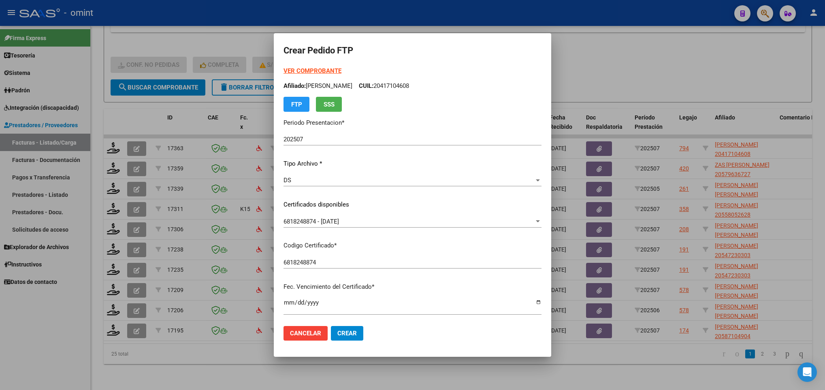
click at [298, 70] on strong "VER COMPROBANTE" at bounding box center [312, 70] width 58 height 7
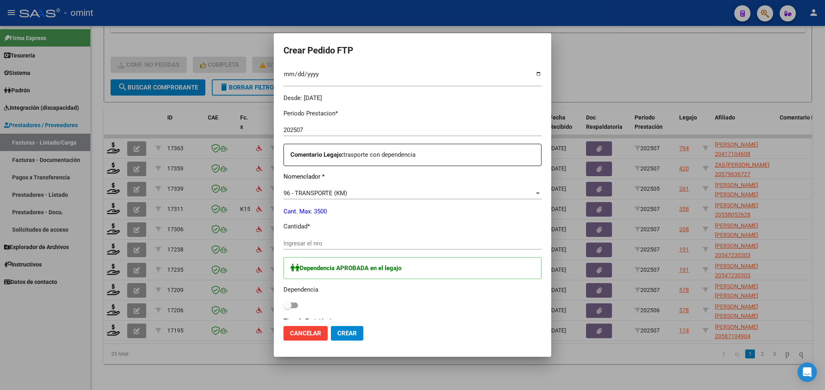
scroll to position [182, 0]
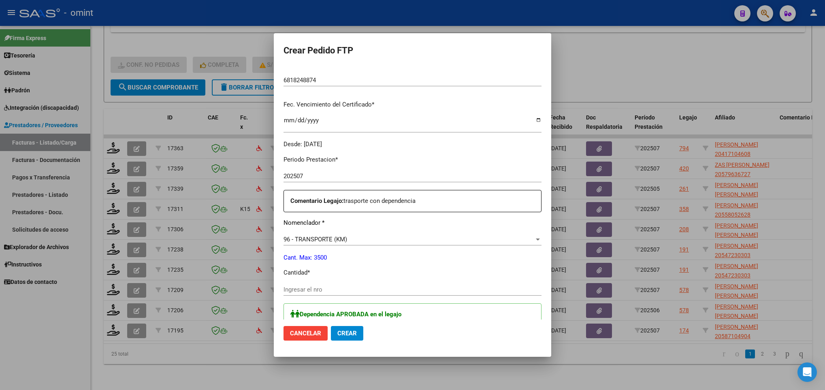
click at [319, 289] on input "Ingresar el nro" at bounding box center [412, 289] width 258 height 7
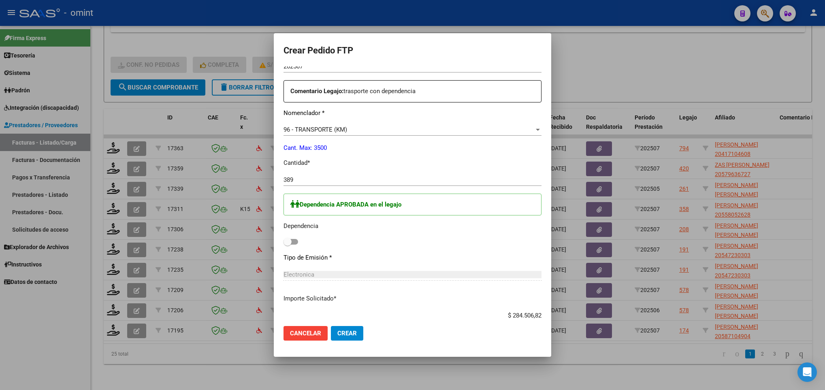
scroll to position [364, 0]
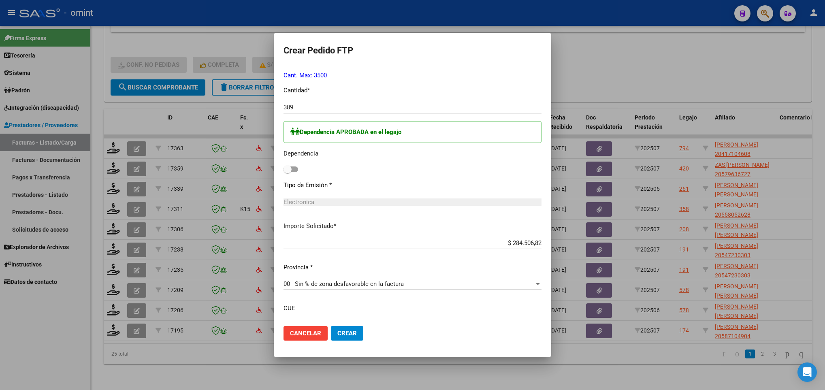
click at [288, 172] on div "Dependencia APROBADA en el legajo Dependencia" at bounding box center [412, 148] width 258 height 54
click at [287, 168] on span at bounding box center [290, 169] width 15 height 6
click at [287, 172] on input "checkbox" at bounding box center [287, 172] width 0 height 0
click at [349, 339] on button "Crear" at bounding box center [347, 333] width 32 height 15
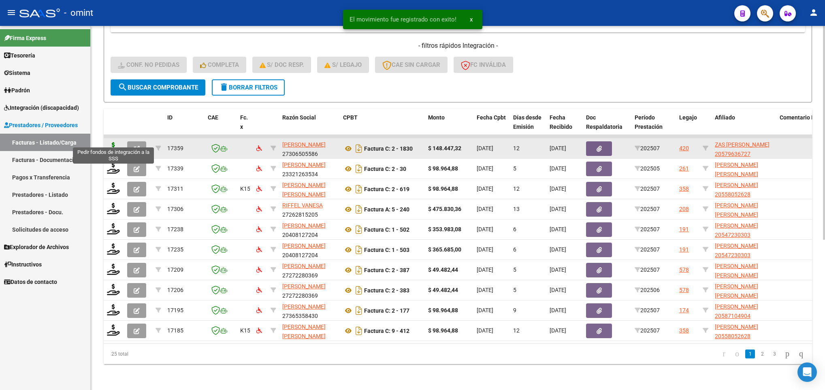
click at [112, 142] on icon at bounding box center [113, 147] width 13 height 11
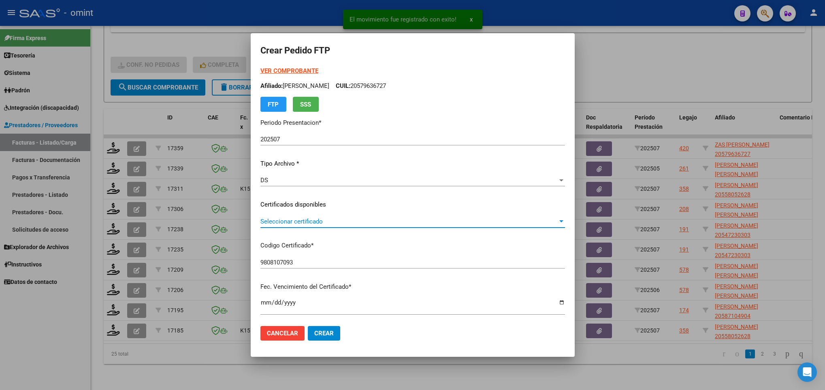
click at [307, 221] on span "Seleccionar certificado" at bounding box center [408, 221] width 297 height 7
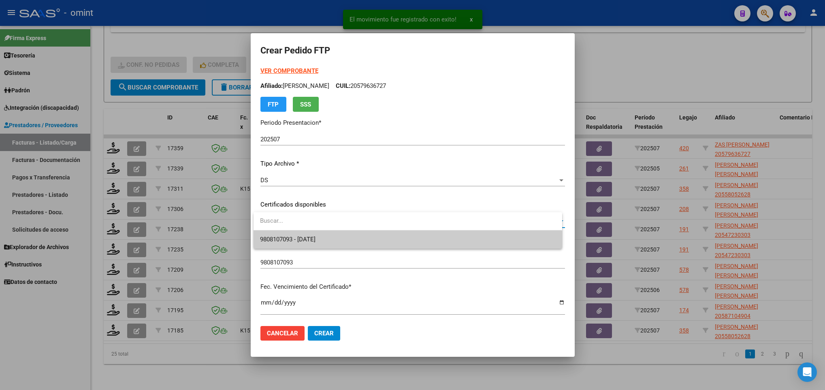
click at [309, 231] on span "9808107093 - 2027-10-21" at bounding box center [407, 239] width 295 height 18
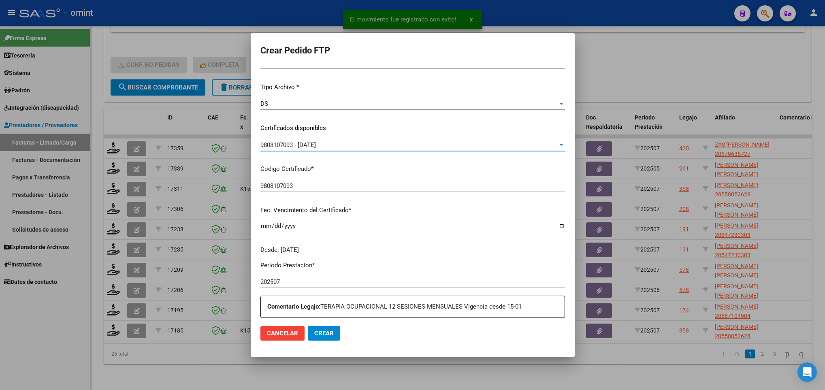
scroll to position [243, 0]
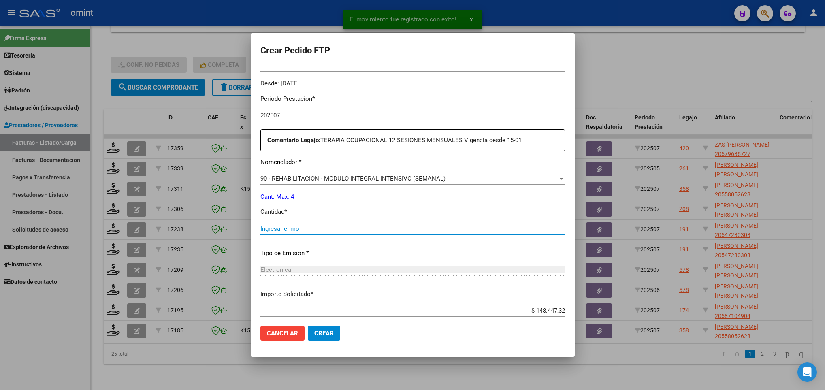
click at [311, 226] on input "Ingresar el nro" at bounding box center [412, 228] width 304 height 7
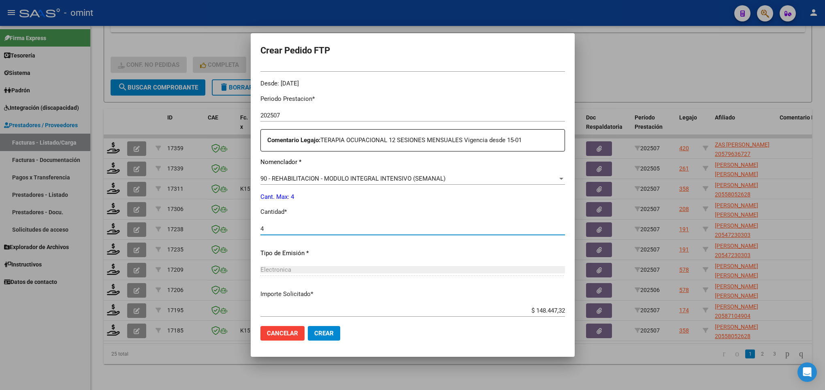
click at [333, 327] on button "Crear" at bounding box center [324, 333] width 32 height 15
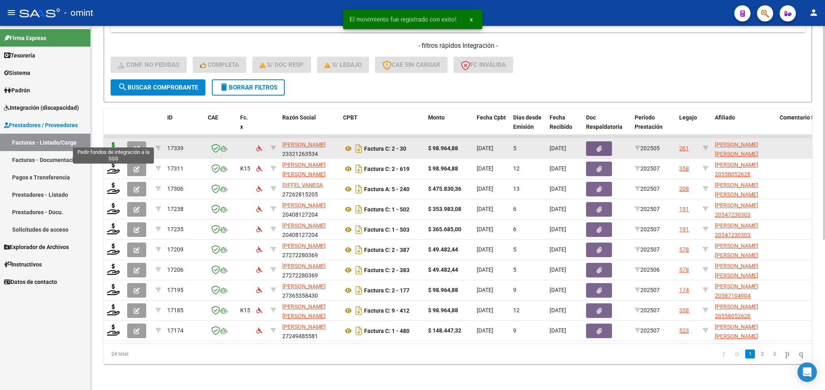
click at [113, 142] on icon at bounding box center [113, 147] width 13 height 11
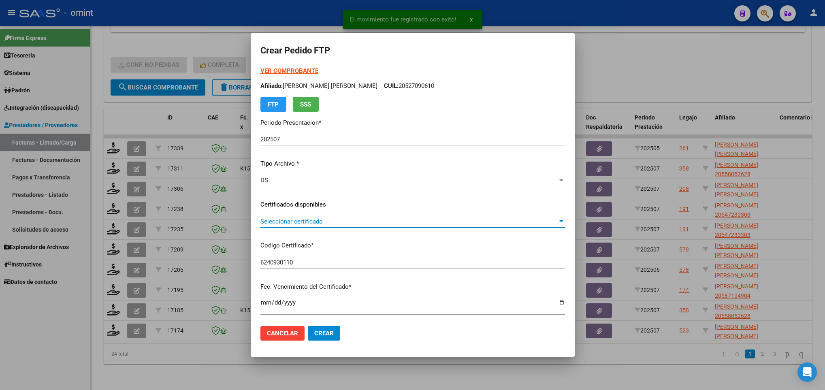
click at [328, 221] on span "Seleccionar certificado" at bounding box center [408, 221] width 297 height 7
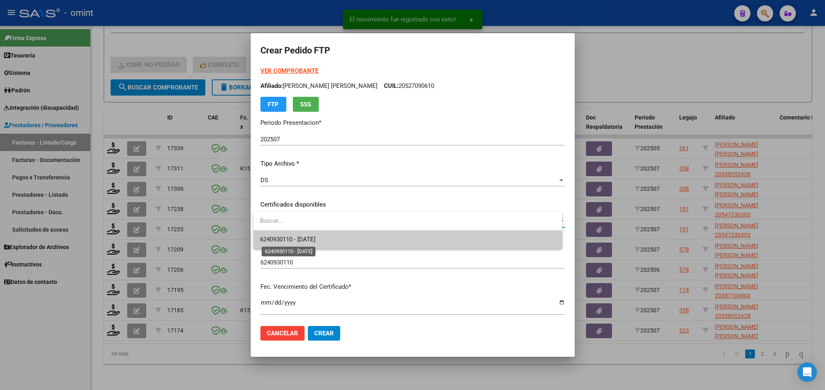
click at [315, 236] on span "6240930110 - 2028-10-28" at bounding box center [287, 239] width 55 height 7
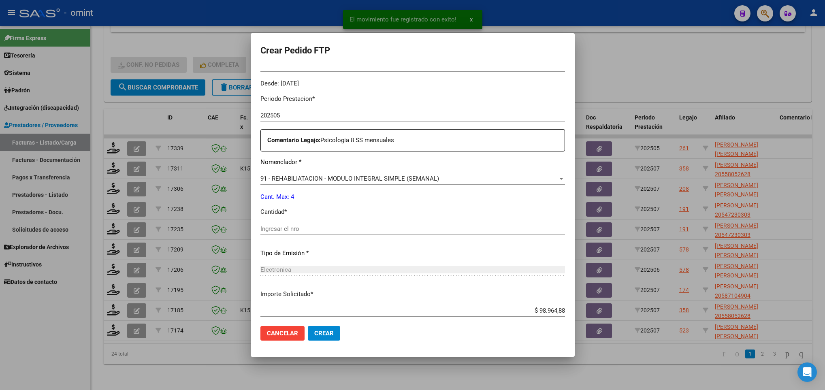
click at [333, 226] on input "Ingresar el nro" at bounding box center [412, 228] width 304 height 7
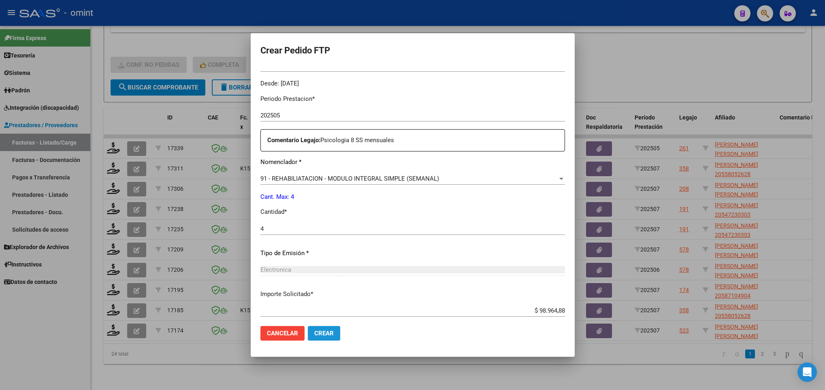
click at [330, 331] on span "Crear" at bounding box center [323, 333] width 19 height 7
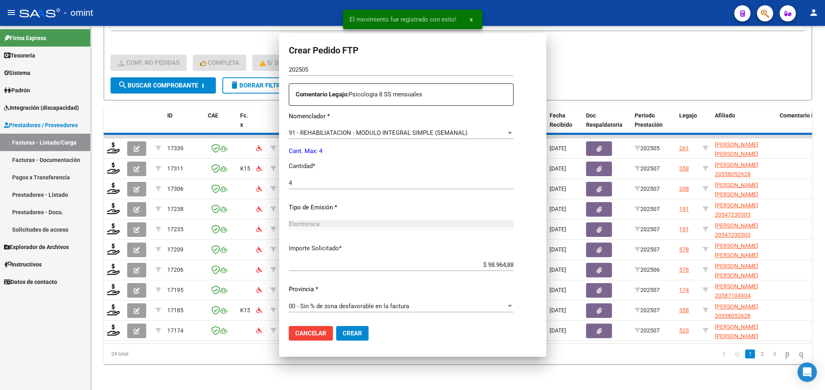
scroll to position [197, 0]
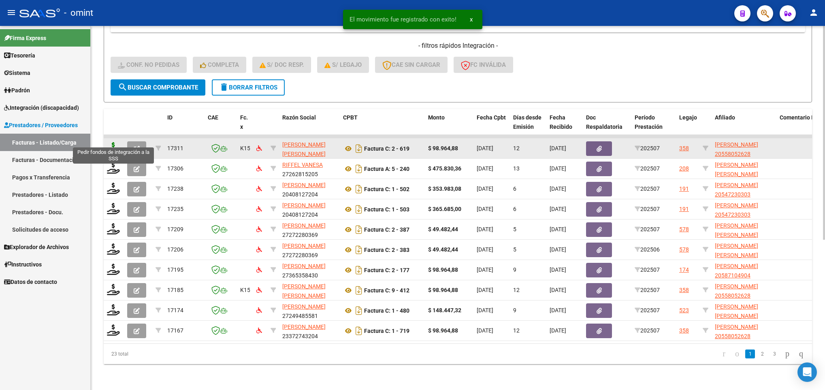
click at [114, 142] on icon at bounding box center [113, 147] width 13 height 11
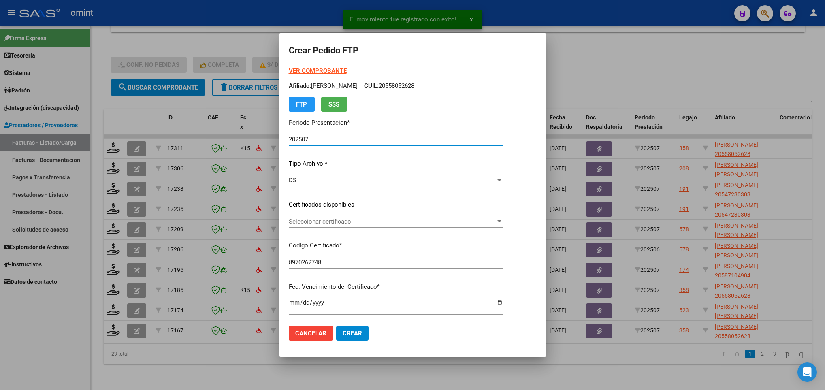
click at [371, 226] on div "Seleccionar certificado Seleccionar certificado" at bounding box center [396, 221] width 214 height 12
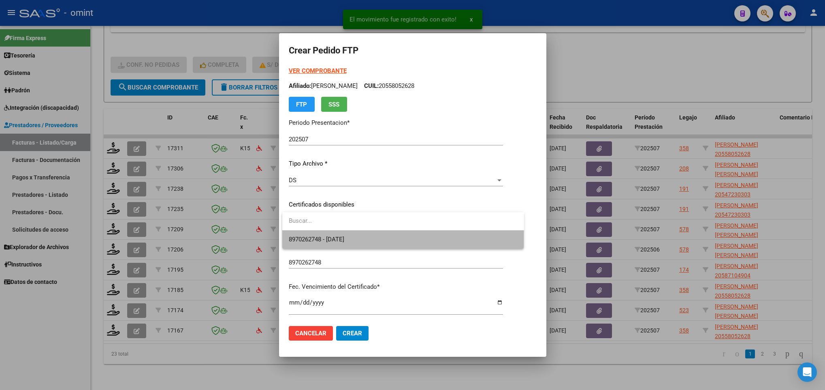
click at [374, 240] on span "8970262748 - [DATE]" at bounding box center [403, 239] width 229 height 18
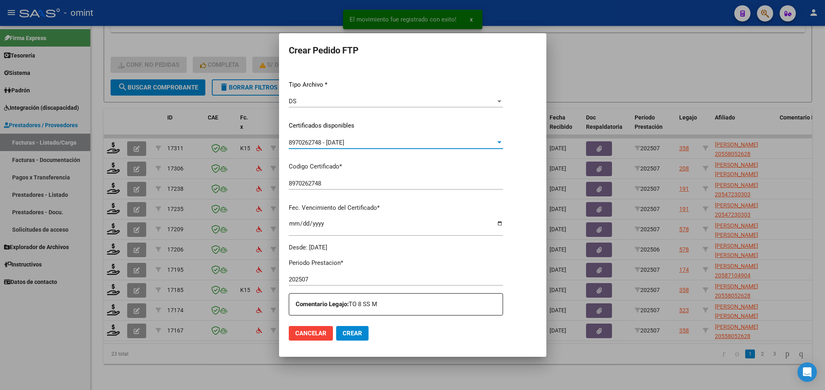
scroll to position [182, 0]
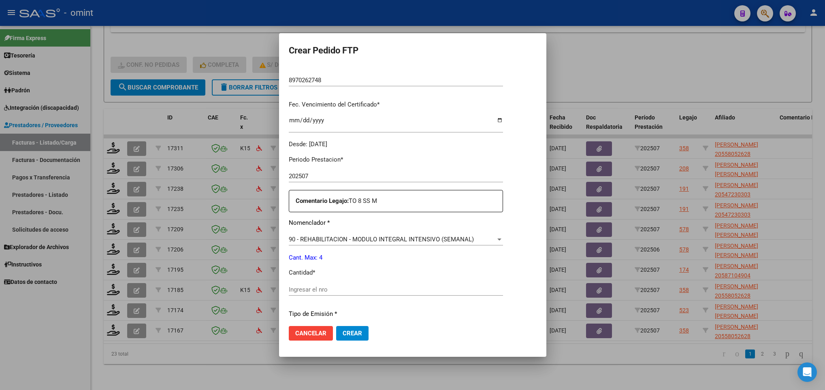
click at [351, 290] on input "Ingresar el nro" at bounding box center [396, 289] width 214 height 7
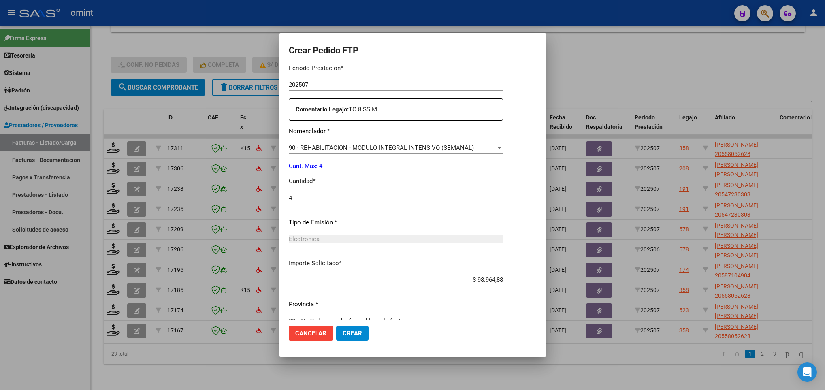
scroll to position [289, 0]
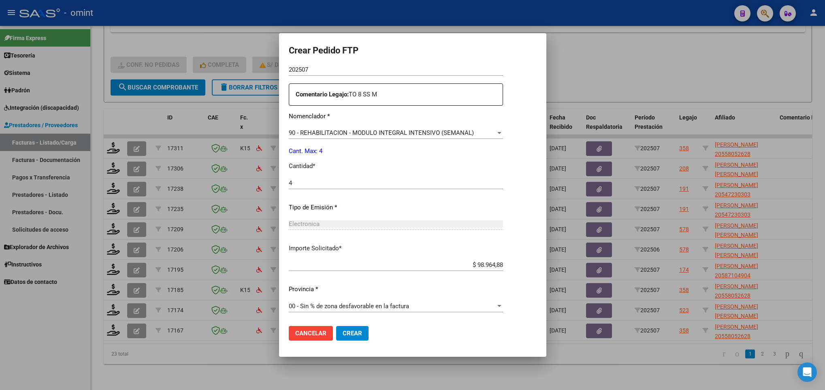
click at [349, 336] on span "Crear" at bounding box center [352, 333] width 19 height 7
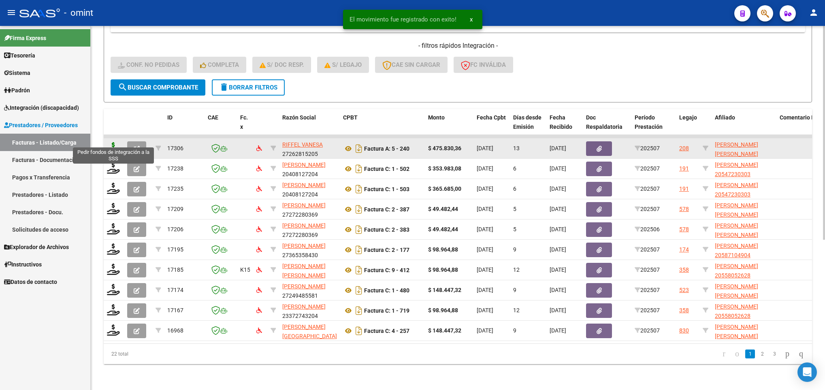
click at [111, 142] on icon at bounding box center [113, 147] width 13 height 11
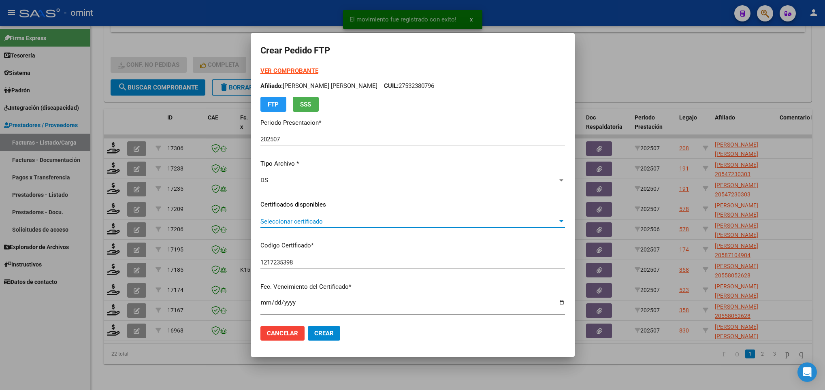
click at [372, 219] on span "Seleccionar certificado" at bounding box center [408, 221] width 297 height 7
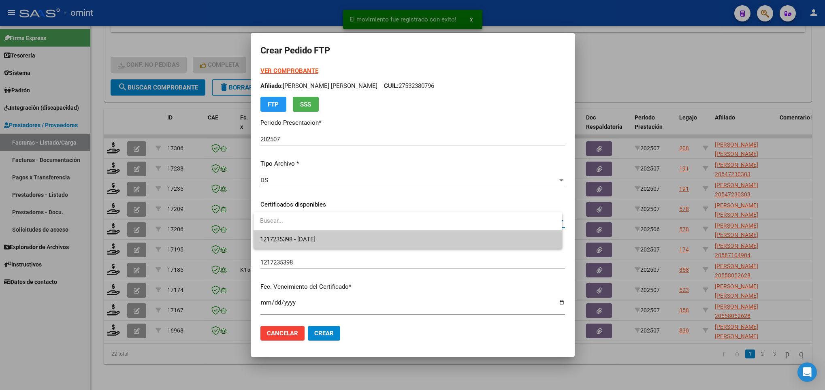
click at [377, 235] on span "1217235398 - 2023-04-02" at bounding box center [407, 239] width 295 height 18
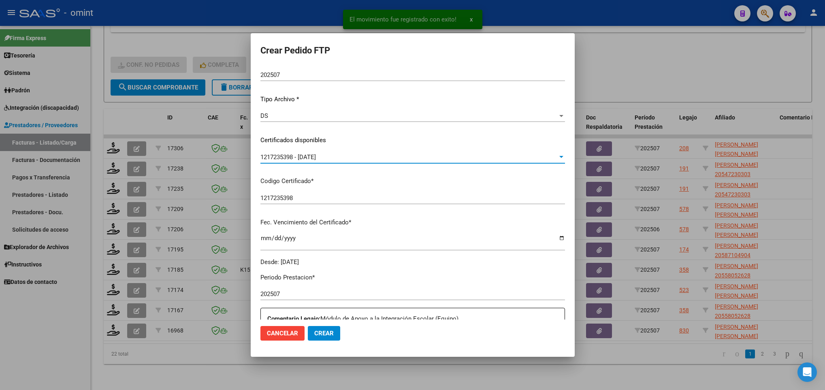
scroll to position [243, 0]
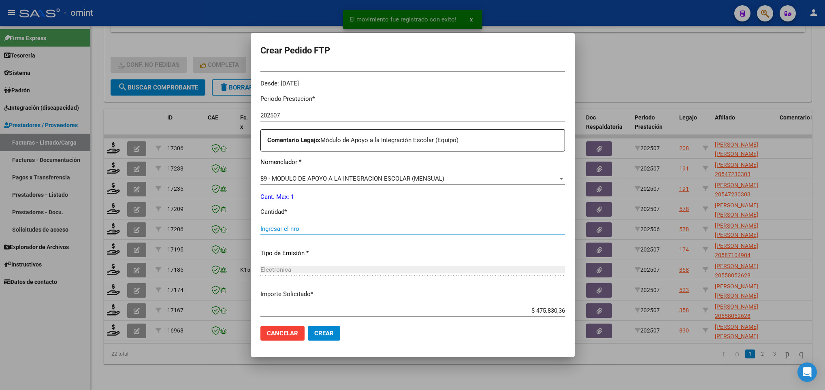
click at [317, 231] on input "Ingresar el nro" at bounding box center [412, 228] width 304 height 7
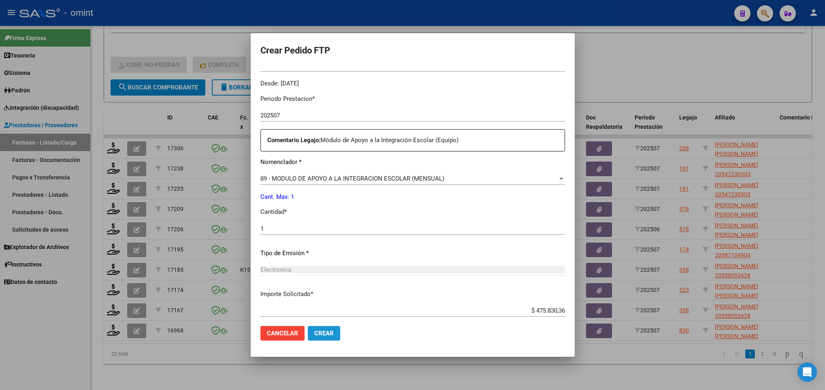
click at [328, 334] on span "Crear" at bounding box center [323, 333] width 19 height 7
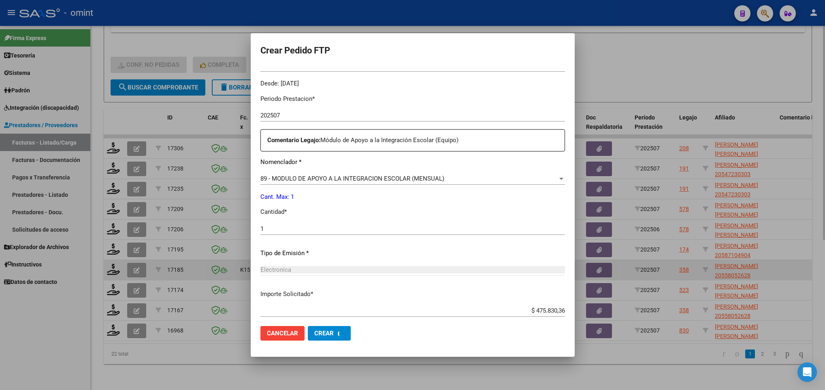
scroll to position [0, 0]
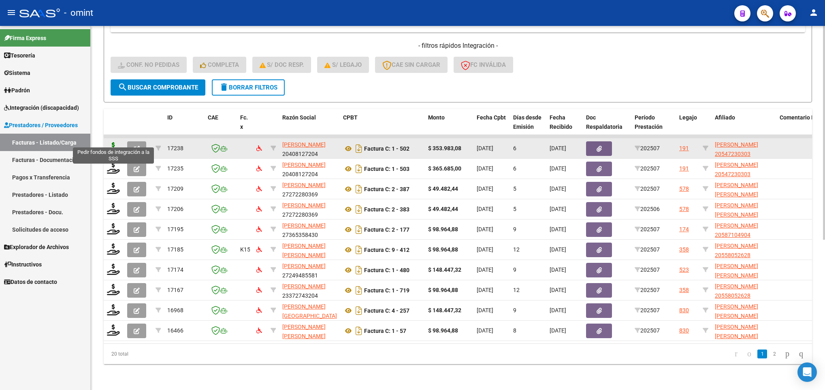
click at [110, 142] on icon at bounding box center [113, 147] width 13 height 11
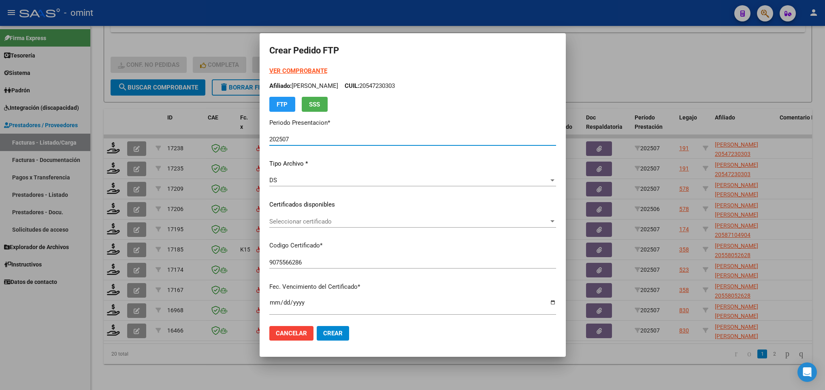
click at [365, 223] on span "Seleccionar certificado" at bounding box center [408, 221] width 279 height 7
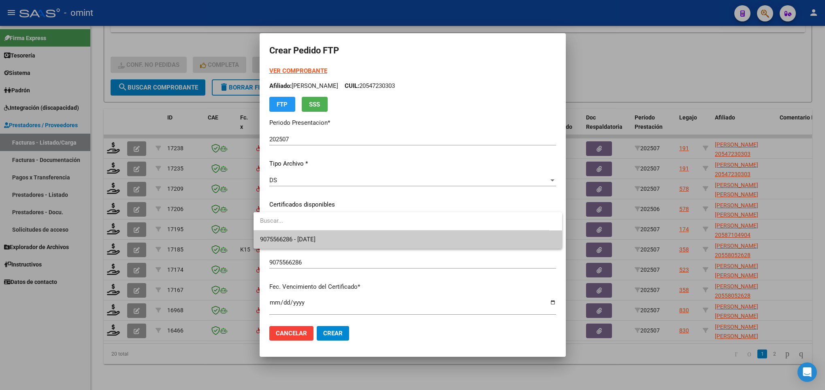
click at [367, 238] on span "9075566286 - 2033-03-29" at bounding box center [407, 239] width 295 height 18
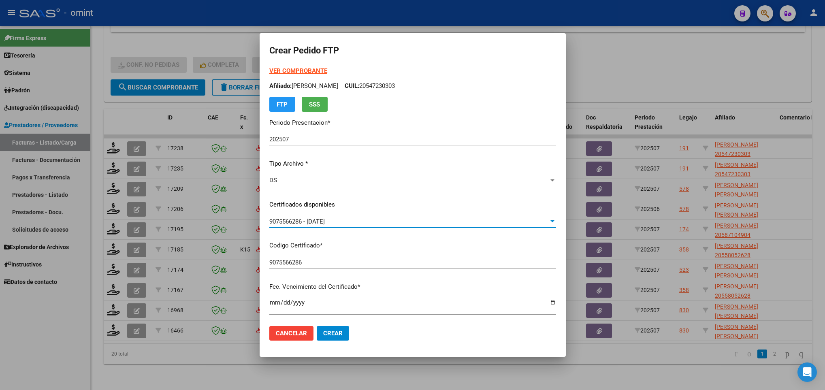
click at [283, 67] on strong "VER COMPROBANTE" at bounding box center [298, 70] width 58 height 7
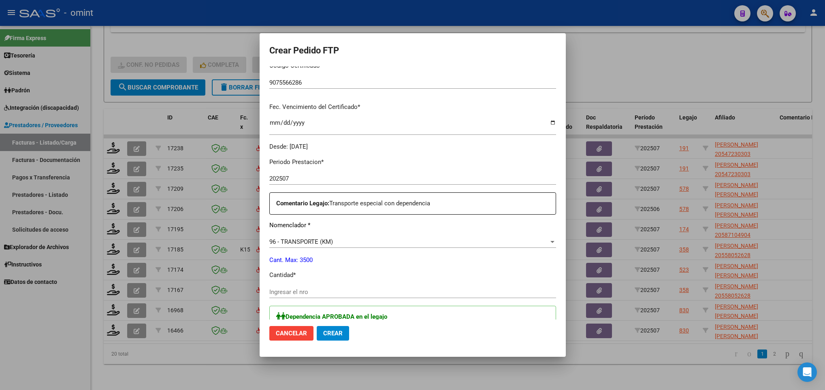
scroll to position [182, 0]
click at [311, 291] on input "Ingresar el nro" at bounding box center [412, 289] width 287 height 7
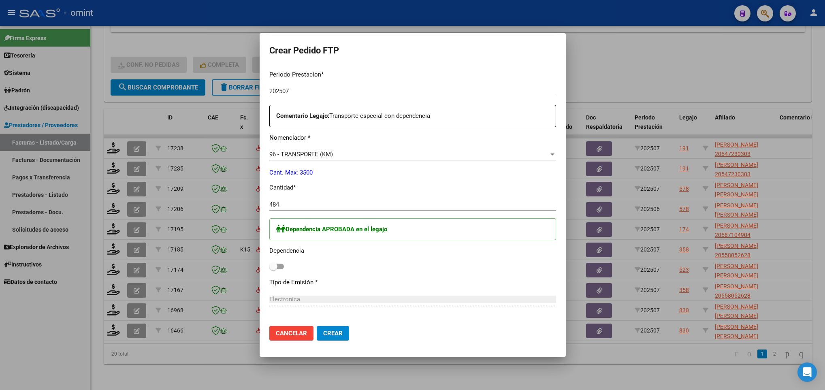
scroll to position [364, 0]
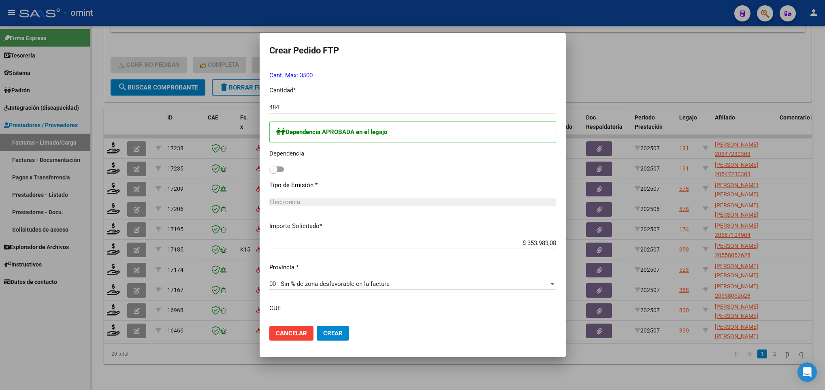
click at [276, 173] on div "Dependencia APROBADA en el legajo Dependencia" at bounding box center [412, 148] width 287 height 54
click at [275, 171] on div "Dependencia APROBADA en el legajo Dependencia" at bounding box center [412, 148] width 287 height 54
click at [273, 170] on span at bounding box center [276, 169] width 15 height 6
click at [273, 172] on input "checkbox" at bounding box center [273, 172] width 0 height 0
click at [332, 335] on span "Crear" at bounding box center [332, 333] width 19 height 7
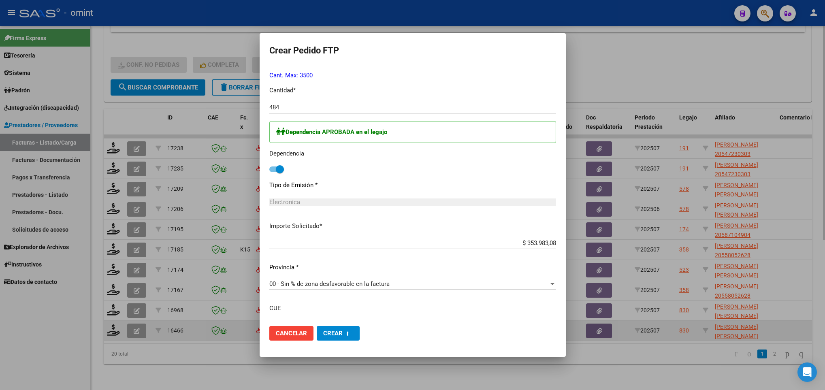
scroll to position [0, 0]
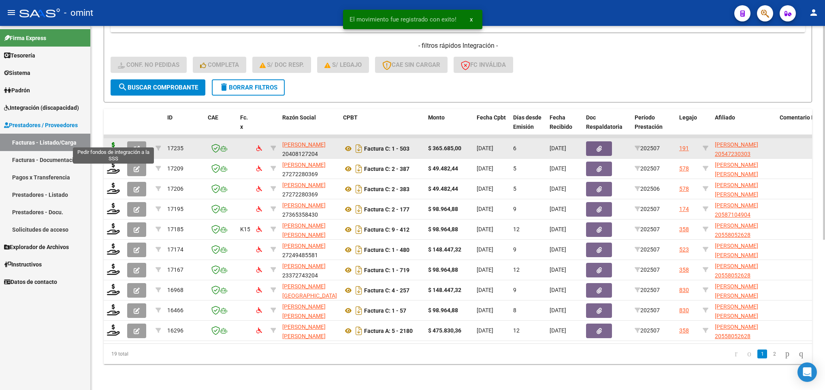
click at [110, 142] on icon at bounding box center [113, 147] width 13 height 11
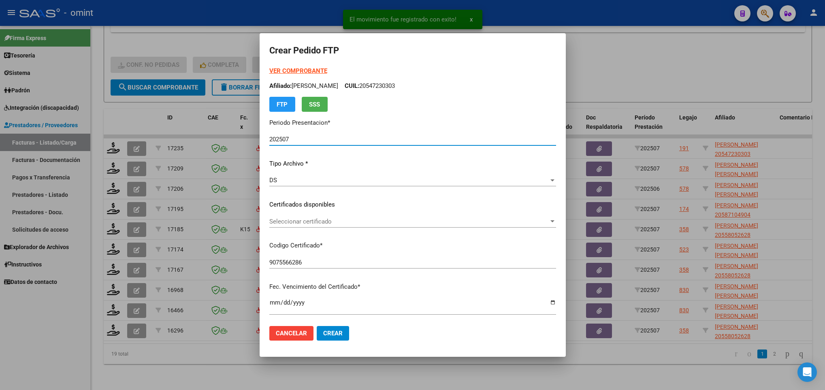
click at [292, 220] on span "Seleccionar certificado" at bounding box center [408, 221] width 279 height 7
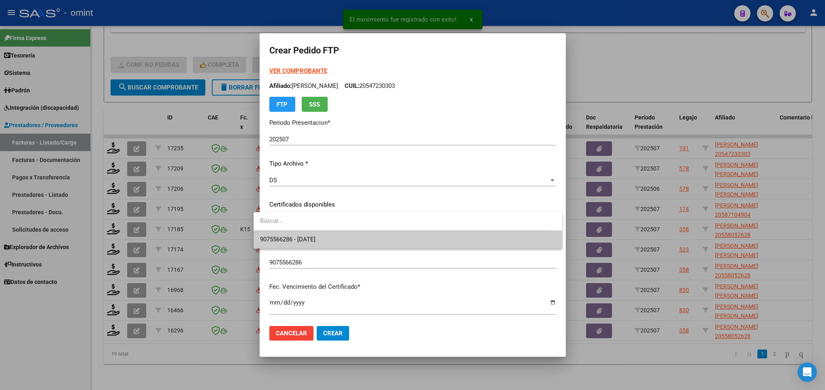
click at [299, 234] on span "9075566286 - 2033-03-29" at bounding box center [407, 239] width 295 height 18
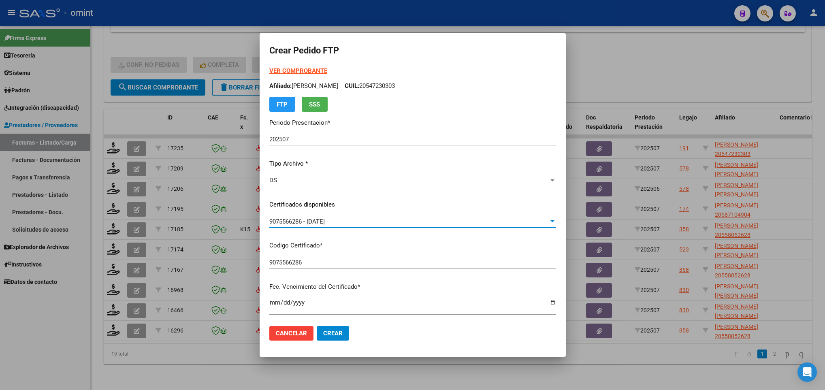
click at [282, 71] on strong "VER COMPROBANTE" at bounding box center [298, 70] width 58 height 7
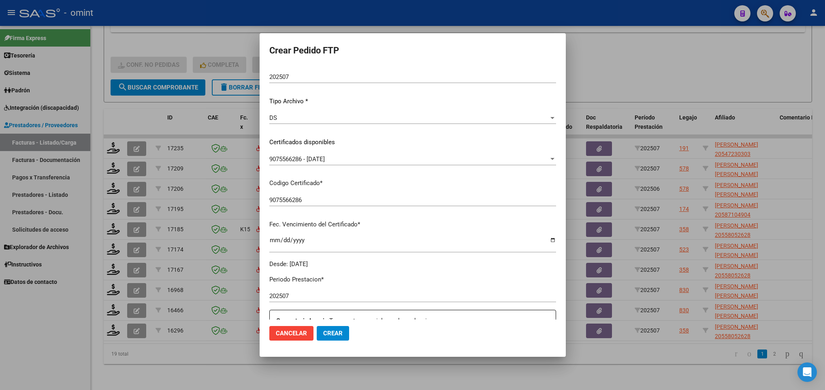
scroll to position [182, 0]
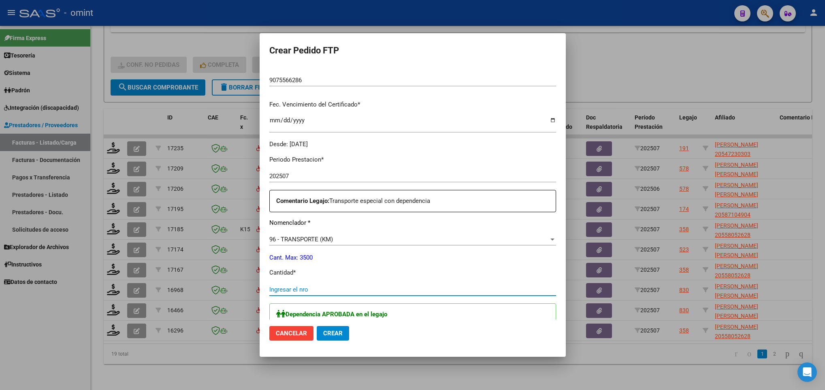
click at [315, 292] on input "Ingresar el nro" at bounding box center [412, 289] width 287 height 7
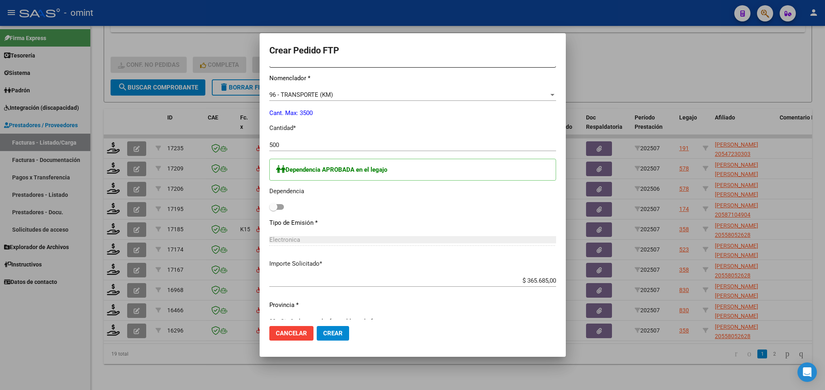
scroll to position [364, 0]
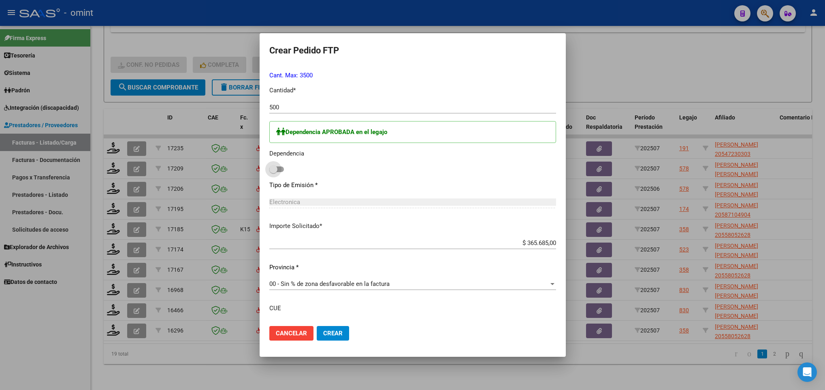
click at [272, 172] on span at bounding box center [276, 169] width 15 height 6
click at [273, 172] on input "checkbox" at bounding box center [273, 172] width 0 height 0
click at [323, 334] on span "Crear" at bounding box center [332, 333] width 19 height 7
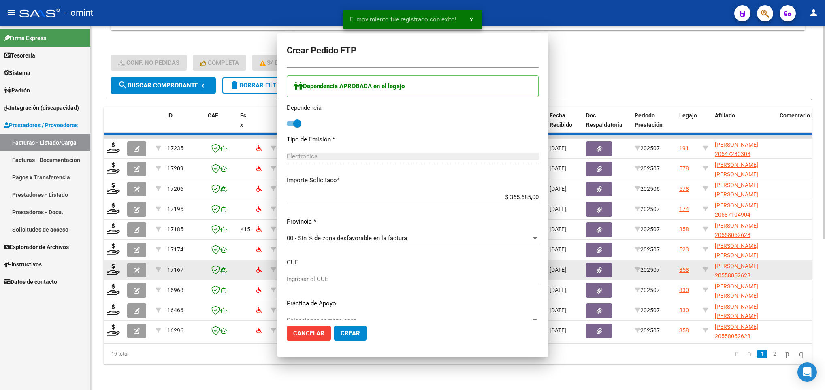
scroll to position [0, 0]
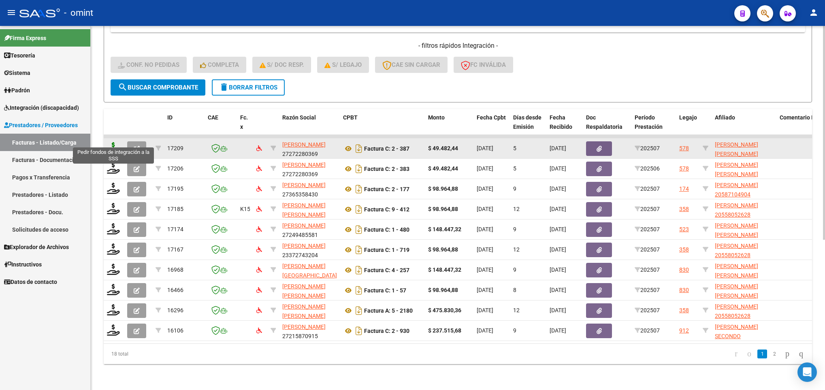
click at [112, 142] on icon at bounding box center [113, 147] width 13 height 11
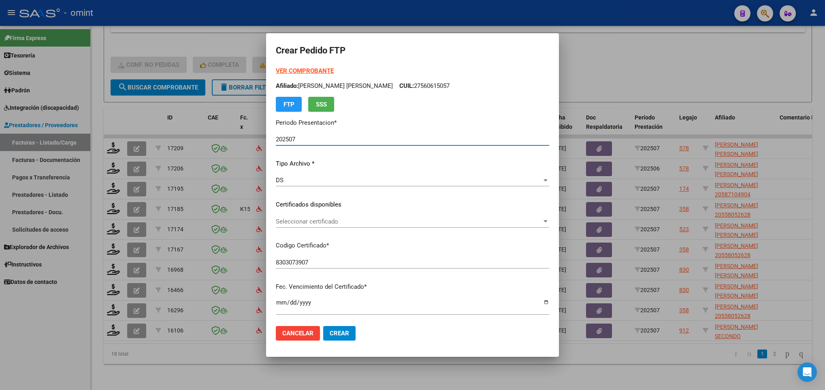
click at [345, 219] on span "Seleccionar certificado" at bounding box center [409, 221] width 266 height 7
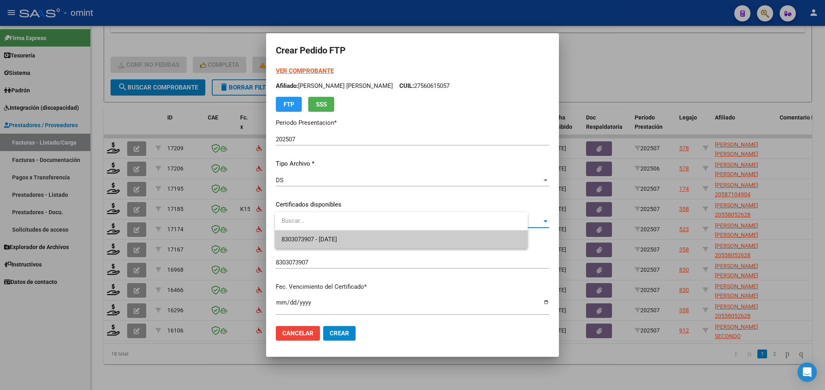
click at [345, 232] on span "8303073907 - 2028-08-01" at bounding box center [401, 239] width 240 height 18
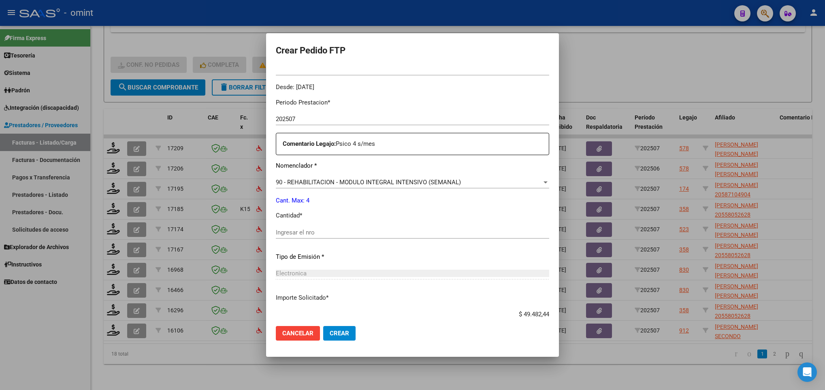
scroll to position [243, 0]
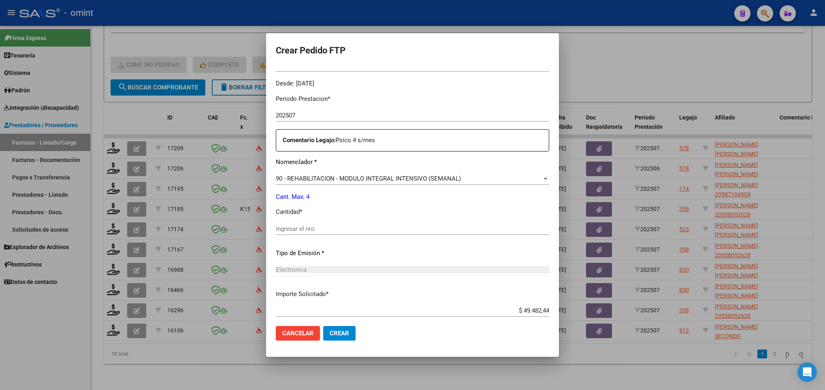
click at [325, 228] on input "Ingresar el nro" at bounding box center [412, 228] width 273 height 7
click at [339, 331] on span "Crear" at bounding box center [339, 333] width 19 height 7
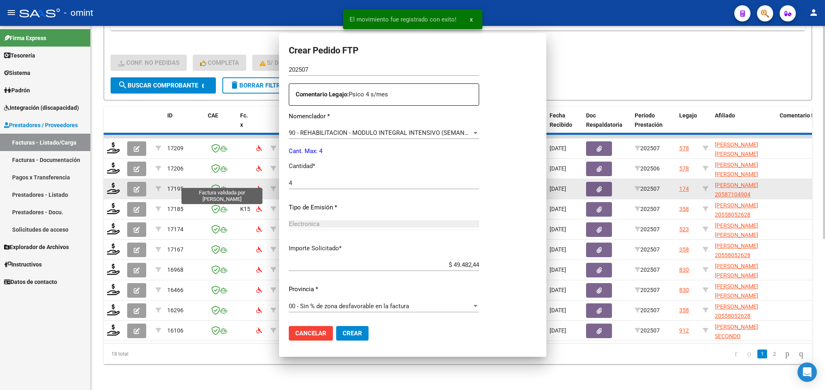
scroll to position [0, 0]
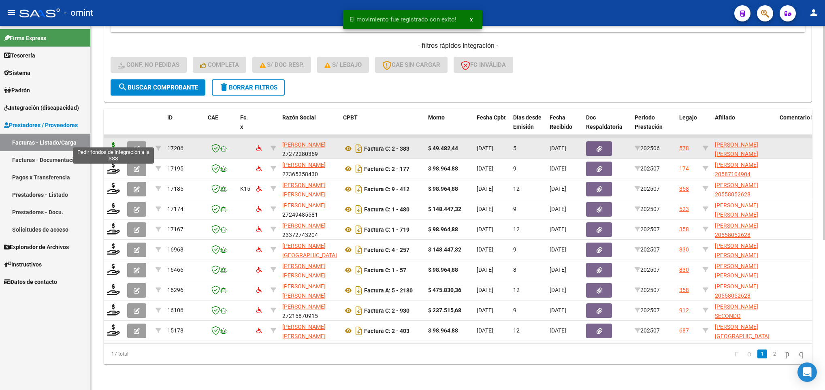
click at [115, 142] on icon at bounding box center [113, 147] width 13 height 11
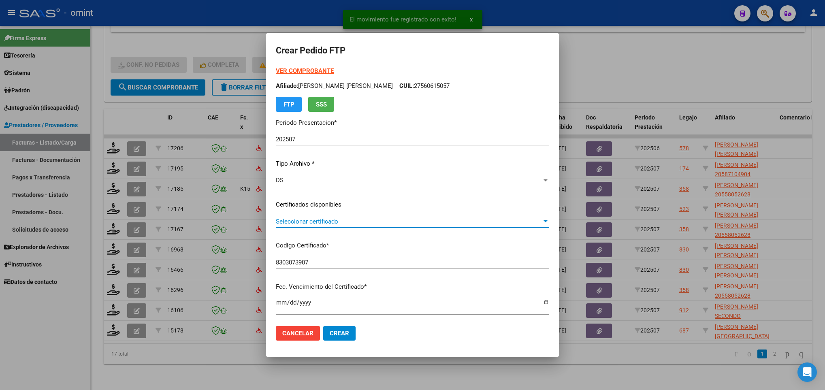
click at [367, 221] on span "Seleccionar certificado" at bounding box center [409, 221] width 266 height 7
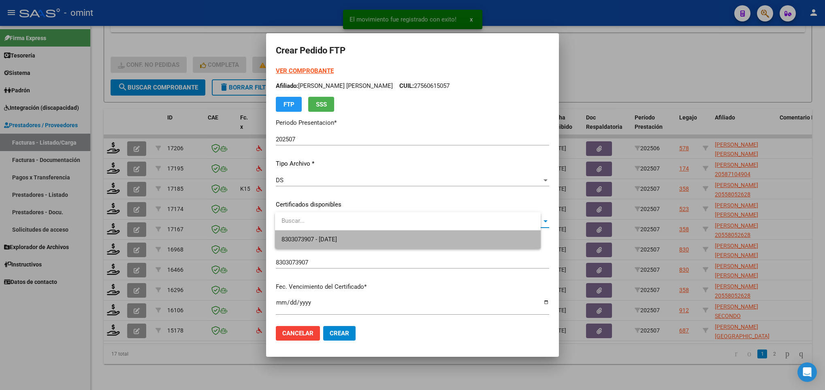
click at [373, 233] on span "8303073907 - 2028-08-01" at bounding box center [407, 239] width 253 height 18
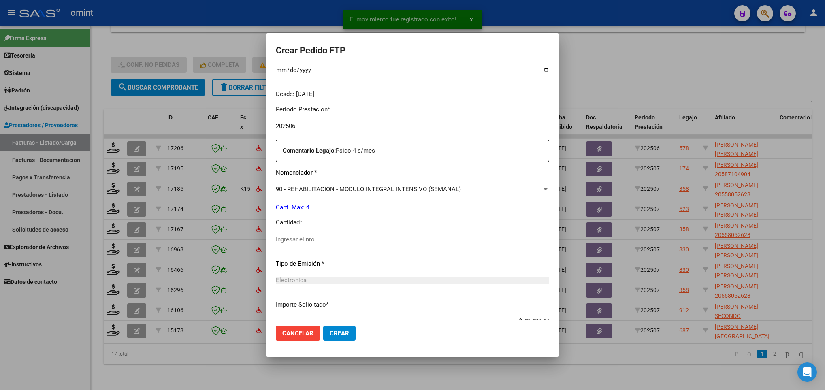
scroll to position [243, 0]
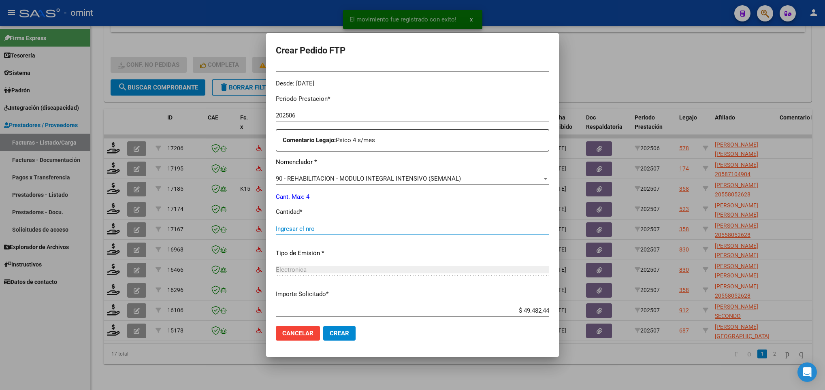
click at [330, 226] on input "Ingresar el nro" at bounding box center [412, 228] width 273 height 7
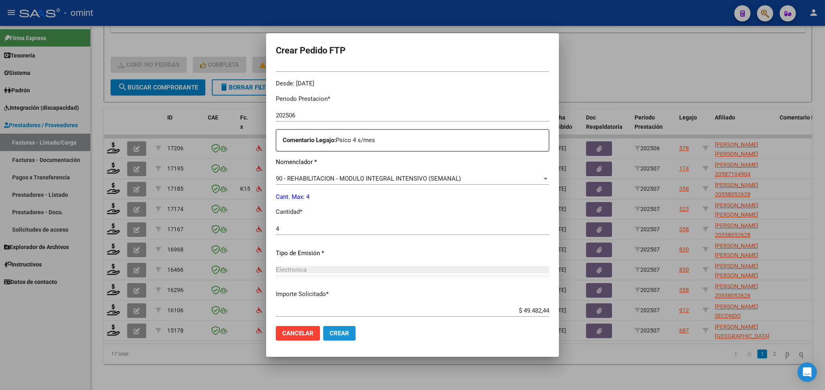
click at [347, 335] on span "Crear" at bounding box center [339, 333] width 19 height 7
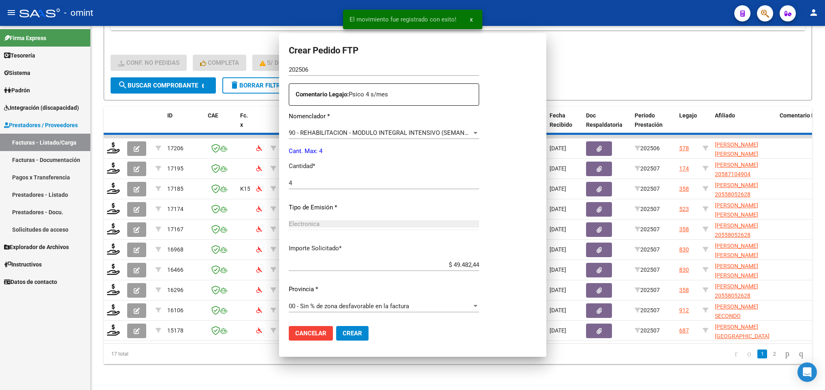
scroll to position [0, 0]
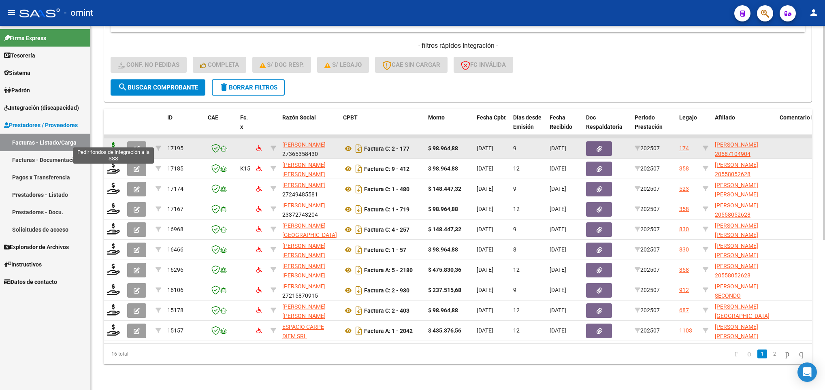
click at [113, 143] on icon at bounding box center [113, 147] width 13 height 11
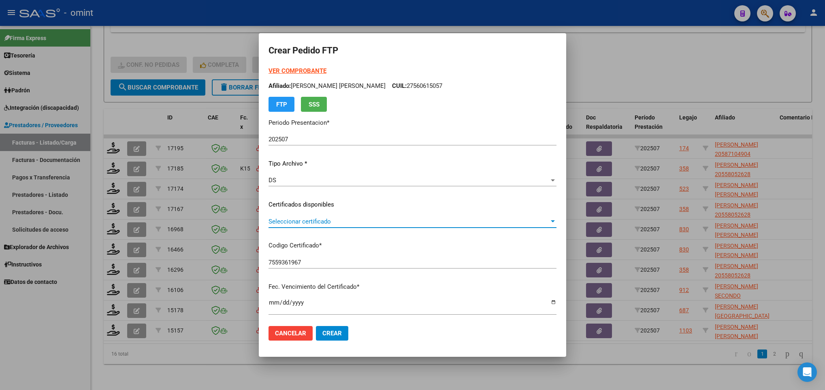
click at [329, 219] on span "Seleccionar certificado" at bounding box center [408, 221] width 281 height 7
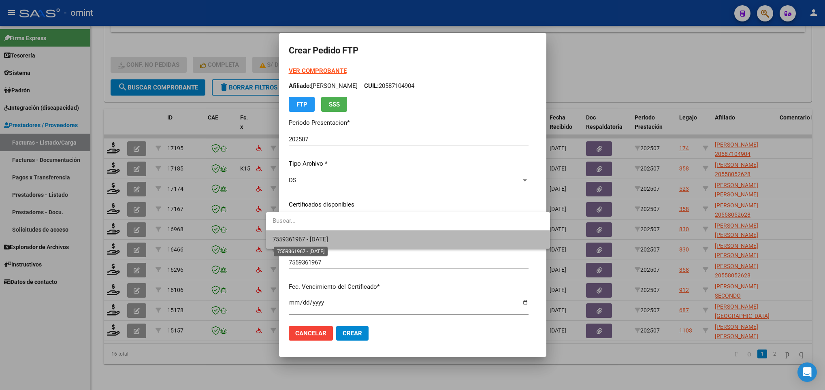
click at [328, 238] on span "7559361967 - 2028-08-30" at bounding box center [299, 239] width 55 height 7
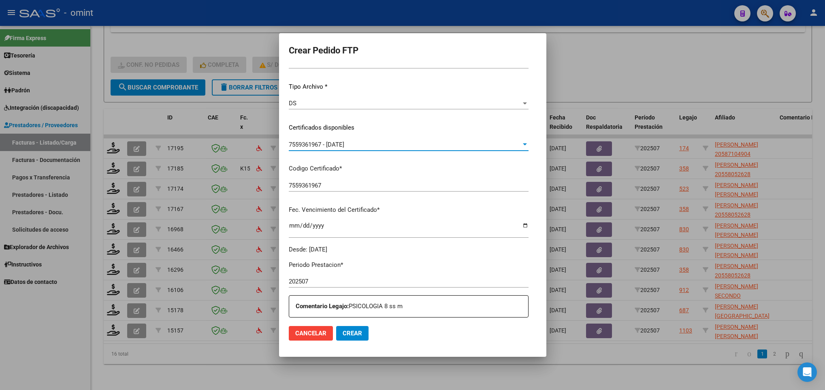
scroll to position [243, 0]
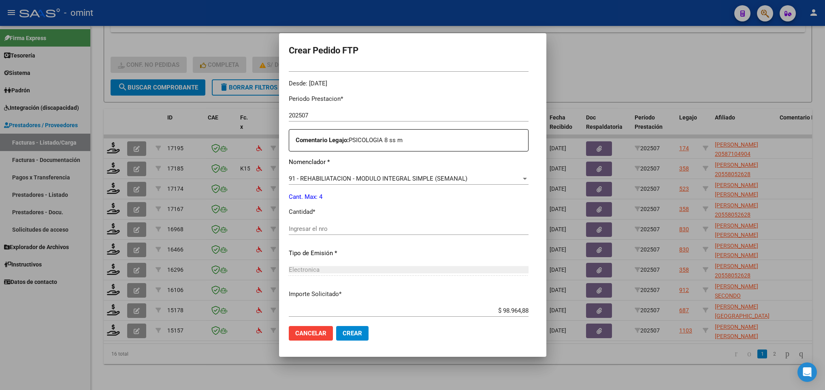
click at [328, 234] on div "Ingresar el nro" at bounding box center [409, 229] width 240 height 12
click at [328, 231] on input "Ingresar el nro" at bounding box center [409, 228] width 240 height 7
click at [343, 330] on span "Crear" at bounding box center [352, 333] width 19 height 7
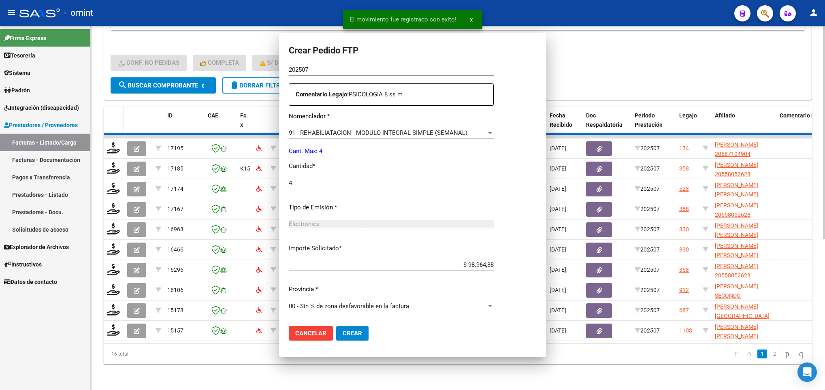
scroll to position [0, 0]
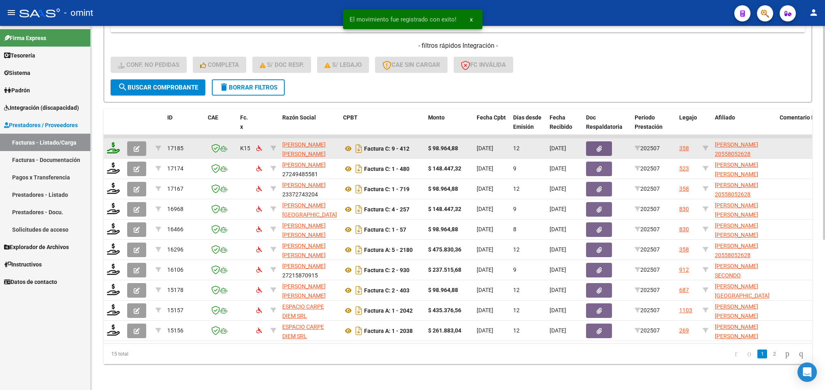
click at [111, 142] on icon at bounding box center [113, 147] width 13 height 11
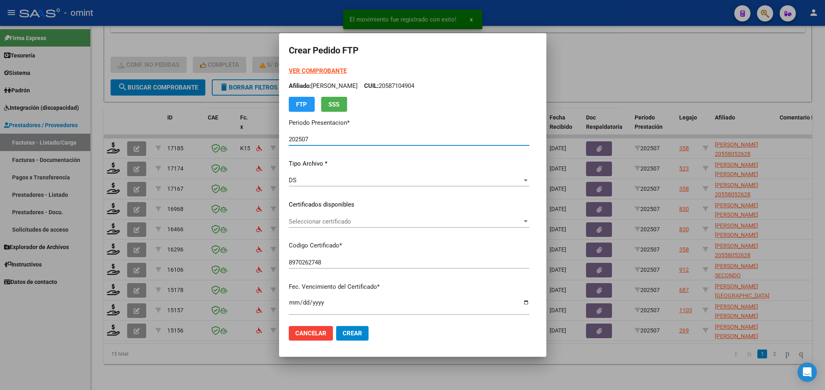
click at [316, 217] on div "Seleccionar certificado Seleccionar certificado" at bounding box center [409, 221] width 240 height 12
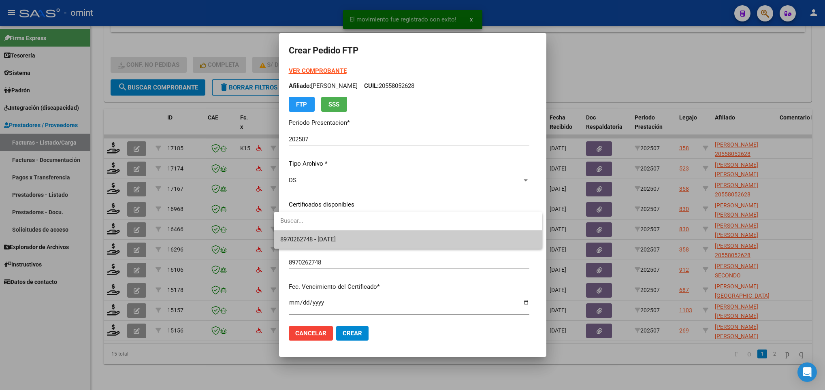
click at [323, 234] on span "8970262748 - [DATE]" at bounding box center [407, 239] width 255 height 18
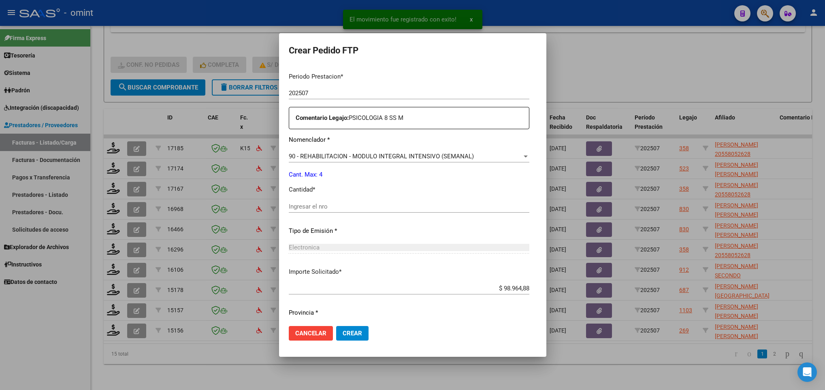
scroll to position [289, 0]
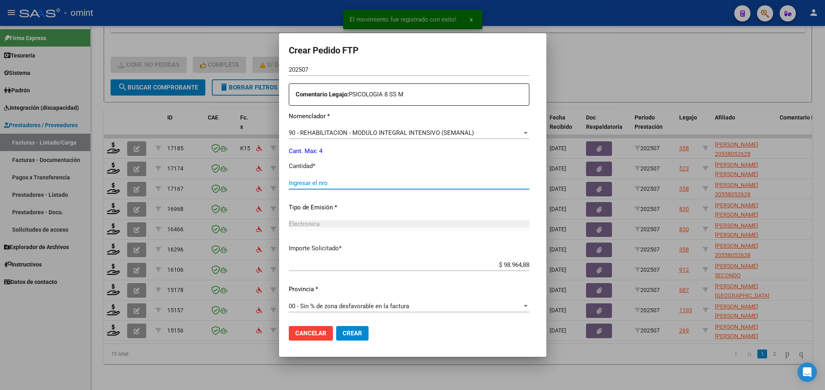
click at [303, 180] on input "Ingresar el nro" at bounding box center [409, 182] width 240 height 7
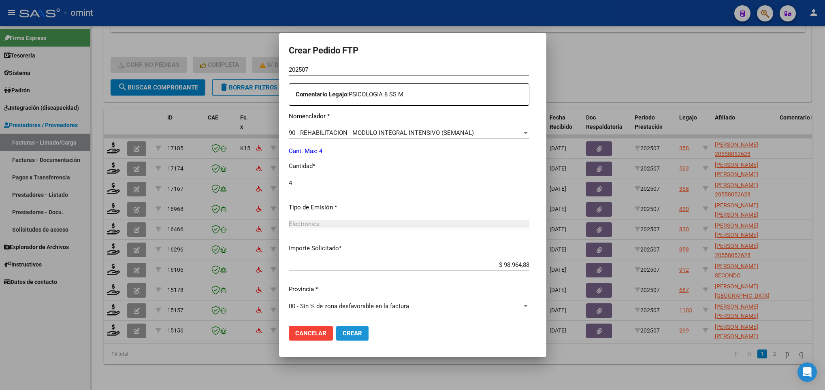
click at [344, 334] on span "Crear" at bounding box center [352, 333] width 19 height 7
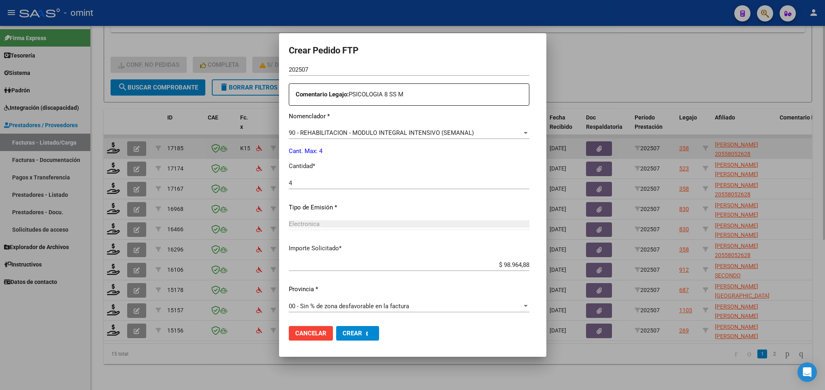
scroll to position [0, 0]
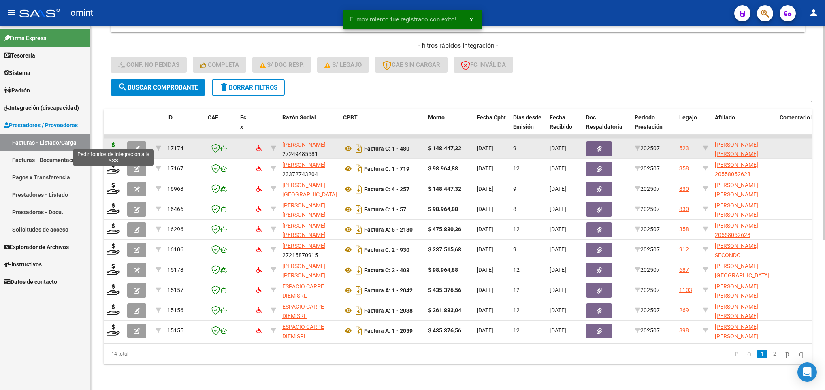
click at [112, 142] on icon at bounding box center [113, 147] width 13 height 11
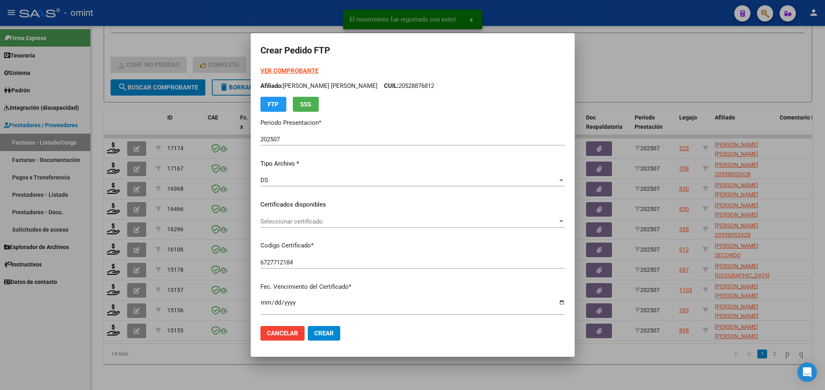
click at [319, 216] on div "Seleccionar certificado Seleccionar certificado" at bounding box center [412, 221] width 304 height 12
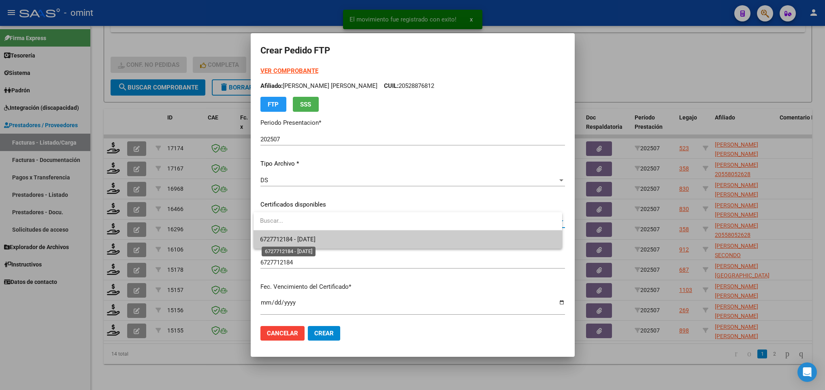
click at [315, 239] on span "6727712184 - [DATE]" at bounding box center [287, 239] width 55 height 7
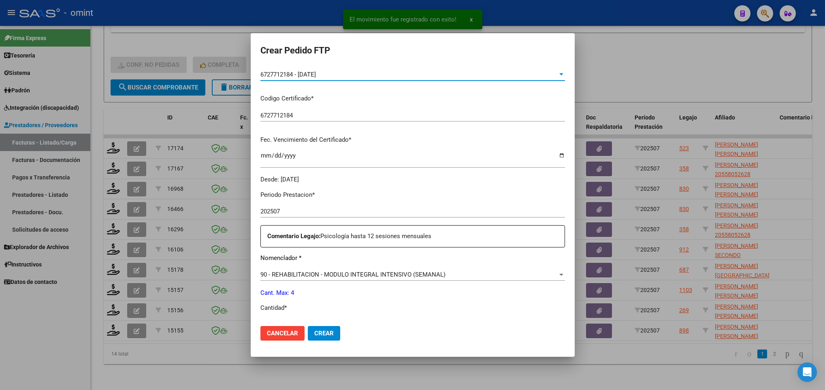
scroll to position [243, 0]
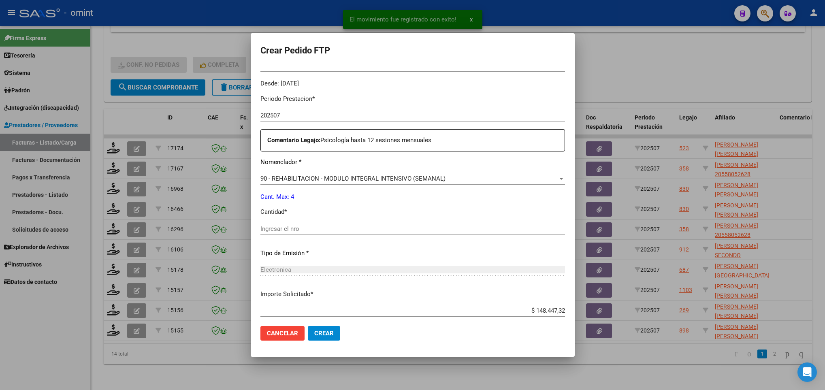
click at [325, 228] on input "Ingresar el nro" at bounding box center [412, 228] width 304 height 7
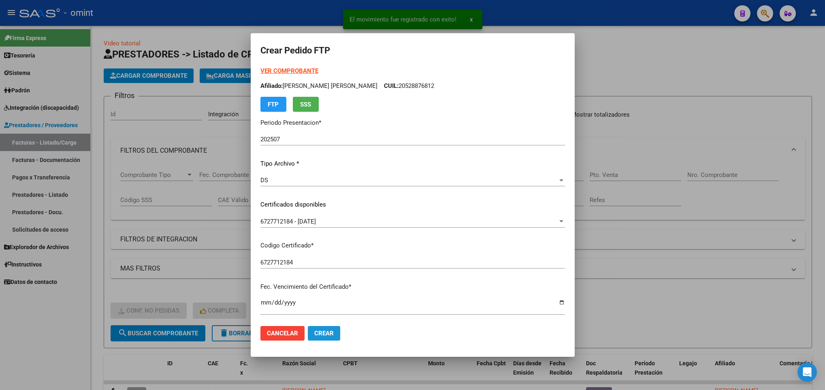
click at [317, 332] on span "Crear" at bounding box center [323, 333] width 19 height 7
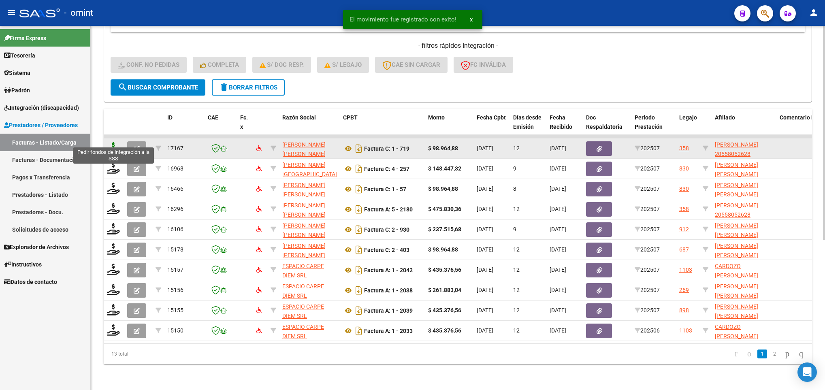
click at [116, 142] on icon at bounding box center [113, 147] width 13 height 11
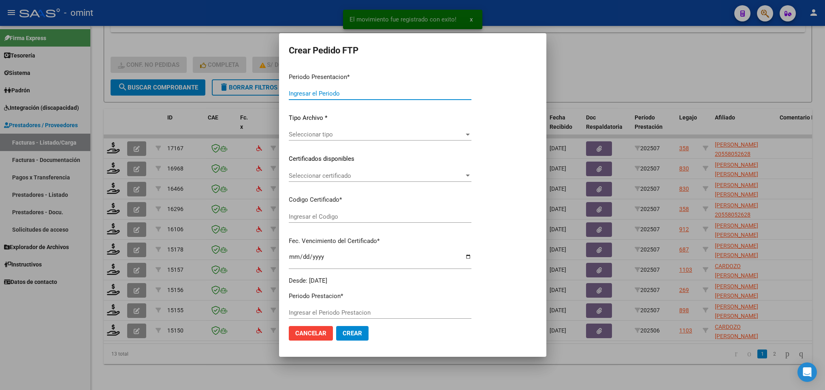
type input "202507"
type input "$ 98.964,88"
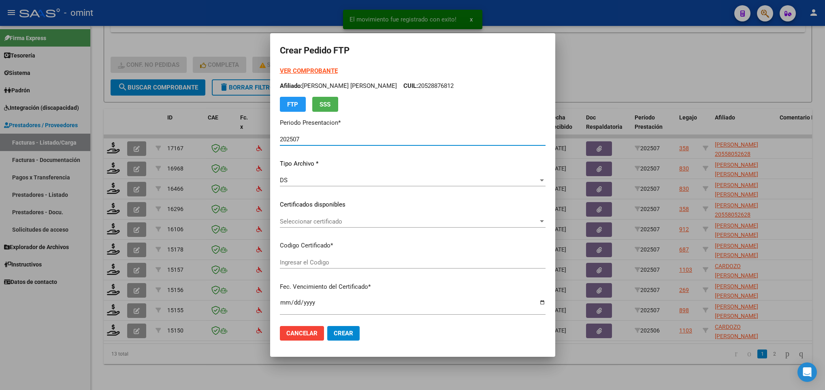
click at [345, 223] on span "Seleccionar certificado" at bounding box center [409, 221] width 258 height 7
type input "8970262748"
type input "[DATE]"
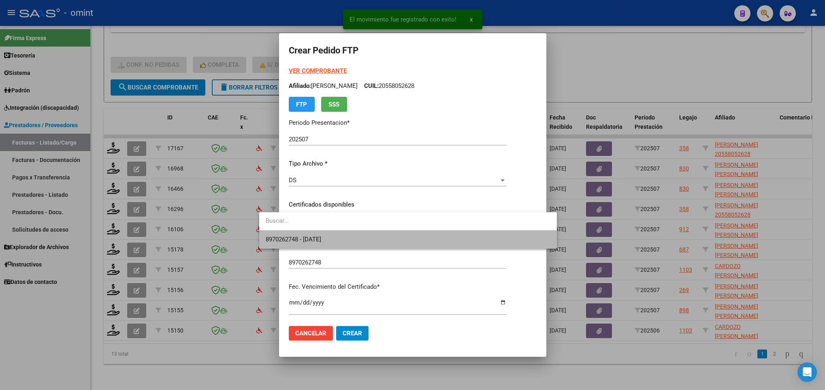
click at [350, 238] on span "8970262748 - [DATE]" at bounding box center [408, 239] width 285 height 18
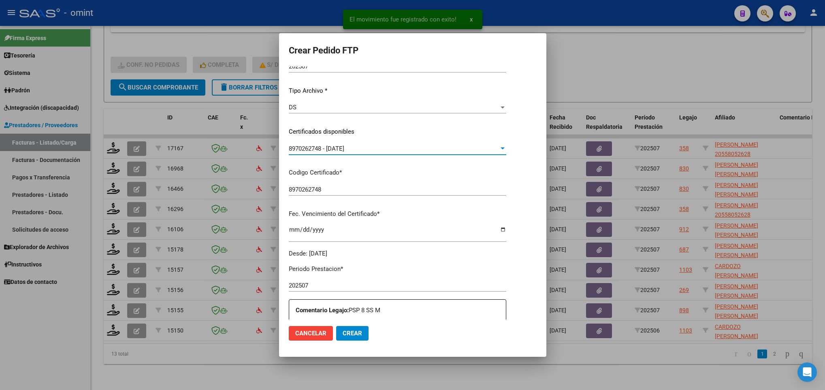
scroll to position [243, 0]
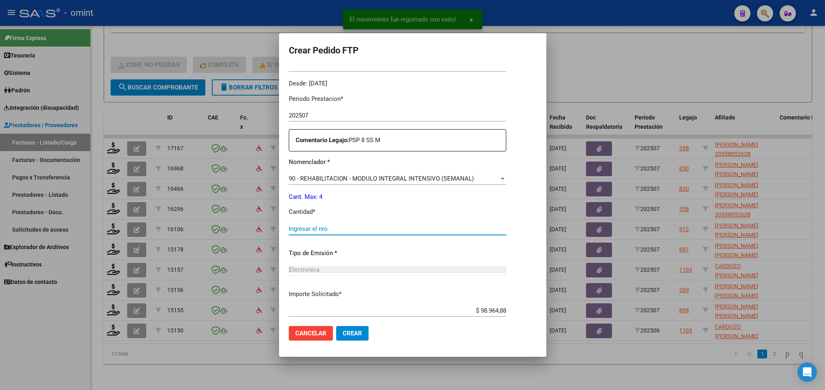
click at [349, 228] on input "Ingresar el nro" at bounding box center [397, 228] width 217 height 7
type input "4"
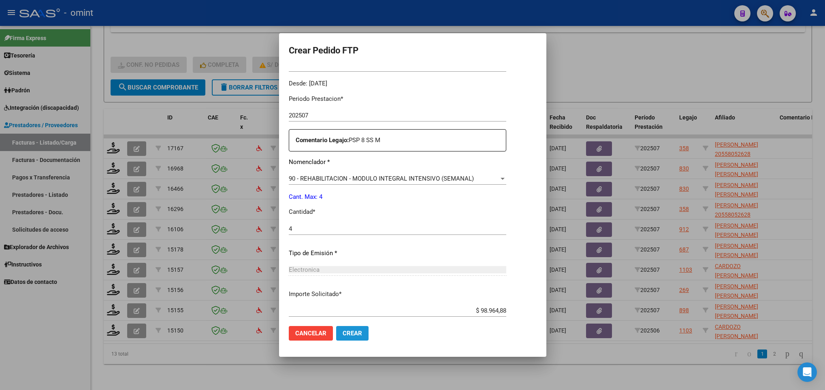
click at [361, 332] on span "Crear" at bounding box center [352, 333] width 19 height 7
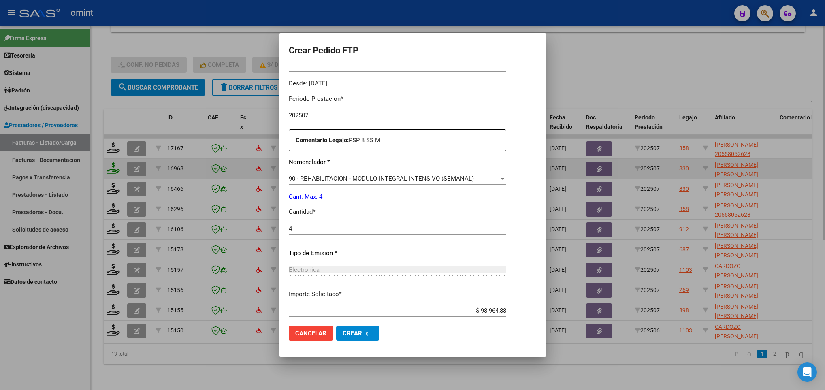
scroll to position [0, 0]
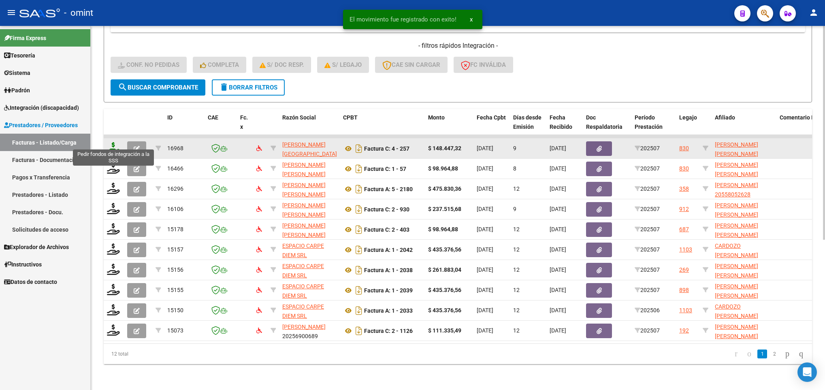
click at [112, 142] on icon at bounding box center [113, 147] width 13 height 11
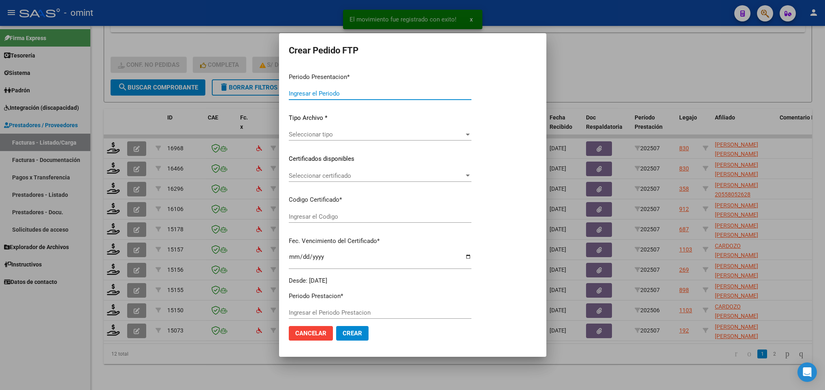
type input "202507"
type input "$ 148.447,32"
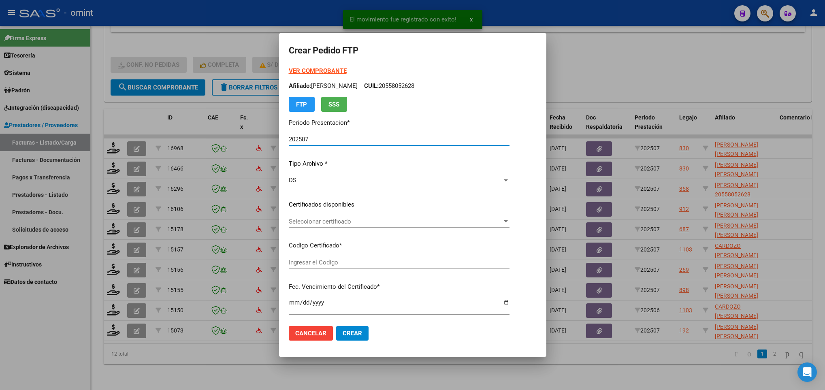
type input "9740985769"
type input "[DATE]"
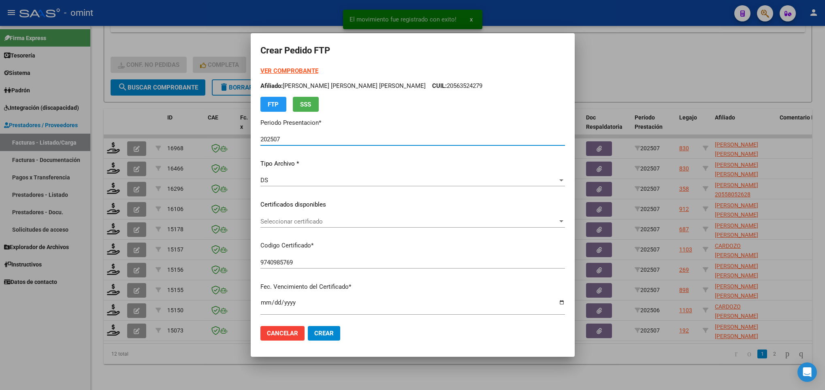
click at [379, 217] on div "Seleccionar certificado Seleccionar certificado" at bounding box center [412, 221] width 304 height 12
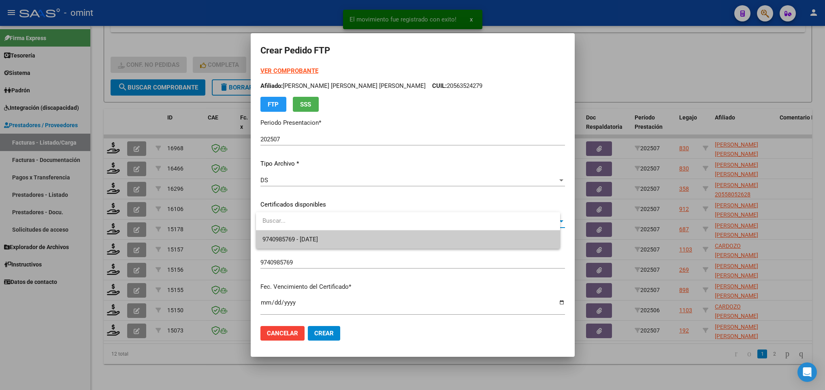
click at [381, 231] on span "9740985769 - [DATE]" at bounding box center [407, 239] width 291 height 18
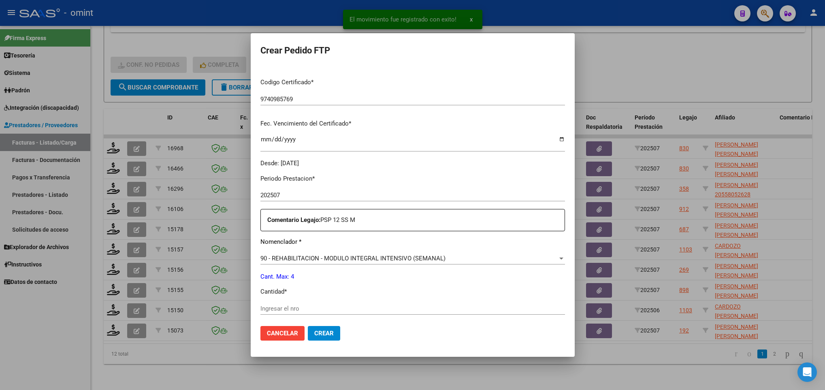
scroll to position [243, 0]
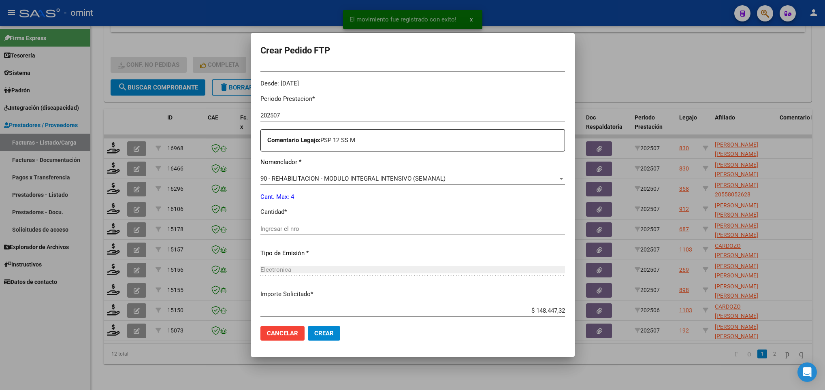
click at [382, 231] on input "Ingresar el nro" at bounding box center [412, 228] width 304 height 7
type input "4"
click at [332, 334] on span "Crear" at bounding box center [323, 333] width 19 height 7
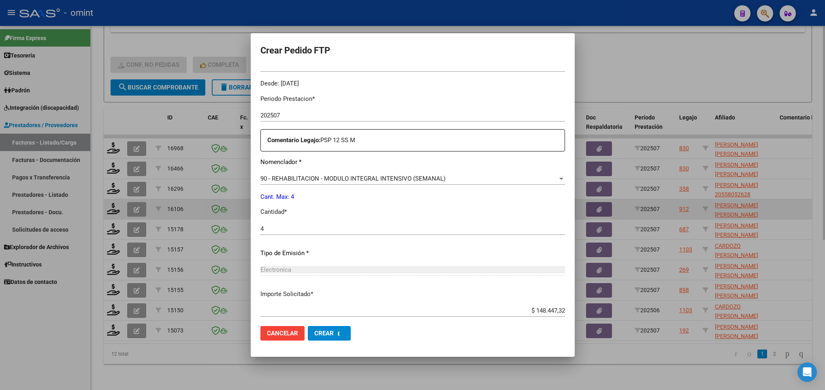
scroll to position [0, 0]
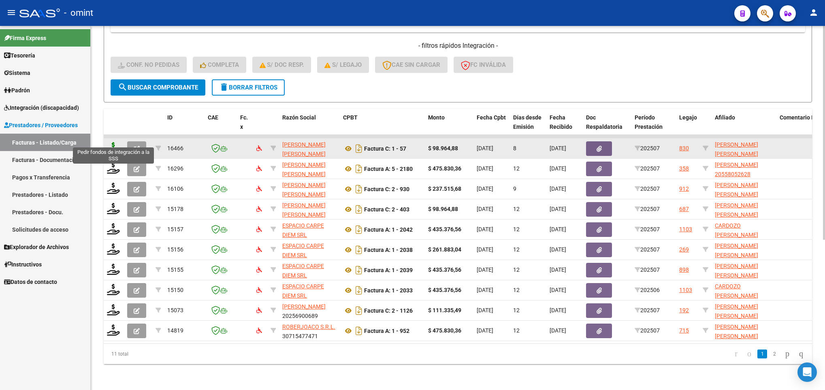
click at [113, 142] on icon at bounding box center [113, 147] width 13 height 11
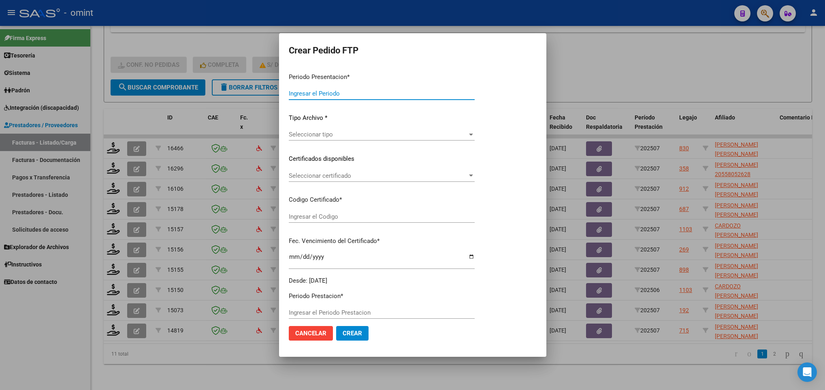
type input "202507"
type input "$ 98.964,88"
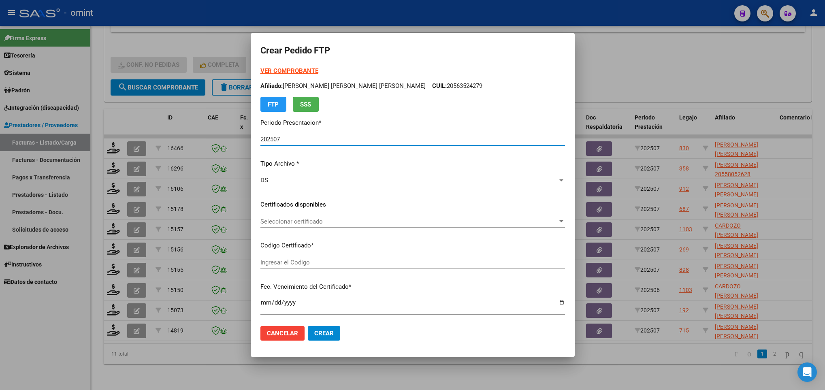
type input "9740985769"
type input "[DATE]"
click at [354, 221] on span "Seleccionar certificado" at bounding box center [408, 221] width 297 height 7
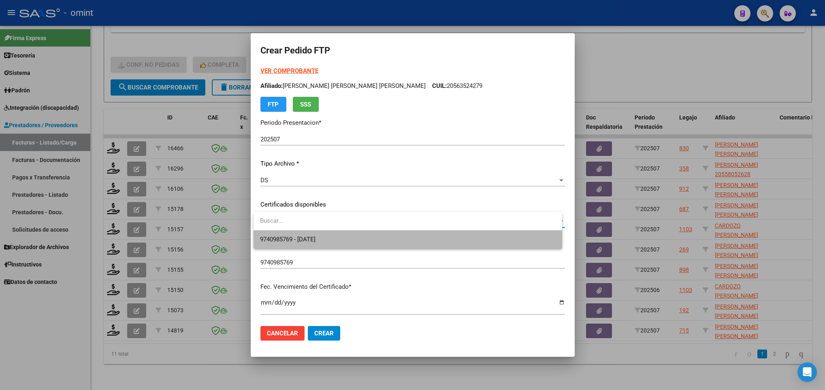
click at [351, 242] on span "9740985769 - [DATE]" at bounding box center [407, 239] width 295 height 18
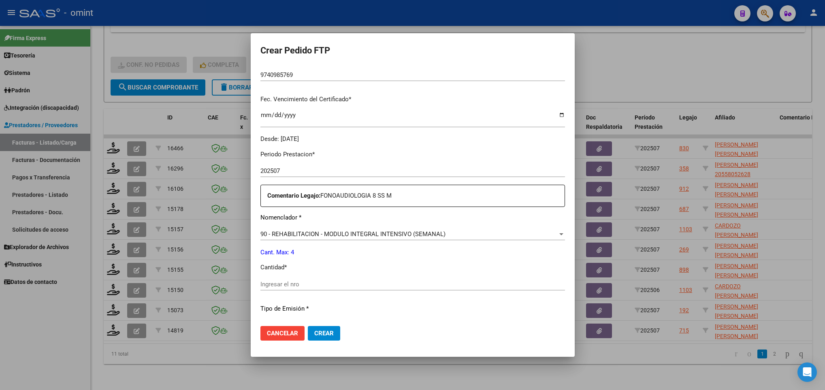
scroll to position [243, 0]
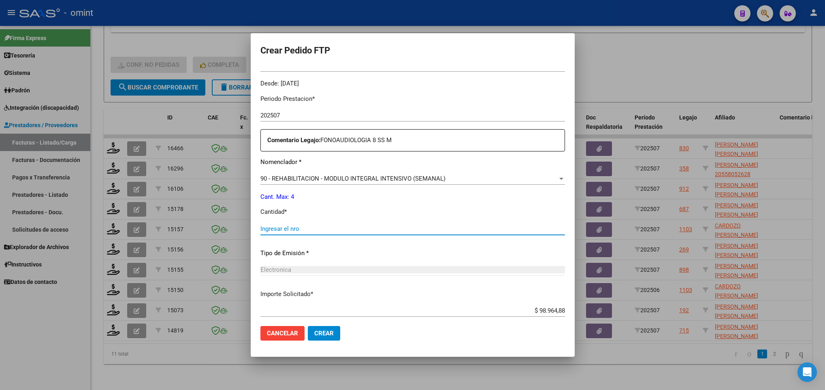
click at [343, 231] on input "Ingresar el nro" at bounding box center [412, 228] width 304 height 7
type input "4"
click at [321, 334] on span "Crear" at bounding box center [323, 333] width 19 height 7
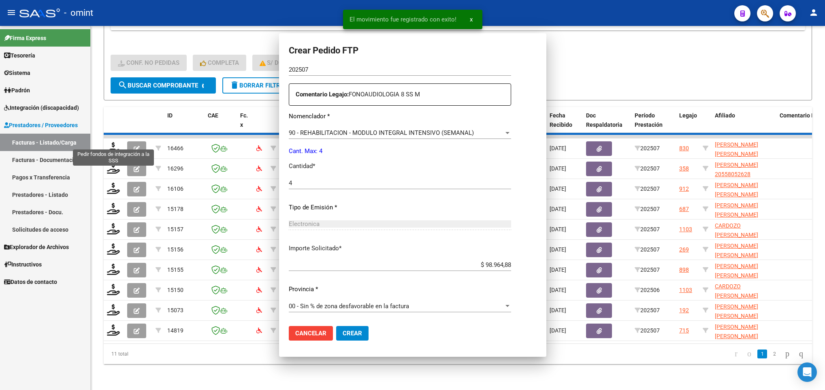
scroll to position [0, 0]
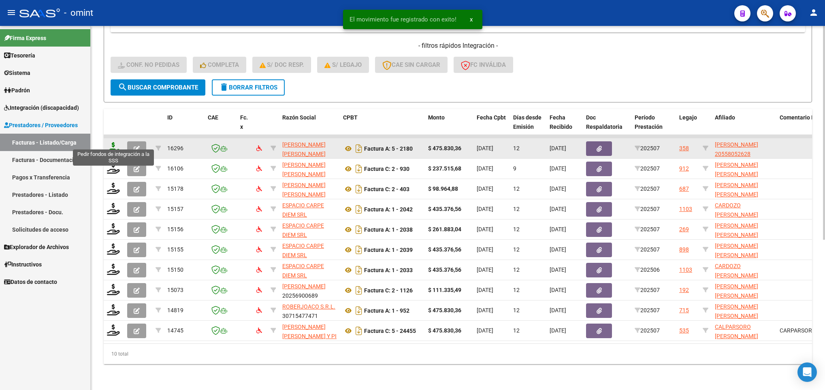
click at [112, 142] on icon at bounding box center [113, 147] width 13 height 11
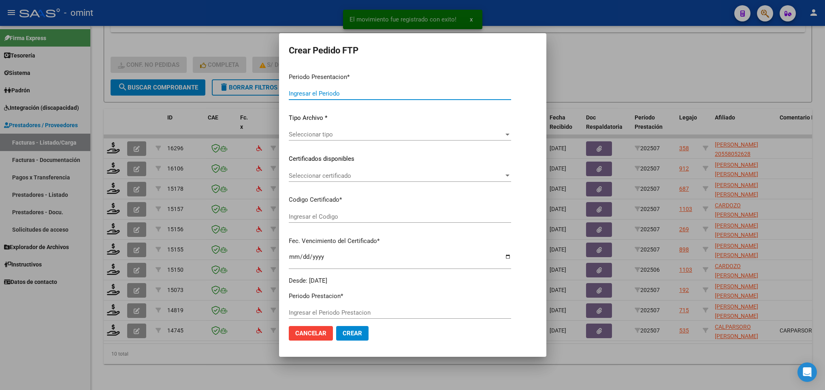
type input "202507"
type input "$ 475.830,36"
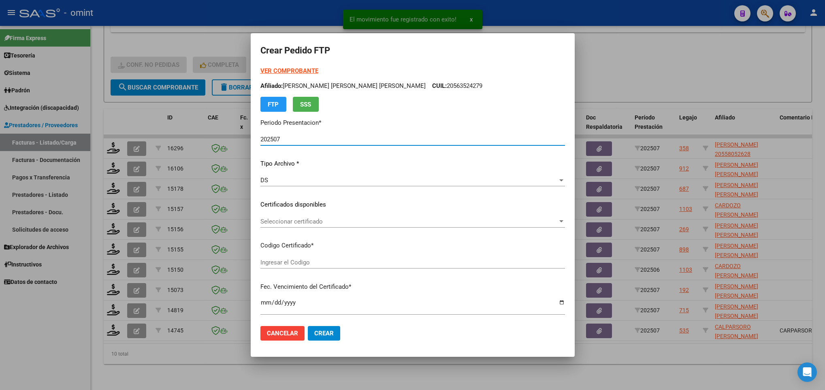
click at [349, 218] on span "Seleccionar certificado" at bounding box center [408, 221] width 297 height 7
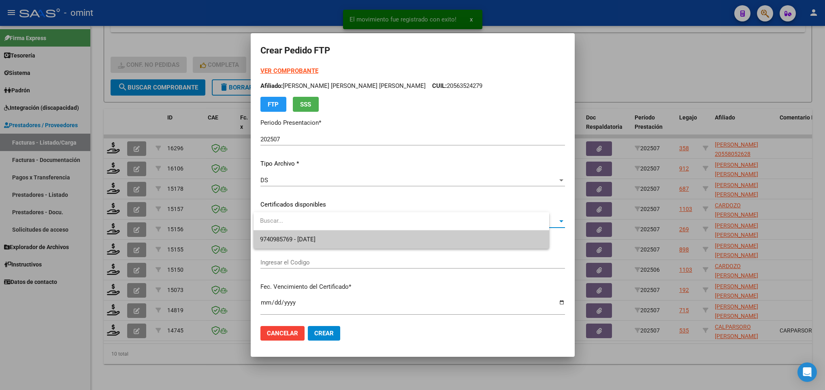
type input "8970262748"
type input "[DATE]"
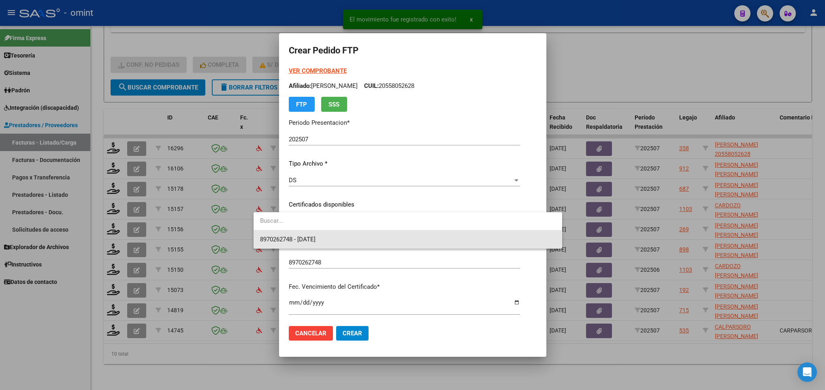
click at [356, 240] on span "8970262748 - [DATE]" at bounding box center [407, 239] width 295 height 18
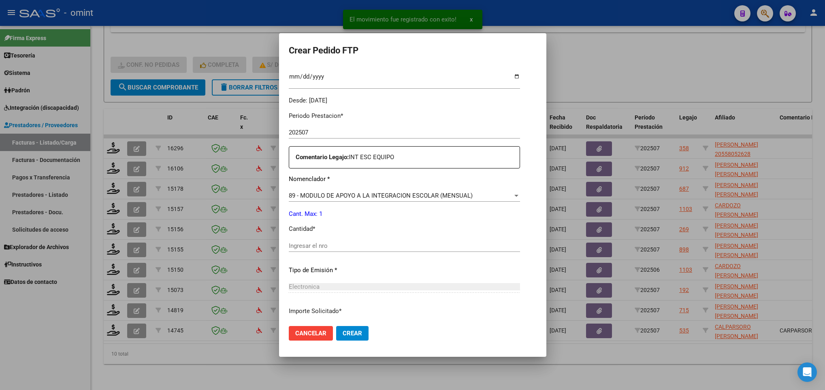
scroll to position [243, 0]
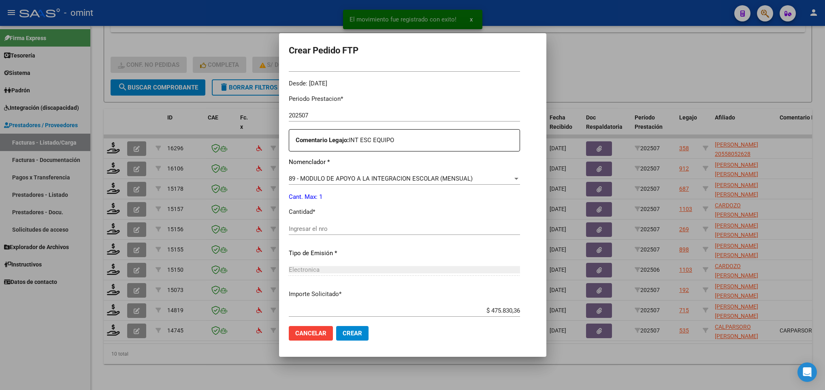
click at [359, 224] on div "Ingresar el nro" at bounding box center [404, 229] width 231 height 12
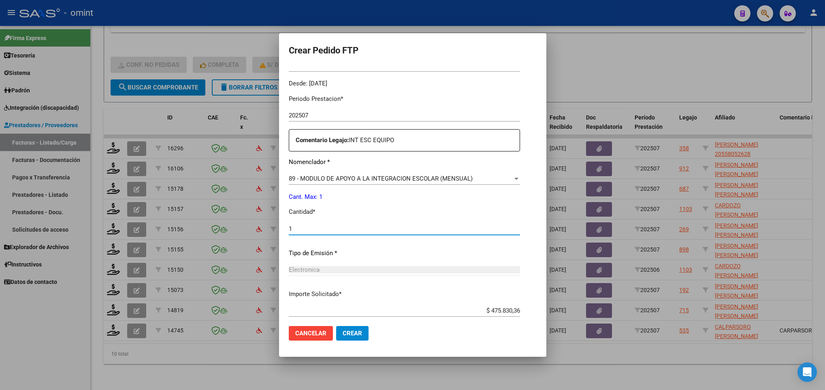
type input "1"
click at [365, 336] on mat-dialog-actions "Cancelar Crear" at bounding box center [413, 333] width 248 height 28
click at [354, 334] on span "Crear" at bounding box center [352, 333] width 19 height 7
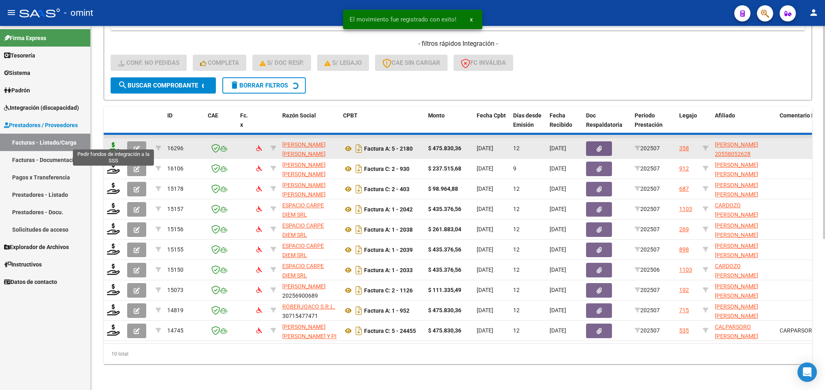
scroll to position [236, 0]
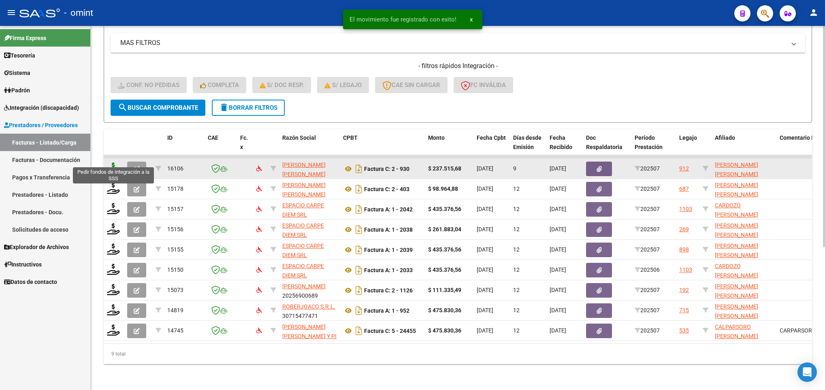
click at [112, 162] on icon at bounding box center [113, 167] width 13 height 11
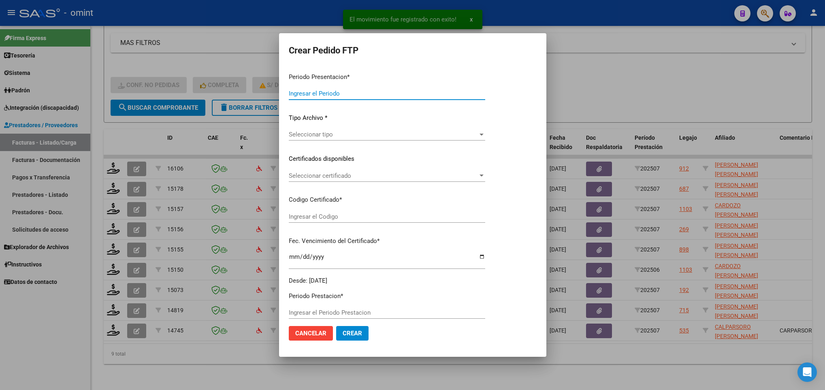
type input "202507"
type input "$ 237.515,68"
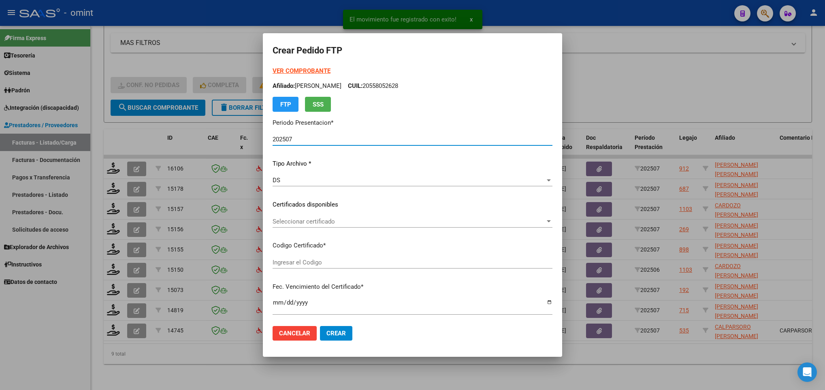
click at [362, 225] on div "Seleccionar certificado Seleccionar certificado" at bounding box center [412, 221] width 280 height 12
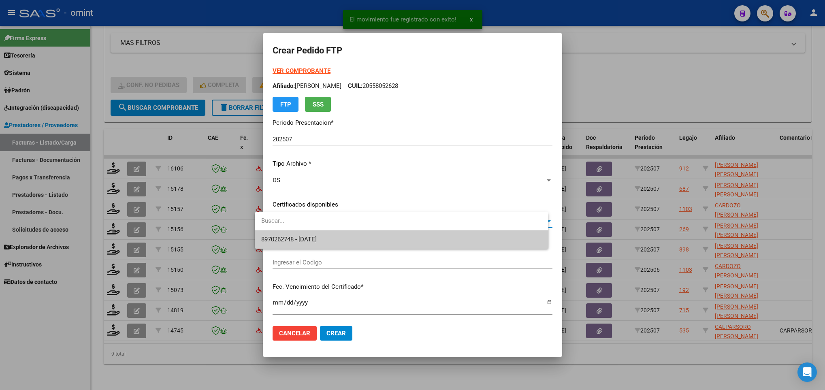
type input "6534281592"
type input "[DATE]"
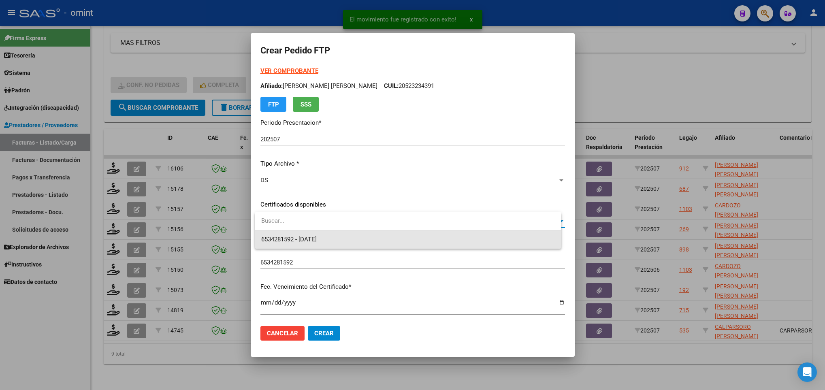
click at [367, 238] on span "6534281592 - [DATE]" at bounding box center [408, 239] width 294 height 18
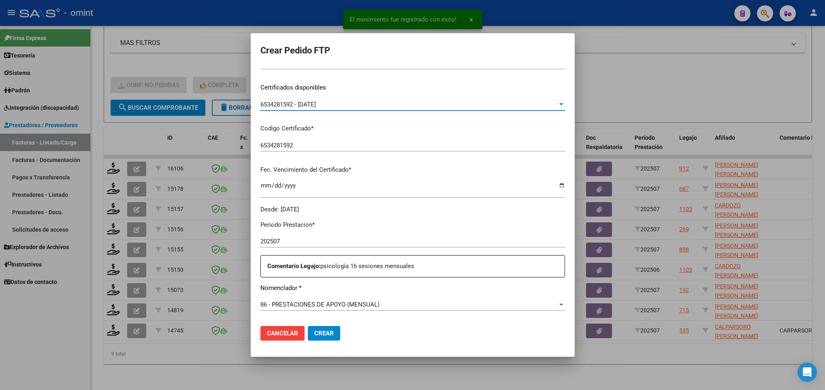
scroll to position [304, 0]
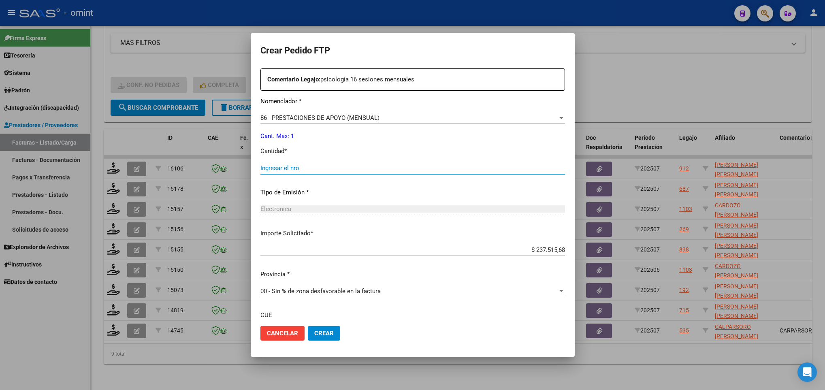
click at [308, 171] on input "Ingresar el nro" at bounding box center [412, 167] width 304 height 7
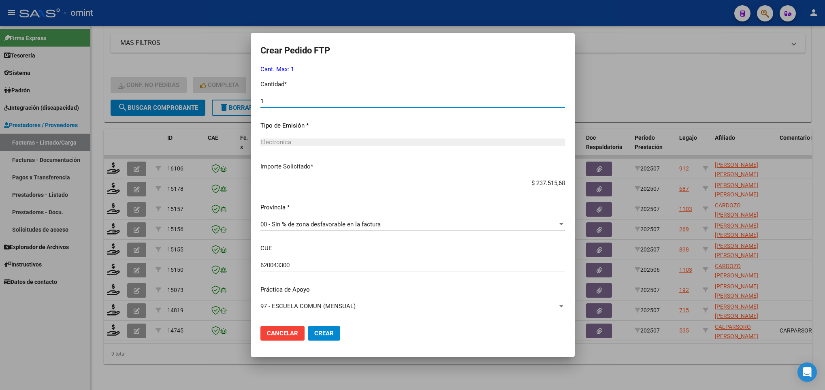
type input "1"
click at [321, 333] on span "Crear" at bounding box center [323, 333] width 19 height 7
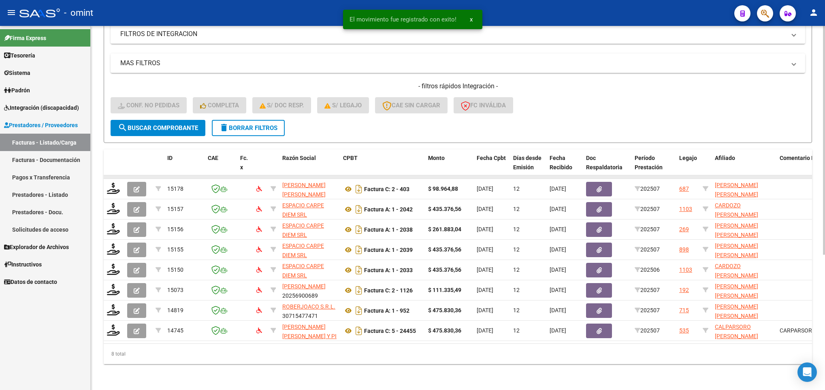
scroll to position [215, 0]
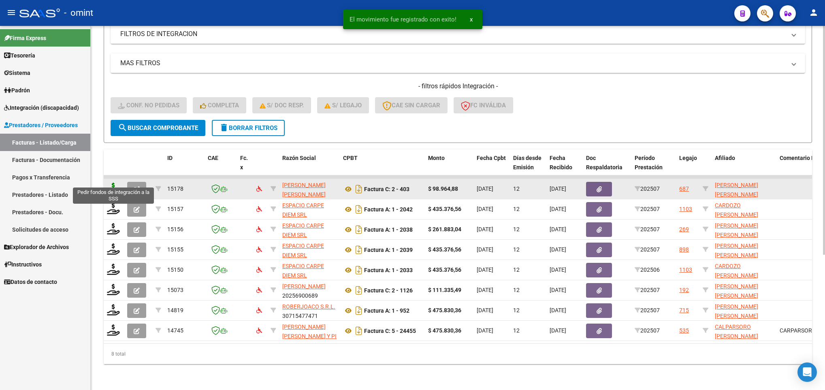
click at [109, 183] on icon at bounding box center [113, 188] width 13 height 11
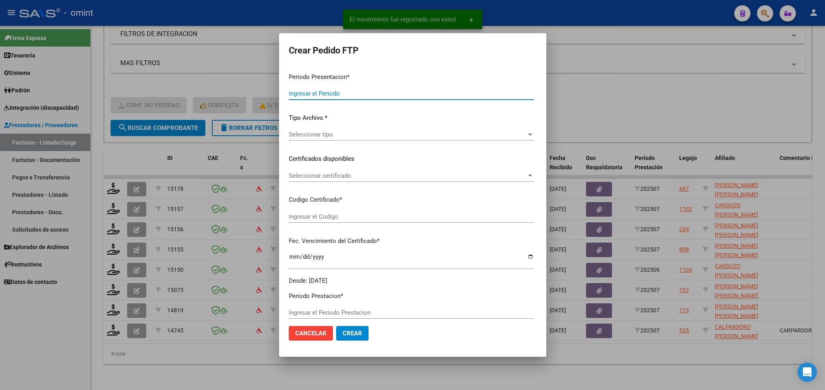
type input "202507"
type input "$ 98.964,88"
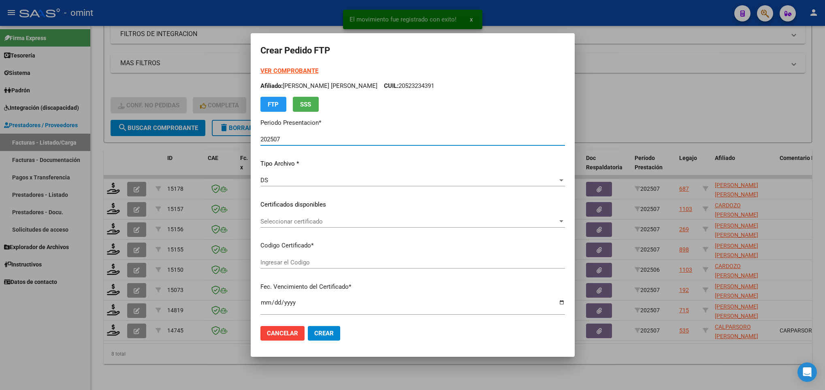
type input "1769304169"
type input "[DATE]"
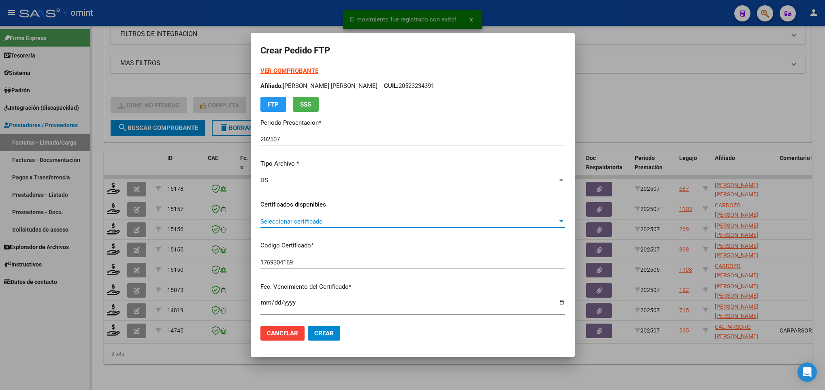
click at [356, 223] on span "Seleccionar certificado" at bounding box center [408, 221] width 297 height 7
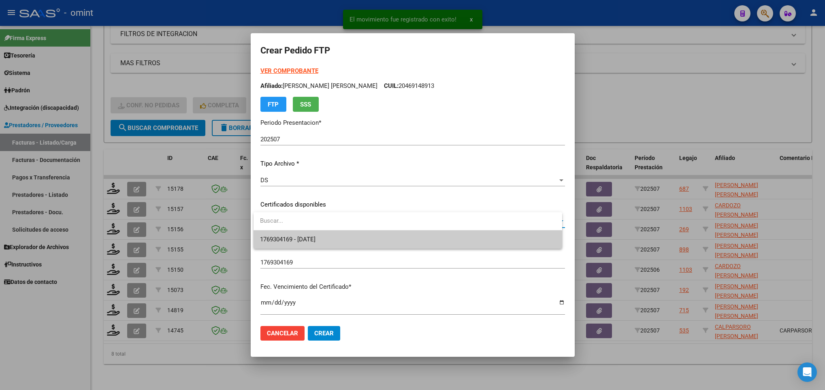
click at [354, 237] on span "1769304169 - [DATE]" at bounding box center [407, 239] width 295 height 18
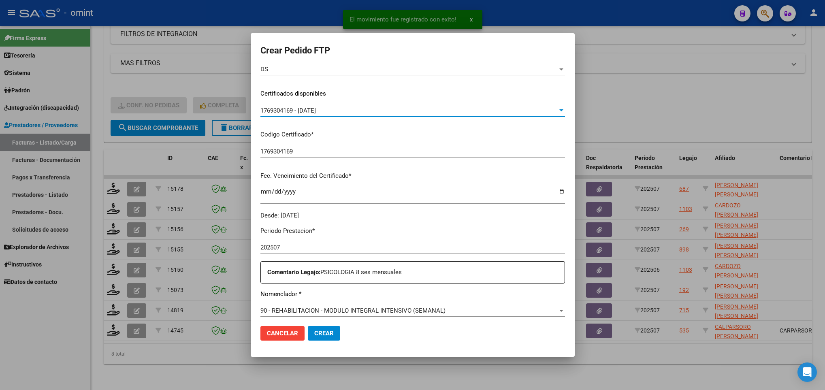
scroll to position [243, 0]
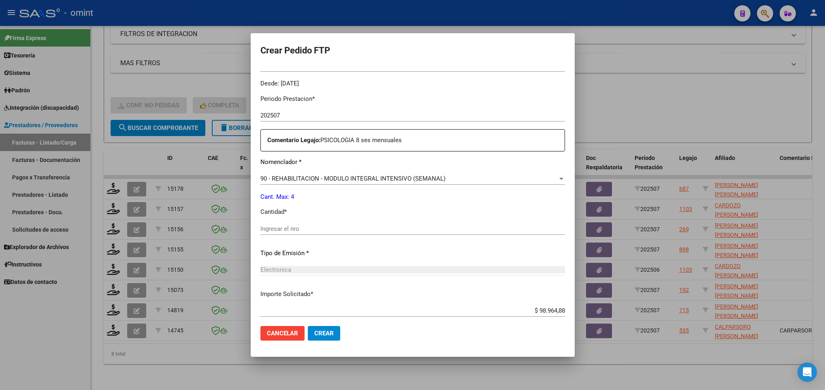
click at [354, 228] on input "Ingresar el nro" at bounding box center [412, 228] width 304 height 7
type input "4"
click at [331, 340] on button "Crear" at bounding box center [324, 333] width 32 height 15
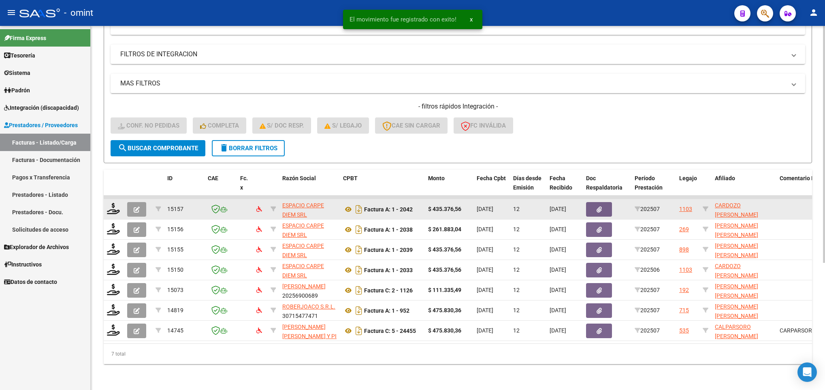
scroll to position [196, 0]
click at [116, 203] on icon at bounding box center [113, 208] width 13 height 11
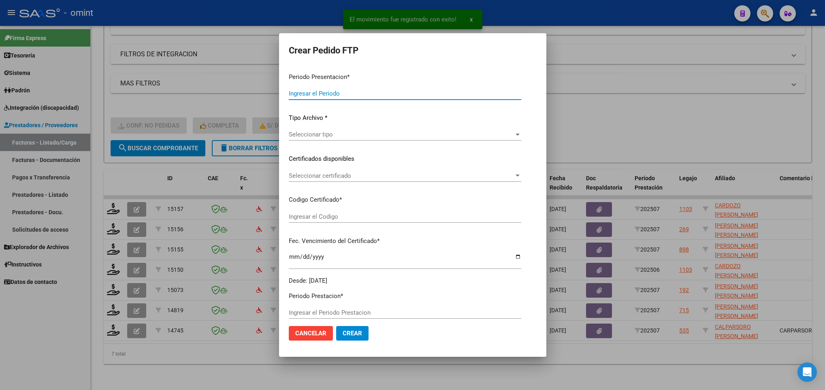
type input "202507"
type input "$ 435.376,56"
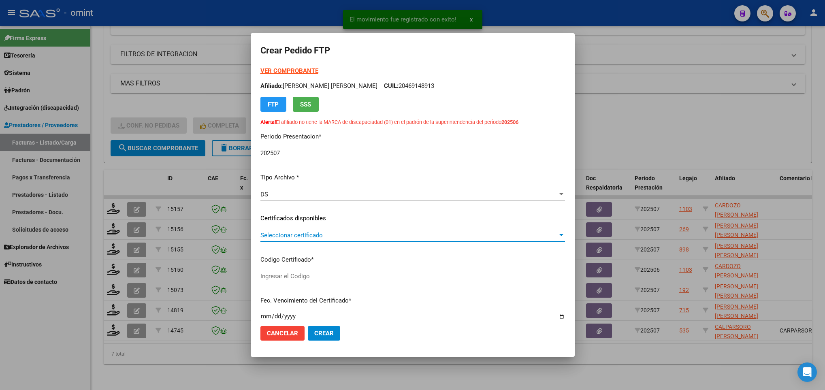
click at [373, 236] on span "Seleccionar certificado" at bounding box center [408, 235] width 297 height 7
type input "5996969662"
type input "[DATE]"
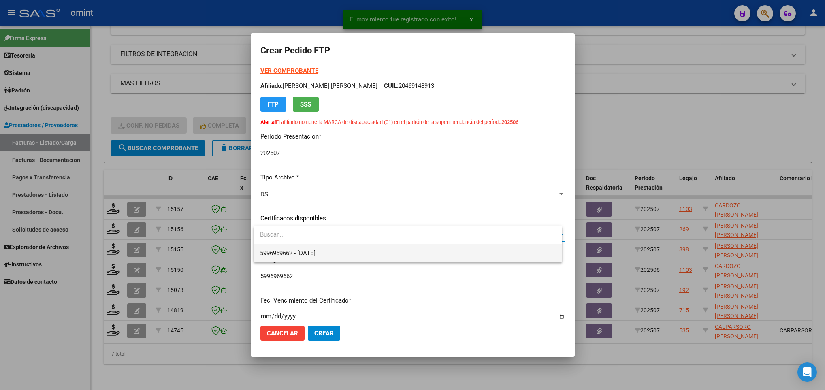
click at [374, 252] on span "5996969662 - [DATE]" at bounding box center [407, 253] width 295 height 18
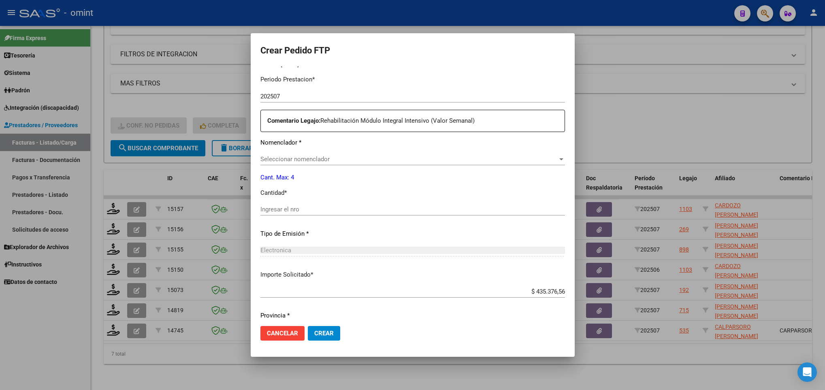
scroll to position [303, 0]
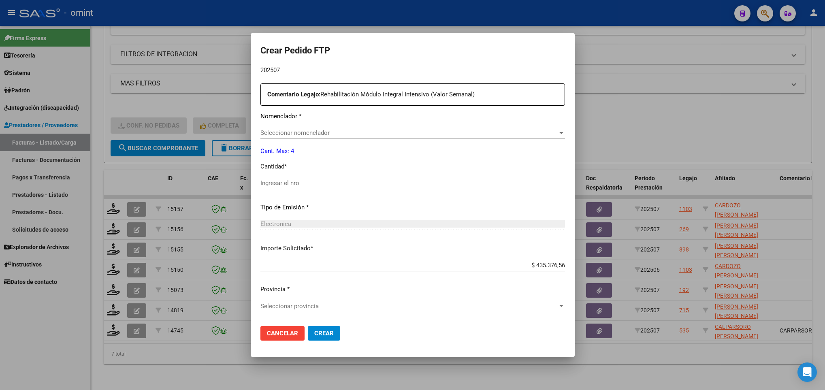
click at [381, 132] on span "Seleccionar nomenclador" at bounding box center [408, 132] width 297 height 7
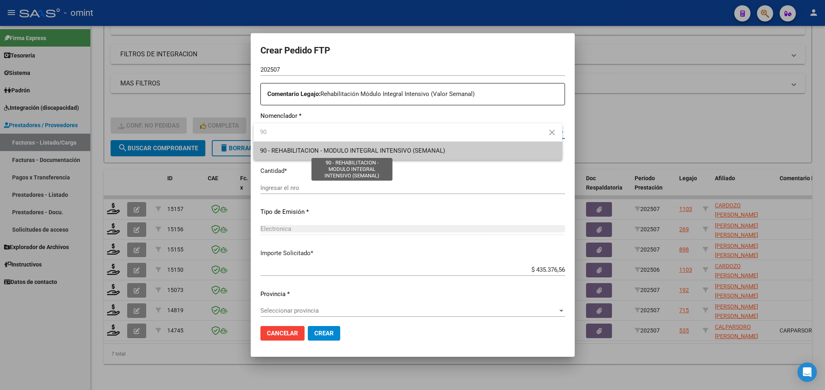
type input "90"
click at [381, 149] on span "90 - REHABILITACION - MODULO INTEGRAL INTENSIVO (SEMANAL)" at bounding box center [352, 150] width 185 height 7
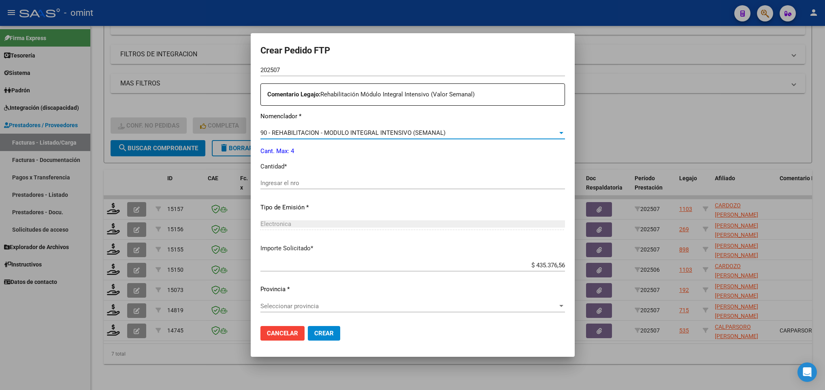
click at [366, 187] on div "Ingresar el nro" at bounding box center [412, 183] width 304 height 12
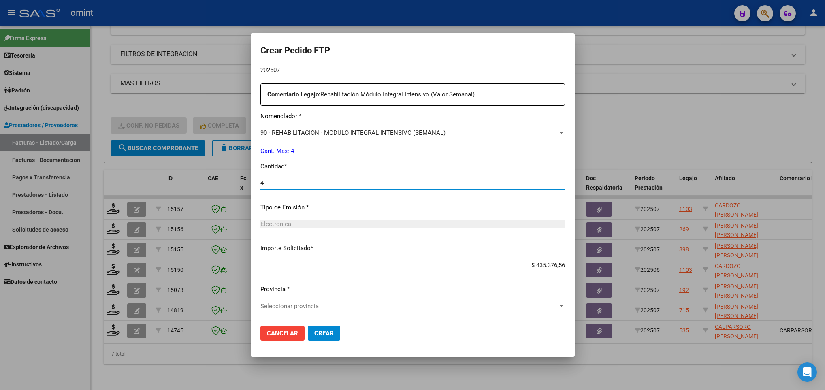
type input "4"
click at [349, 308] on span "Seleccionar provincia" at bounding box center [408, 305] width 297 height 7
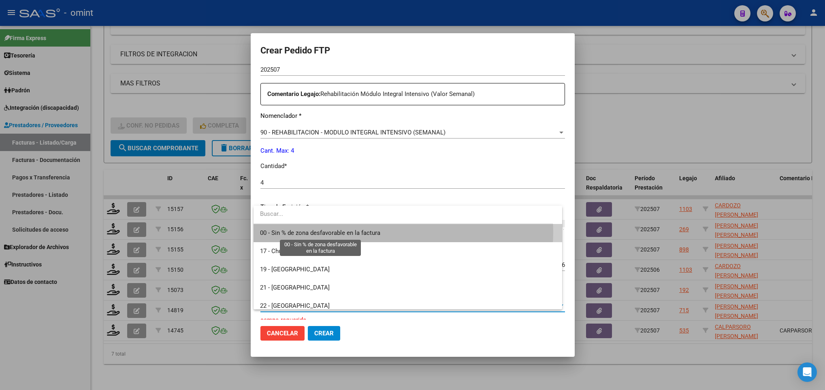
click at [360, 231] on span "00 - Sin % de zona desfavorable en la factura" at bounding box center [320, 232] width 120 height 7
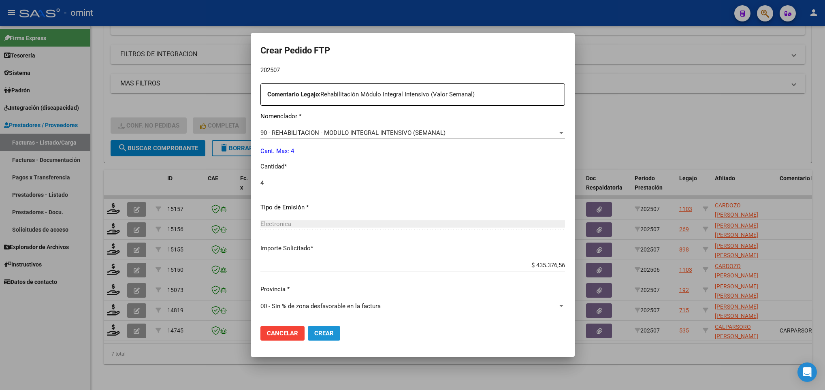
click at [325, 332] on span "Crear" at bounding box center [323, 333] width 19 height 7
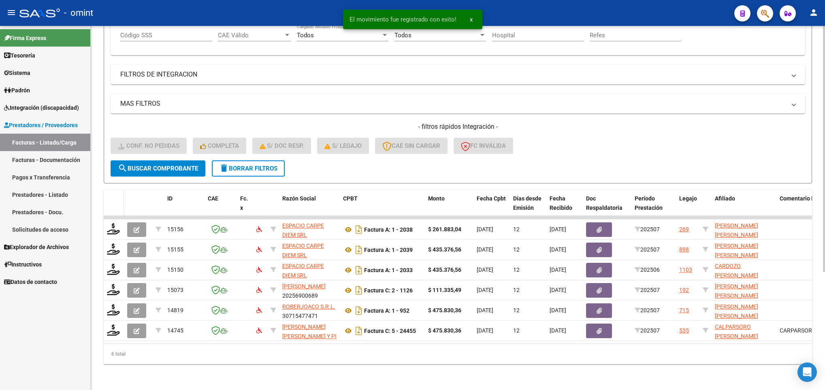
scroll to position [175, 0]
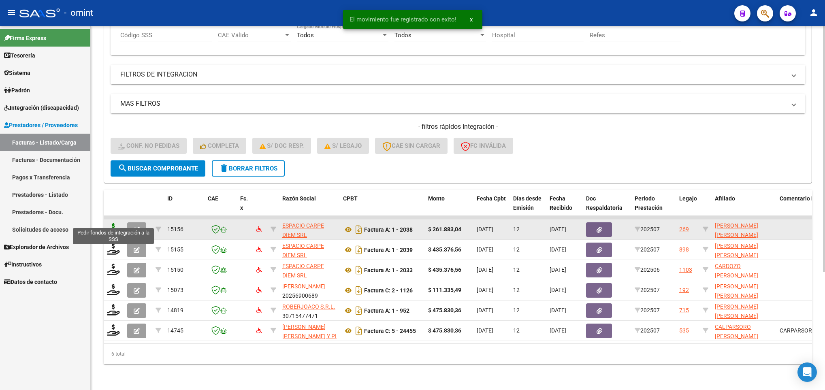
click at [113, 223] on icon at bounding box center [113, 228] width 13 height 11
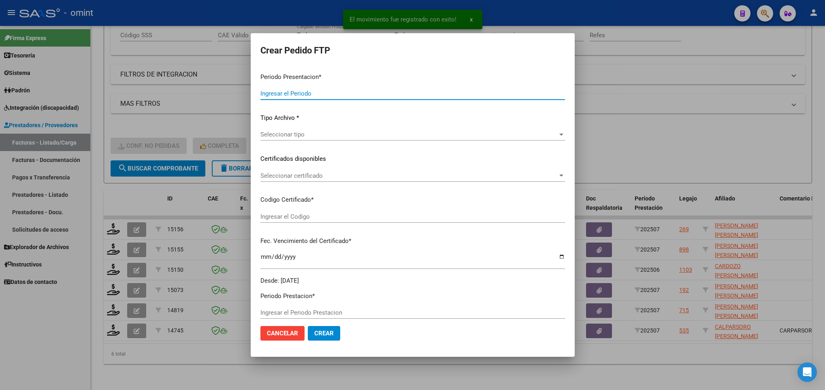
type input "202507"
type input "$ 261.883,04"
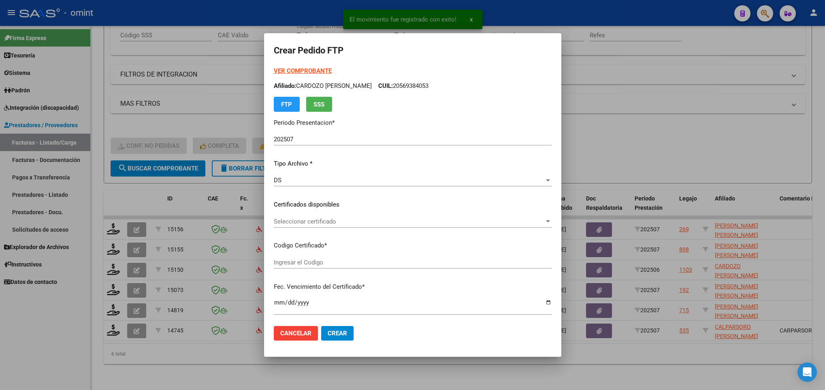
click at [309, 215] on div "Seleccionar certificado Seleccionar certificado" at bounding box center [413, 221] width 278 height 12
type input "5718336834"
type input "[DATE]"
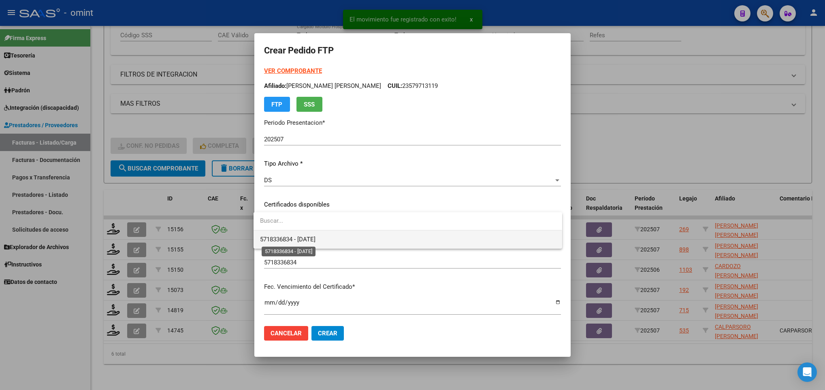
click at [302, 237] on span "5718336834 - [DATE]" at bounding box center [287, 239] width 55 height 7
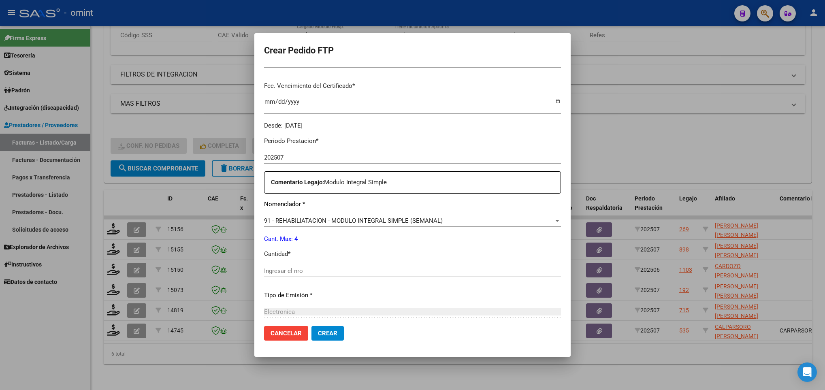
scroll to position [243, 0]
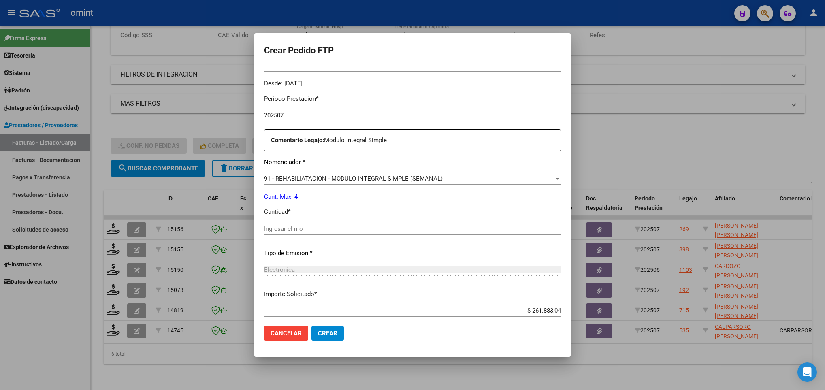
click at [315, 234] on div "Ingresar el nro" at bounding box center [412, 229] width 297 height 12
type input "4"
click at [330, 330] on span "Crear" at bounding box center [327, 333] width 19 height 7
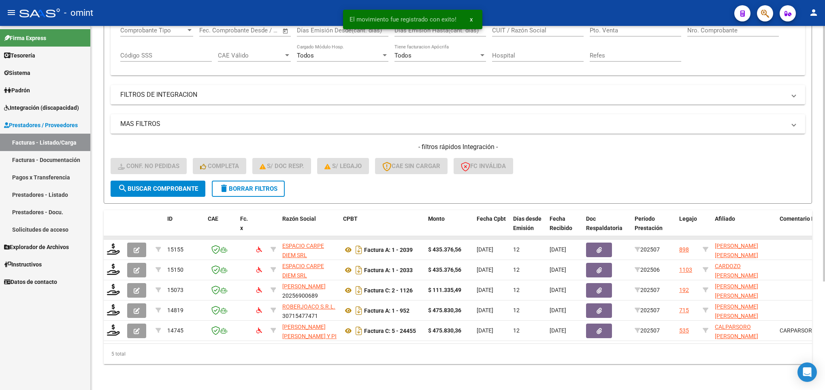
scroll to position [155, 0]
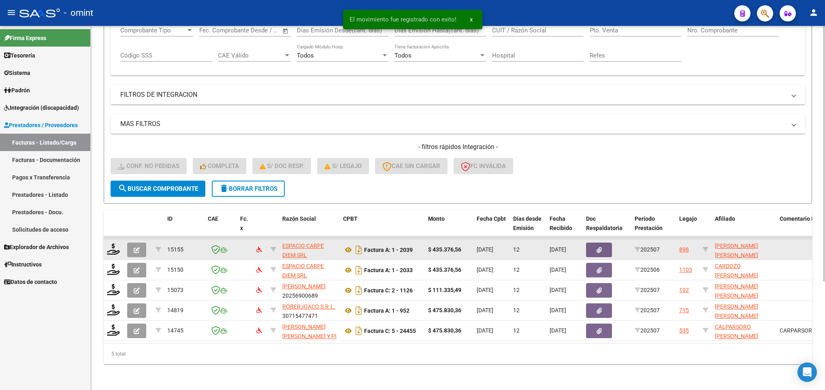
click at [113, 245] on div at bounding box center [114, 249] width 14 height 13
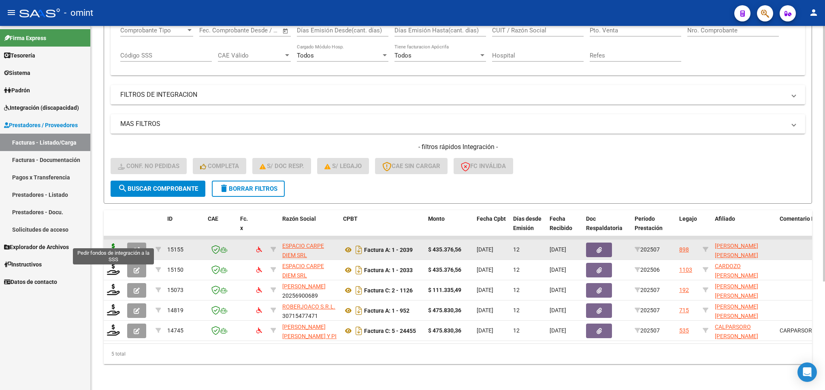
click at [110, 243] on icon at bounding box center [113, 248] width 13 height 11
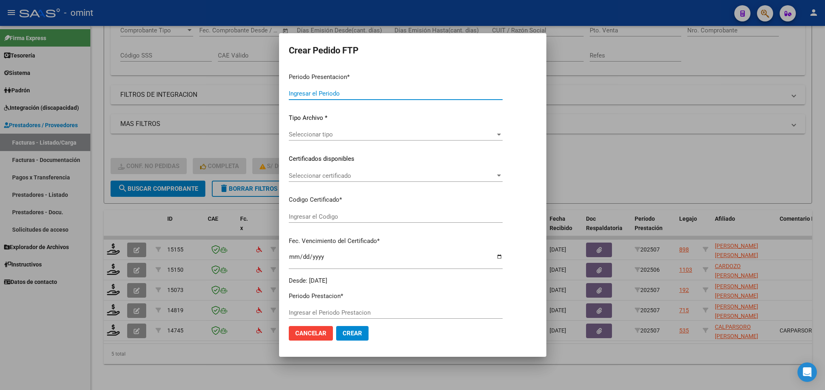
type input "202507"
type input "$ 435.376,56"
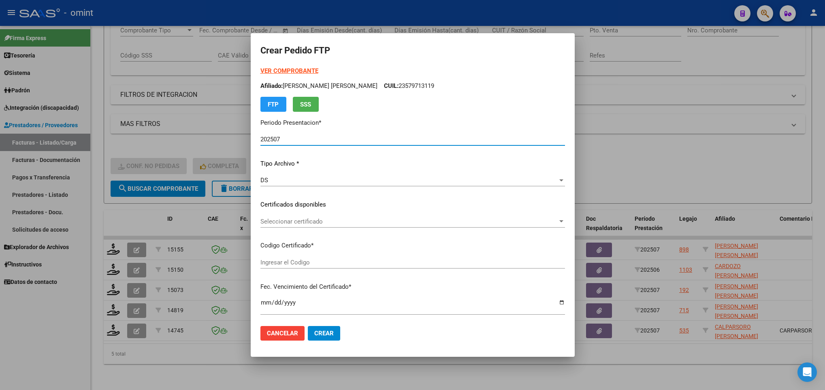
click at [330, 220] on span "Seleccionar certificado" at bounding box center [408, 221] width 297 height 7
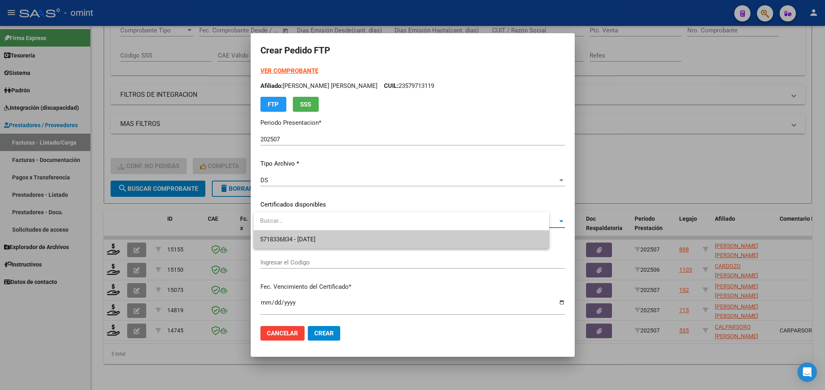
type input "2360231328"
type input "[DATE]"
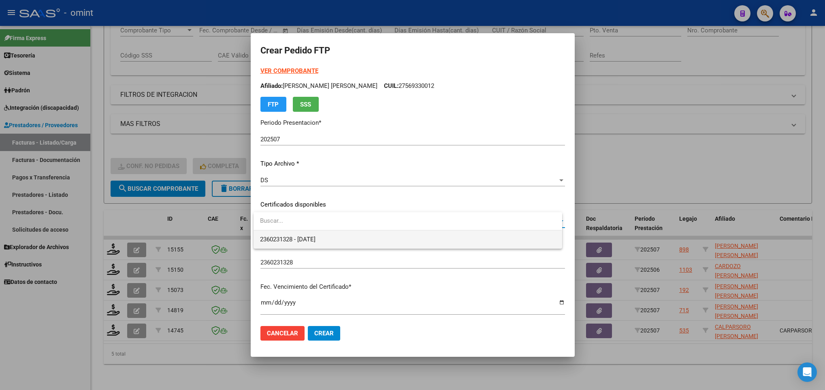
drag, startPoint x: 333, startPoint y: 230, endPoint x: 331, endPoint y: 237, distance: 7.6
click at [332, 237] on span "2360231328 - [DATE]" at bounding box center [407, 239] width 295 height 18
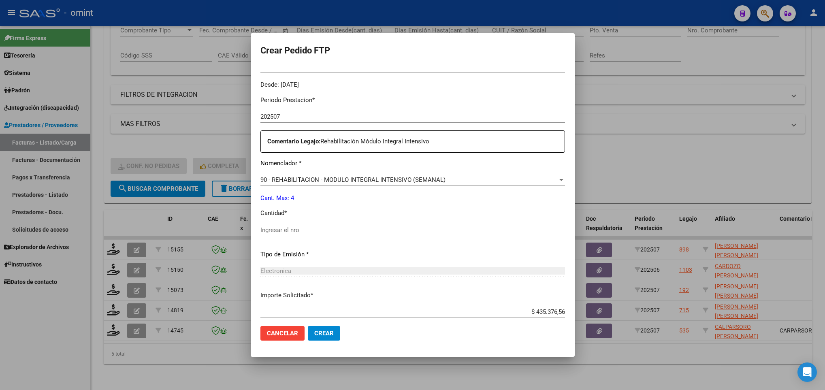
scroll to position [243, 0]
click at [338, 228] on input "Ingresar el nro" at bounding box center [412, 228] width 304 height 7
type input "4"
click at [326, 338] on button "Crear" at bounding box center [324, 333] width 32 height 15
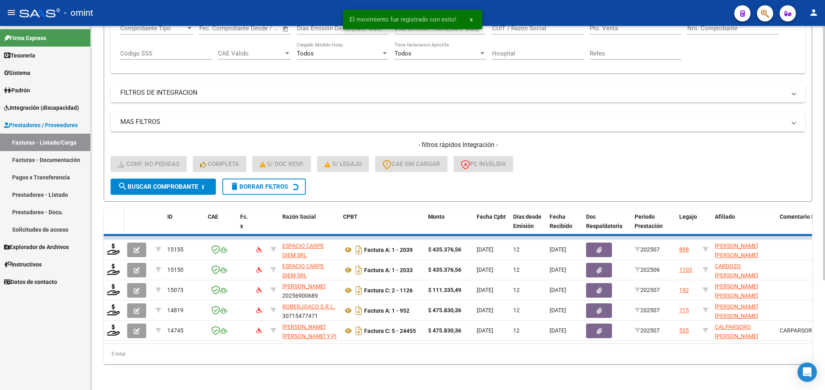
scroll to position [135, 0]
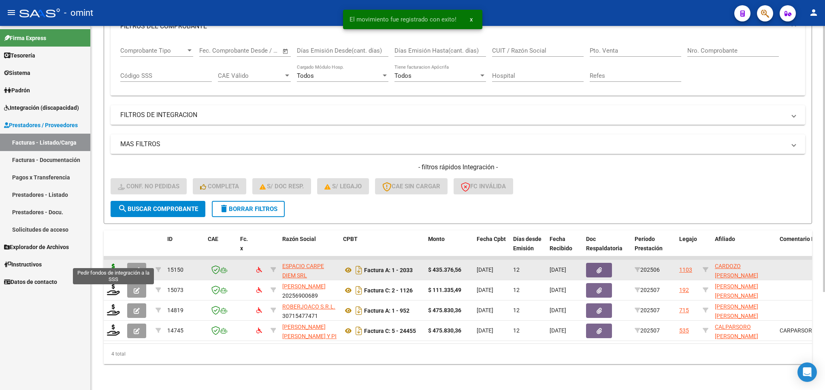
click at [111, 264] on icon at bounding box center [113, 269] width 13 height 11
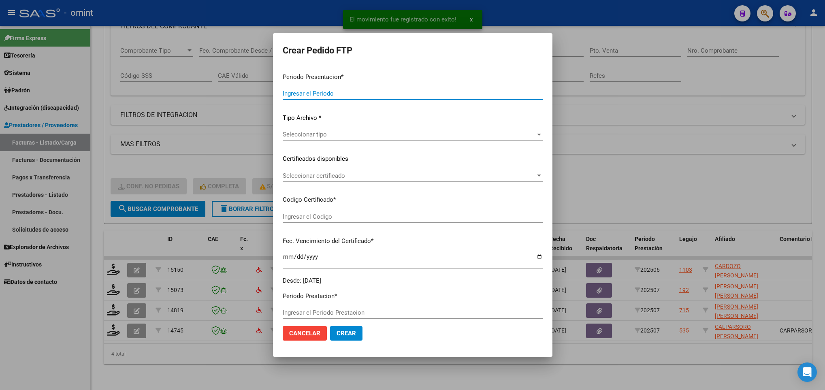
type input "202507"
type input "202506"
type input "$ 435.376,56"
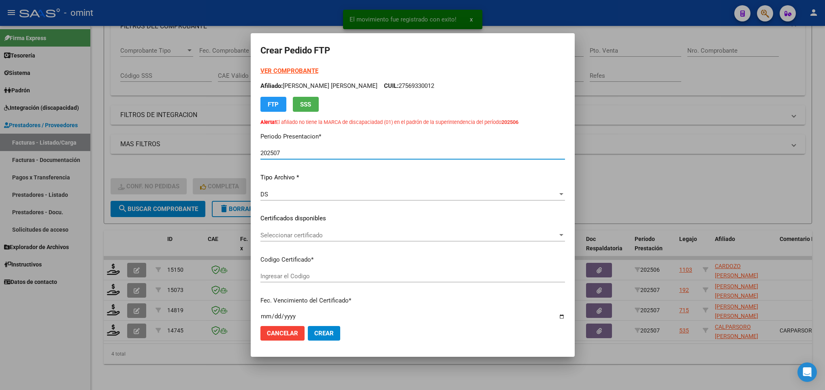
type input "5996969662"
type input "[DATE]"
click at [277, 233] on span "Seleccionar certificado" at bounding box center [408, 235] width 297 height 7
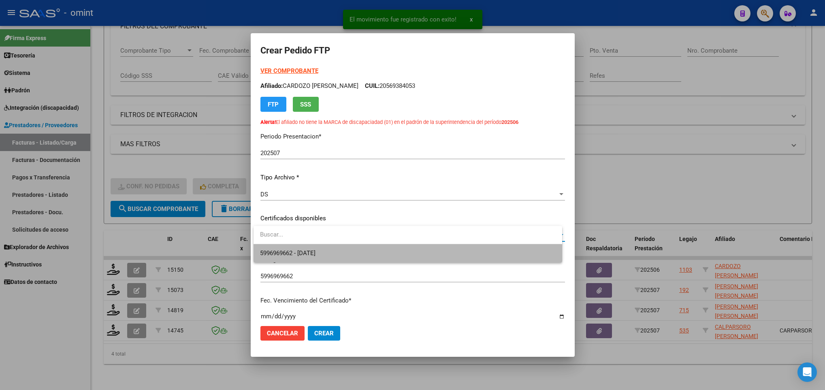
drag, startPoint x: 283, startPoint y: 247, endPoint x: 281, endPoint y: 256, distance: 9.5
click at [283, 248] on span "5996969662 - [DATE]" at bounding box center [407, 253] width 295 height 18
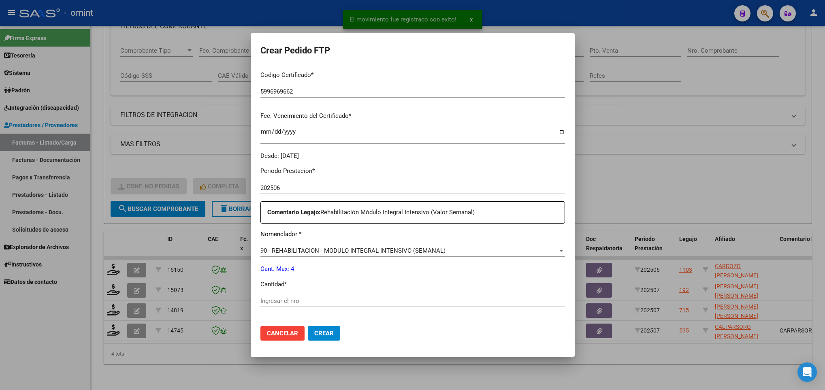
scroll to position [243, 0]
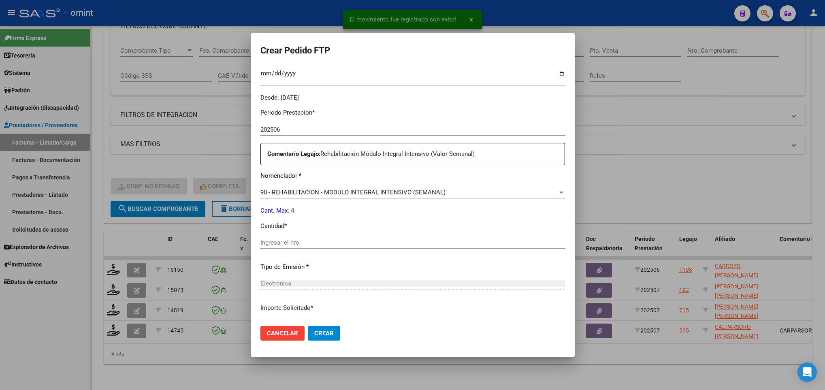
click at [293, 237] on div "Ingresar el nro" at bounding box center [412, 242] width 304 height 12
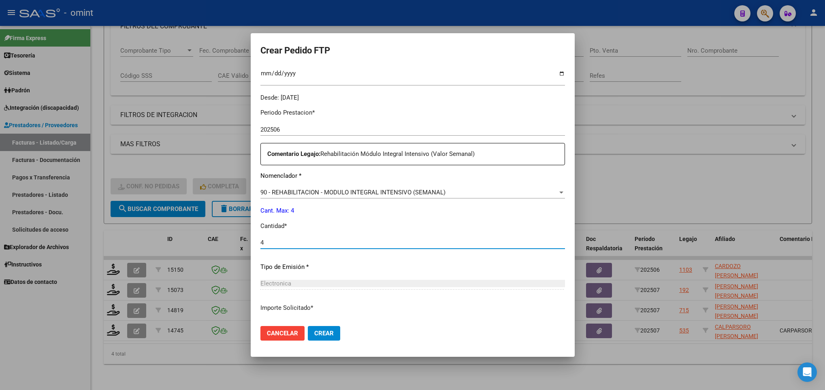
scroll to position [303, 0]
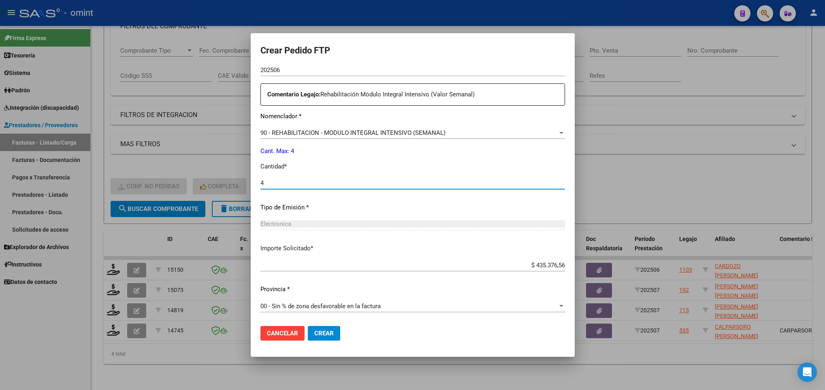
type input "4"
click at [332, 331] on span "Crear" at bounding box center [323, 333] width 19 height 7
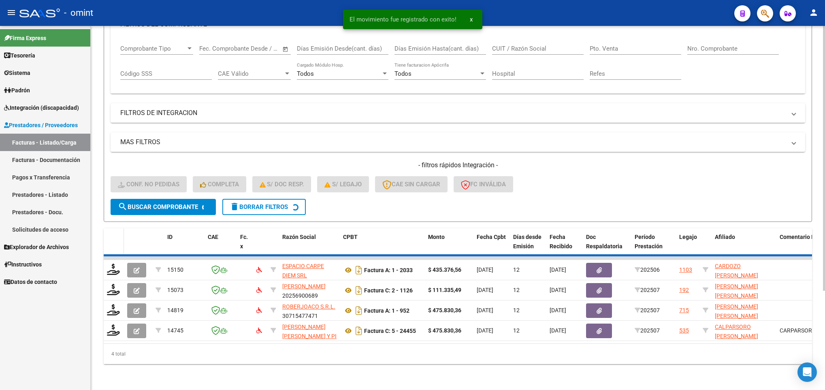
scroll to position [114, 0]
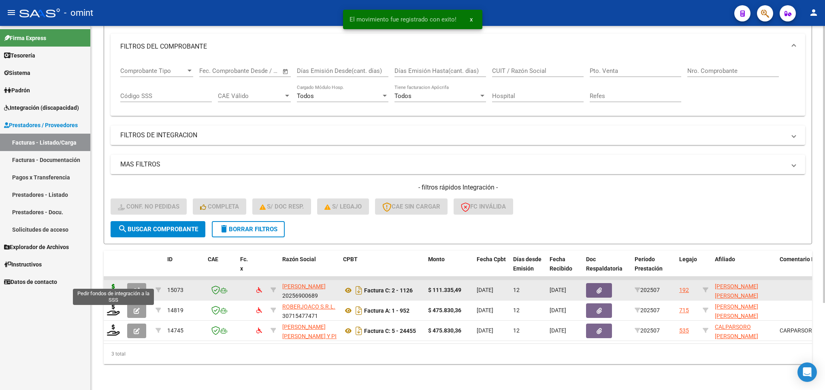
click at [109, 284] on icon at bounding box center [113, 289] width 13 height 11
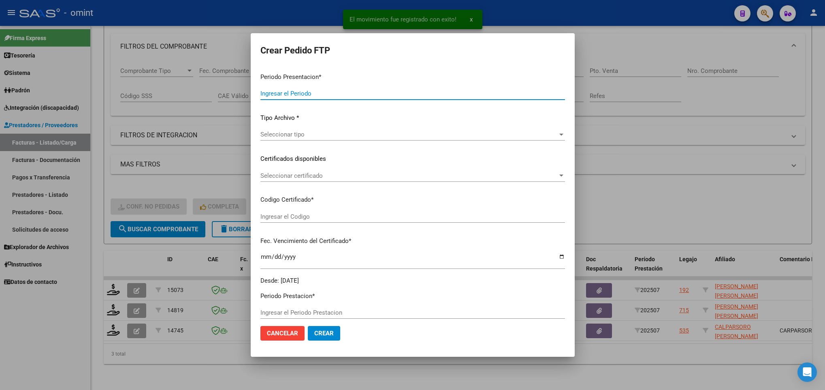
type input "202507"
type input "$ 111.335,49"
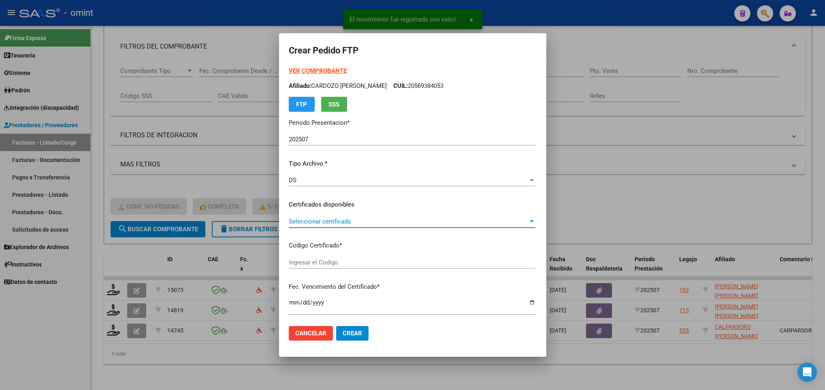
click at [367, 218] on span "Seleccionar certificado" at bounding box center [408, 221] width 239 height 7
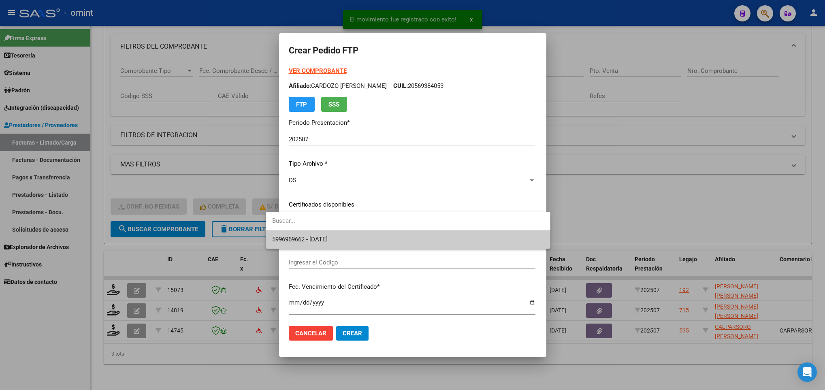
type input "7851912159"
type input "[DATE]"
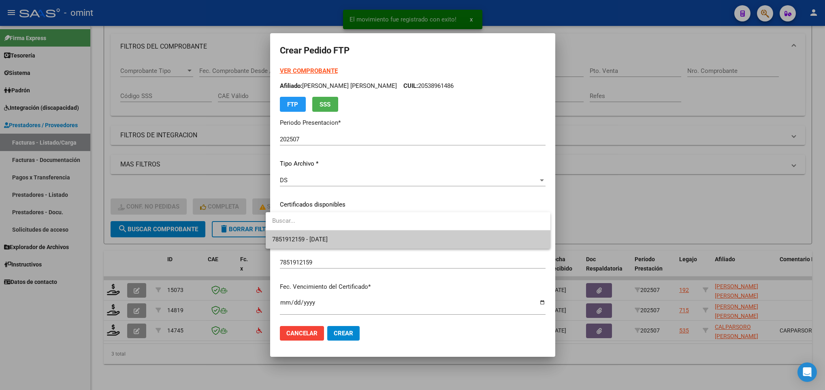
click at [372, 236] on span "7851912159 - [DATE]" at bounding box center [408, 239] width 272 height 18
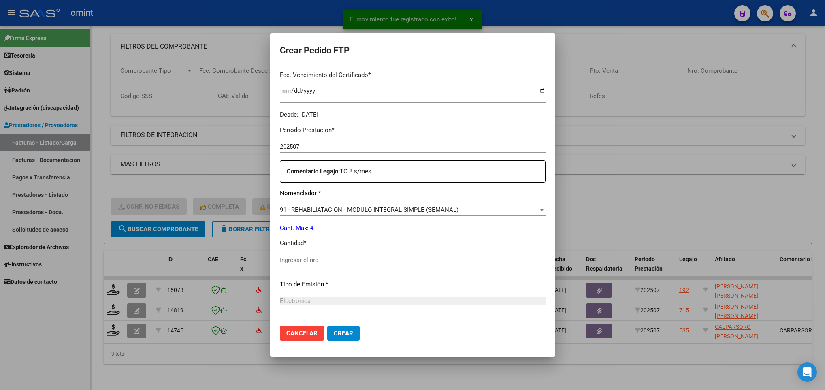
scroll to position [243, 0]
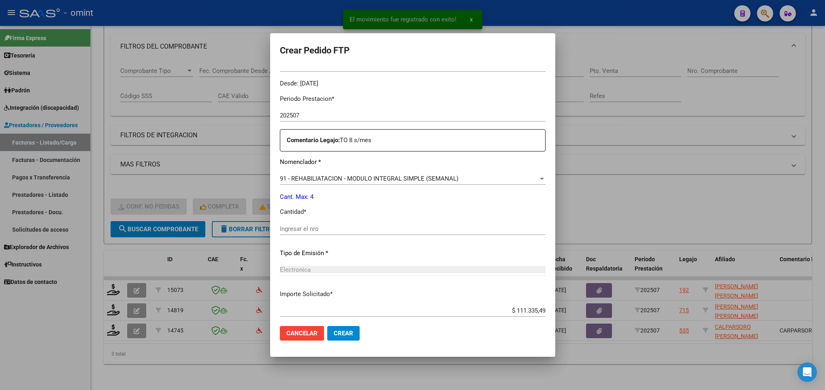
click at [339, 228] on input "Ingresar el nro" at bounding box center [413, 228] width 266 height 7
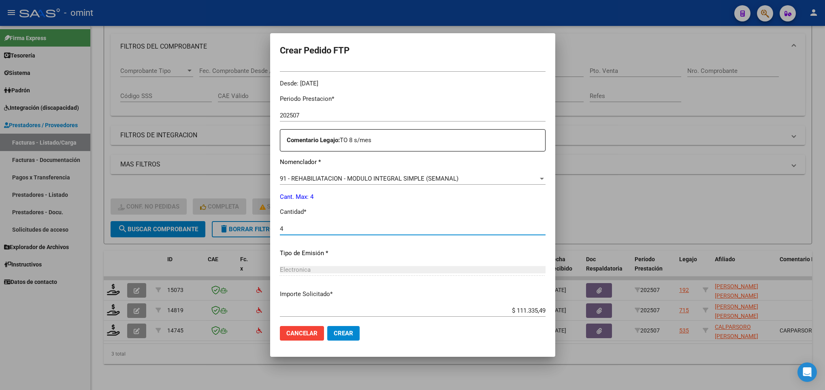
type input "4"
click at [334, 336] on span "Crear" at bounding box center [343, 333] width 19 height 7
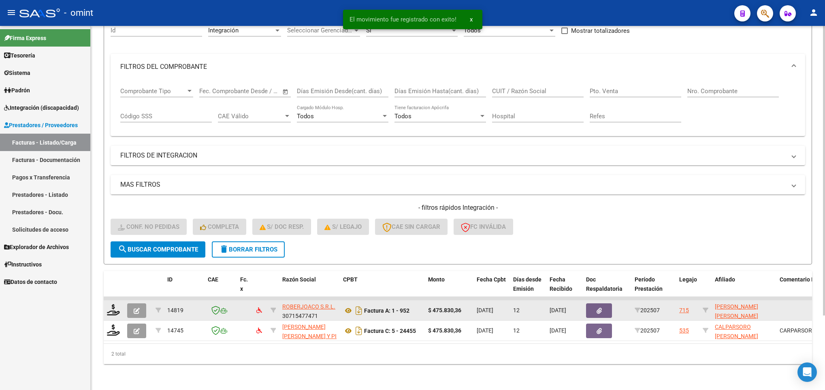
scroll to position [94, 0]
click at [112, 304] on icon at bounding box center [113, 309] width 13 height 11
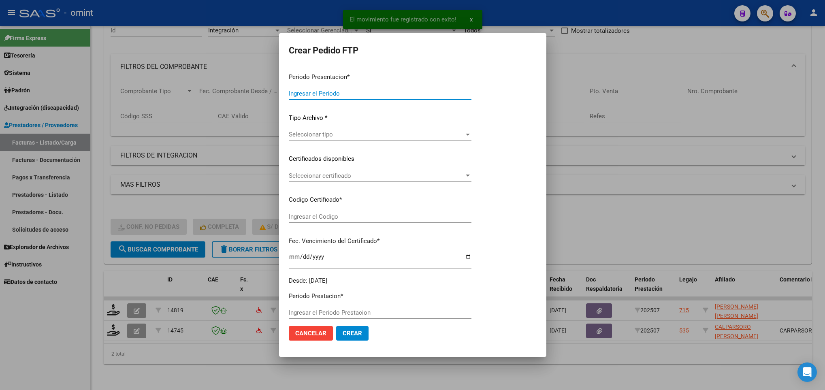
type input "202507"
type input "$ 475.830,36"
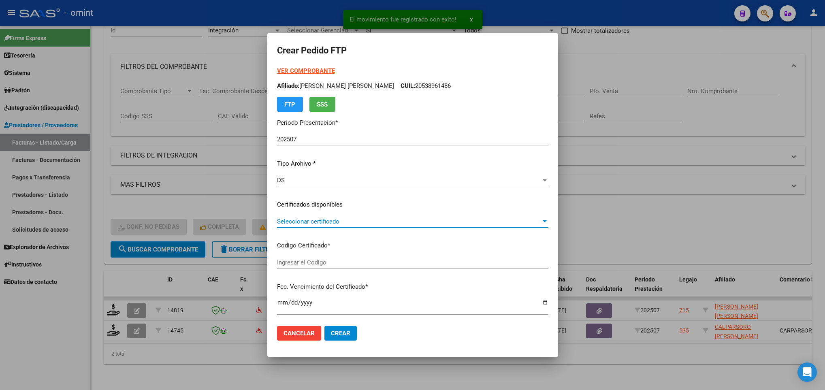
click at [334, 223] on span "Seleccionar certificado" at bounding box center [409, 221] width 264 height 7
type input "6073520792"
type input "[DATE]"
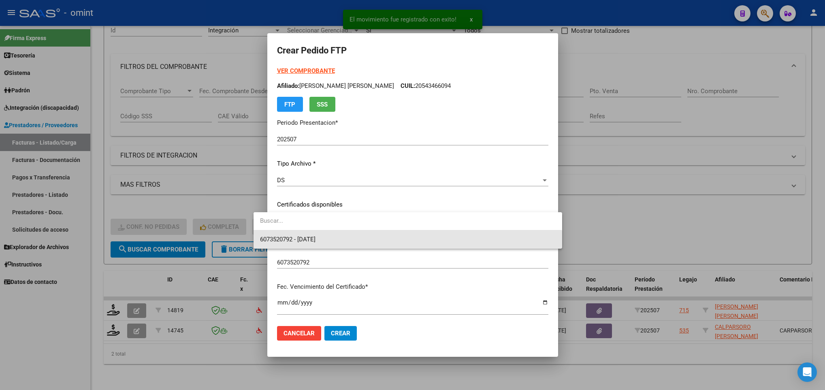
click at [338, 244] on span "6073520792 - [DATE]" at bounding box center [407, 239] width 295 height 18
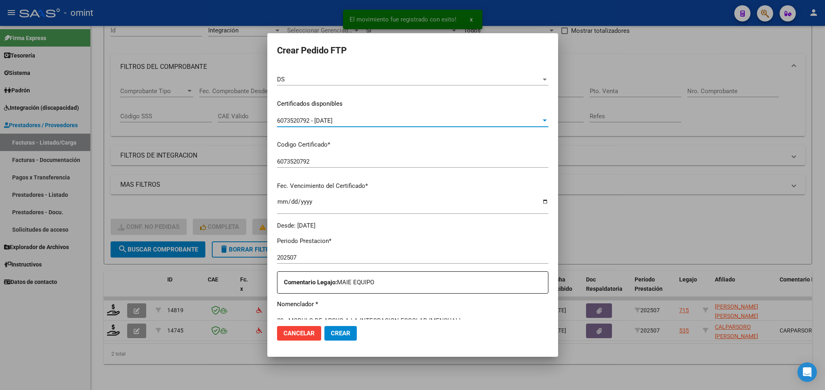
scroll to position [243, 0]
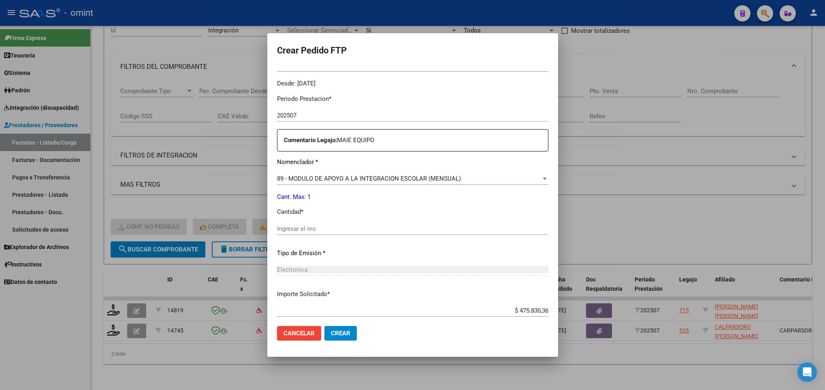
click at [328, 232] on div "Ingresar el nro" at bounding box center [412, 229] width 271 height 12
type input "1"
click at [334, 335] on span "Crear" at bounding box center [340, 333] width 19 height 7
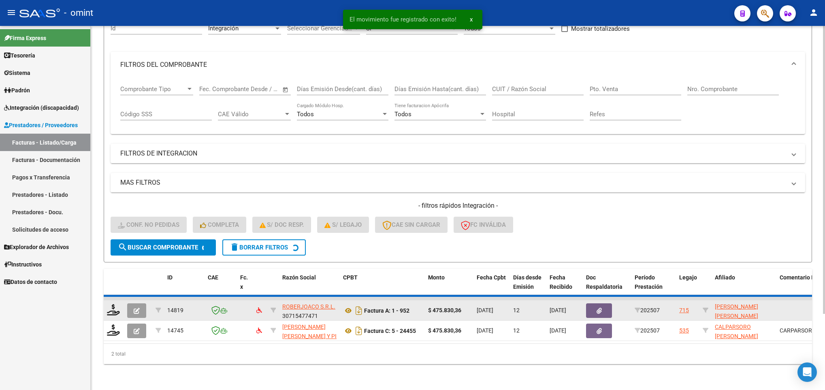
scroll to position [74, 0]
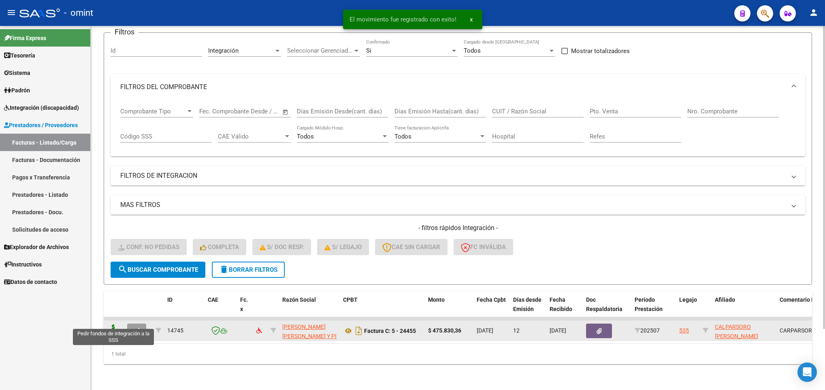
click at [111, 324] on icon at bounding box center [113, 329] width 13 height 11
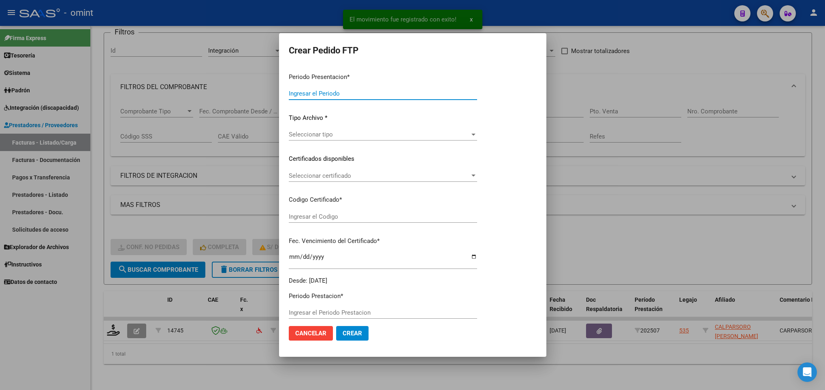
type input "202507"
type input "$ 475.830,36"
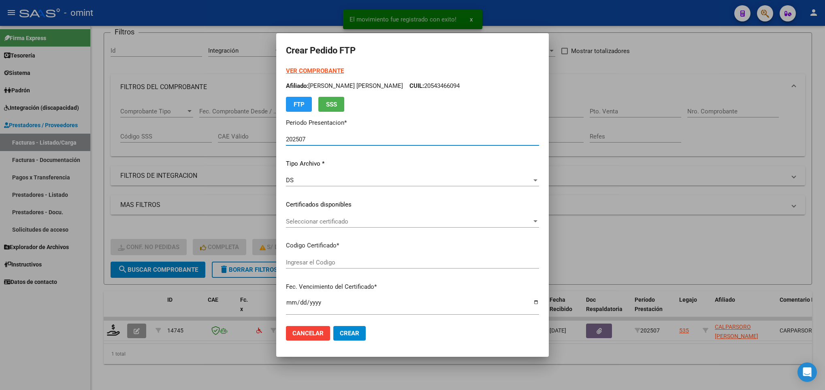
type input "5766169508"
type input "[DATE]"
click at [354, 221] on span "Seleccionar certificado" at bounding box center [409, 221] width 246 height 7
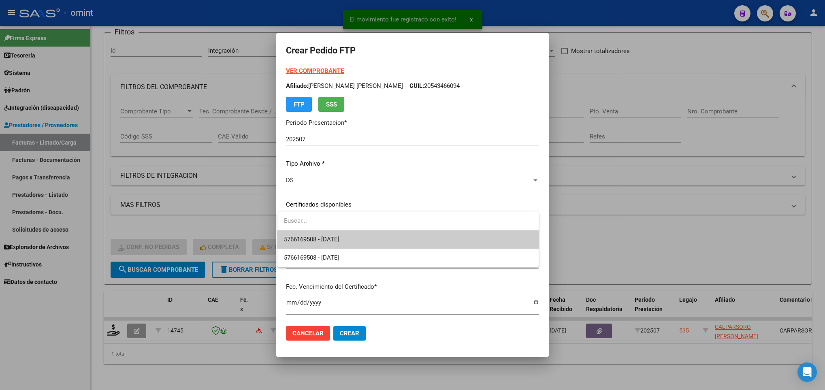
click at [355, 234] on span "5766169508 - [DATE]" at bounding box center [408, 239] width 248 height 18
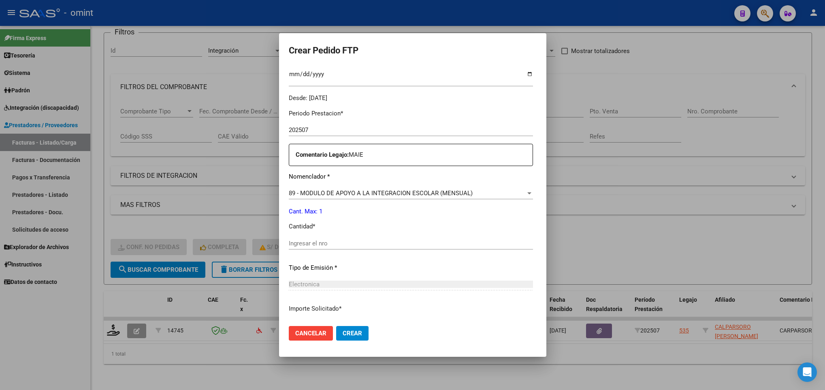
scroll to position [289, 0]
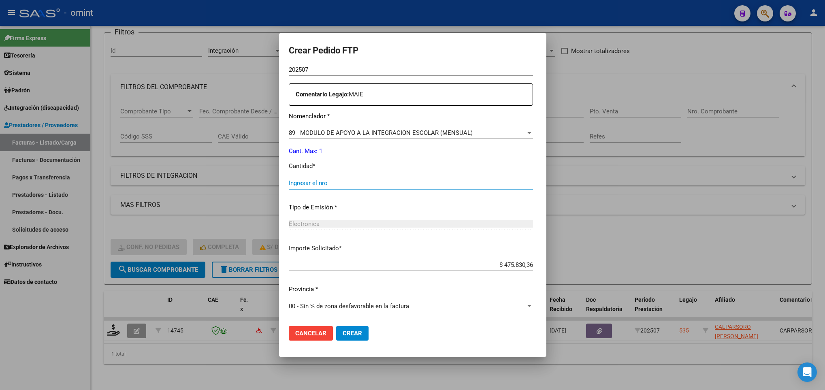
click at [347, 183] on input "Ingresar el nro" at bounding box center [411, 182] width 244 height 7
type input "1"
click at [353, 335] on span "Crear" at bounding box center [352, 333] width 19 height 7
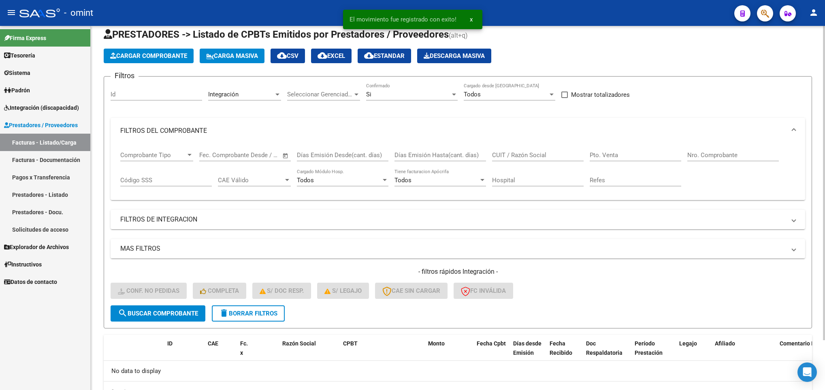
scroll to position [0, 0]
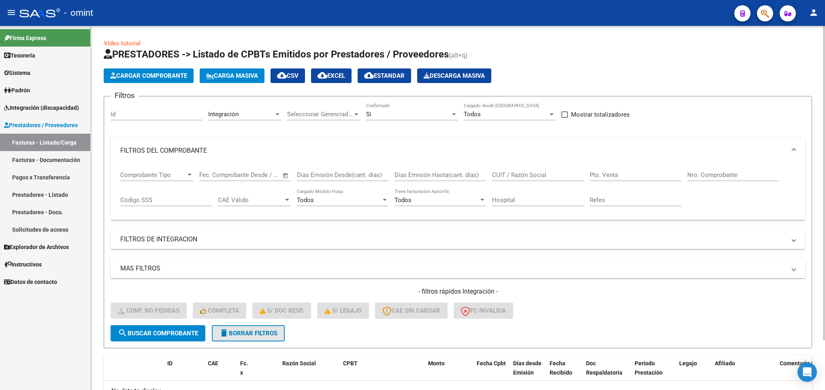
click at [257, 338] on button "delete Borrar Filtros" at bounding box center [248, 333] width 73 height 16
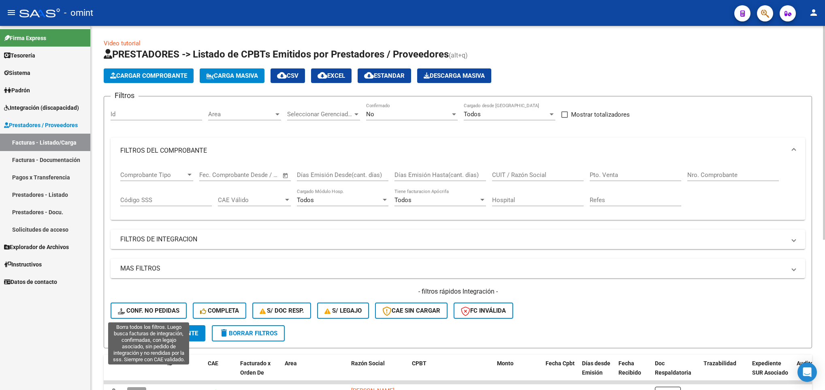
click at [164, 311] on span "Conf. no pedidas" at bounding box center [149, 310] width 62 height 7
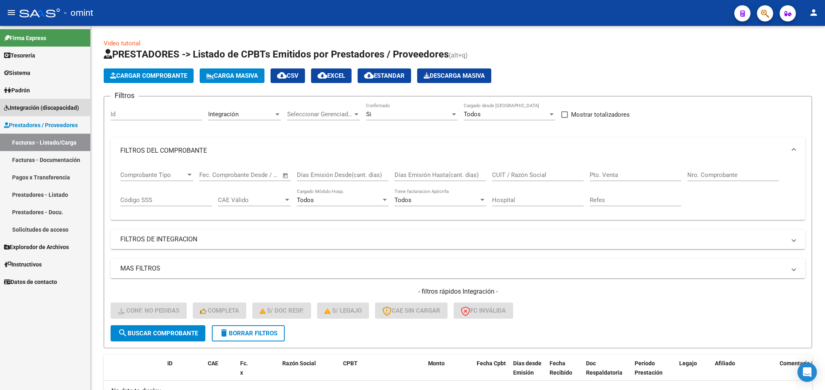
click at [75, 109] on span "Integración (discapacidad)" at bounding box center [41, 107] width 75 height 9
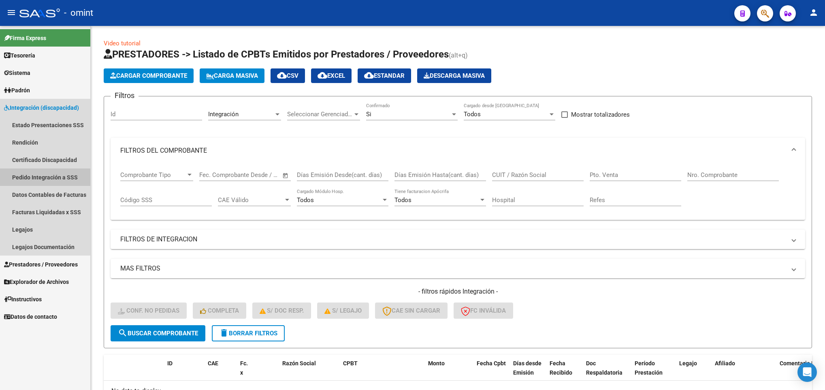
click at [57, 171] on link "Pedido Integración a SSS" at bounding box center [45, 176] width 90 height 17
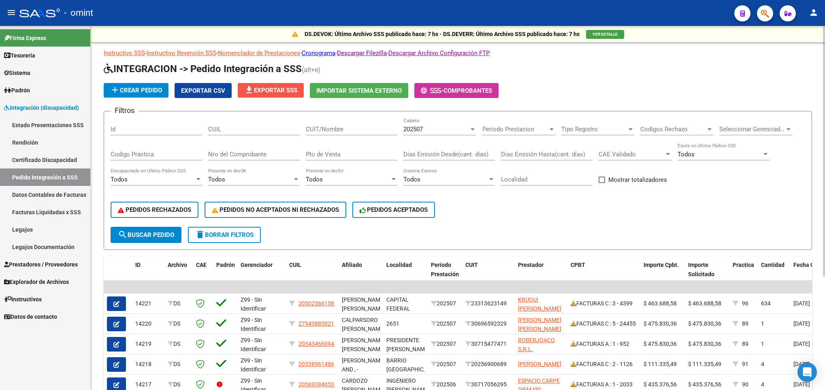
click at [272, 89] on span "file_download Exportar SSS" at bounding box center [270, 90] width 53 height 7
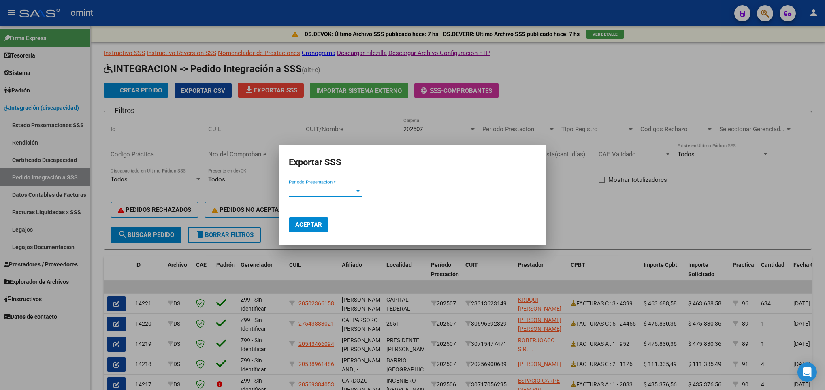
click at [348, 191] on span "Periodo Presentacion *" at bounding box center [322, 190] width 66 height 7
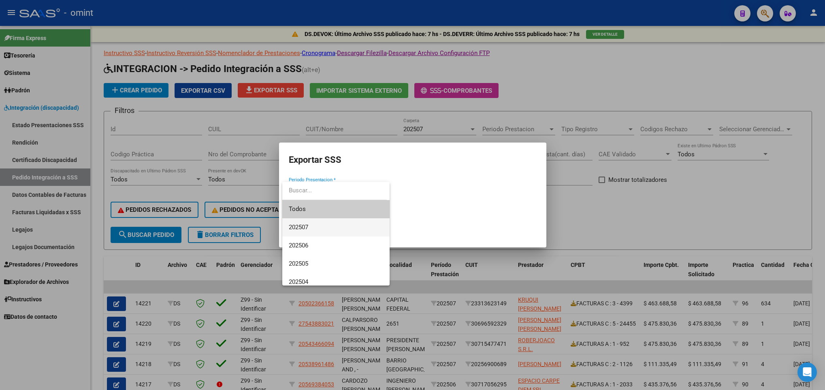
click at [340, 225] on span "202507" at bounding box center [336, 227] width 94 height 18
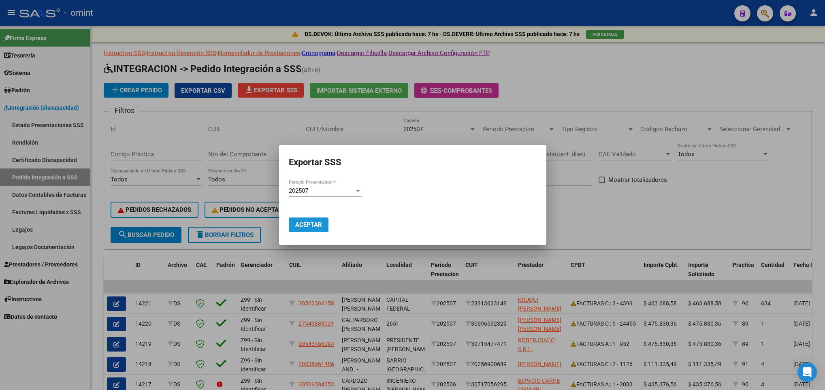
click at [304, 225] on span "Aceptar" at bounding box center [308, 224] width 27 height 7
click at [611, 202] on div at bounding box center [412, 195] width 825 height 390
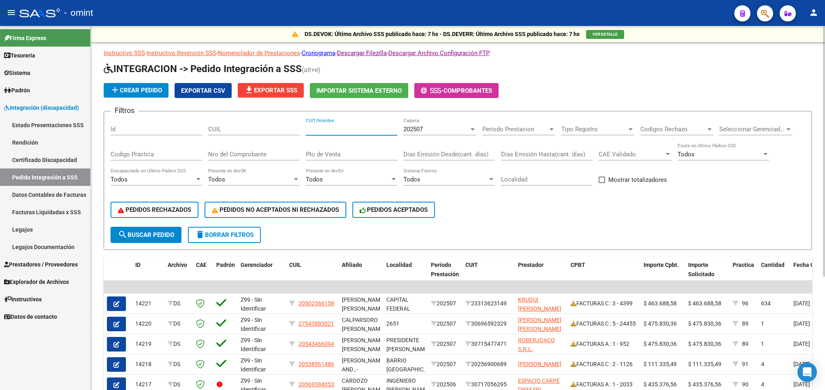
click at [327, 130] on input "CUIT/Nombre" at bounding box center [352, 129] width 92 height 7
paste input "27391884779"
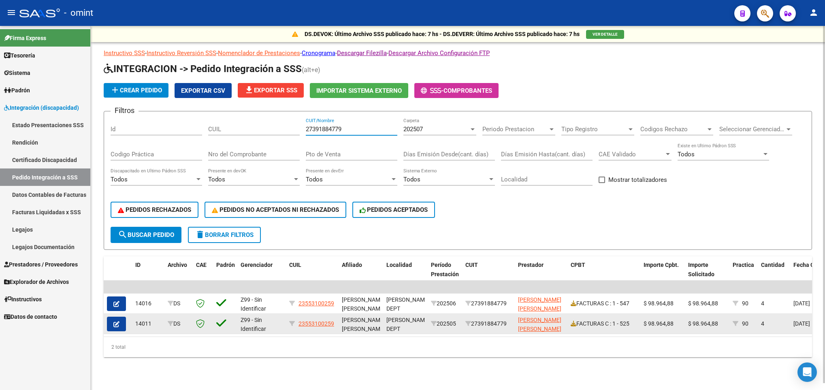
type input "27391884779"
click at [115, 326] on icon "button" at bounding box center [116, 324] width 6 height 6
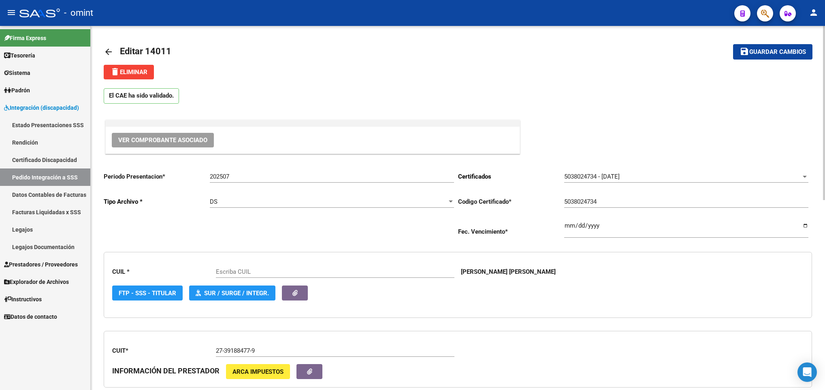
click at [126, 70] on span "delete Eliminar" at bounding box center [128, 71] width 37 height 7
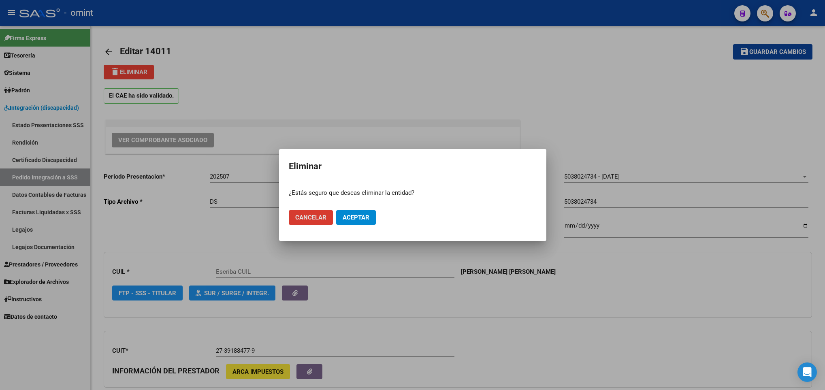
type input "23553100259"
click at [368, 216] on span "Aceptar" at bounding box center [356, 217] width 27 height 7
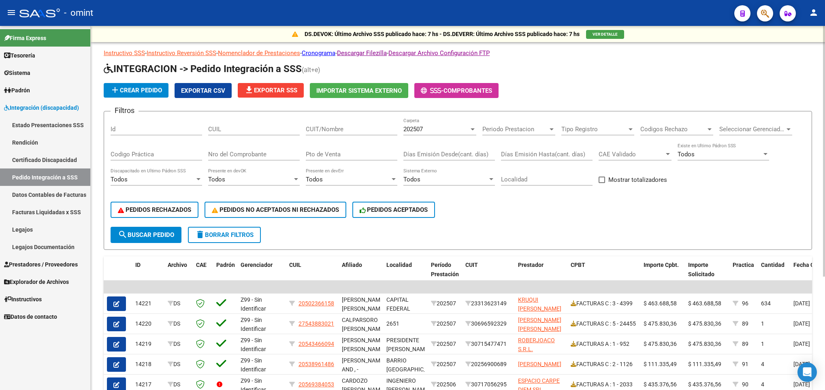
drag, startPoint x: 318, startPoint y: 123, endPoint x: 319, endPoint y: 128, distance: 4.9
click at [319, 123] on div "CUIT/Nombre" at bounding box center [352, 126] width 92 height 17
click at [319, 128] on input "CUIT/Nombre" at bounding box center [352, 129] width 92 height 7
paste input "27351818226"
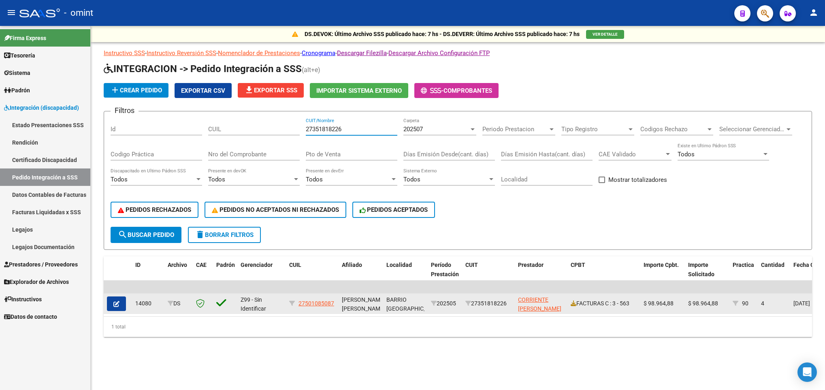
type input "27351818226"
click at [118, 300] on span "button" at bounding box center [116, 303] width 6 height 7
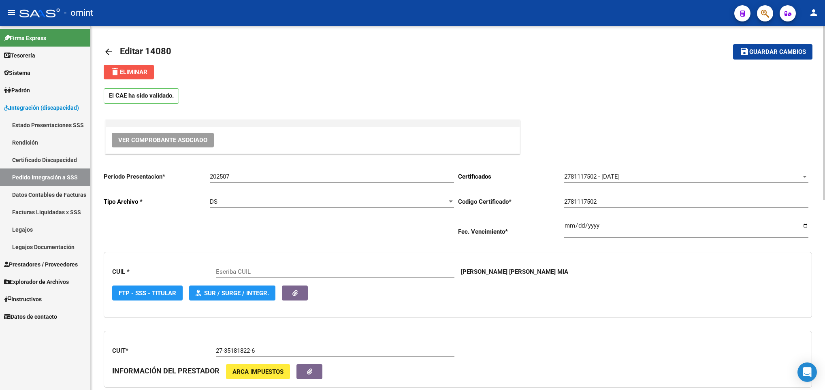
click at [143, 74] on span "delete Eliminar" at bounding box center [128, 71] width 37 height 7
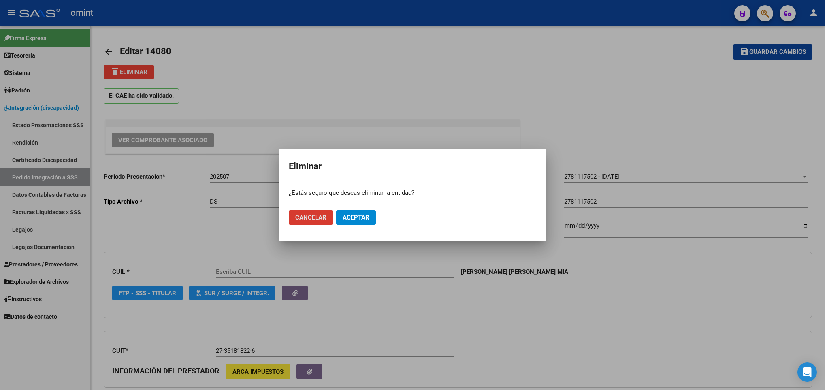
type input "27501085087"
click at [361, 212] on button "Aceptar" at bounding box center [356, 217] width 40 height 15
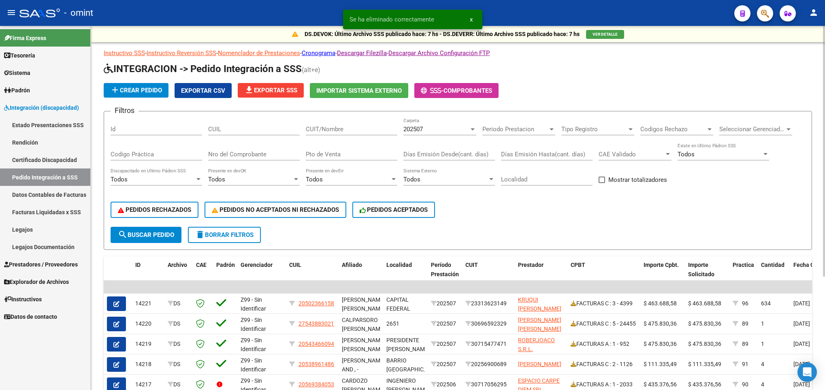
click at [344, 124] on div "CUIT/Nombre" at bounding box center [352, 126] width 92 height 17
paste input "27351818226"
type input "27351818226"
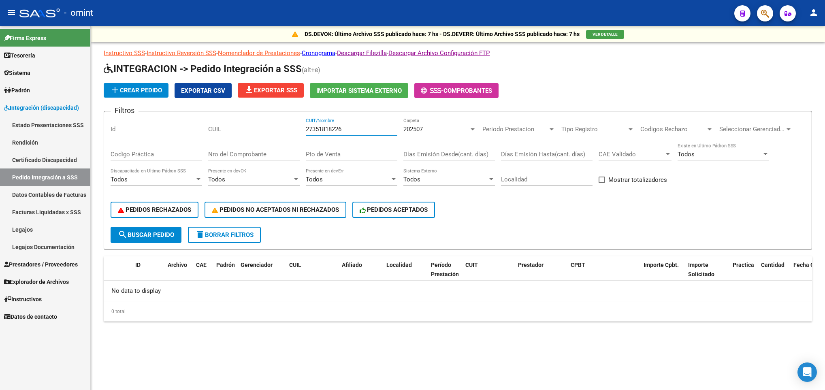
drag, startPoint x: 373, startPoint y: 129, endPoint x: 257, endPoint y: 126, distance: 116.7
click at [257, 128] on div "Filtros Id CUIL 27351818226 CUIT/Nombre 202507 Carpeta Periodo Prestacion Perio…" at bounding box center [458, 172] width 694 height 109
paste input "30710833644"
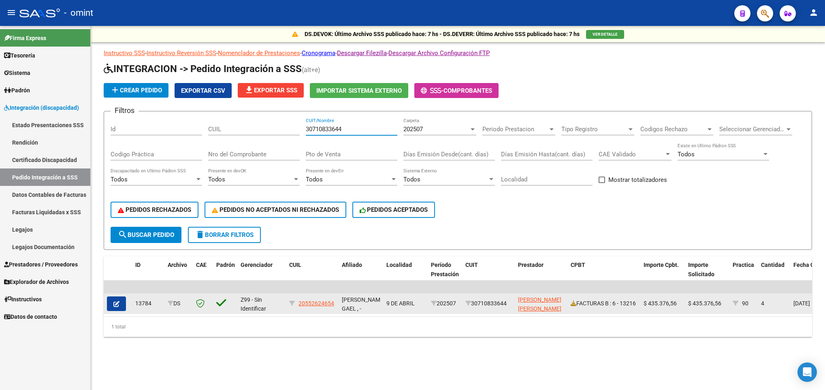
type input "30710833644"
click at [118, 303] on icon "button" at bounding box center [116, 304] width 6 height 6
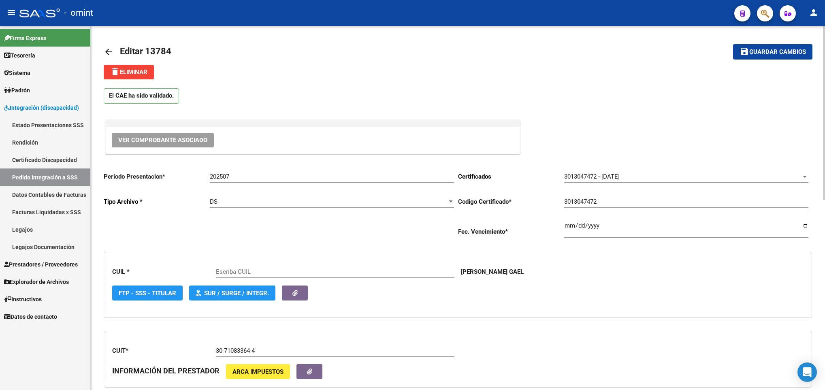
type input "20552624654"
click at [141, 72] on span "delete Eliminar" at bounding box center [128, 71] width 37 height 7
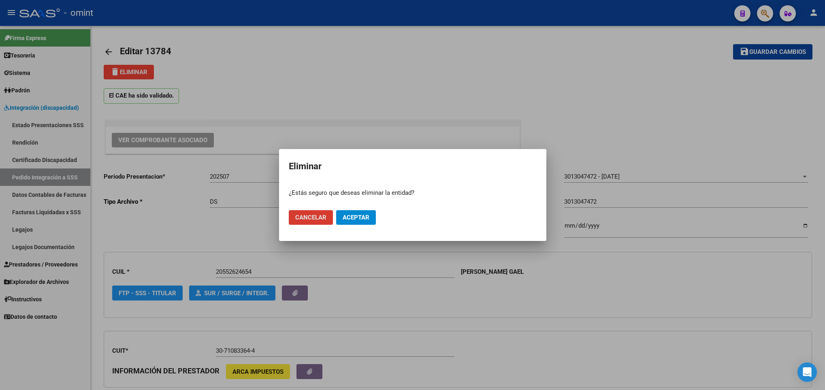
click at [360, 215] on span "Aceptar" at bounding box center [356, 217] width 27 height 7
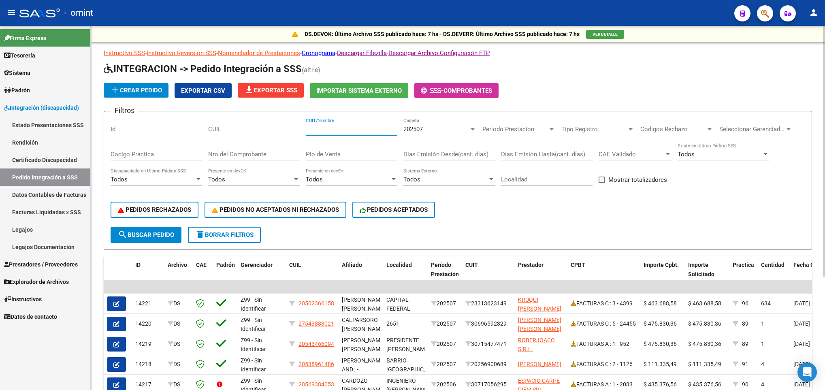
click at [338, 128] on input "CUIT/Nombre" at bounding box center [352, 129] width 92 height 7
paste input "23178436619"
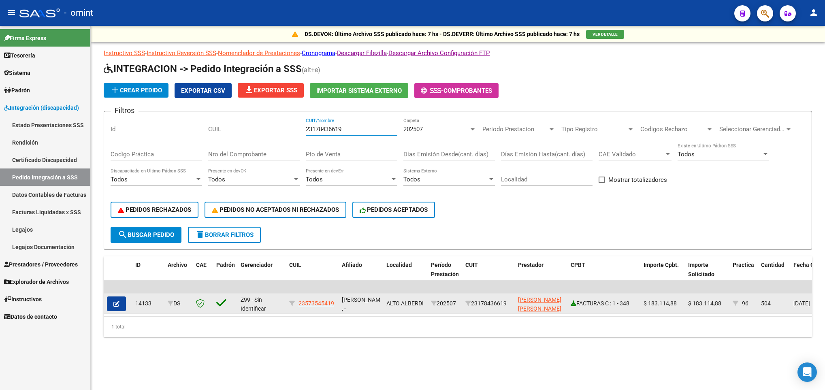
type input "23178436619"
click at [573, 304] on icon at bounding box center [573, 303] width 6 height 6
click at [117, 306] on icon "button" at bounding box center [116, 304] width 6 height 6
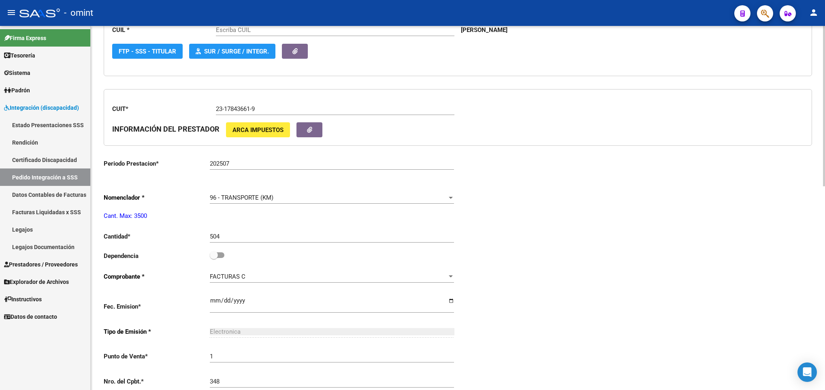
scroll to position [243, 0]
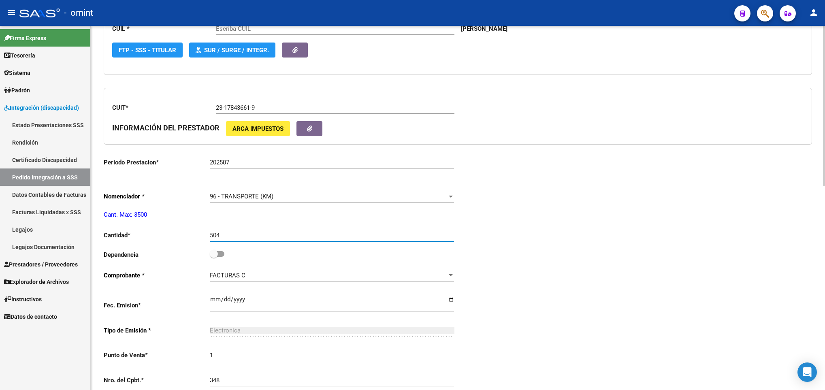
click at [293, 237] on input "504" at bounding box center [332, 235] width 244 height 7
type input "23573545419"
type input "5"
type input "338"
click at [596, 232] on div "Periodo Presentacion * 202507 Ingresar el Periodo Tipo Archivo * DS Seleccionar…" at bounding box center [458, 253] width 708 height 663
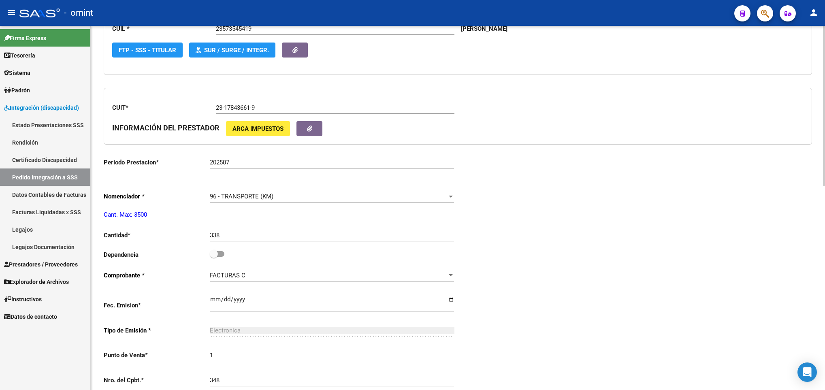
scroll to position [0, 0]
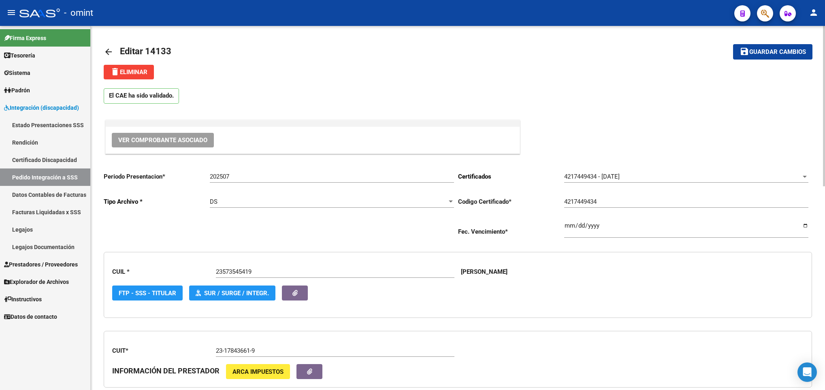
click at [770, 55] on span "Guardar cambios" at bounding box center [777, 52] width 57 height 7
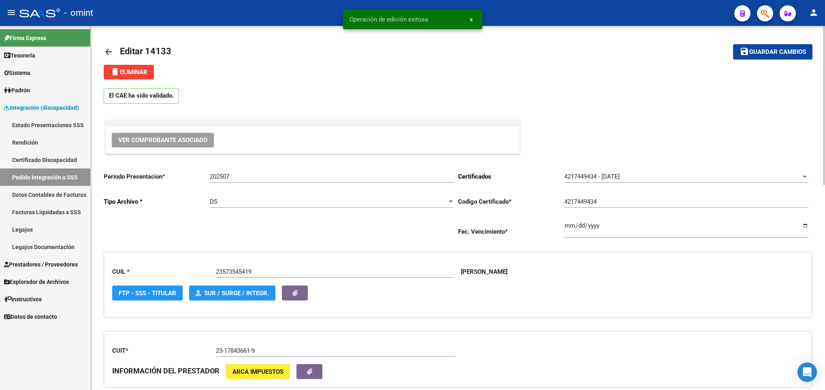
click at [107, 50] on mat-icon "arrow_back" at bounding box center [109, 52] width 10 height 10
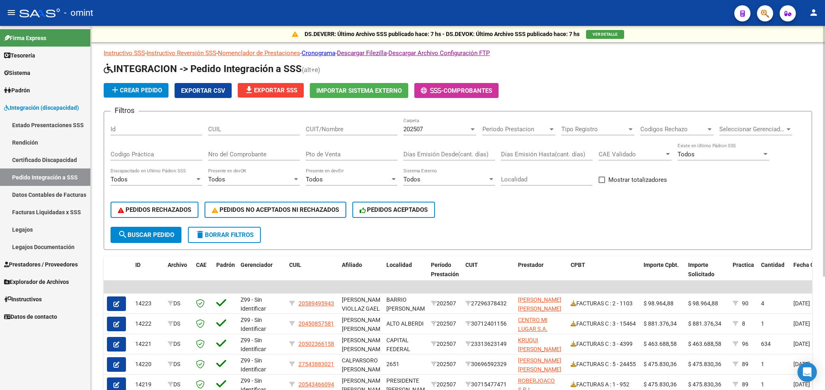
click at [317, 127] on input "CUIT/Nombre" at bounding box center [352, 129] width 92 height 7
paste input "27322412571"
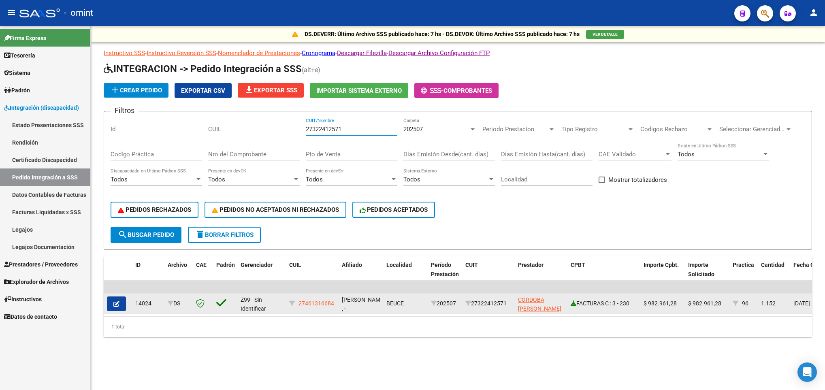
type input "27322412571"
click at [573, 304] on icon at bounding box center [573, 303] width 6 height 6
click at [118, 303] on icon "button" at bounding box center [116, 304] width 6 height 6
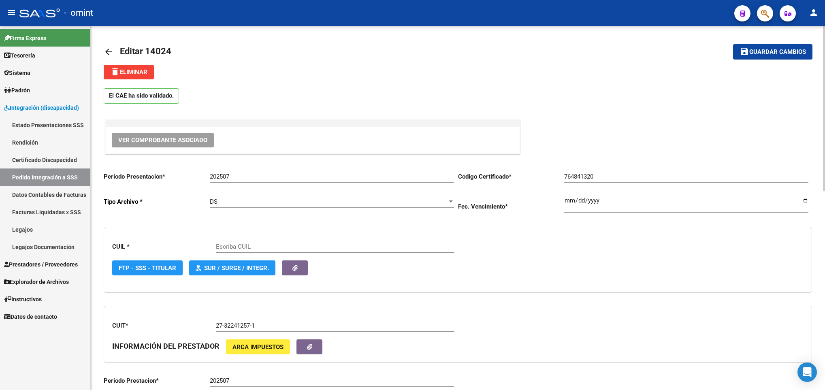
click at [617, 344] on div "INFORMACIÓN DEL PRESTADOR ARCA Impuestos" at bounding box center [457, 346] width 691 height 15
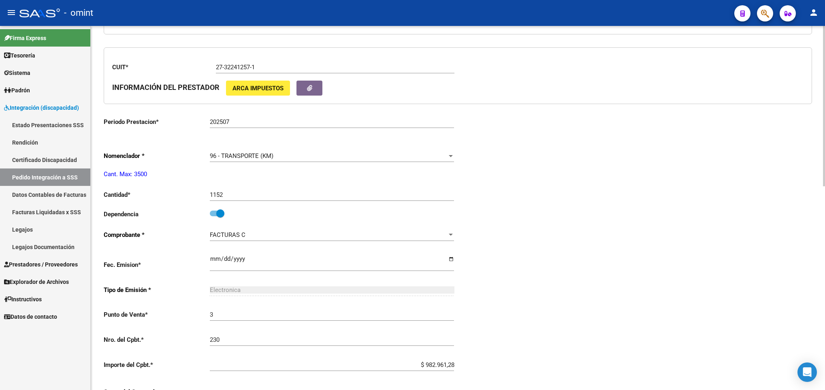
scroll to position [304, 0]
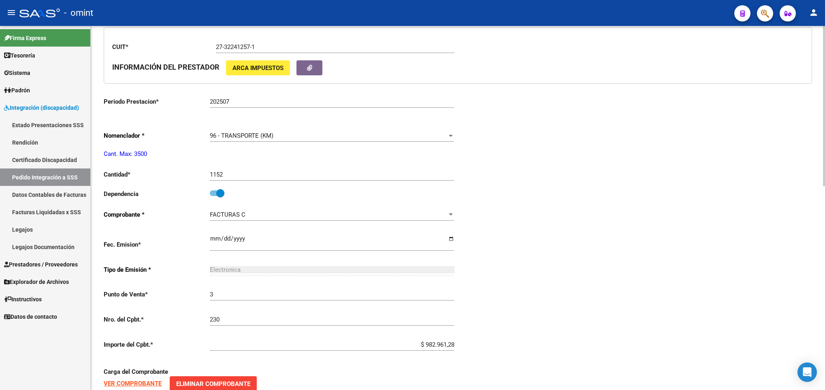
type input "27461316684"
click at [262, 176] on input "1152" at bounding box center [332, 174] width 244 height 7
type input "1344"
click at [518, 226] on div "Periodo Presentacion * 202507 Ingresar el Periodo Tipo Archivo * DS Seleccionar…" at bounding box center [458, 193] width 708 height 663
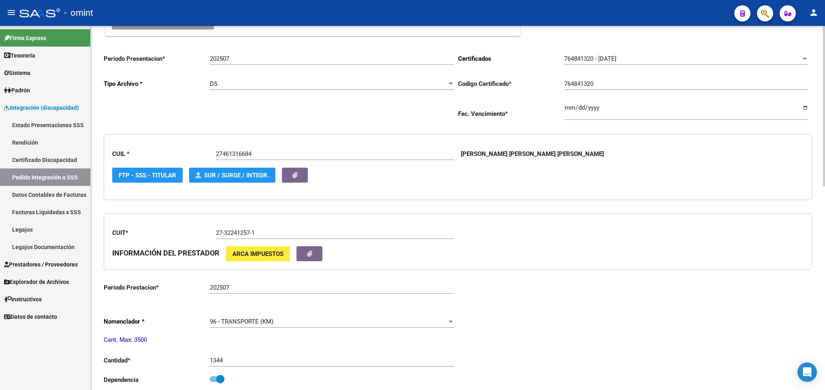
scroll to position [0, 0]
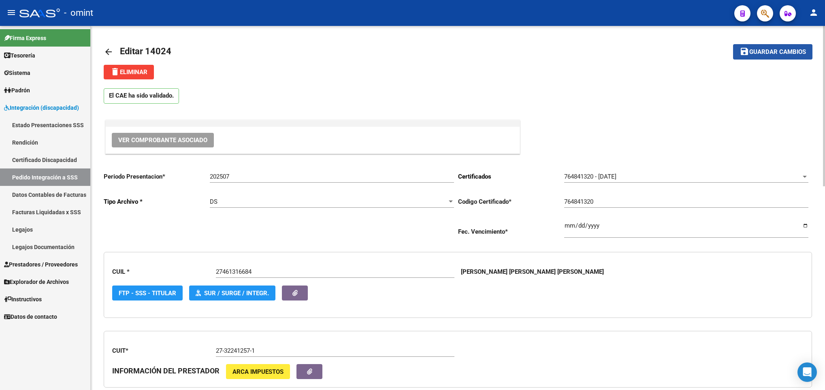
click at [788, 47] on button "save Guardar cambios" at bounding box center [772, 51] width 79 height 15
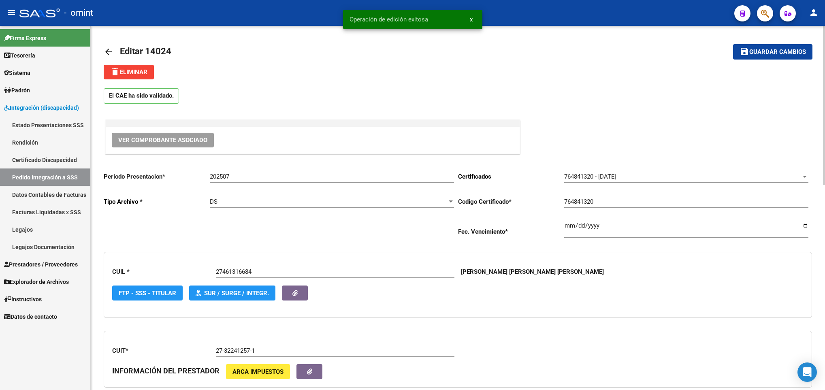
click at [106, 52] on mat-icon "arrow_back" at bounding box center [109, 52] width 10 height 10
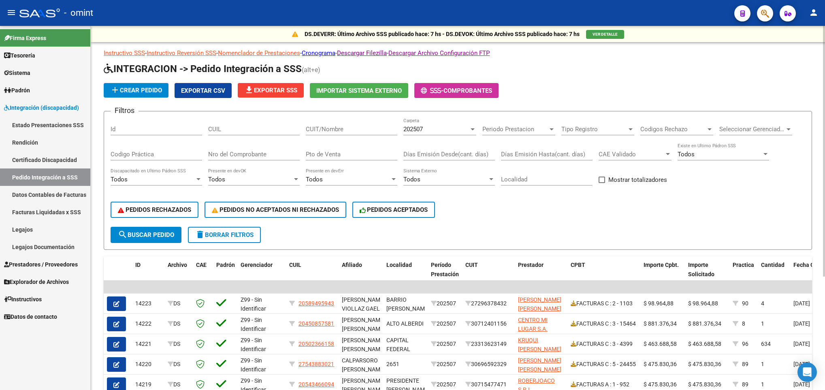
click at [346, 130] on input "CUIT/Nombre" at bounding box center [352, 129] width 92 height 7
paste input "27235676090"
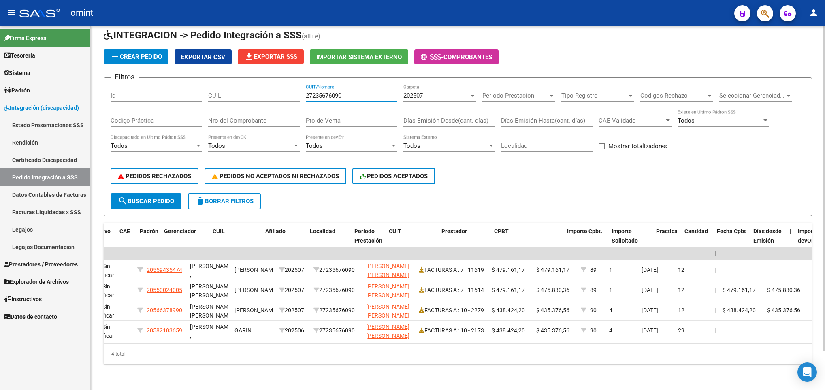
scroll to position [0, 66]
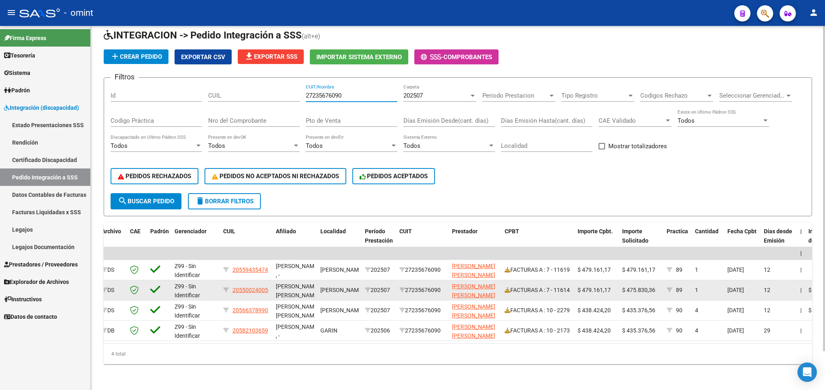
type input "27235676090"
drag, startPoint x: 625, startPoint y: 281, endPoint x: 655, endPoint y: 281, distance: 30.0
click at [655, 285] on div "$ 475.830,36" at bounding box center [641, 289] width 38 height 9
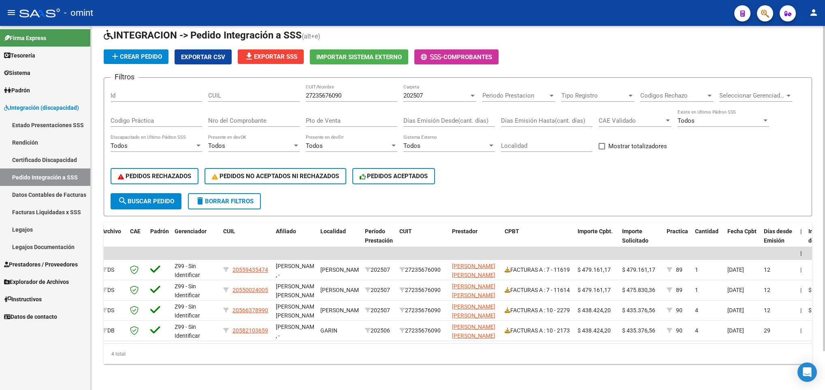
copy span "475.830,36"
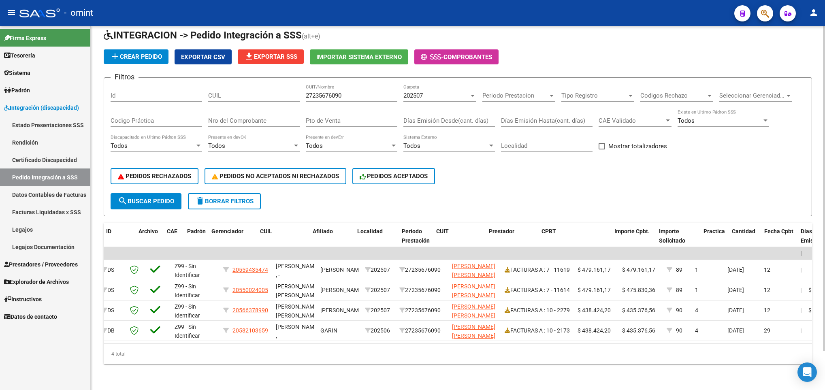
scroll to position [0, 0]
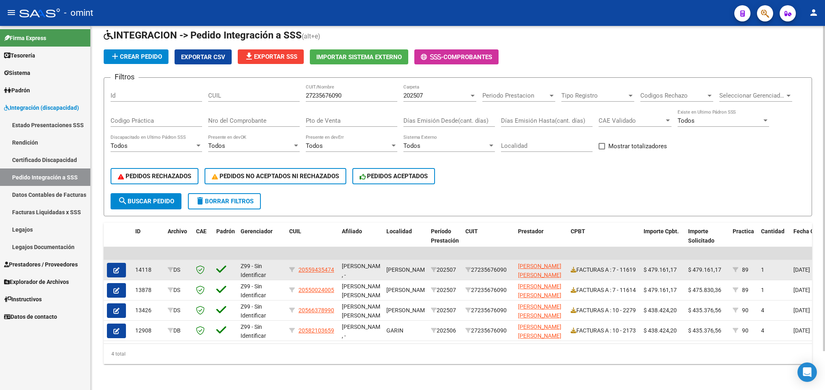
click at [113, 267] on icon "button" at bounding box center [116, 270] width 6 height 6
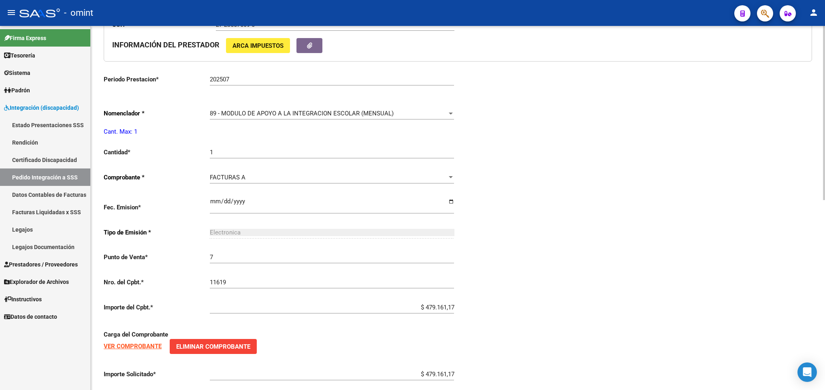
scroll to position [389, 0]
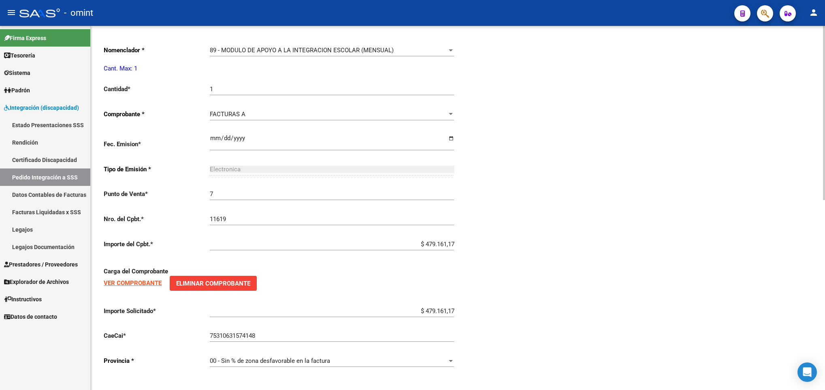
type input "20559435474"
drag, startPoint x: 416, startPoint y: 315, endPoint x: 495, endPoint y: 317, distance: 79.0
click at [495, 317] on div "Periodo Presentacion * 202507 Ingresar el Periodo Tipo Archivo * DS Seleccionar…" at bounding box center [458, 75] width 708 height 598
paste input "475.830,36"
type input "$ 475.830,36"
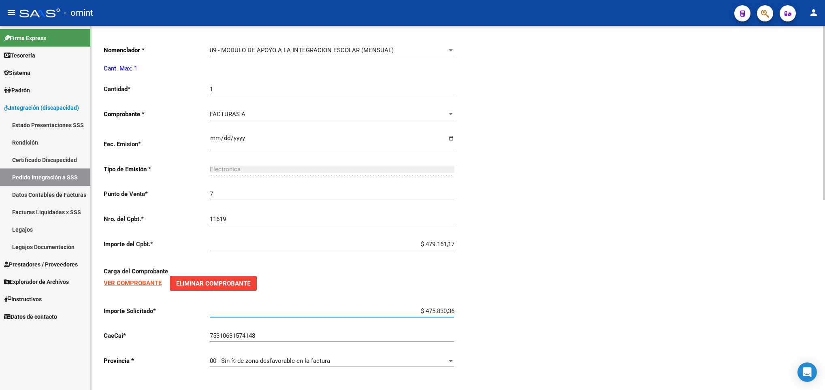
click at [656, 299] on div "Periodo Presentacion * 202507 Ingresar el Periodo Tipo Archivo * DS Seleccionar…" at bounding box center [458, 75] width 708 height 598
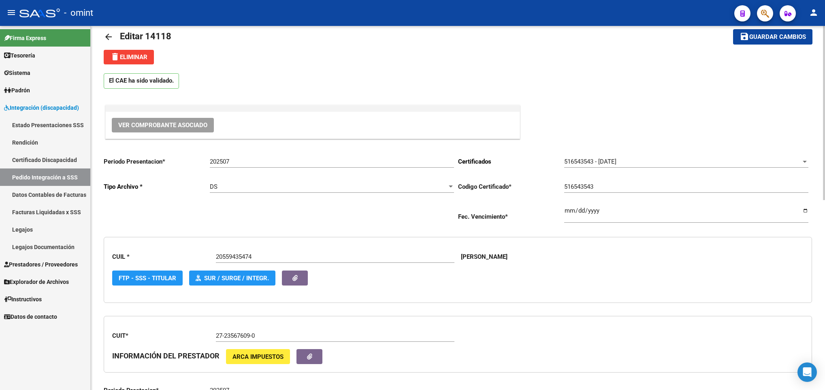
scroll to position [0, 0]
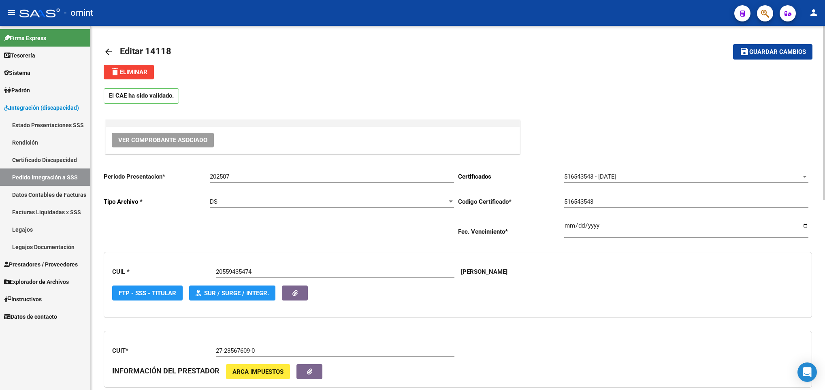
click at [779, 53] on span "Guardar cambios" at bounding box center [777, 52] width 57 height 7
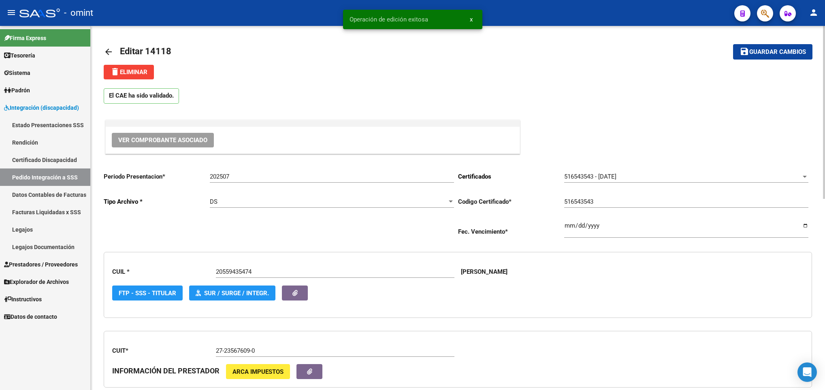
click at [107, 55] on mat-icon "arrow_back" at bounding box center [109, 52] width 10 height 10
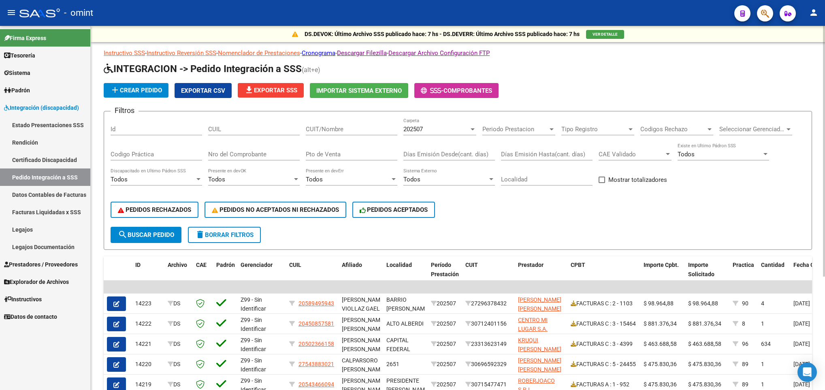
click at [292, 87] on span "file_download Exportar SSS" at bounding box center [270, 90] width 53 height 7
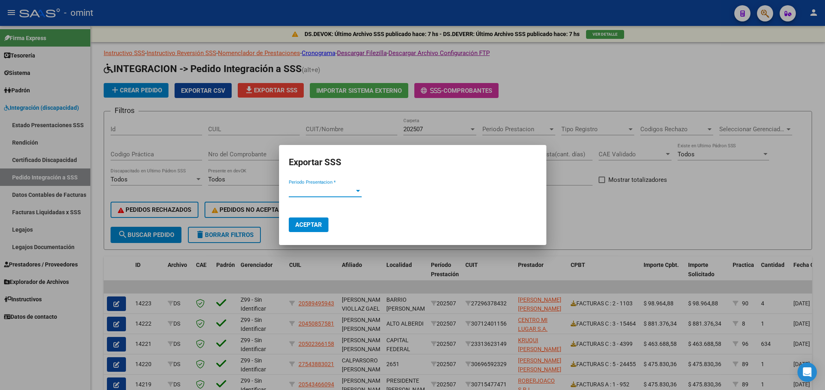
click at [356, 189] on div at bounding box center [357, 190] width 7 height 6
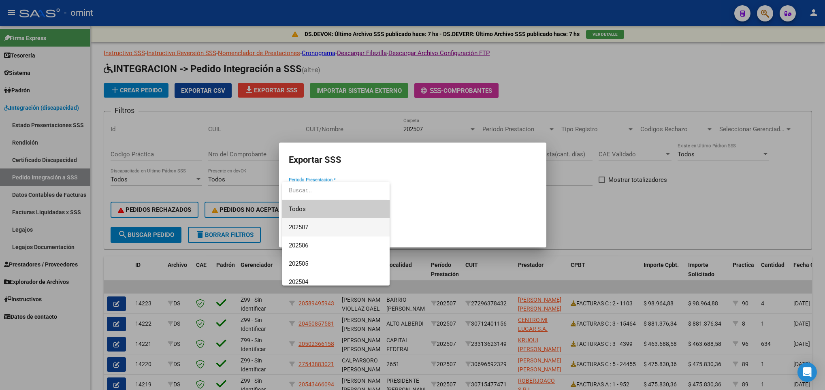
click at [347, 227] on span "202507" at bounding box center [336, 227] width 94 height 18
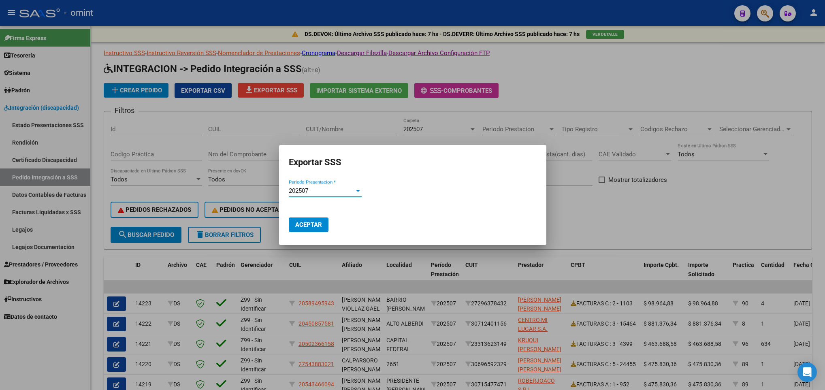
click at [313, 226] on span "Aceptar" at bounding box center [308, 224] width 27 height 7
drag, startPoint x: 715, startPoint y: 124, endPoint x: 738, endPoint y: 96, distance: 36.2
click at [736, 98] on div at bounding box center [412, 195] width 825 height 390
